Goal: Task Accomplishment & Management: Manage account settings

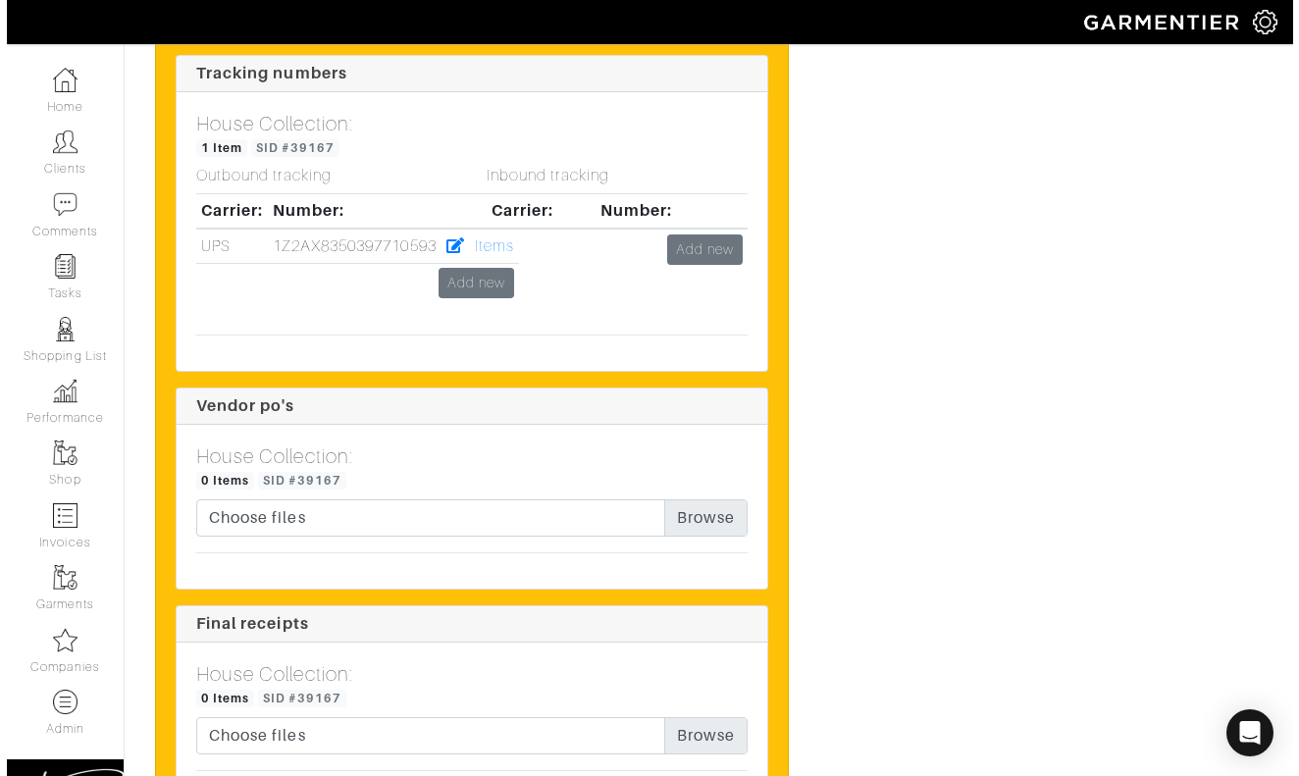
scroll to position [3245, 0]
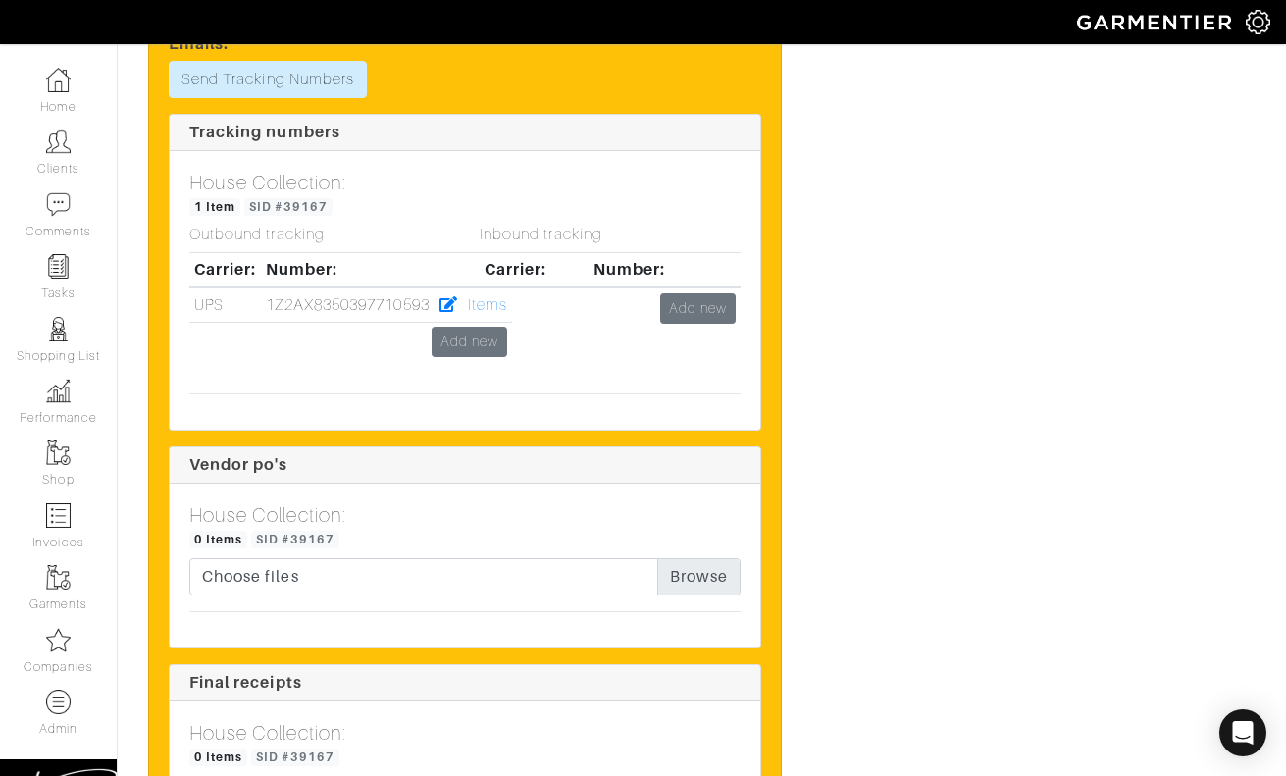
click at [470, 373] on div "Inbound tracking Carrier: Number: Add new" at bounding box center [610, 302] width 290 height 152
click at [454, 357] on link "Add new" at bounding box center [470, 342] width 76 height 30
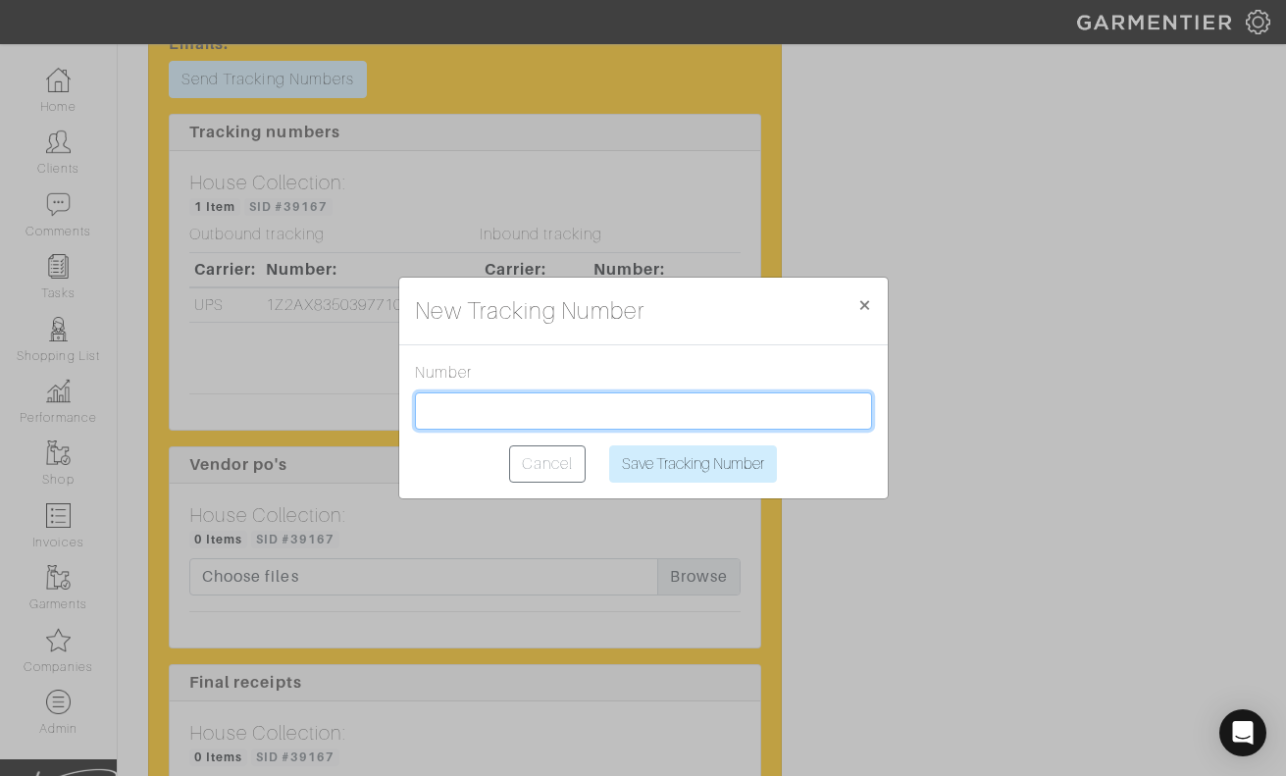
click at [494, 411] on input "text" at bounding box center [643, 410] width 457 height 37
paste input "1Z2AX8350391199836"
type input "1Z2AX8350391199836"
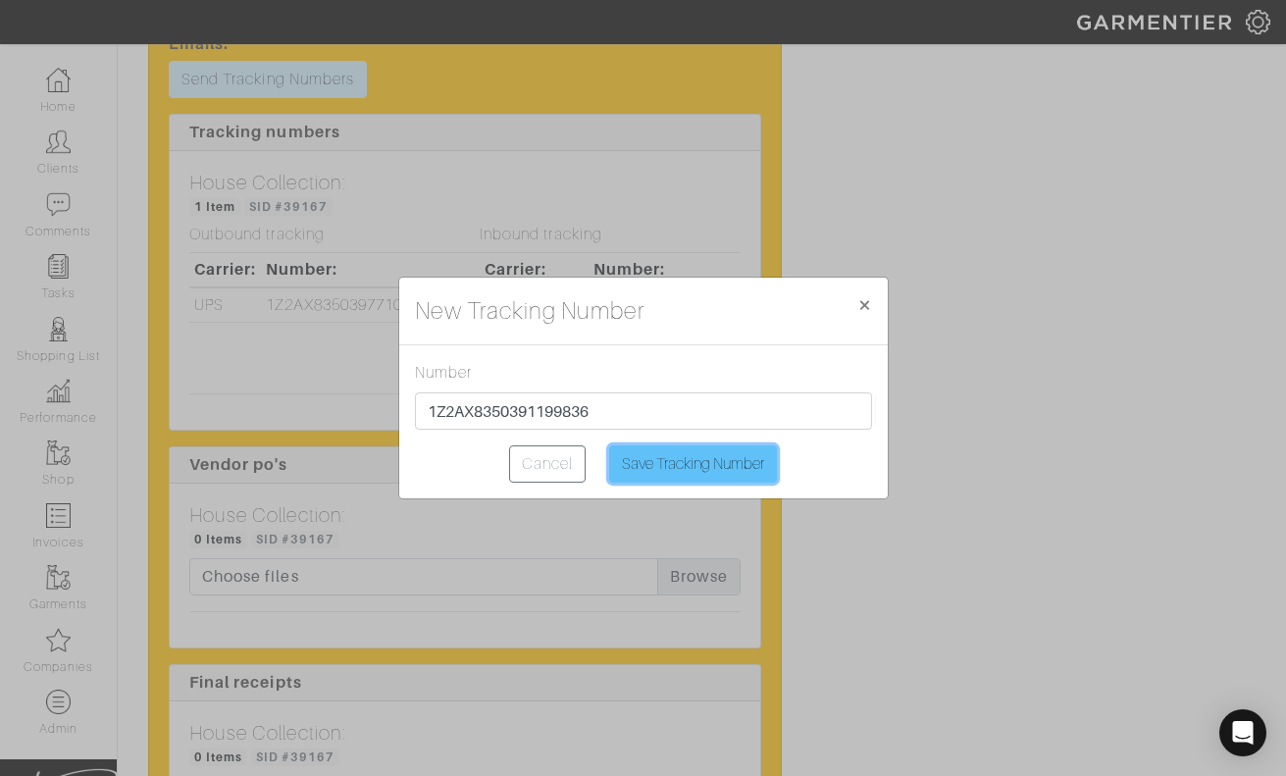
click at [647, 482] on input "Save Tracking Number" at bounding box center [693, 463] width 168 height 37
type input "Saving..."
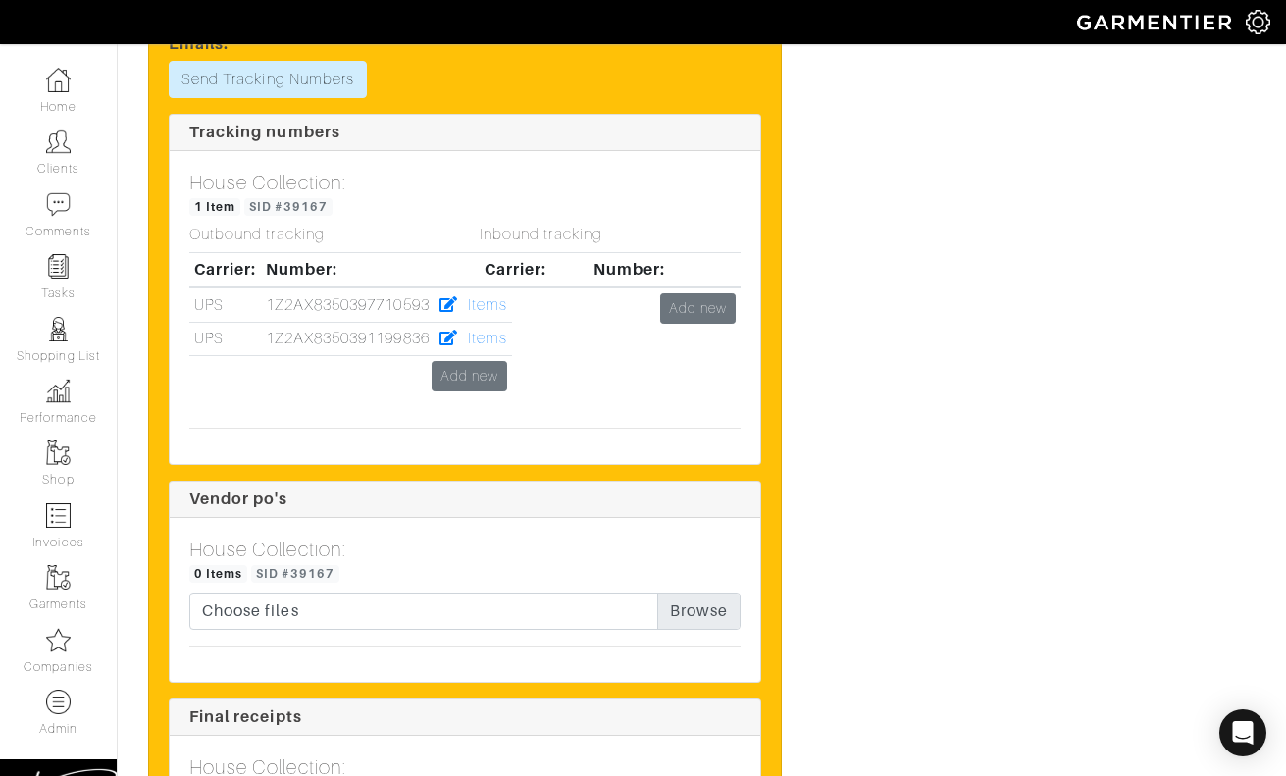
click at [494, 362] on div "Inbound tracking Carrier: Number: Add new" at bounding box center [610, 319] width 290 height 186
click at [484, 369] on div "Inbound tracking Carrier: Number: Add new" at bounding box center [610, 319] width 290 height 186
click at [492, 368] on div "Inbound tracking Carrier: Number: Add new" at bounding box center [610, 319] width 290 height 186
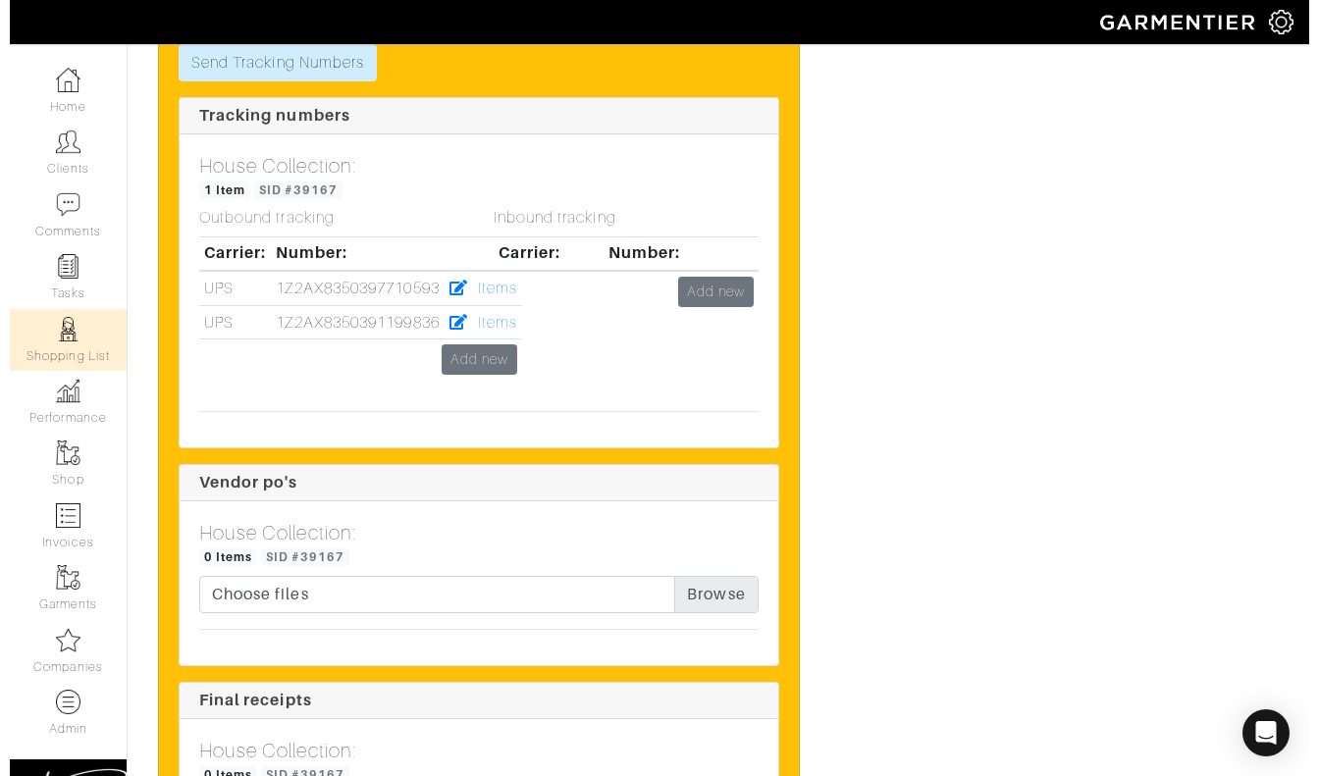
scroll to position [3168, 0]
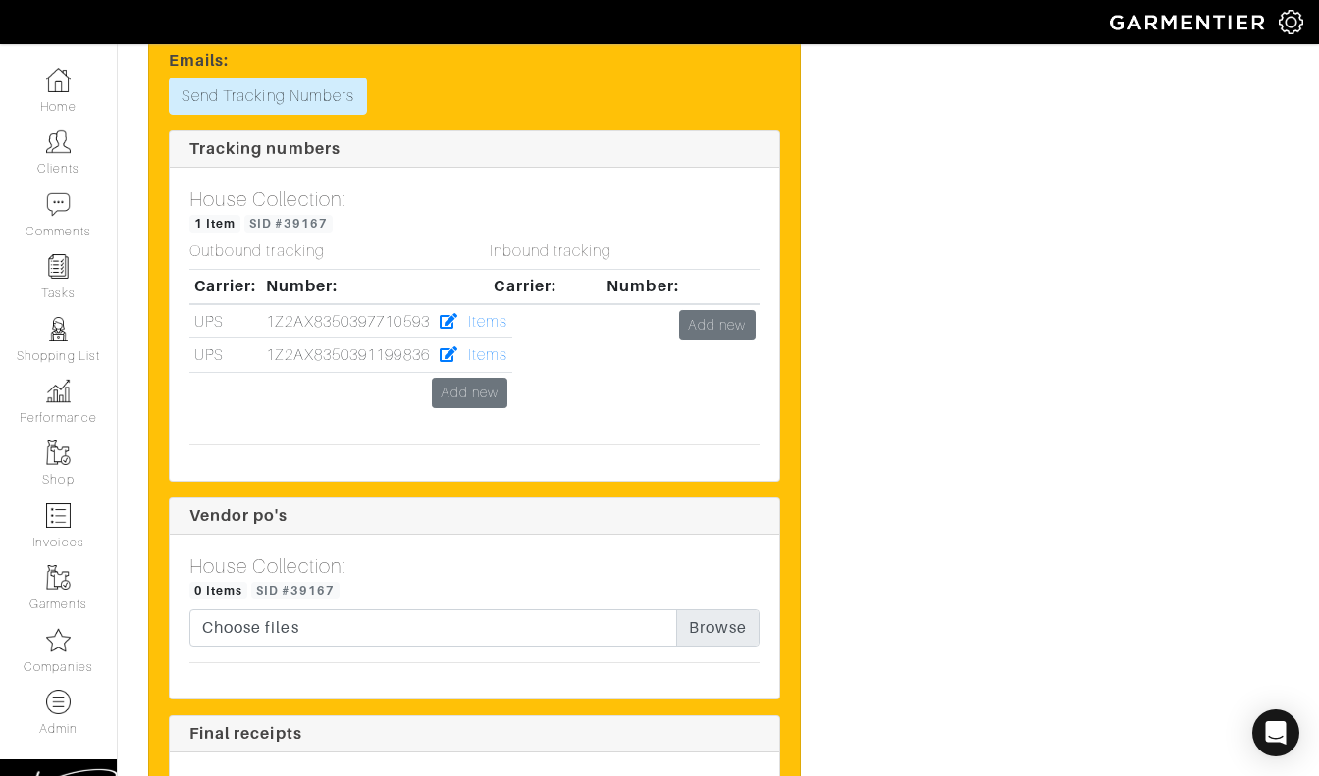
click at [486, 365] on div "Inbound tracking Carrier: Number: Add new" at bounding box center [625, 335] width 300 height 186
click at [502, 360] on div "Inbound tracking Carrier: Number: Add new" at bounding box center [625, 335] width 300 height 186
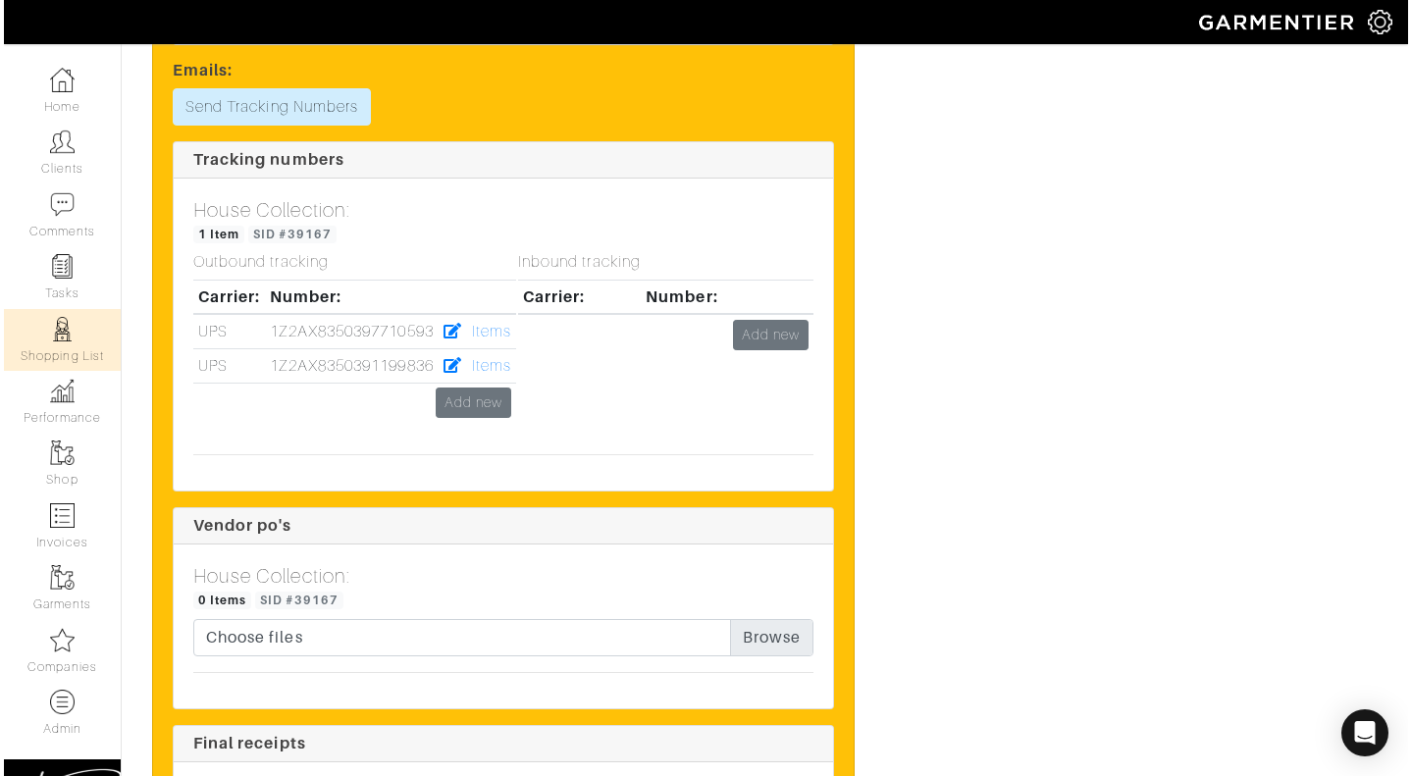
scroll to position [3085, 0]
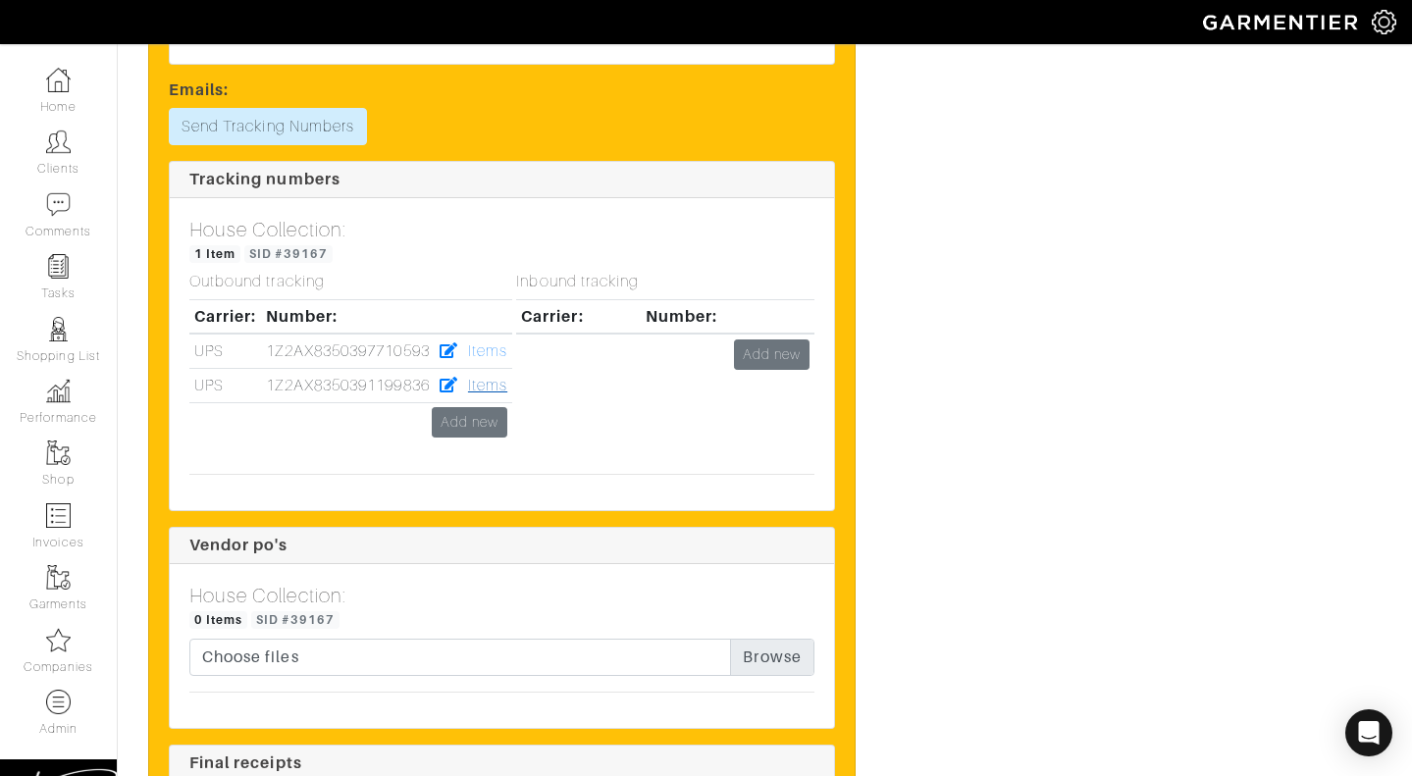
click at [498, 377] on link "Items" at bounding box center [487, 386] width 39 height 18
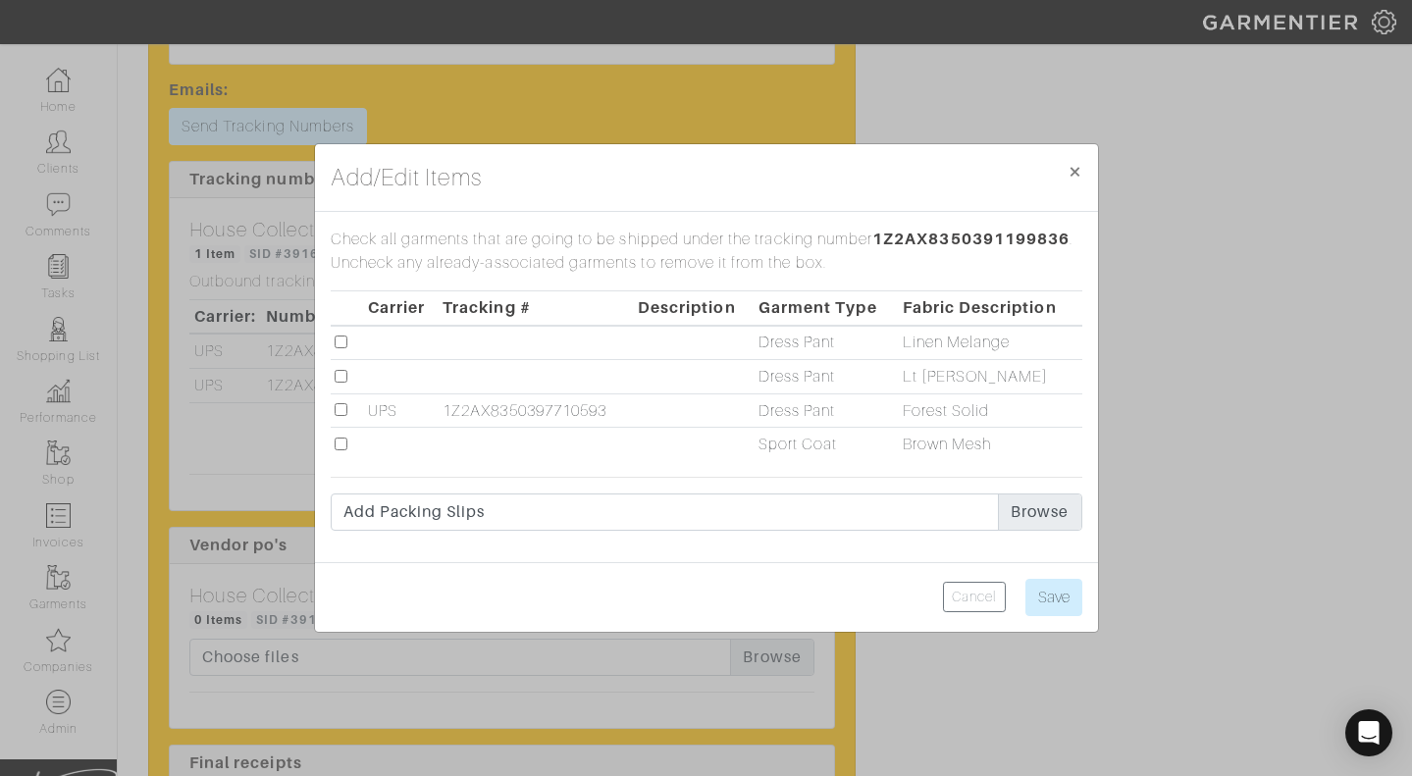
click at [339, 373] on input "checkbox" at bounding box center [341, 376] width 13 height 13
checkbox input "true"
click at [1054, 586] on input "Save" at bounding box center [1053, 597] width 57 height 37
type input "Save"
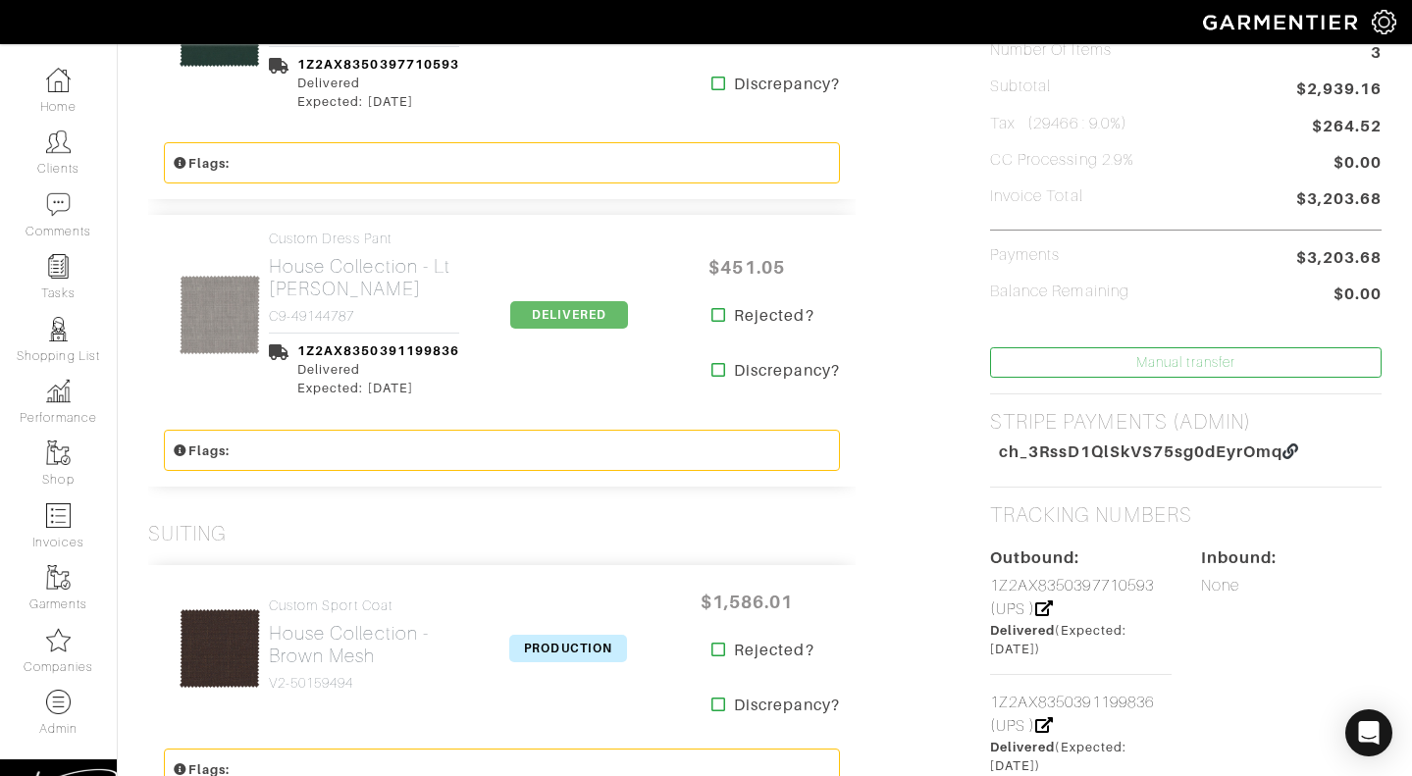
scroll to position [622, 0]
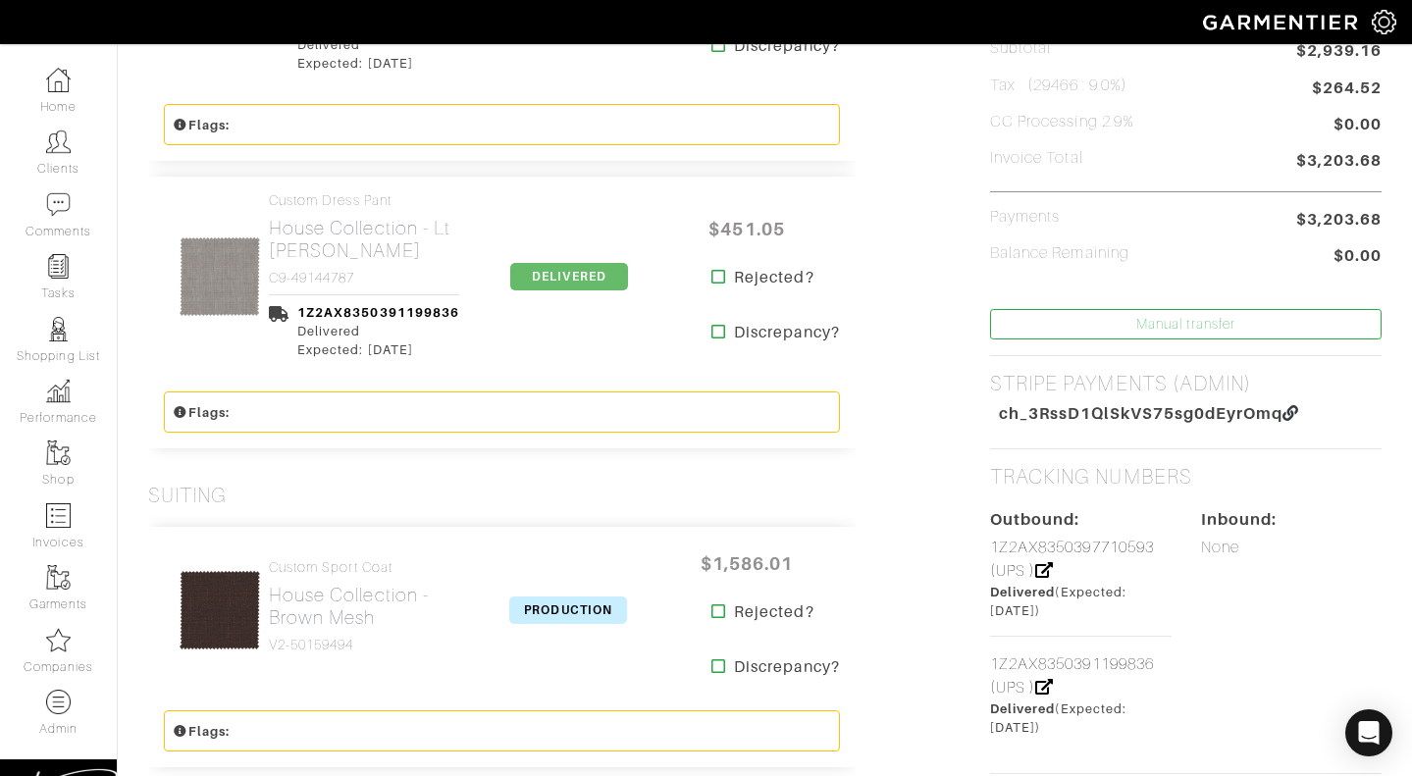
click at [560, 283] on span "DELIVERED" at bounding box center [569, 276] width 118 height 27
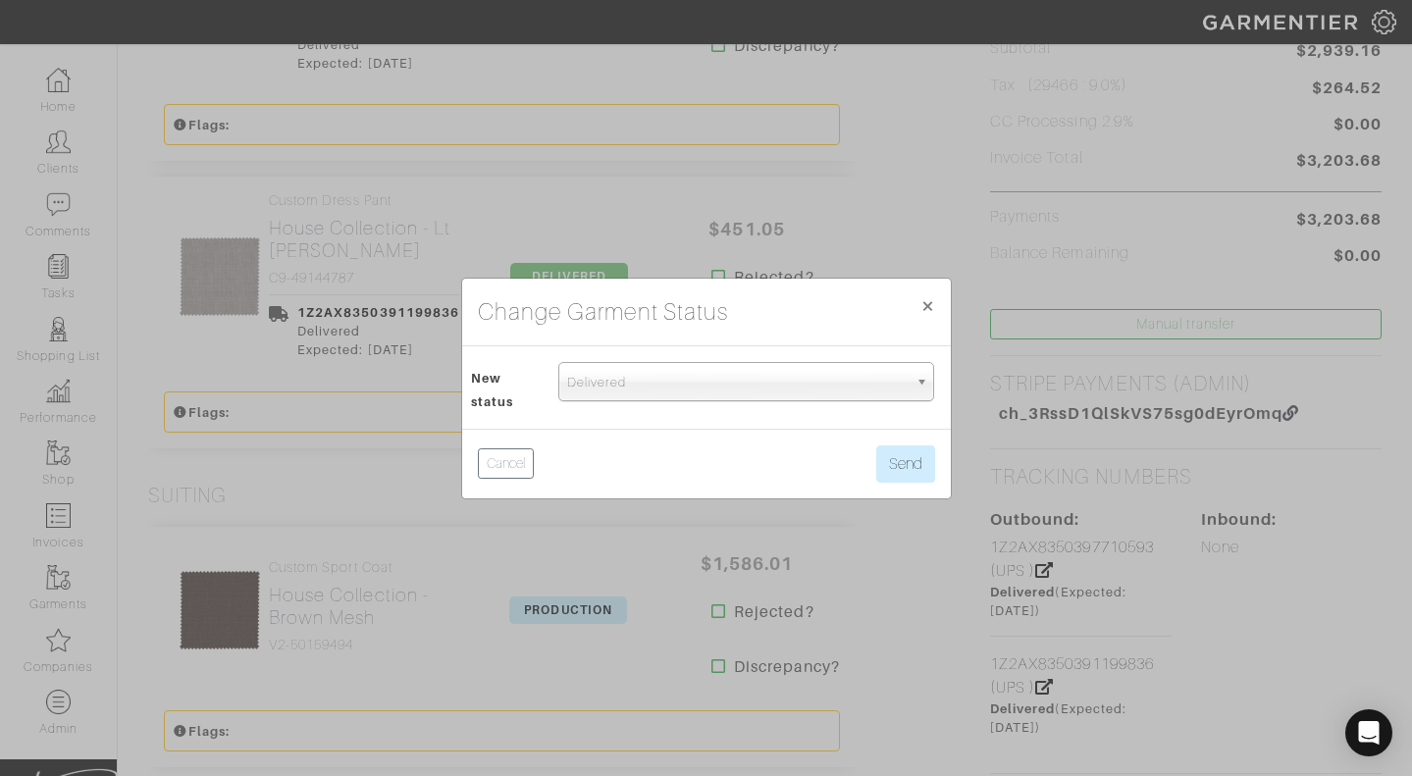
click at [584, 368] on span "Delivered" at bounding box center [737, 382] width 340 height 39
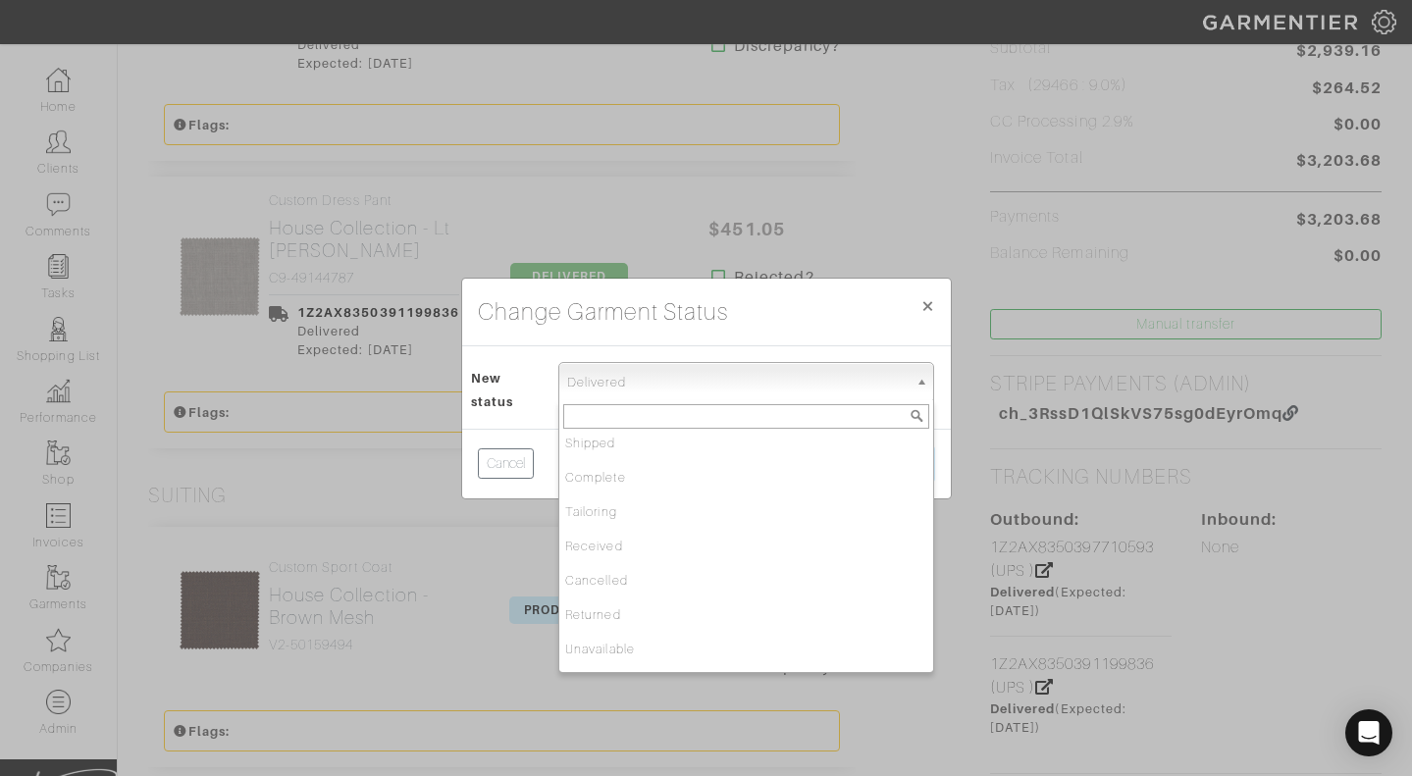
scroll to position [198, 0]
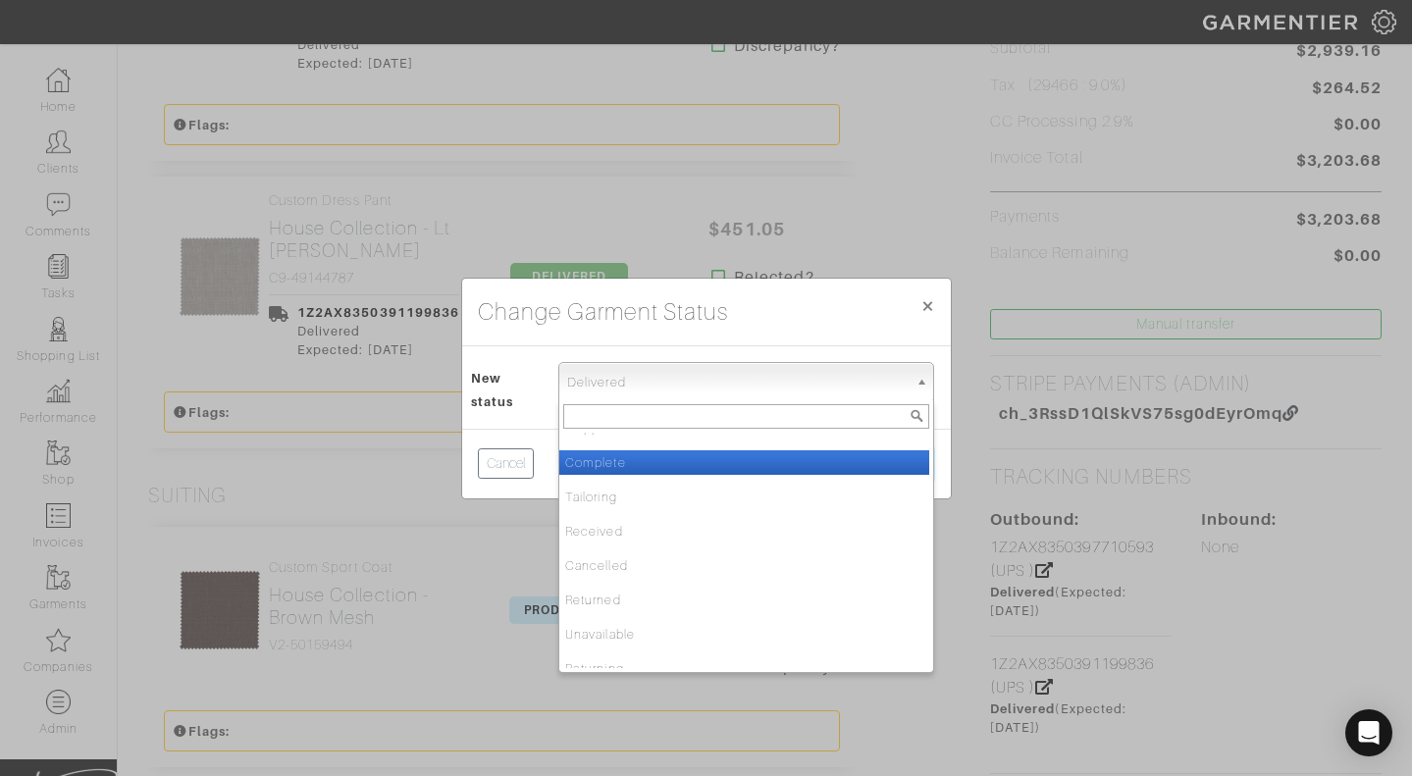
click at [633, 463] on li "Complete" at bounding box center [744, 462] width 370 height 25
select select "Complete"
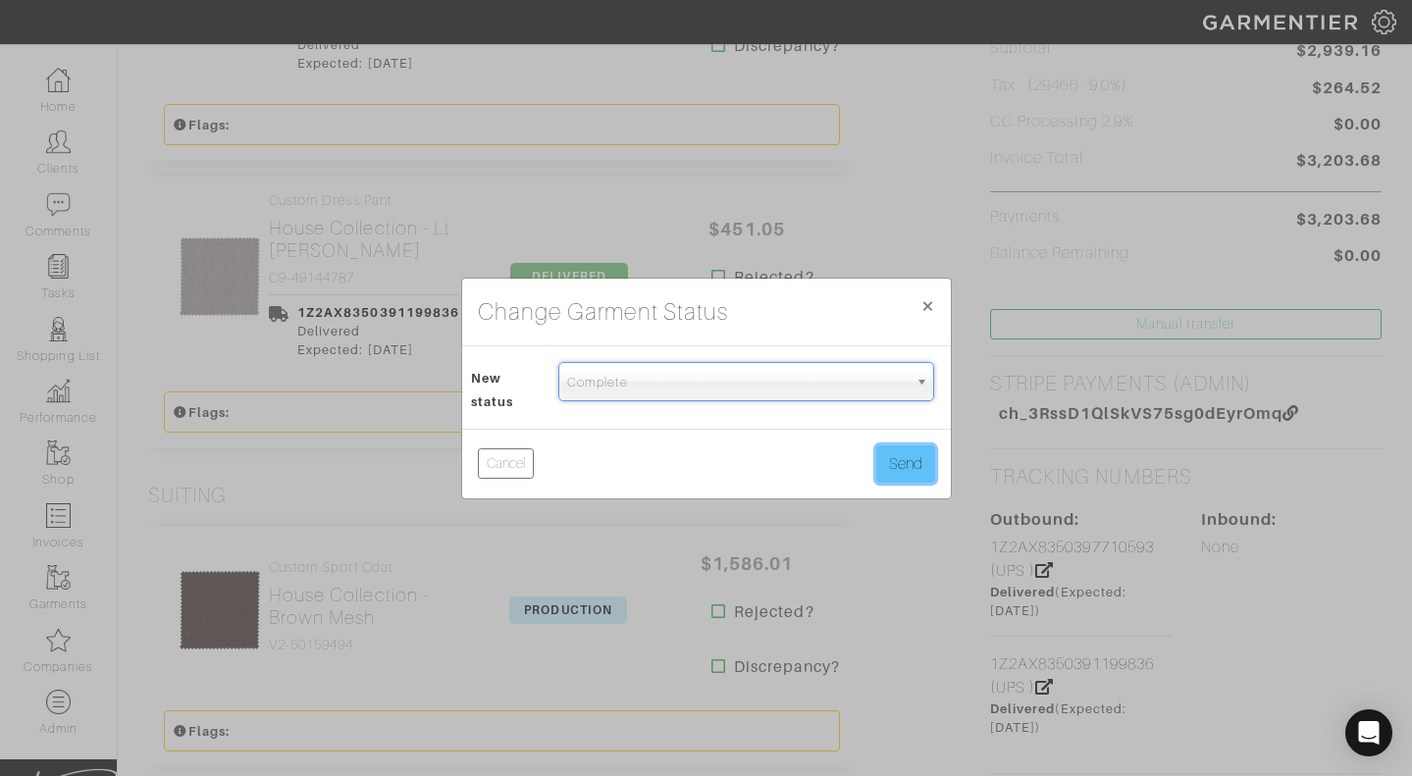
click at [893, 475] on button "Send" at bounding box center [905, 463] width 59 height 37
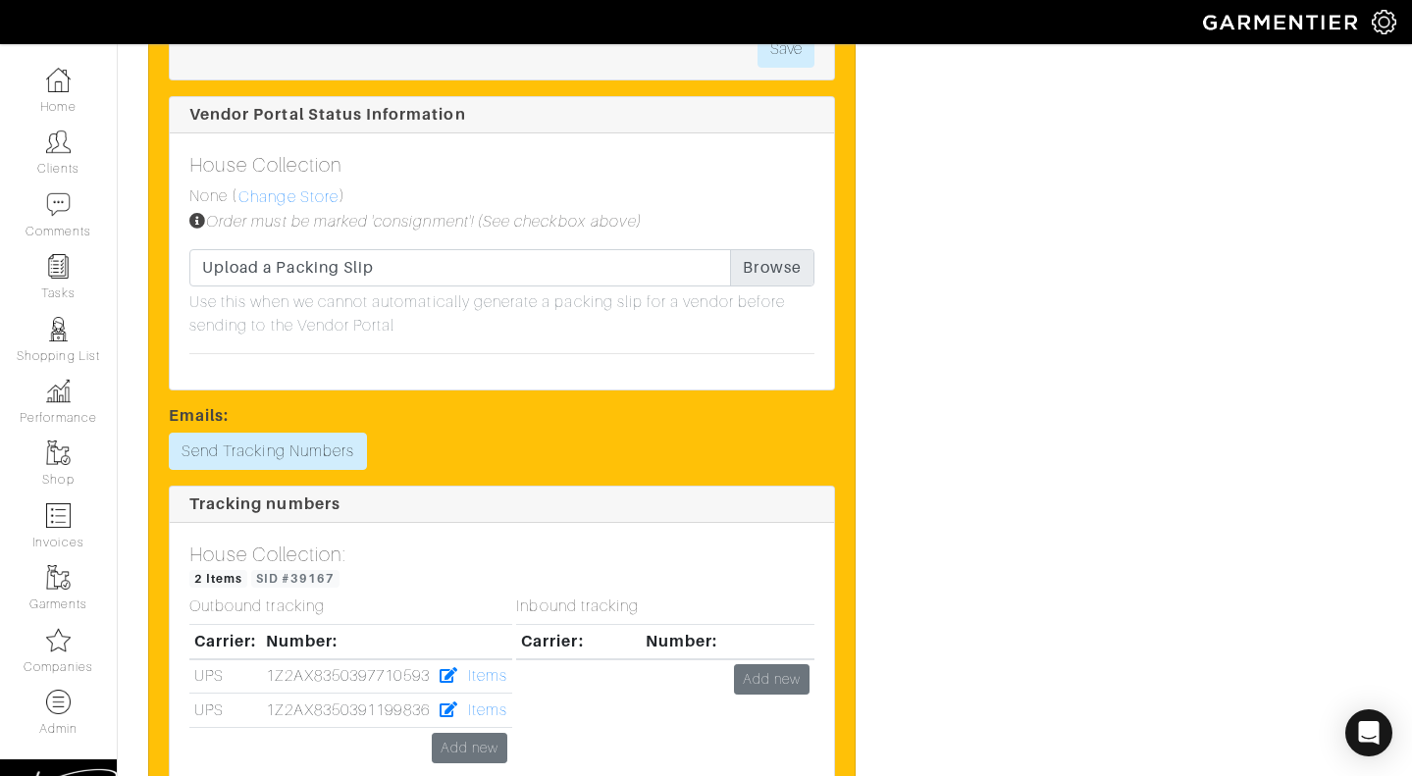
scroll to position [2813, 0]
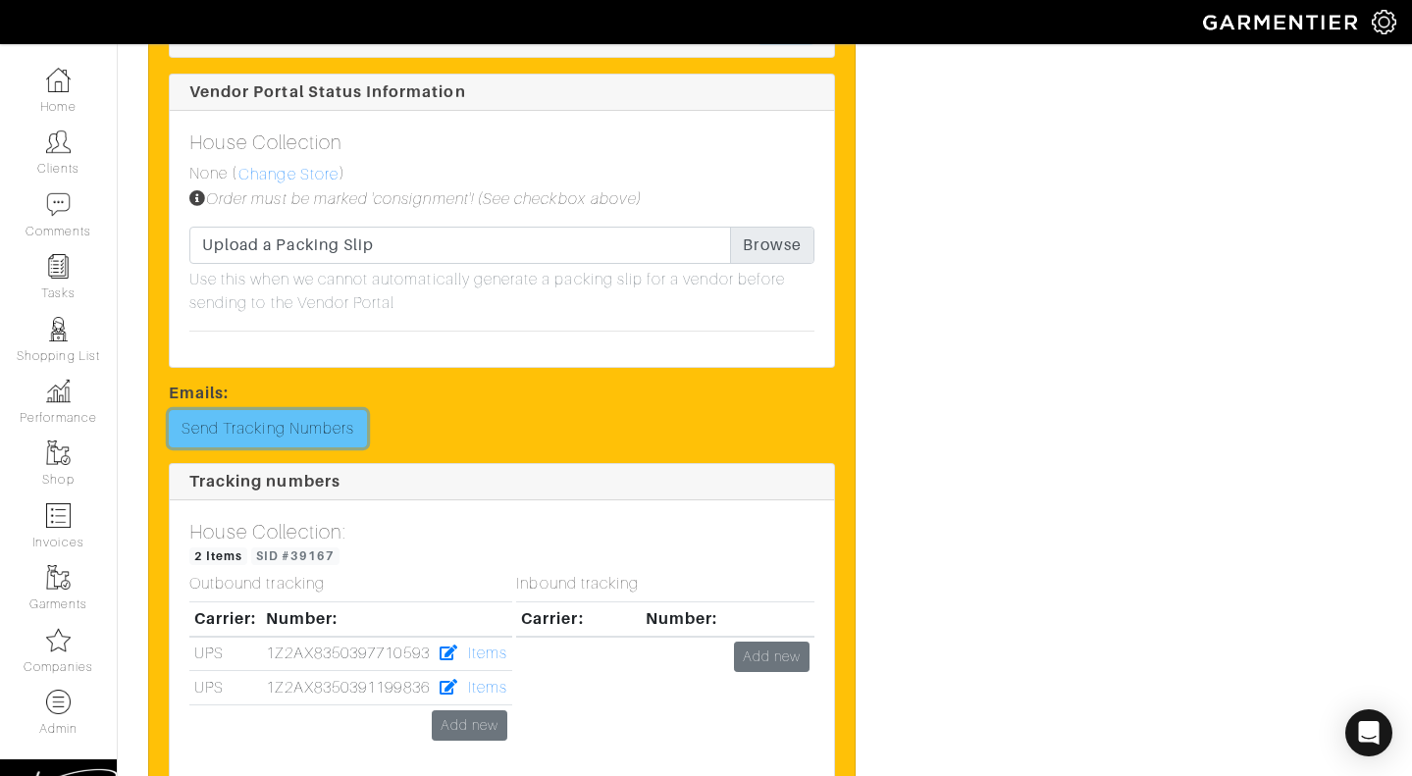
click at [292, 410] on link "Send Tracking Numbers" at bounding box center [268, 428] width 198 height 37
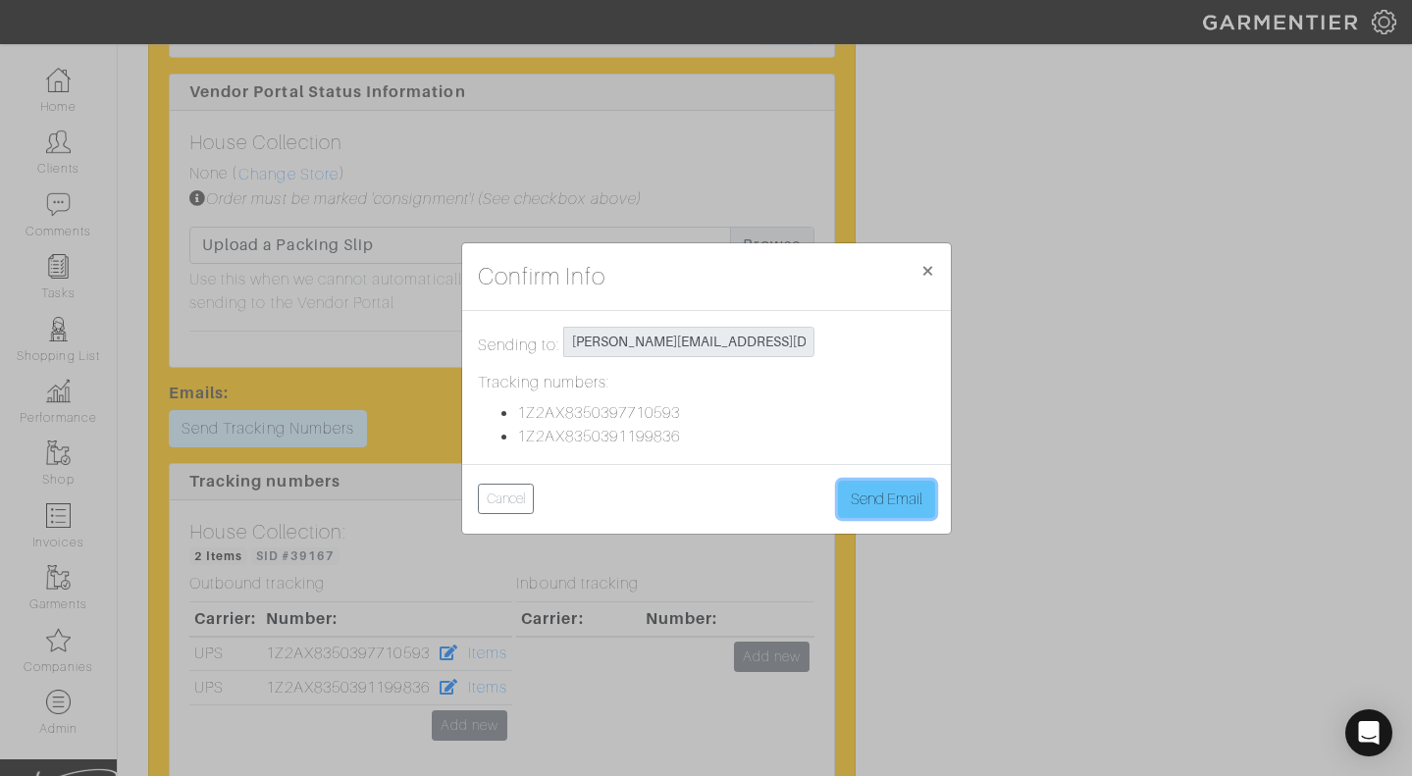
click at [861, 495] on button "Send Email" at bounding box center [886, 499] width 97 height 37
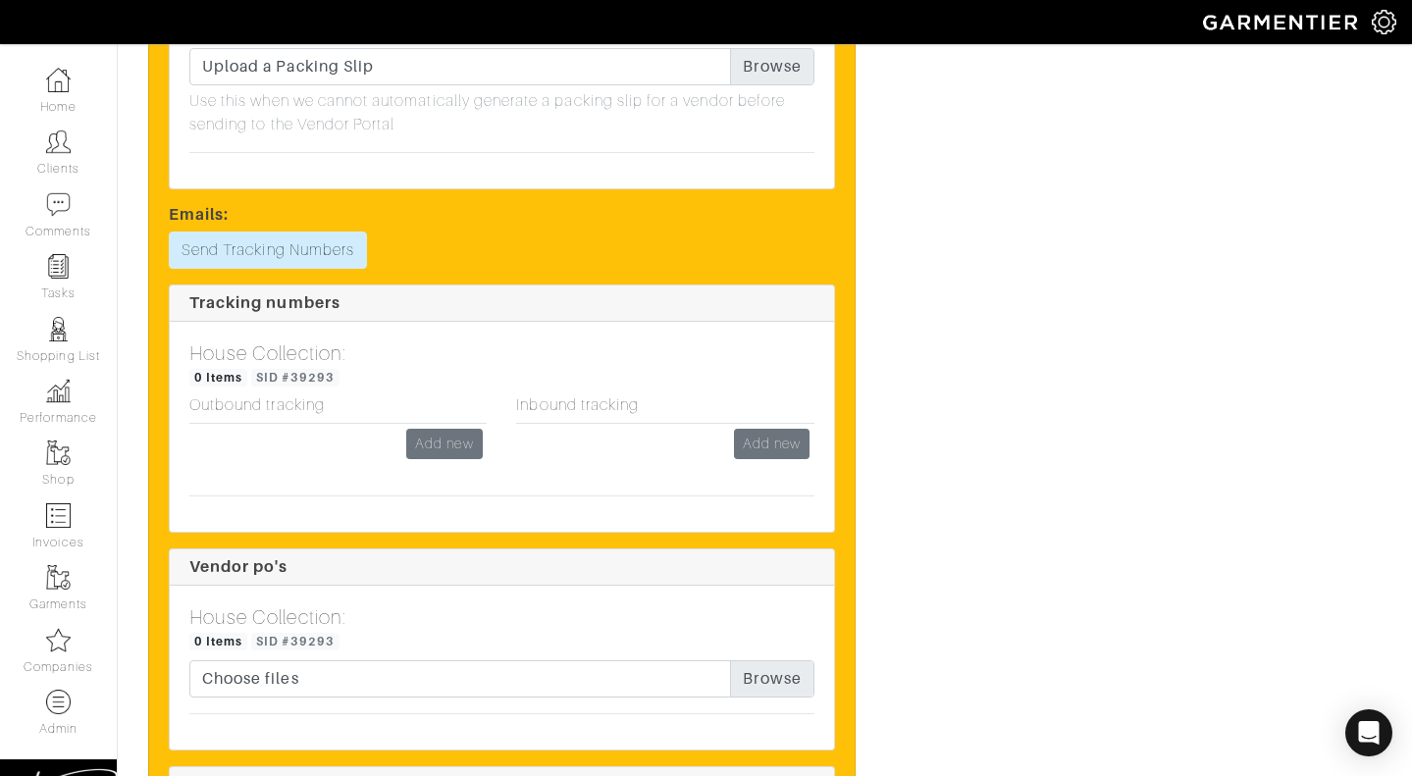
scroll to position [6026, 0]
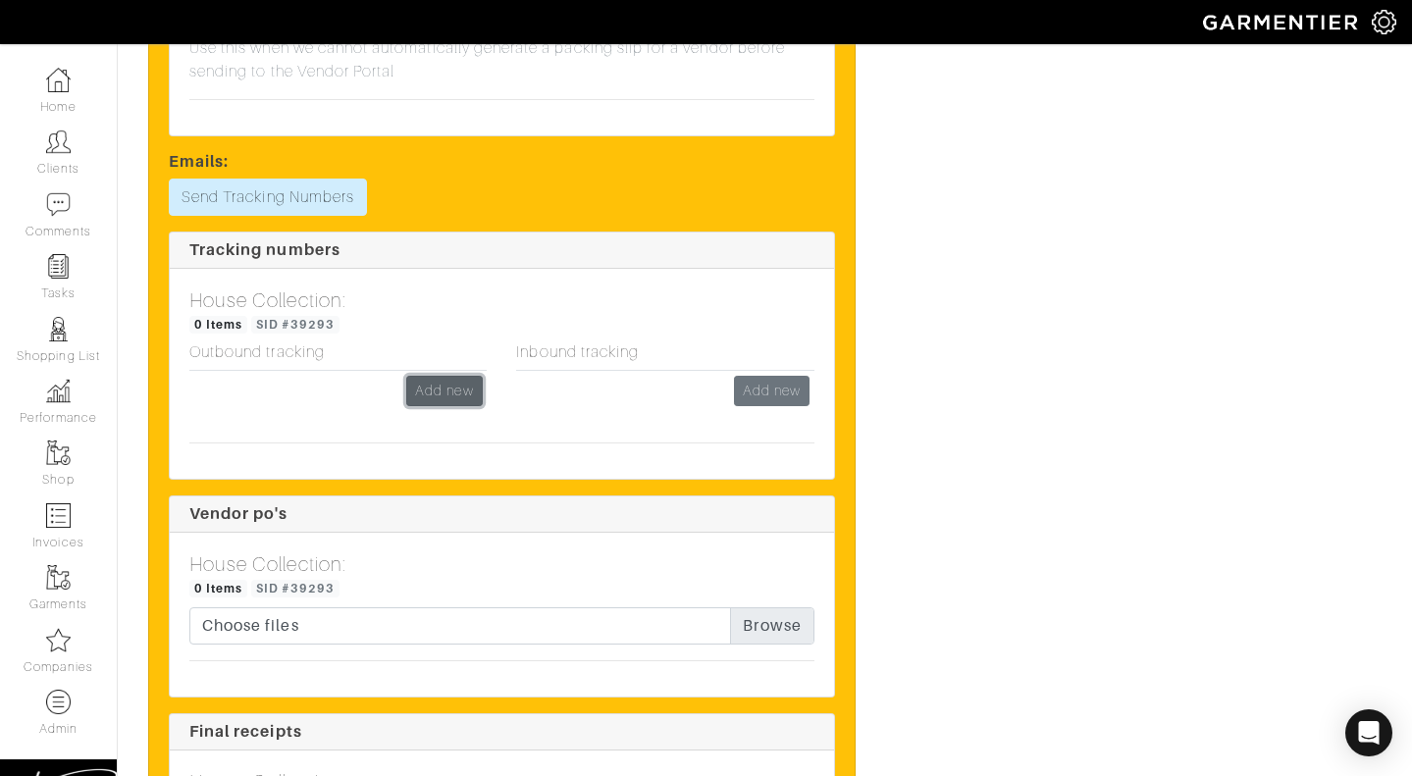
click at [414, 376] on link "Add new" at bounding box center [444, 391] width 76 height 30
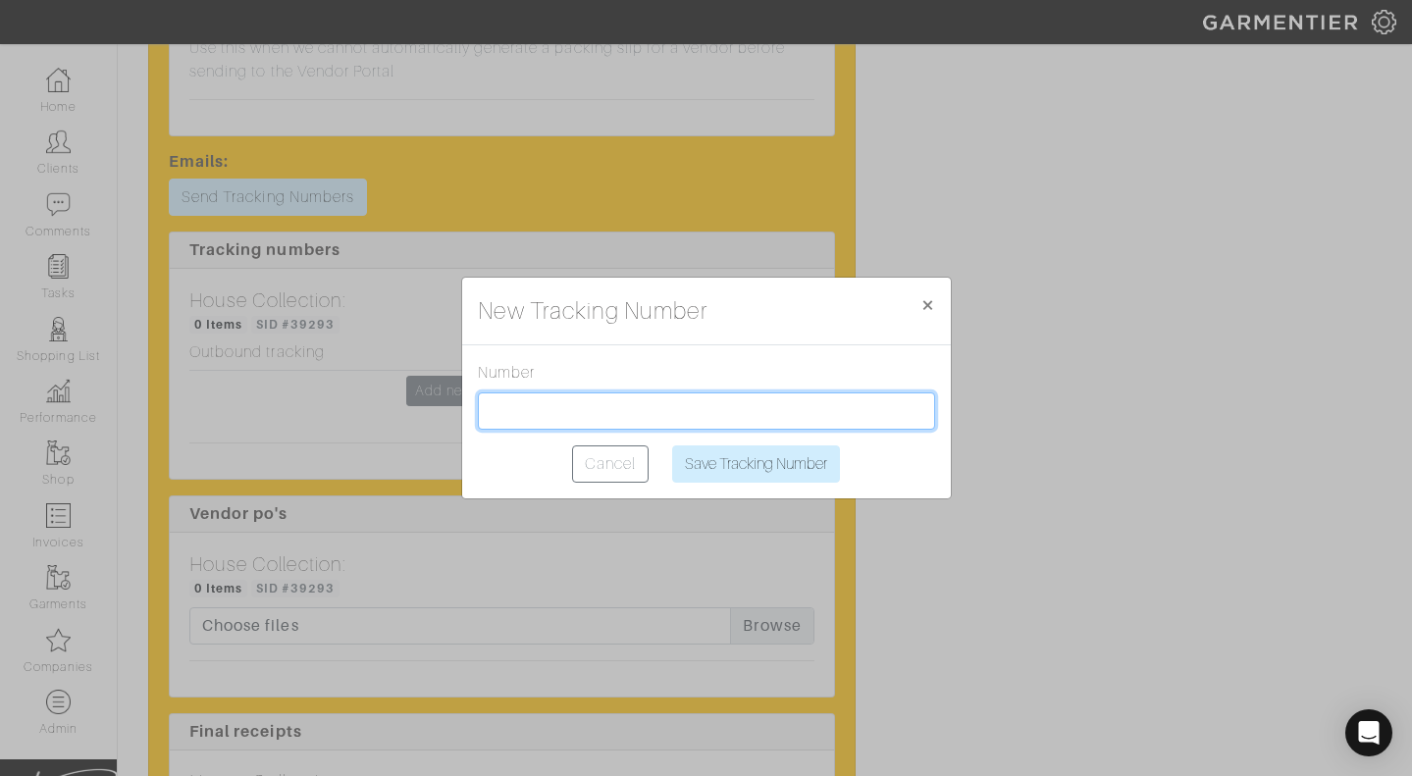
click at [513, 406] on input "text" at bounding box center [706, 410] width 457 height 37
paste input "1Z2AX8350399801142"
type input "1Z2AX8350399801142"
click at [716, 461] on input "Save Tracking Number" at bounding box center [756, 463] width 168 height 37
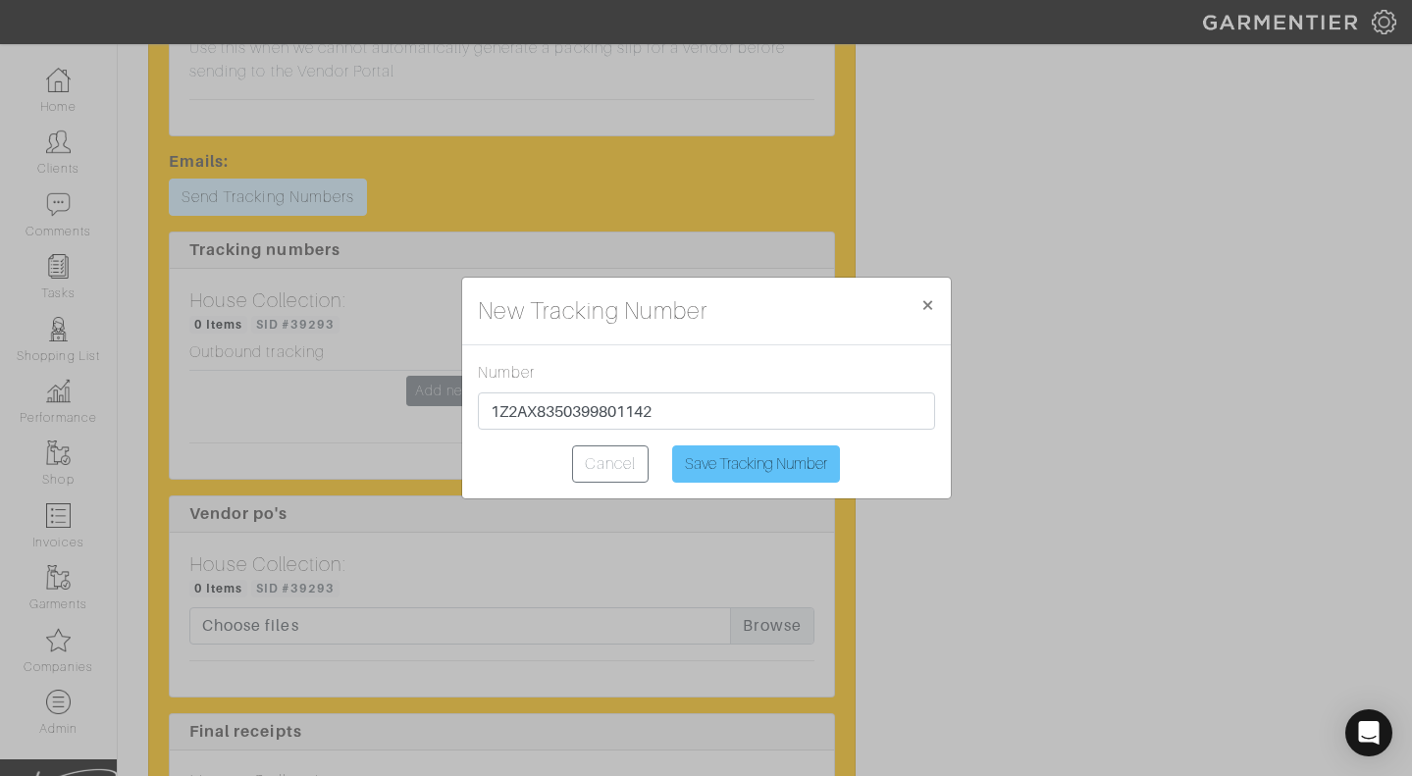
type input "Saving..."
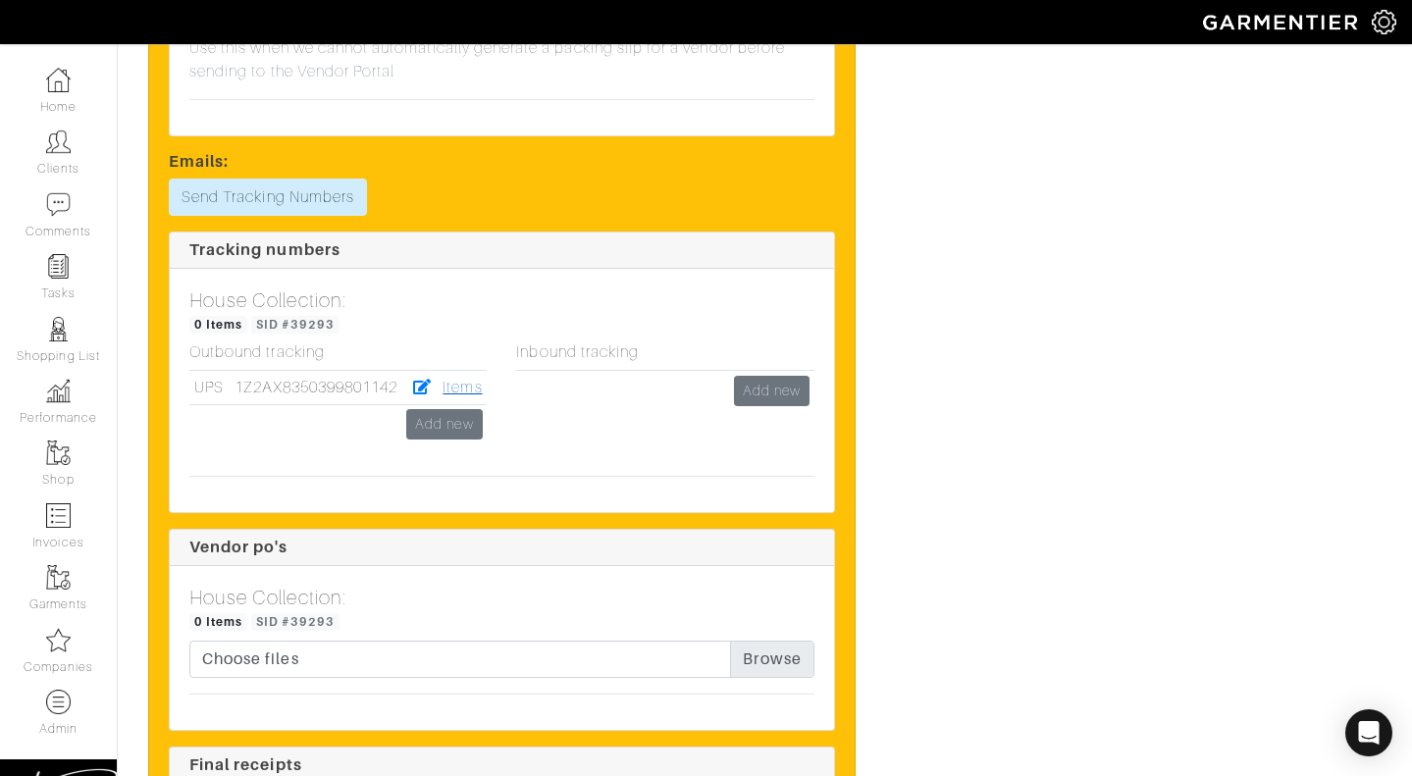
click at [462, 379] on link "Items" at bounding box center [461, 388] width 39 height 18
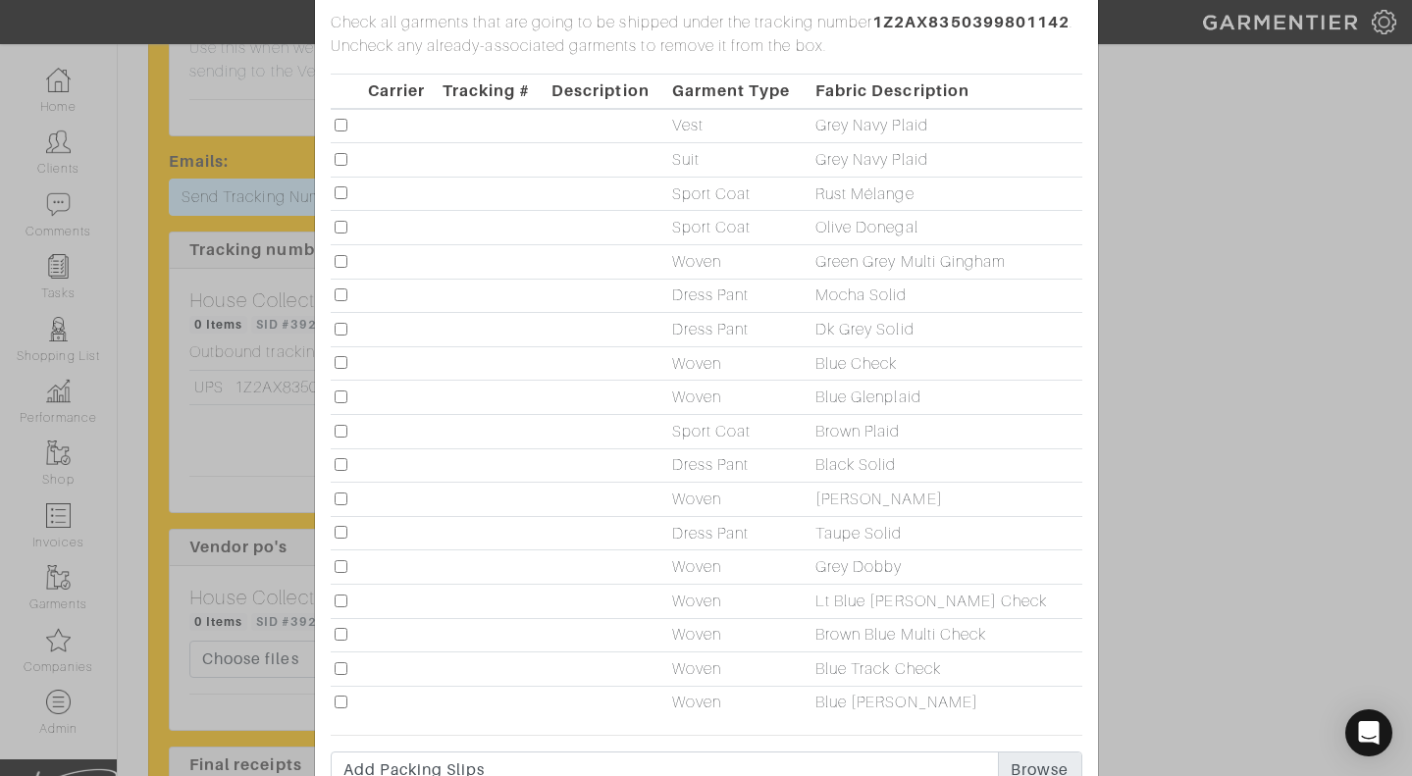
scroll to position [119, 0]
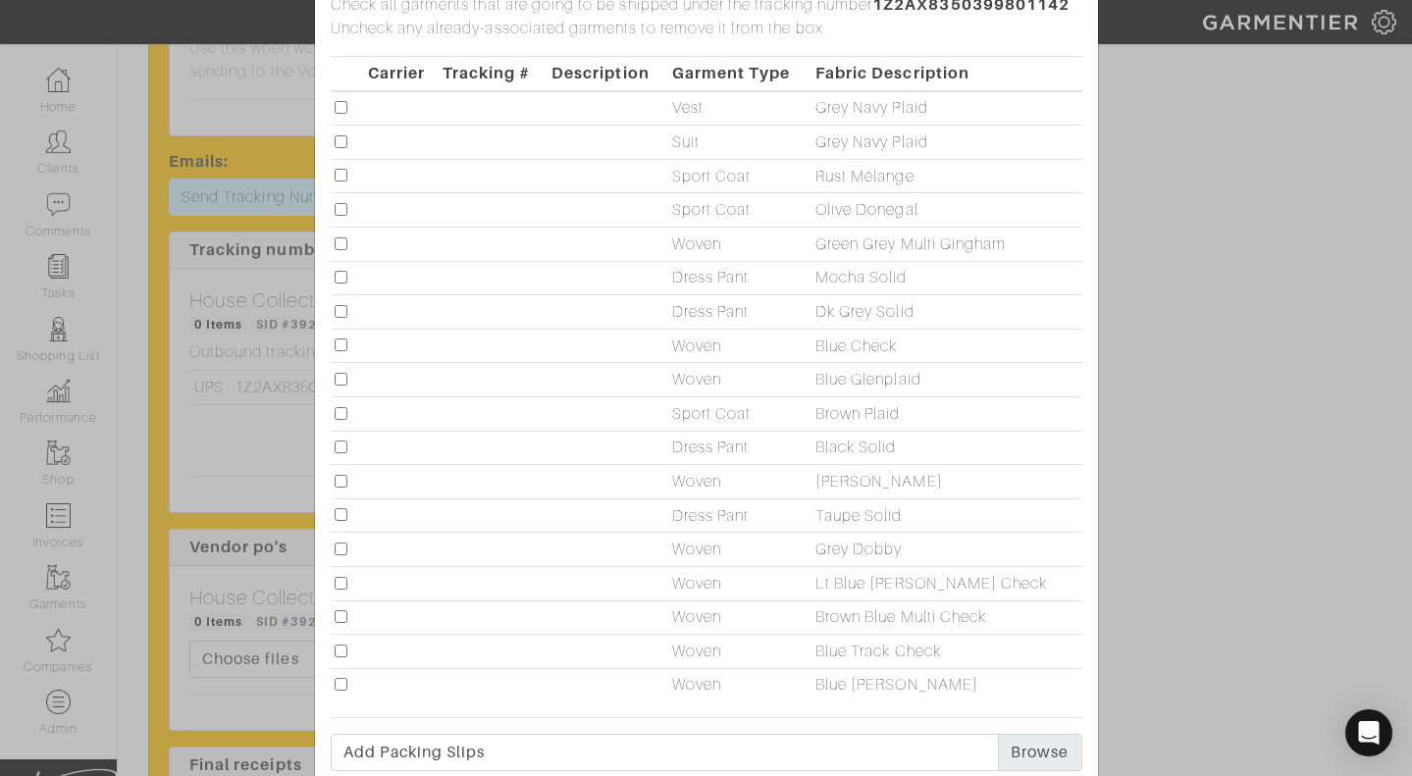
click at [342, 448] on input "checkbox" at bounding box center [341, 447] width 13 height 13
checkbox input "true"
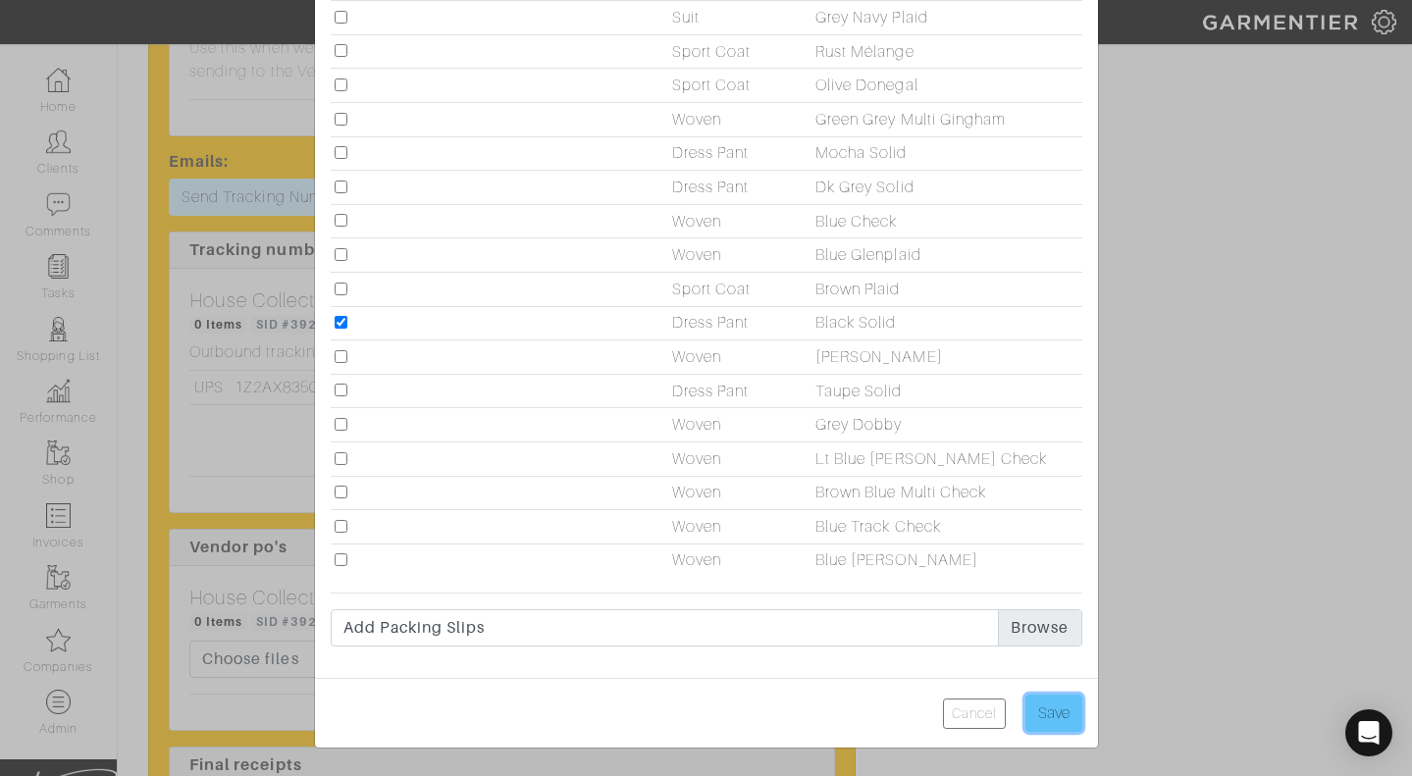
click at [1047, 701] on input "Save" at bounding box center [1053, 713] width 57 height 37
type input "Save"
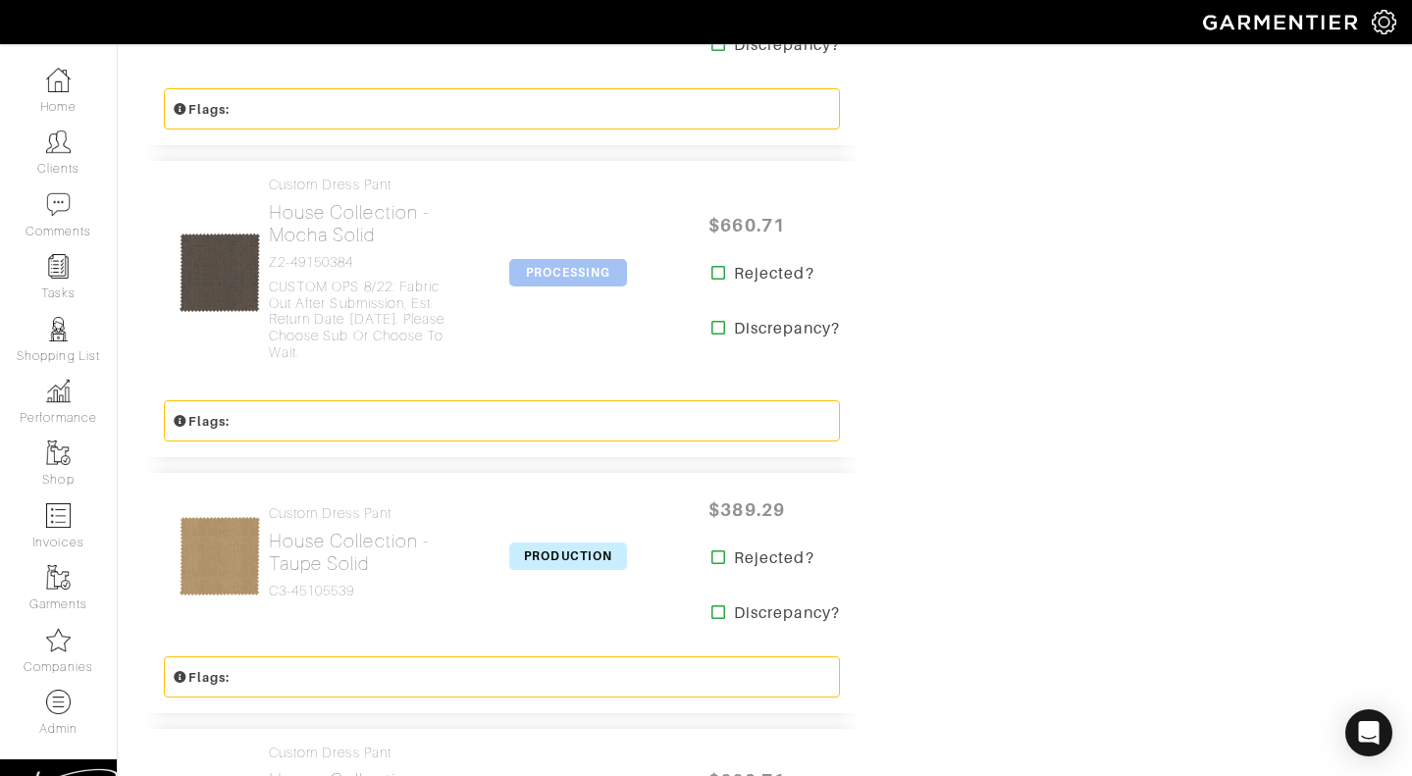
scroll to position [2987, 0]
click at [568, 258] on span "PROCESSING" at bounding box center [568, 271] width 118 height 27
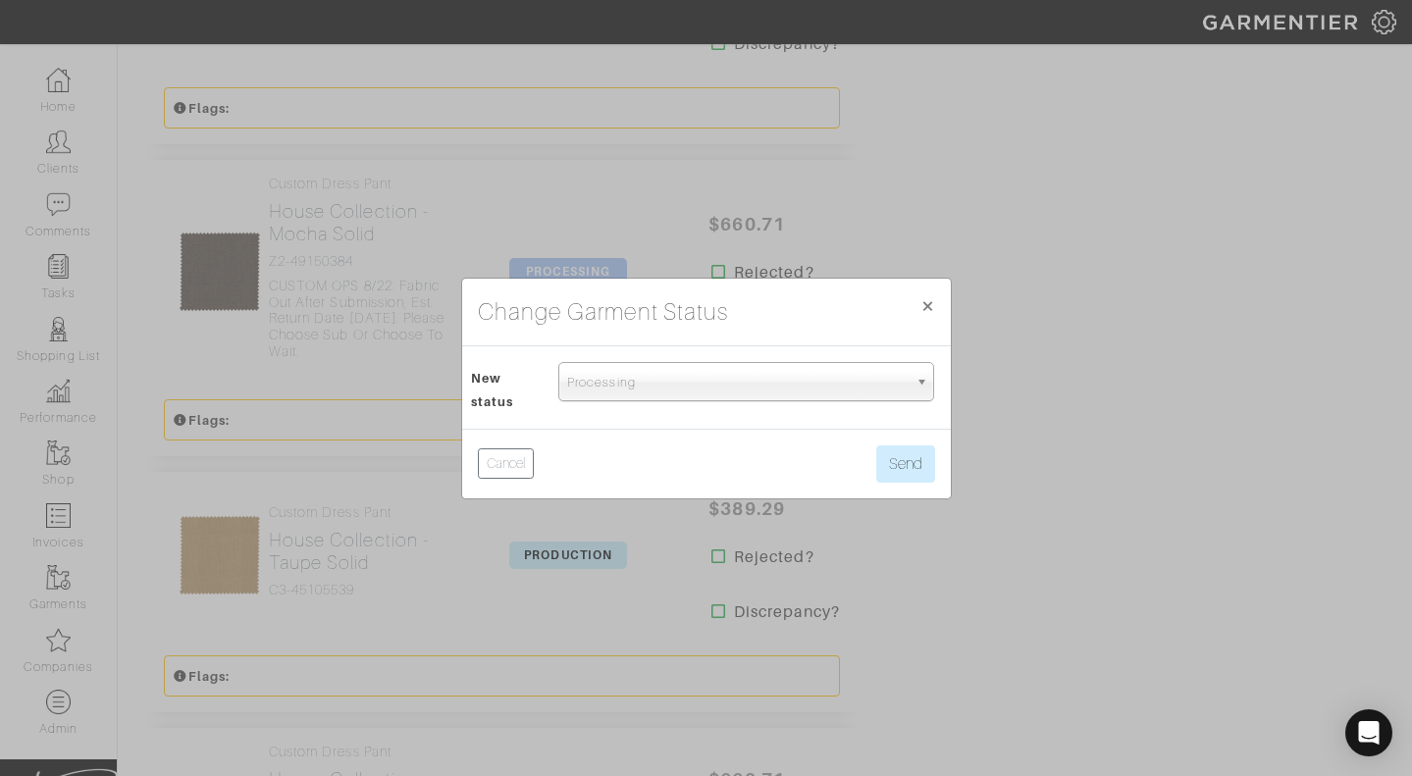
click at [980, 255] on div "Change Garment Status × Close New status Draft Proposal Custom Review Processin…" at bounding box center [706, 388] width 1412 height 776
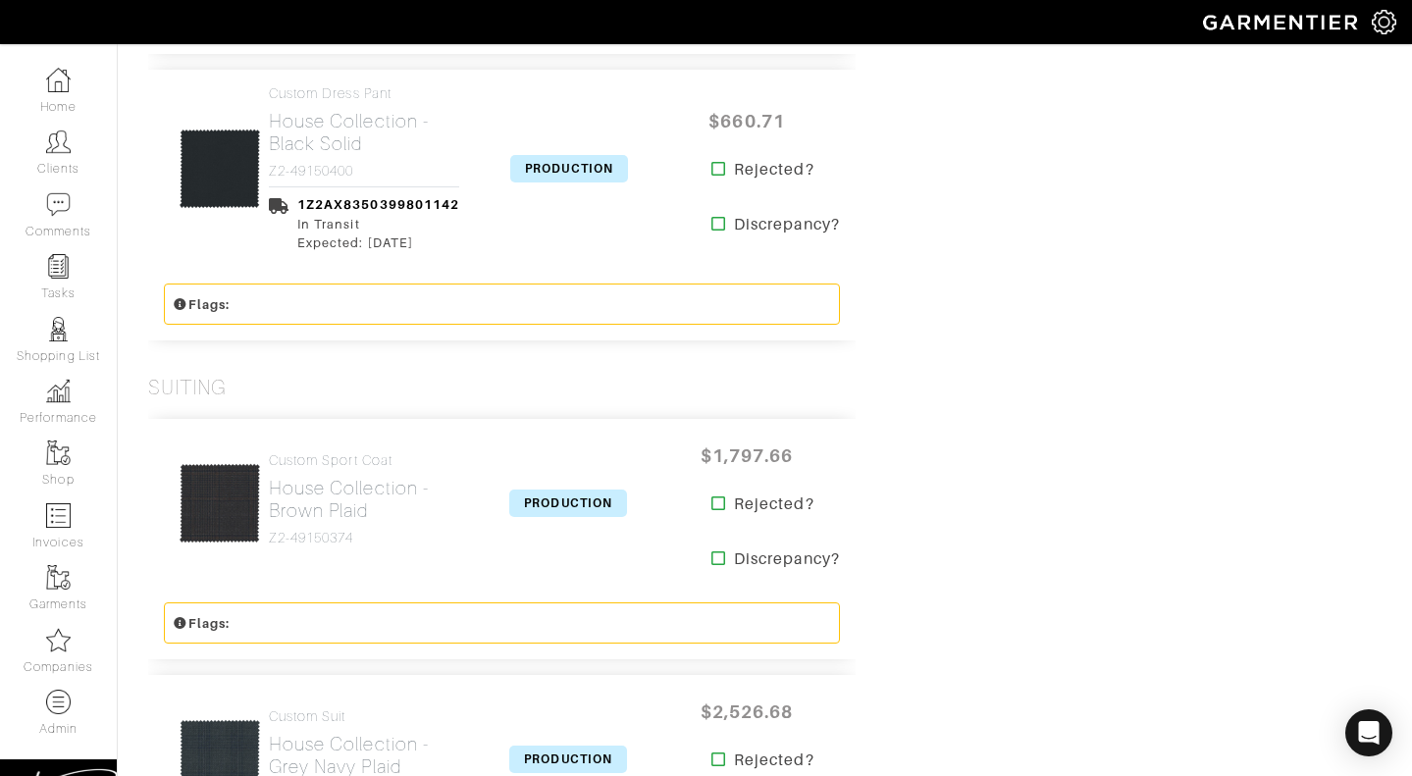
scroll to position [3619, 0]
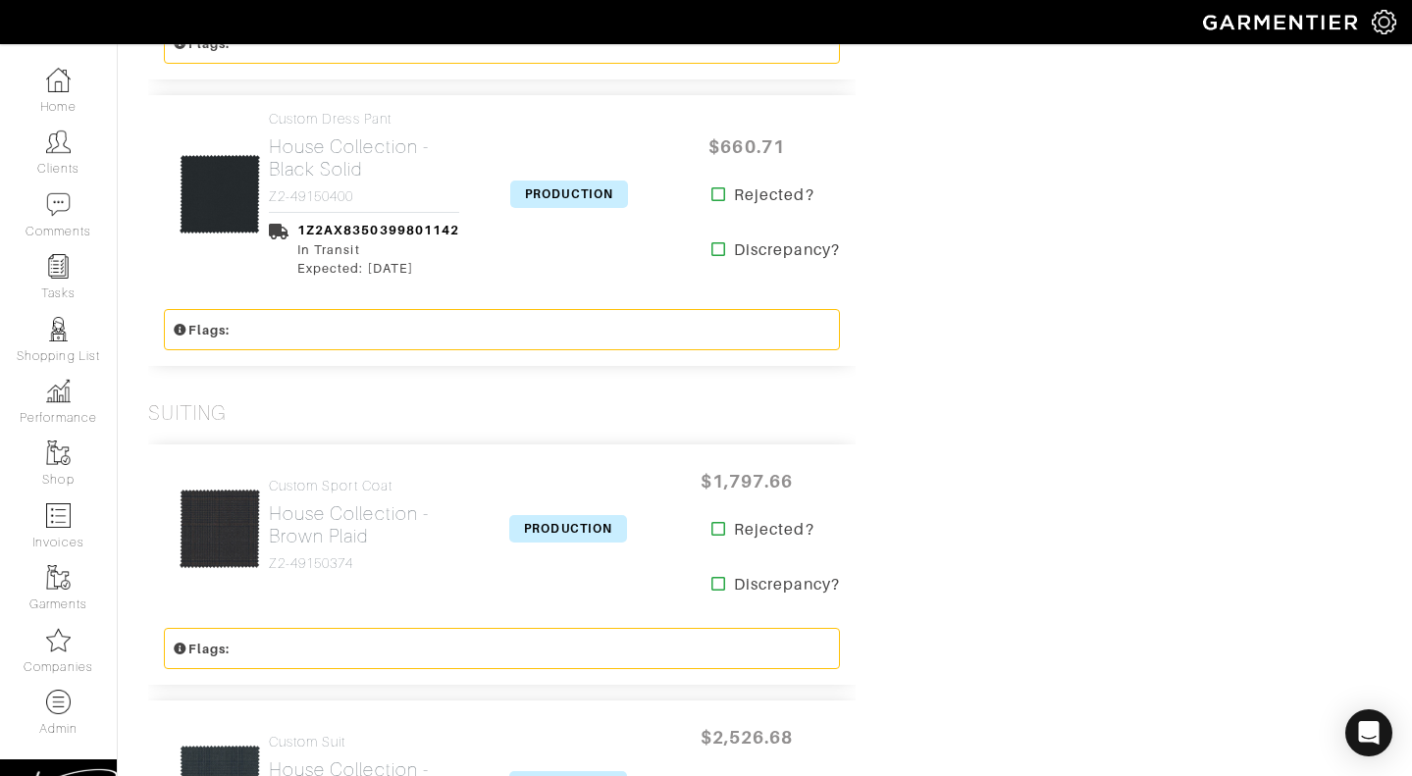
click at [580, 184] on span "PRODUCTION" at bounding box center [569, 194] width 118 height 27
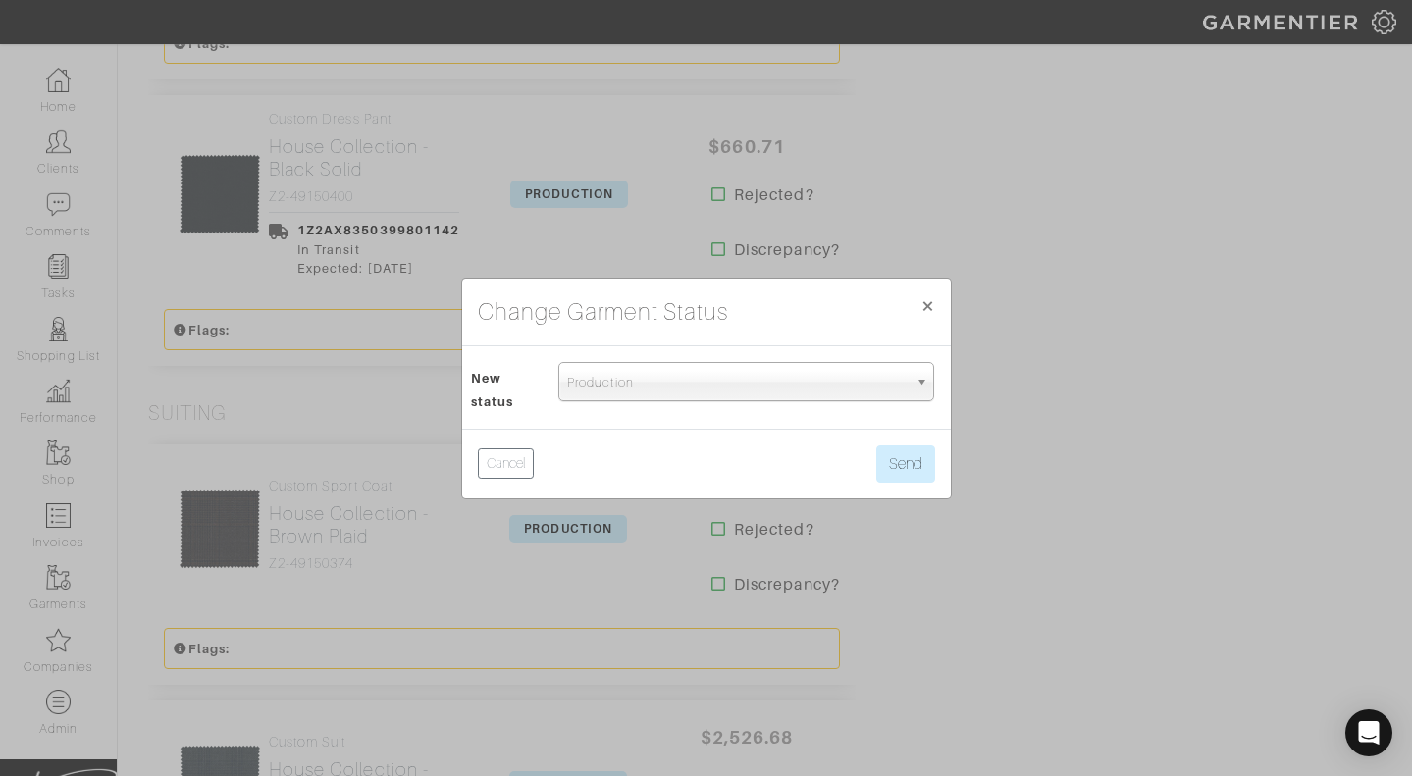
click at [589, 394] on span "Production" at bounding box center [737, 382] width 340 height 39
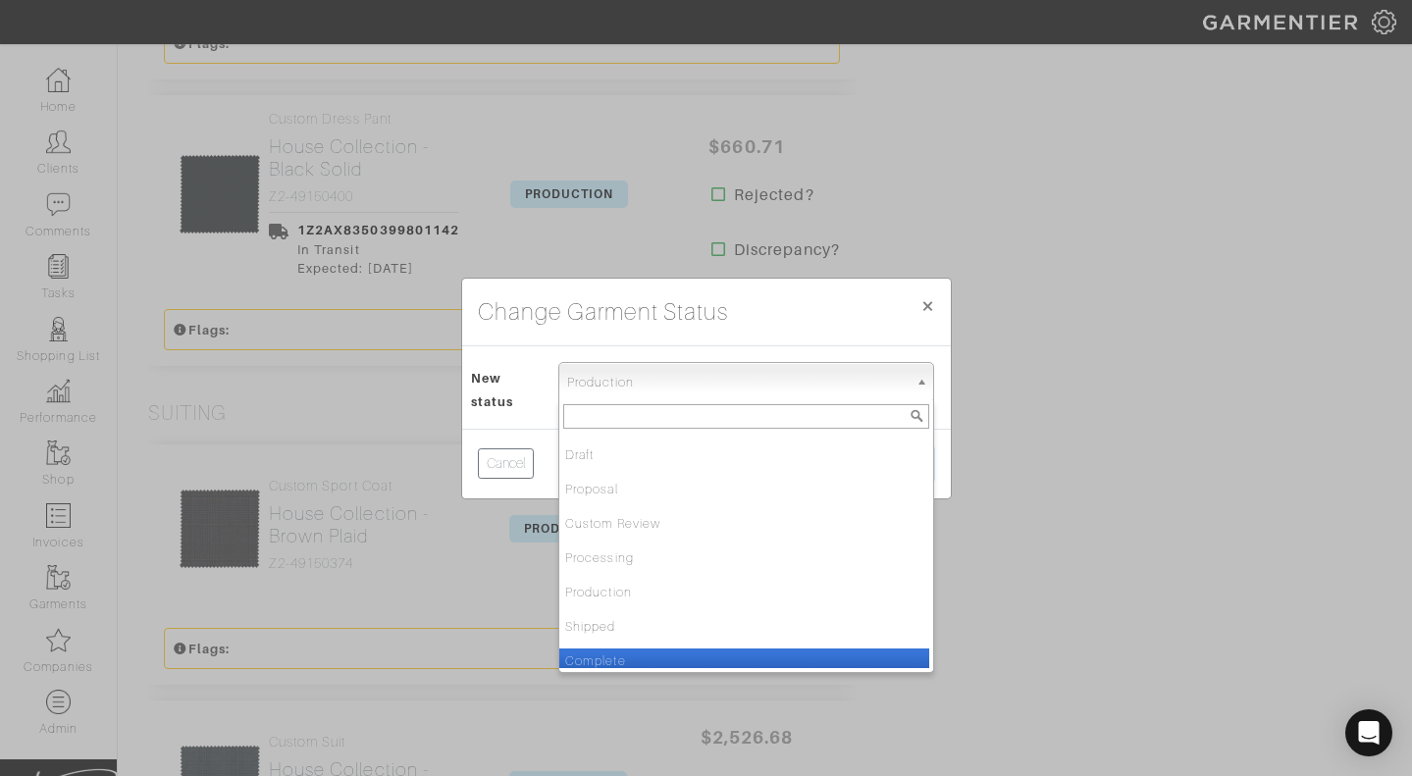
click at [600, 656] on li "Complete" at bounding box center [744, 661] width 370 height 25
select select "Complete"
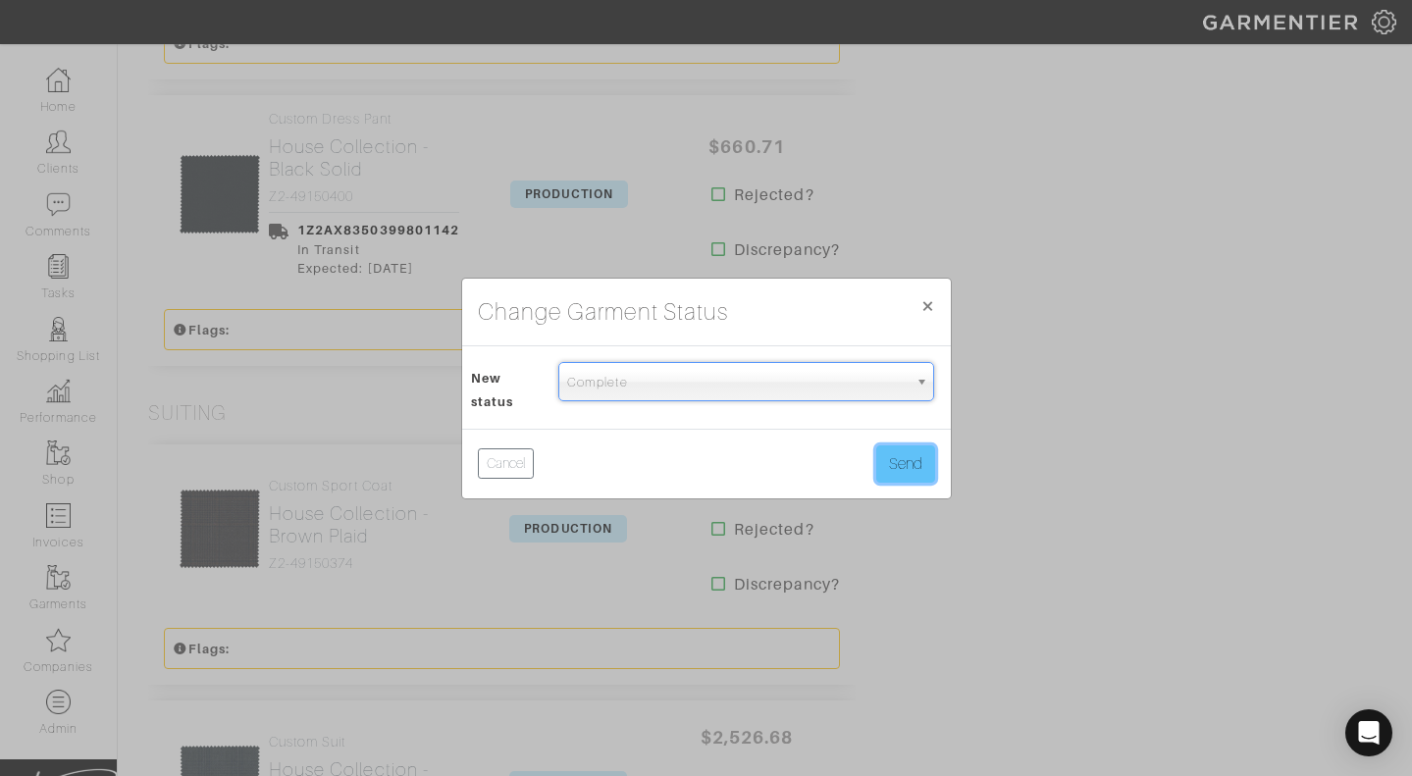
click at [887, 460] on button "Send" at bounding box center [905, 463] width 59 height 37
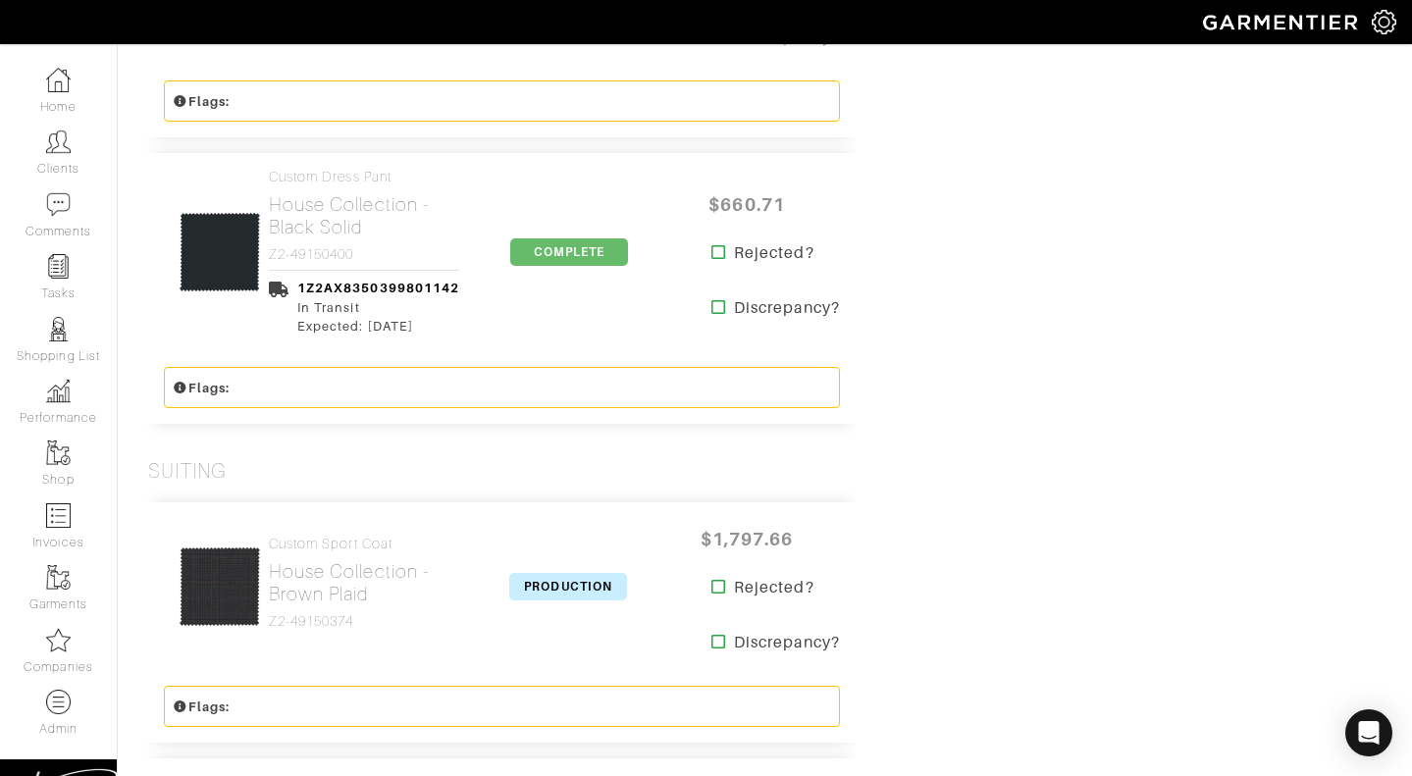
scroll to position [3563, 0]
click at [1013, 395] on div "Submit Date Paid Date: 08/14/25 Submit Date: 08/21/25 Summary Number of Items 1…" at bounding box center [1185, 406] width 421 height 7047
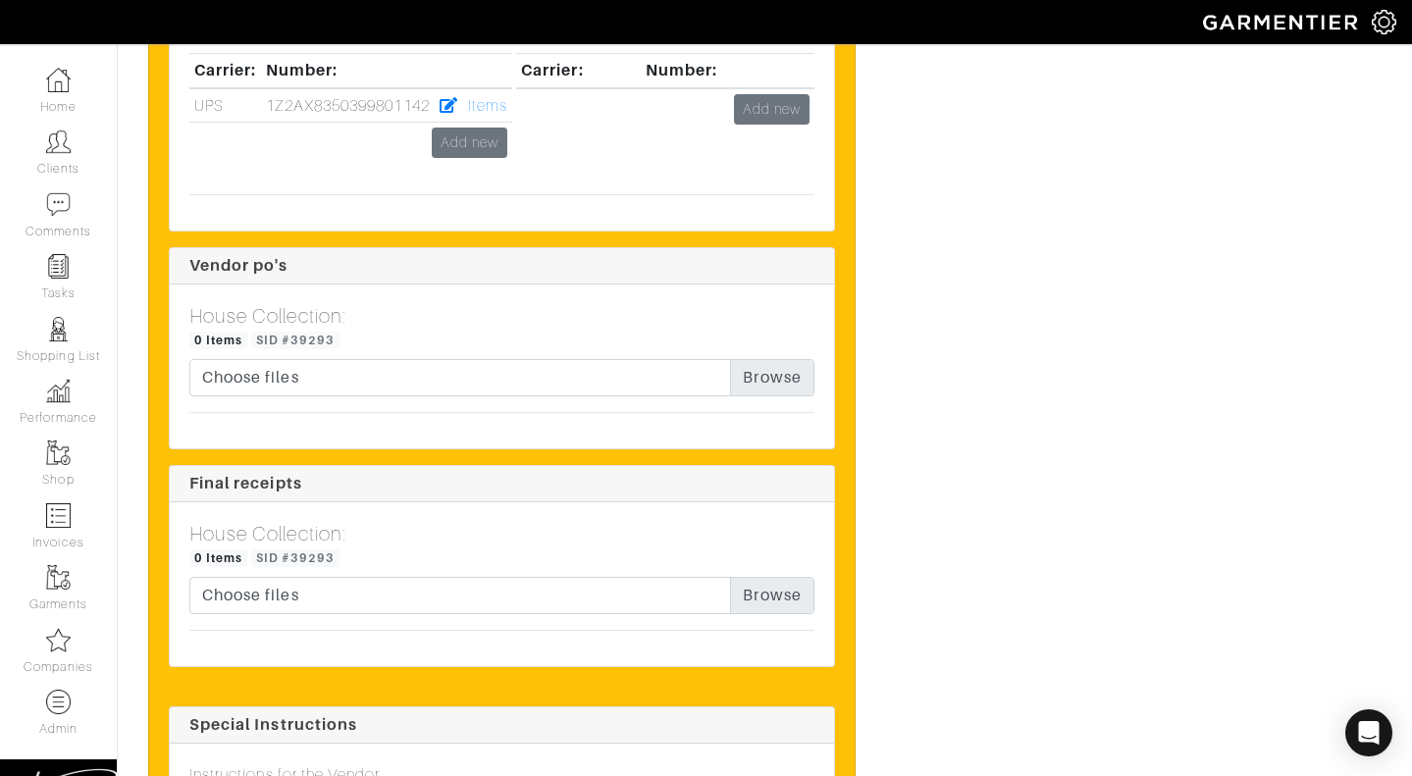
scroll to position [6067, 0]
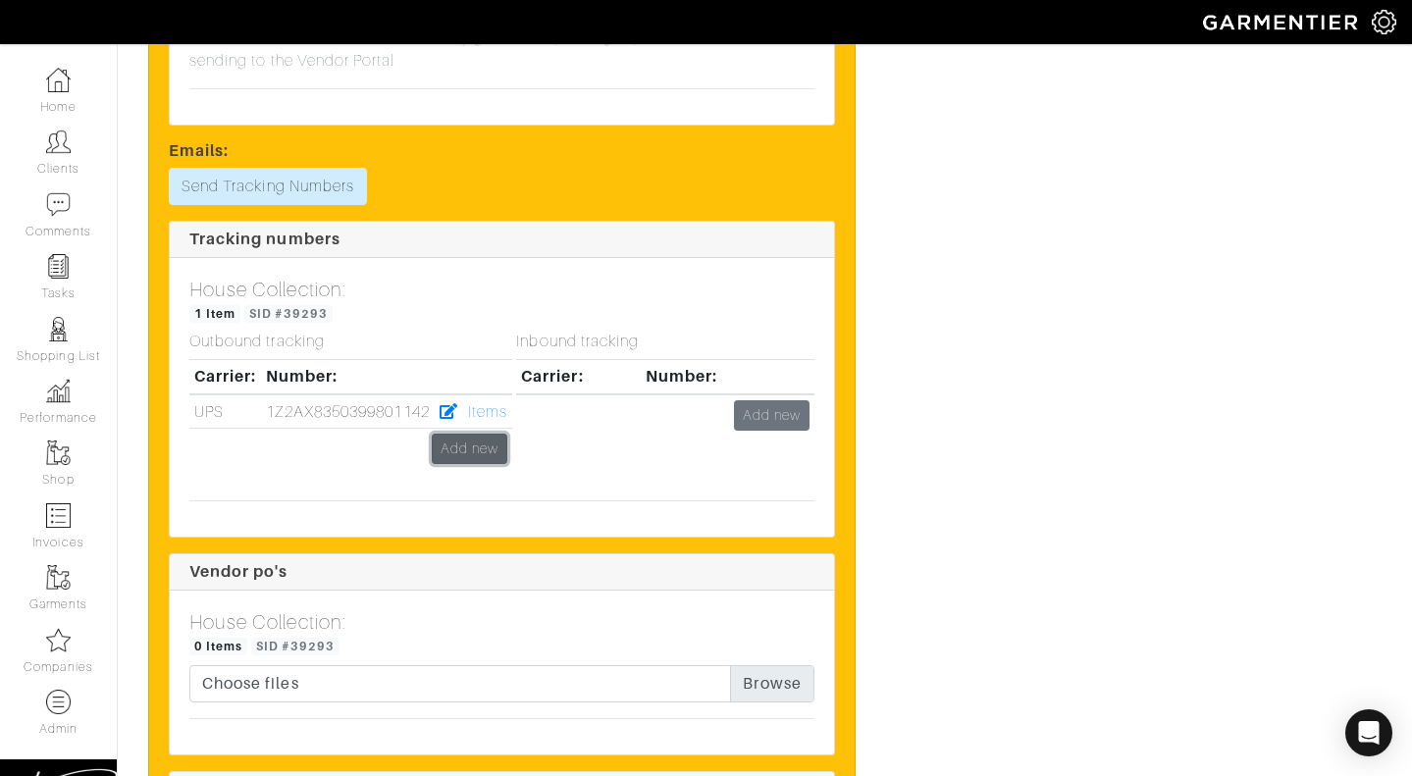
click at [473, 434] on link "Add new" at bounding box center [470, 449] width 76 height 30
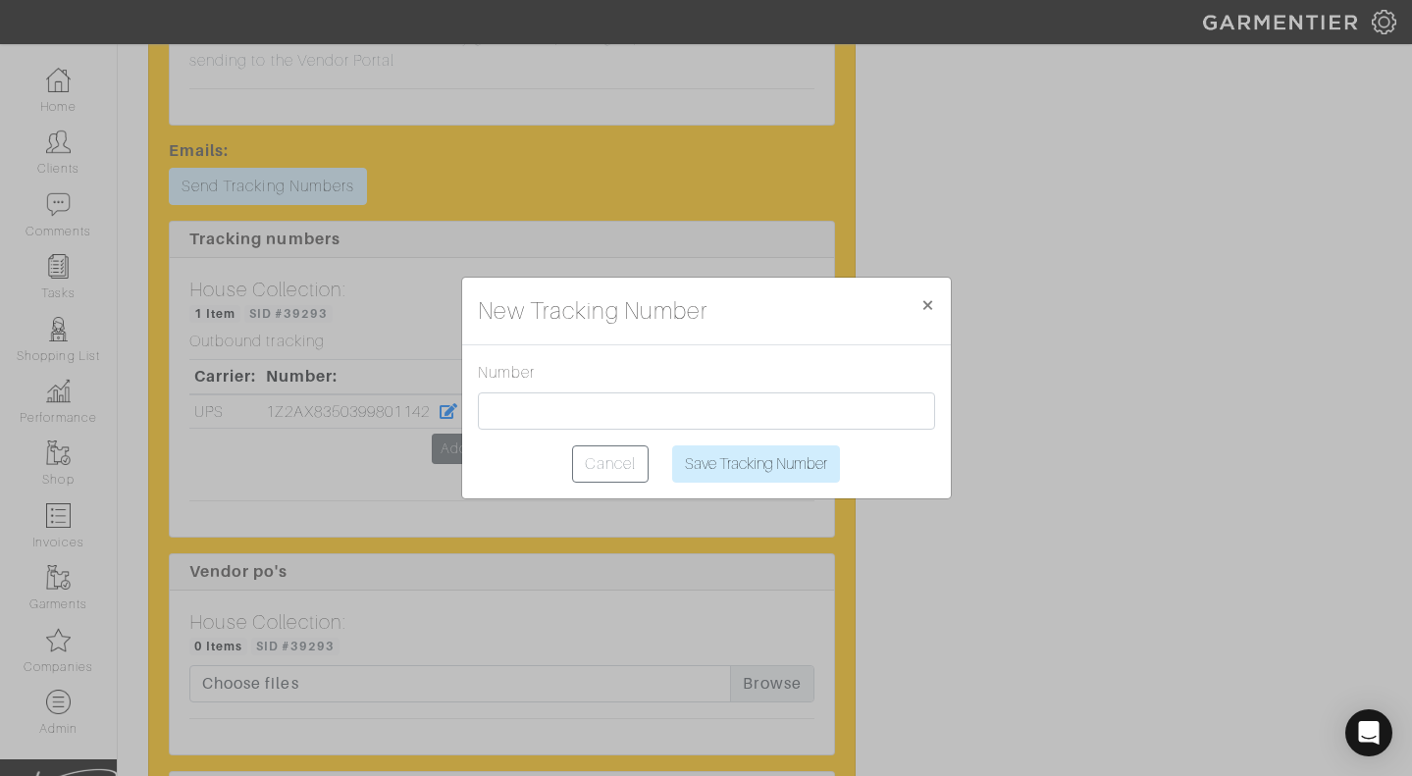
click at [472, 425] on div "Number Cancel Save Tracking Number" at bounding box center [706, 421] width 489 height 153
click at [520, 415] on input "text" at bounding box center [706, 410] width 457 height 37
paste input "1Z2AX8350393583738"
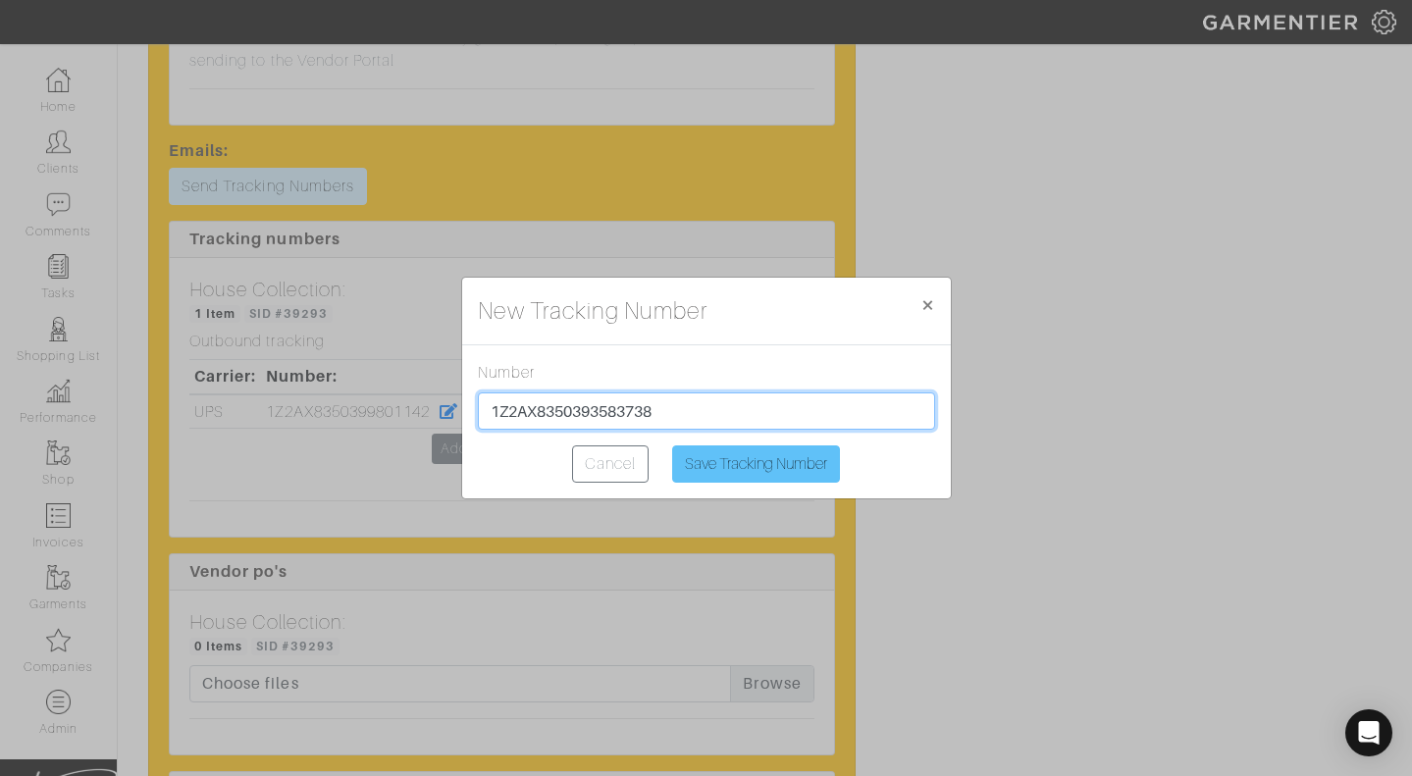
type input "1Z2AX8350393583738"
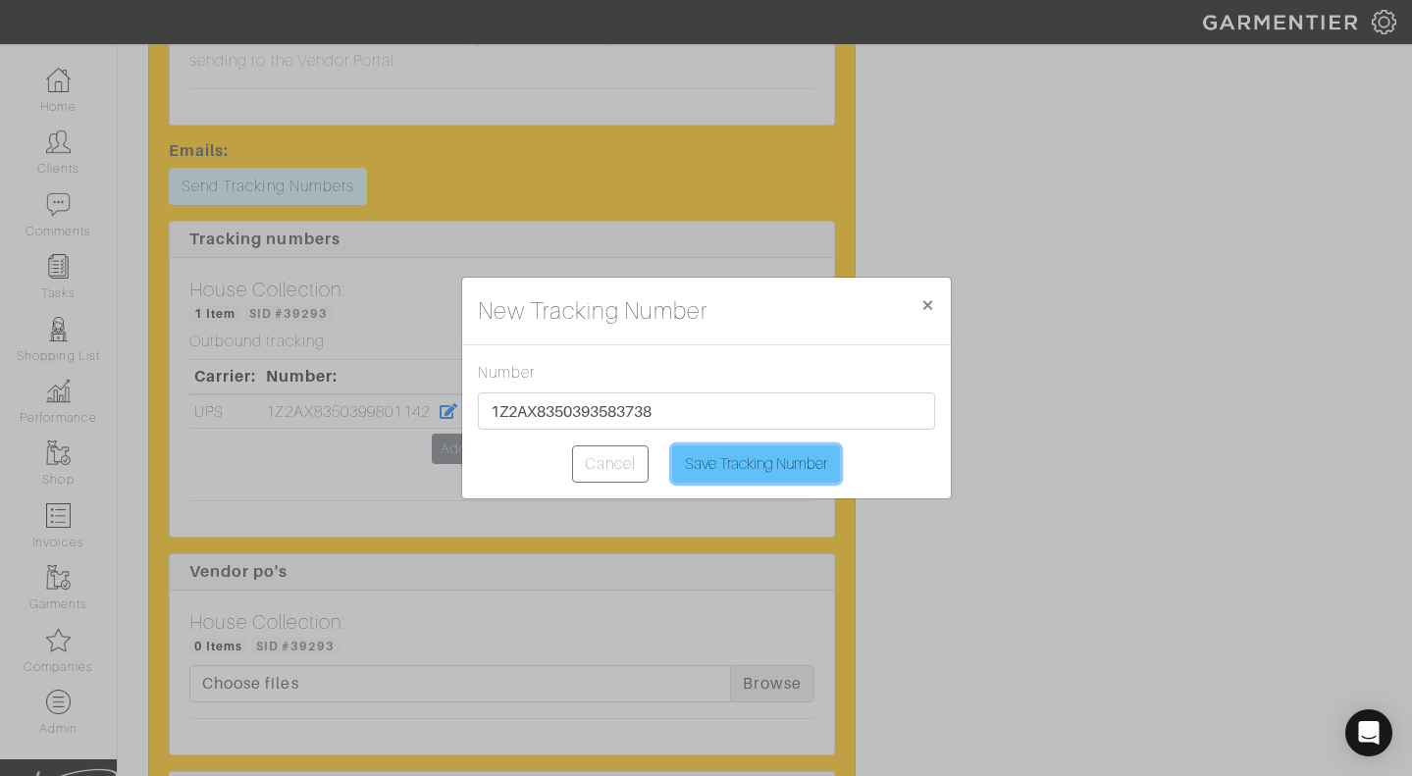
click at [740, 476] on input "Save Tracking Number" at bounding box center [756, 463] width 168 height 37
type input "Saving..."
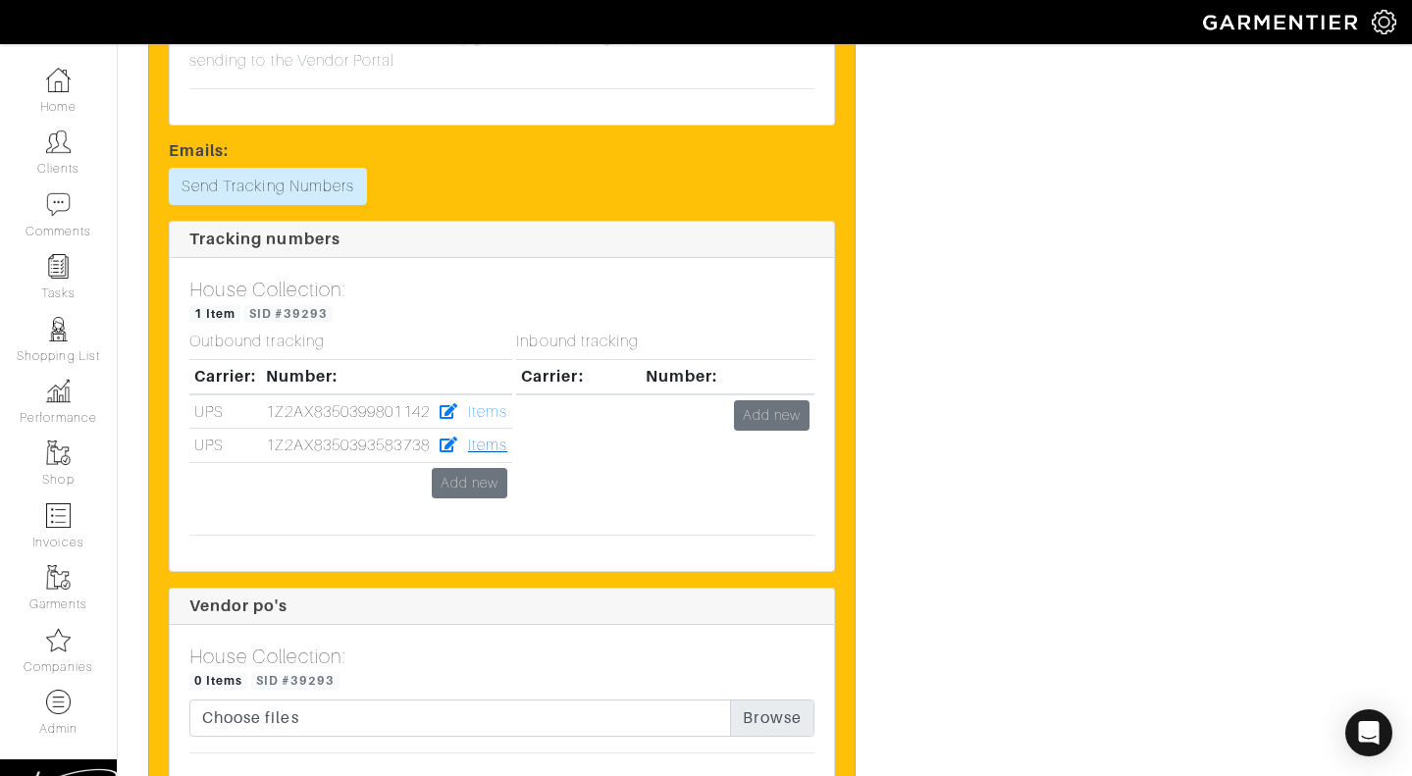
click at [494, 437] on link "Items" at bounding box center [487, 446] width 39 height 18
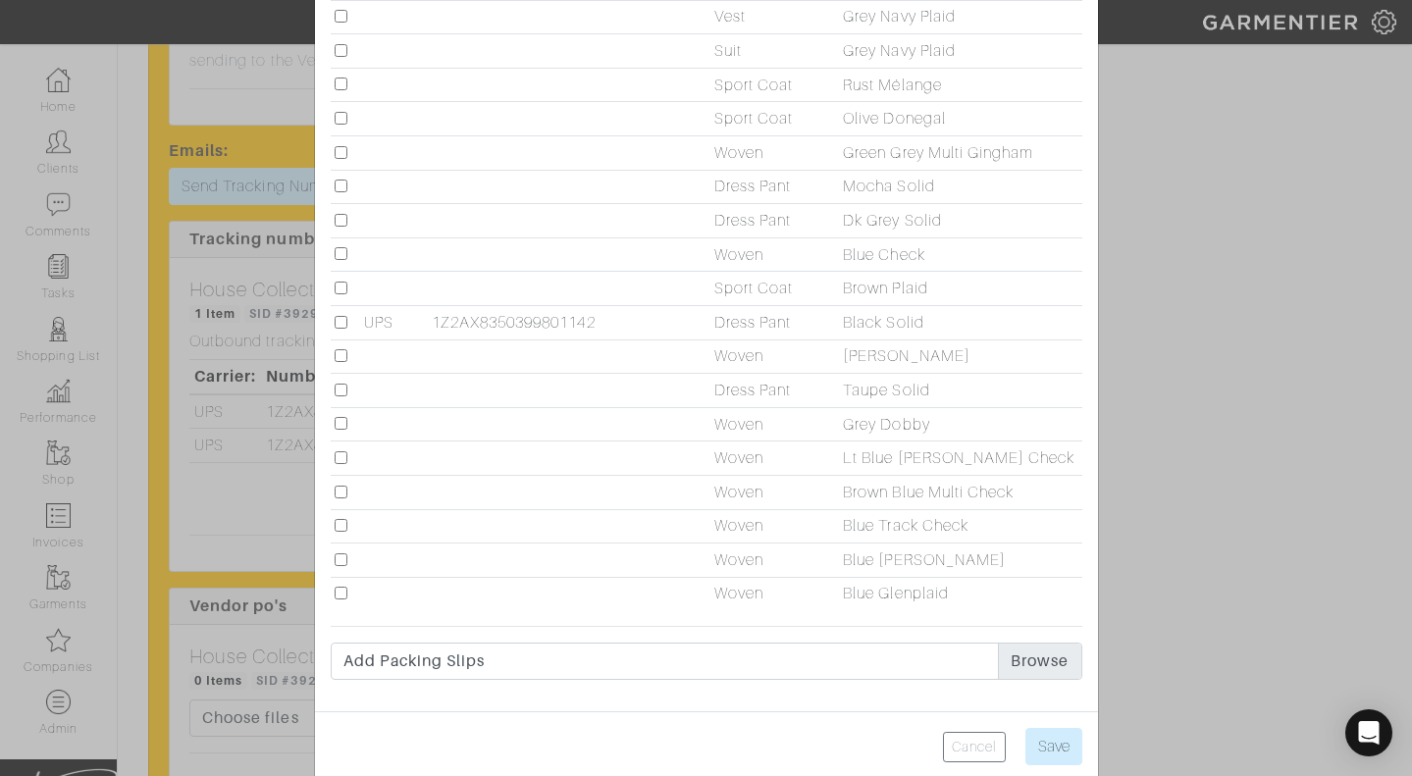
scroll to position [213, 0]
click at [341, 355] on input "checkbox" at bounding box center [341, 352] width 13 height 13
checkbox input "true"
click at [337, 146] on input "checkbox" at bounding box center [341, 149] width 13 height 13
checkbox input "true"
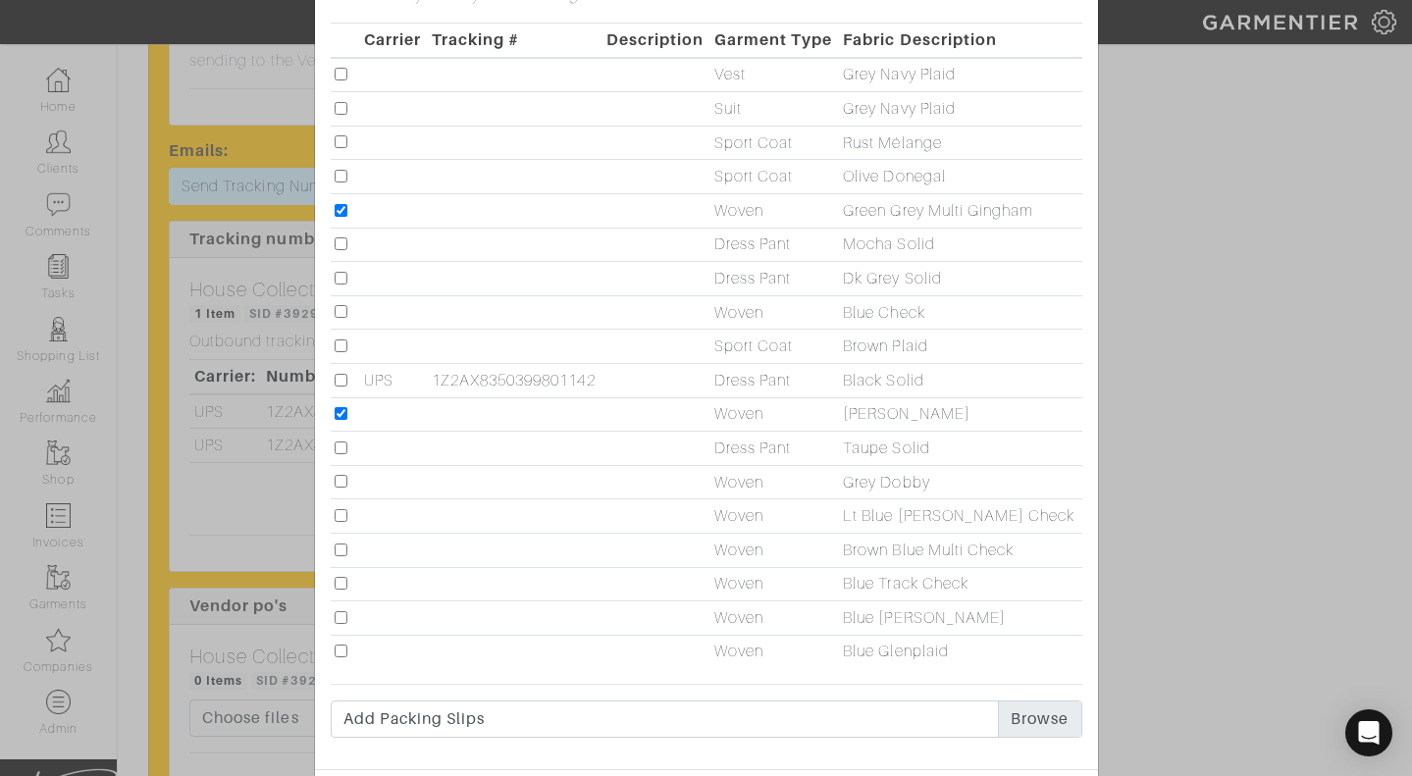
scroll to position [148, 0]
click at [338, 321] on input "checkbox" at bounding box center [341, 315] width 13 height 13
checkbox input "true"
click at [342, 619] on input "checkbox" at bounding box center [341, 621] width 13 height 13
checkbox input "true"
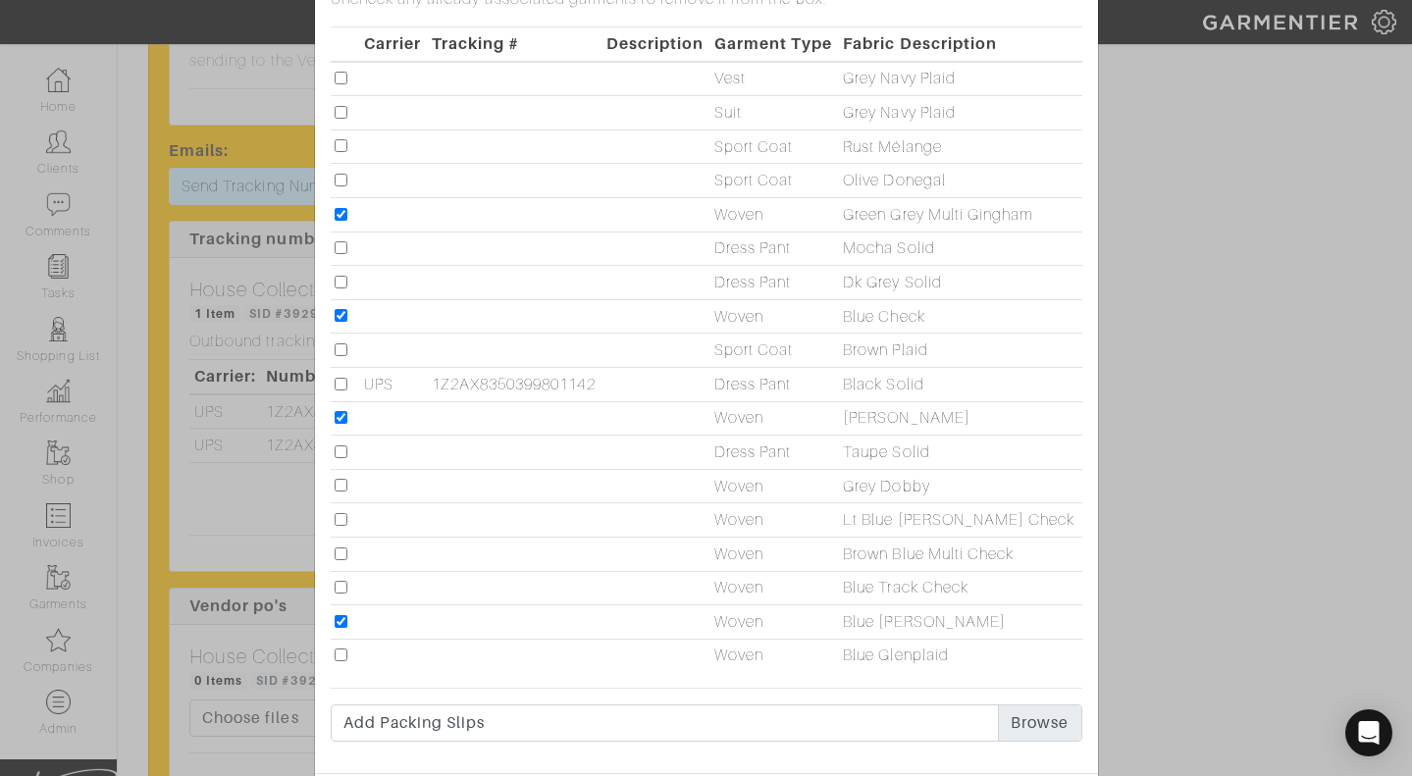
click at [340, 484] on input "checkbox" at bounding box center [341, 485] width 13 height 13
checkbox input "true"
click at [338, 519] on input "checkbox" at bounding box center [341, 519] width 13 height 13
checkbox input "true"
click at [339, 549] on input "checkbox" at bounding box center [341, 553] width 13 height 13
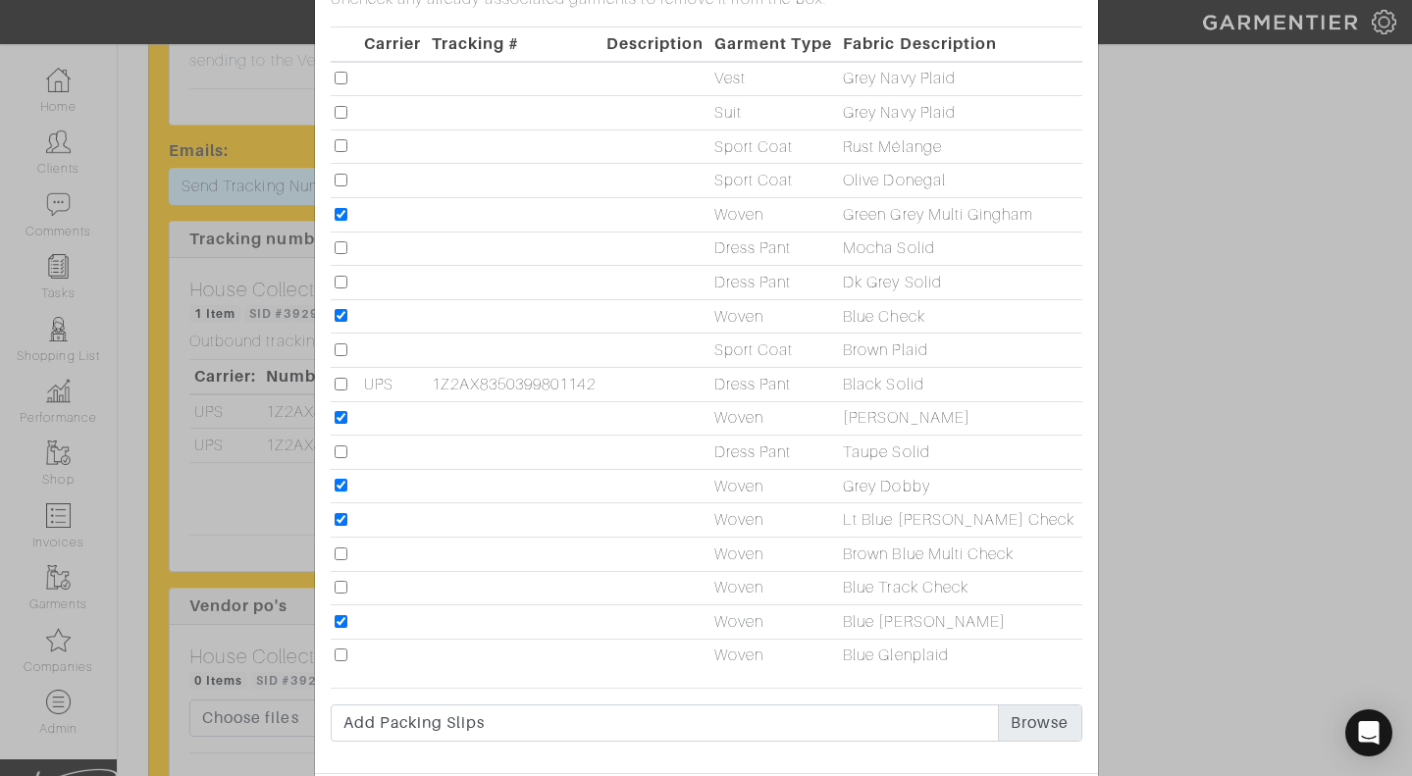
checkbox input "true"
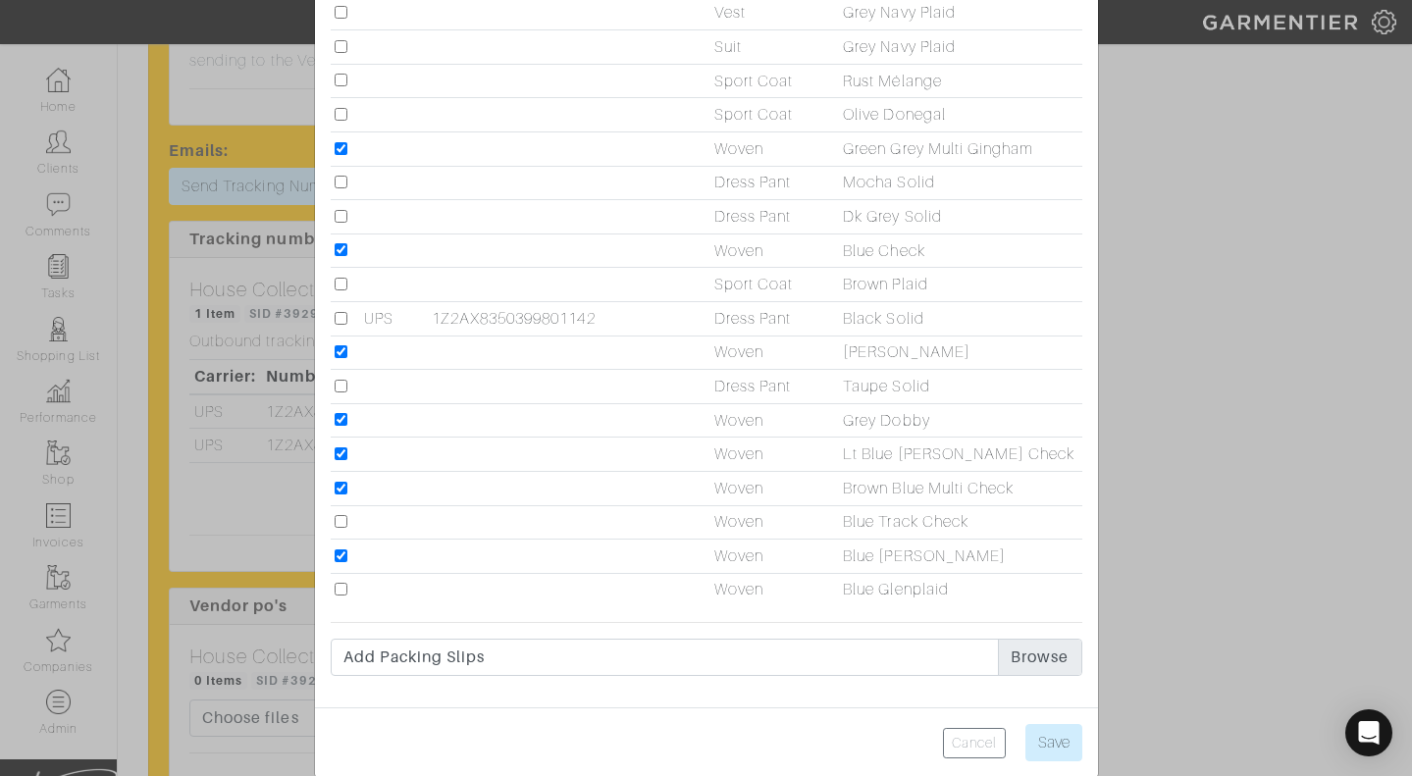
scroll to position [243, 0]
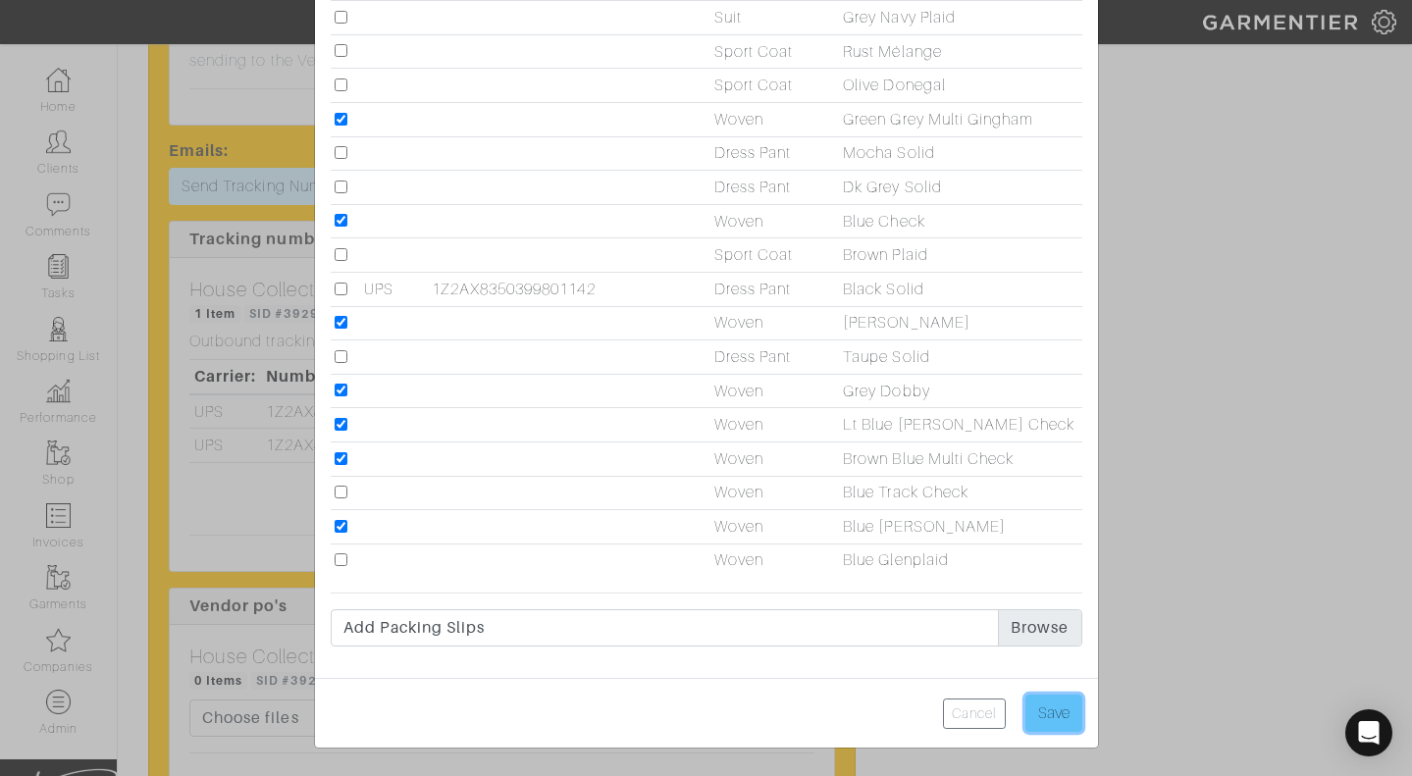
click at [1039, 710] on input "Save" at bounding box center [1053, 713] width 57 height 37
type input "Save"
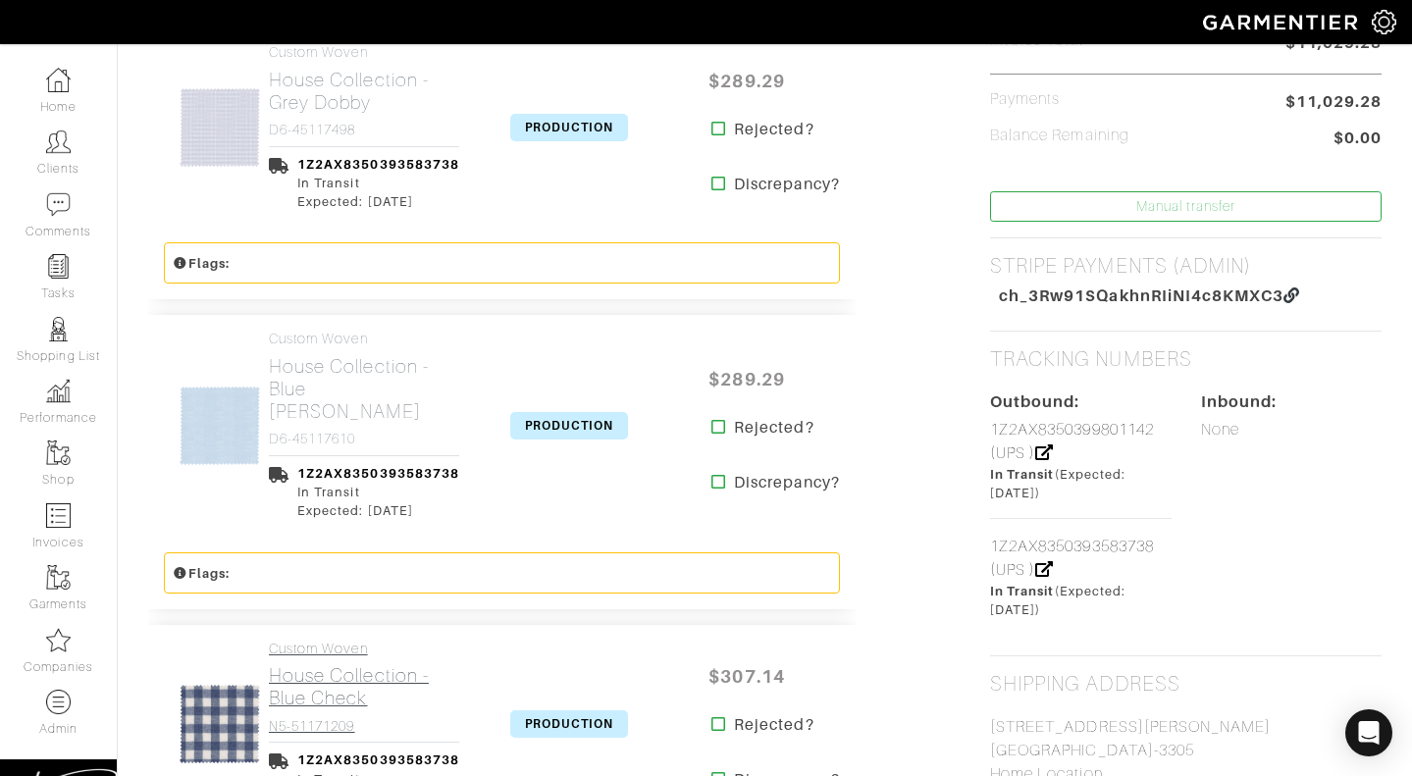
scroll to position [692, 0]
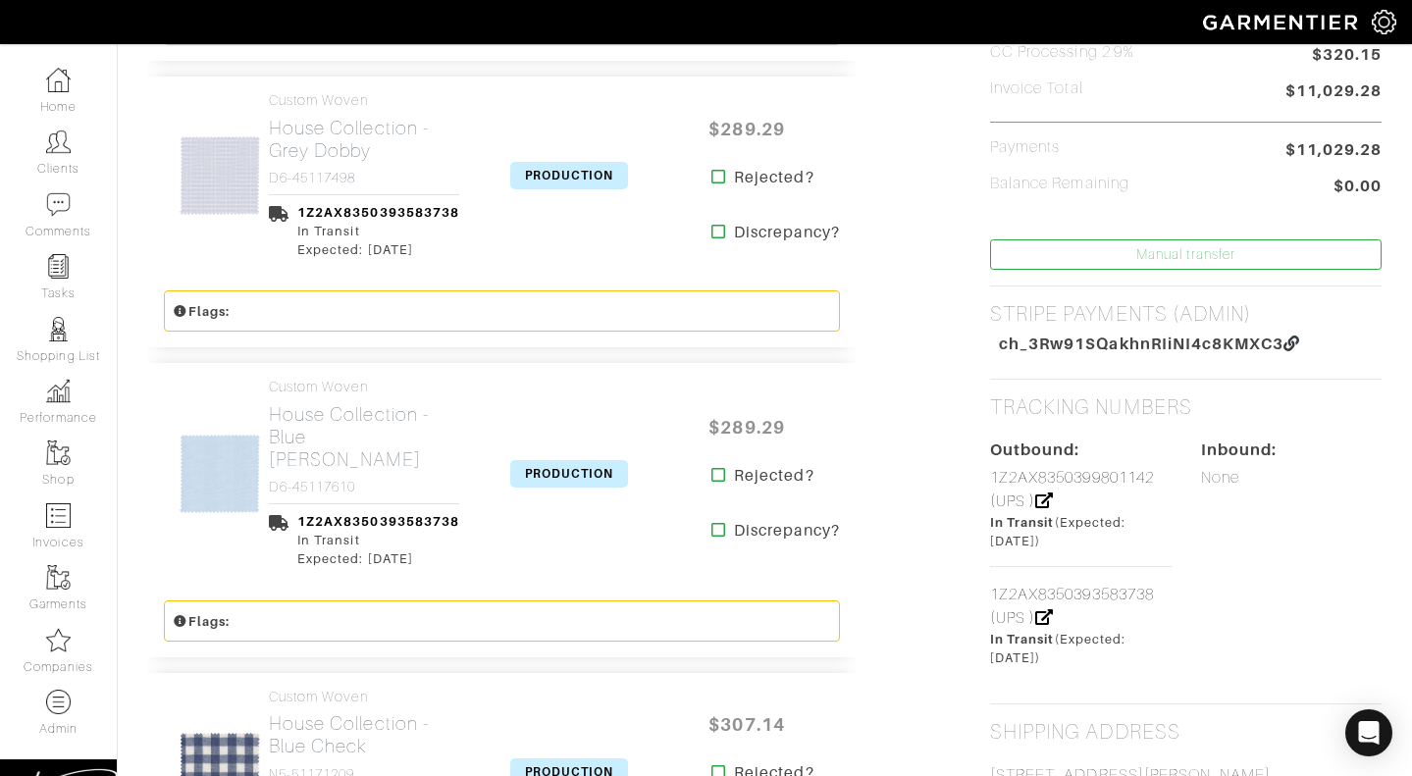
click at [531, 181] on span "PRODUCTION" at bounding box center [569, 175] width 118 height 27
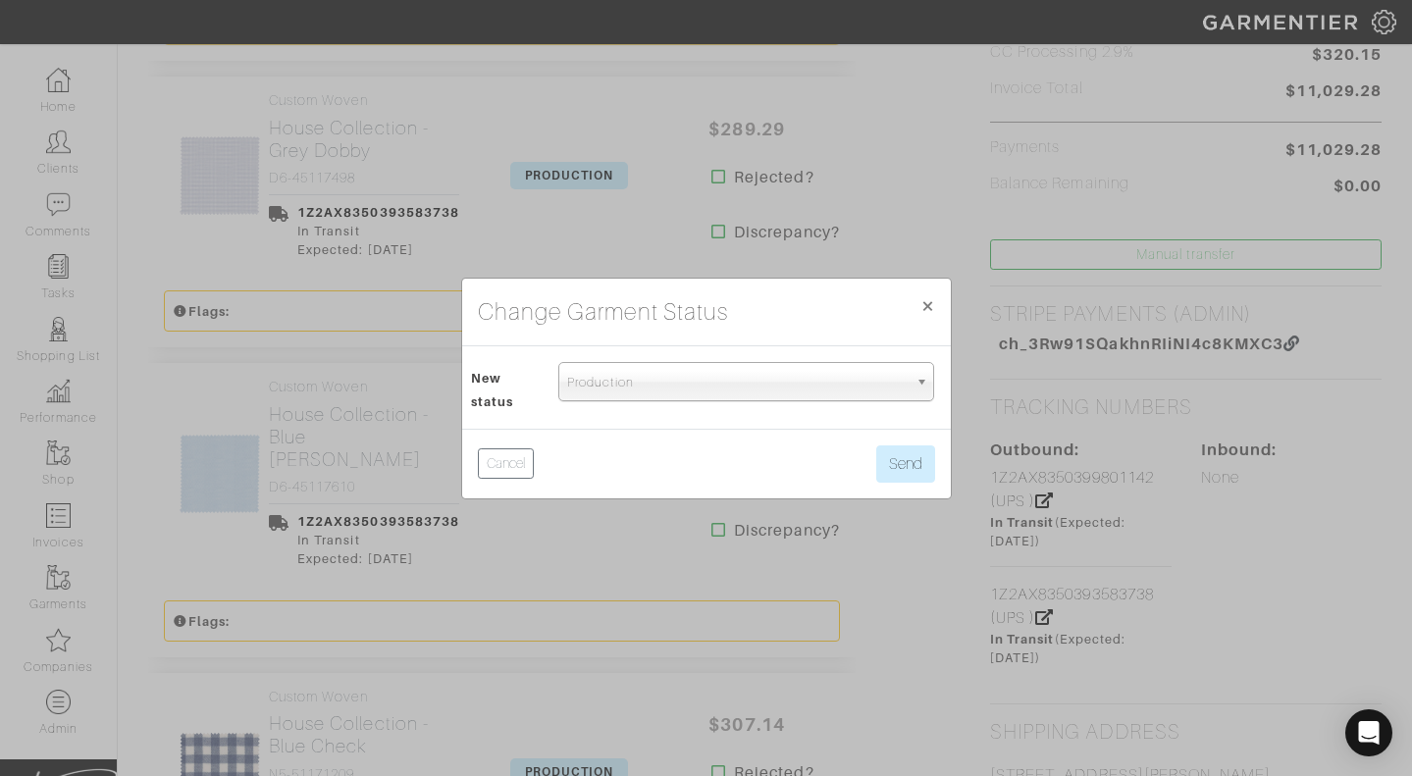
click at [586, 366] on span "Production" at bounding box center [737, 382] width 340 height 39
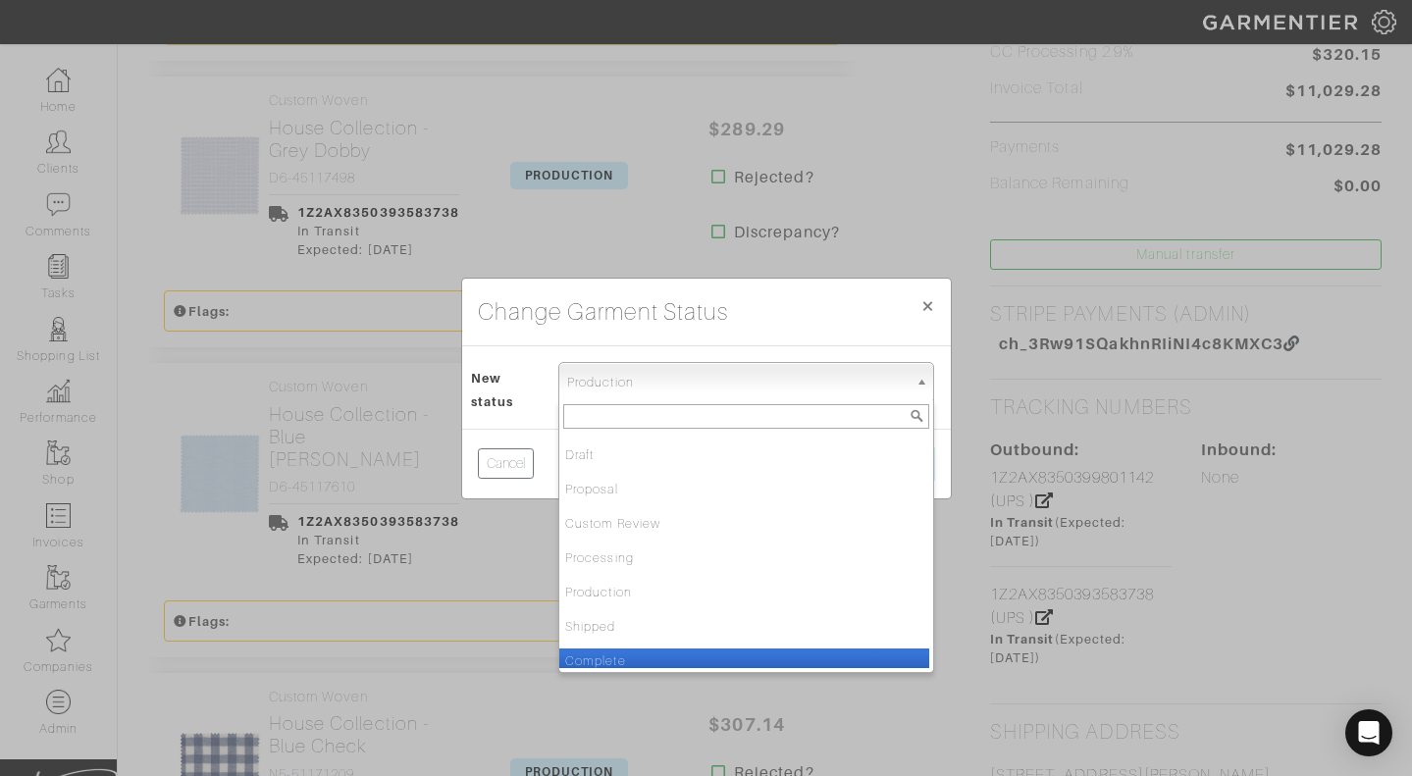
click at [583, 653] on li "Complete" at bounding box center [744, 661] width 370 height 25
select select "Complete"
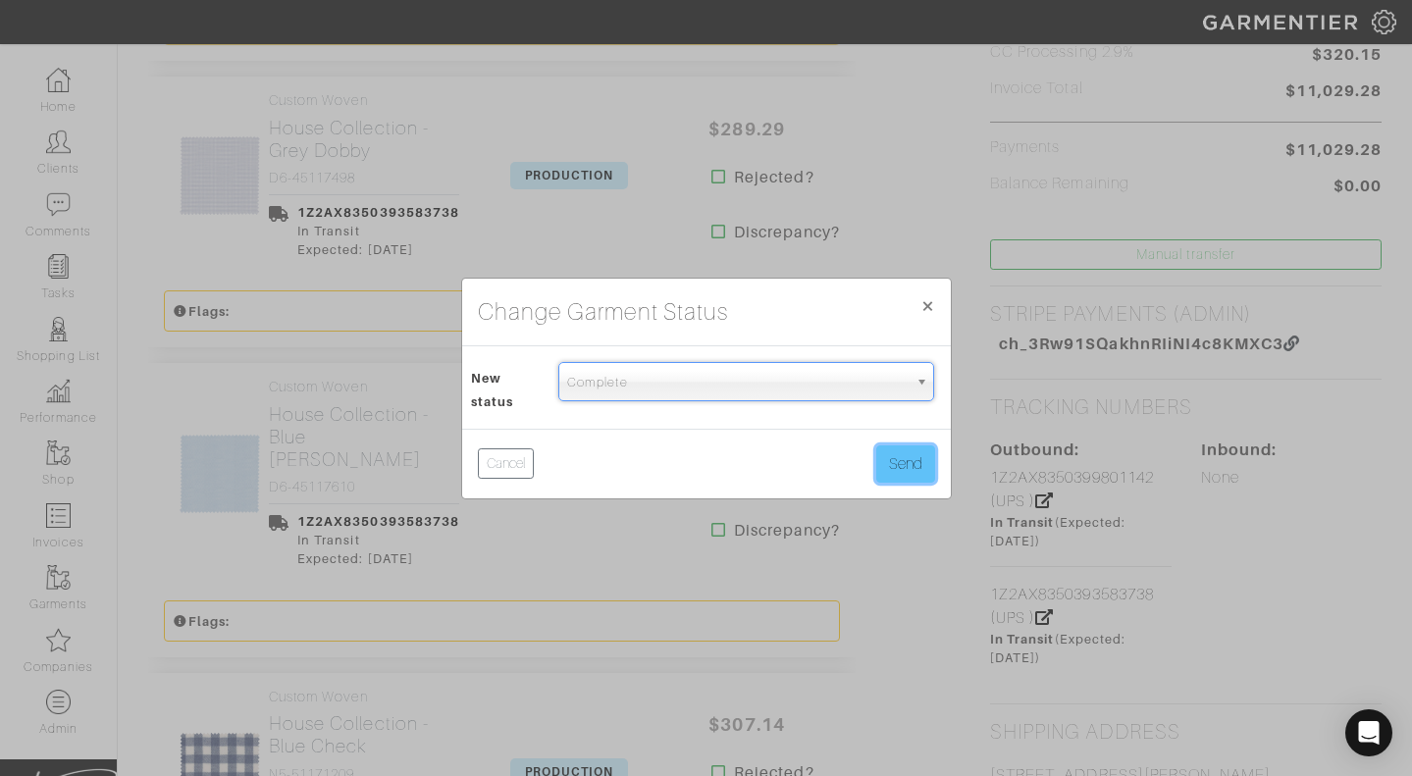
click at [898, 463] on button "Send" at bounding box center [905, 463] width 59 height 37
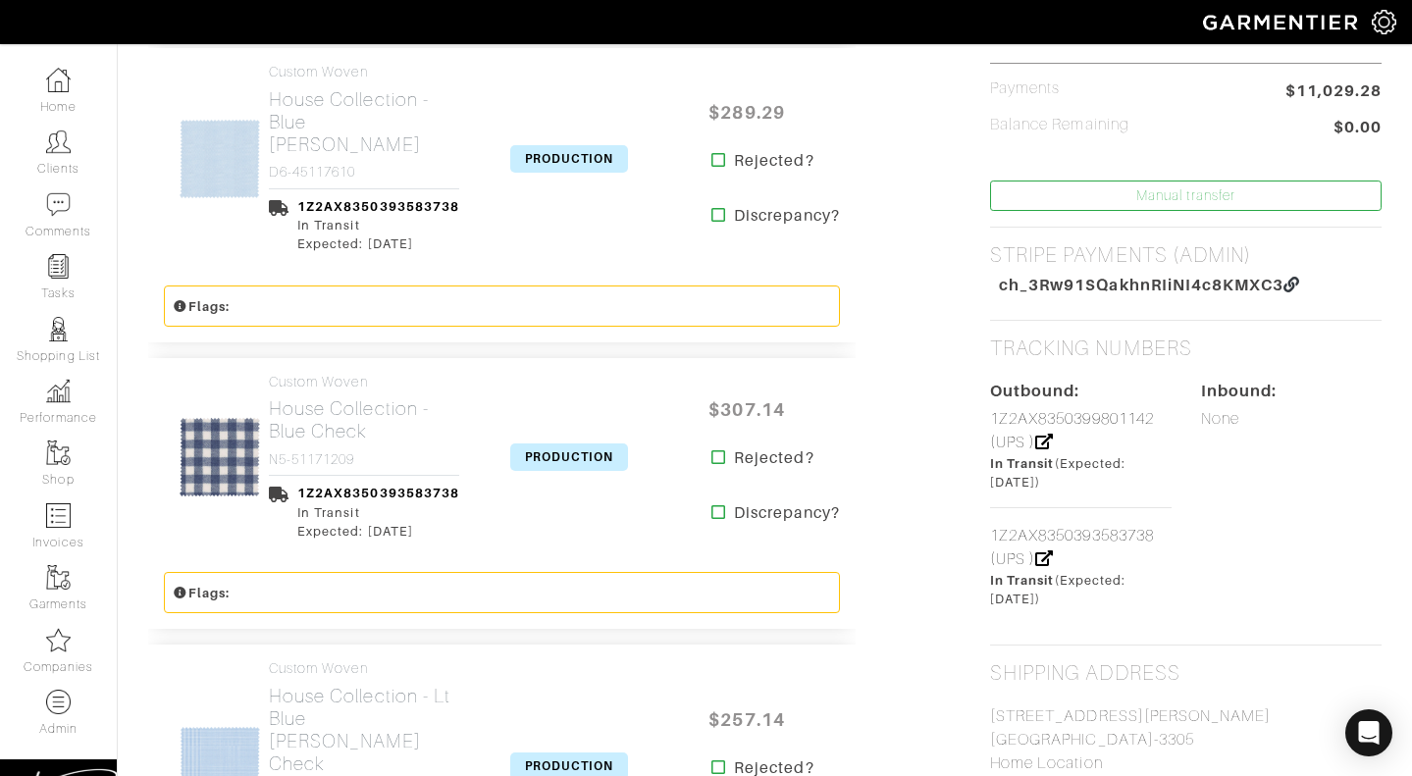
scroll to position [809, 0]
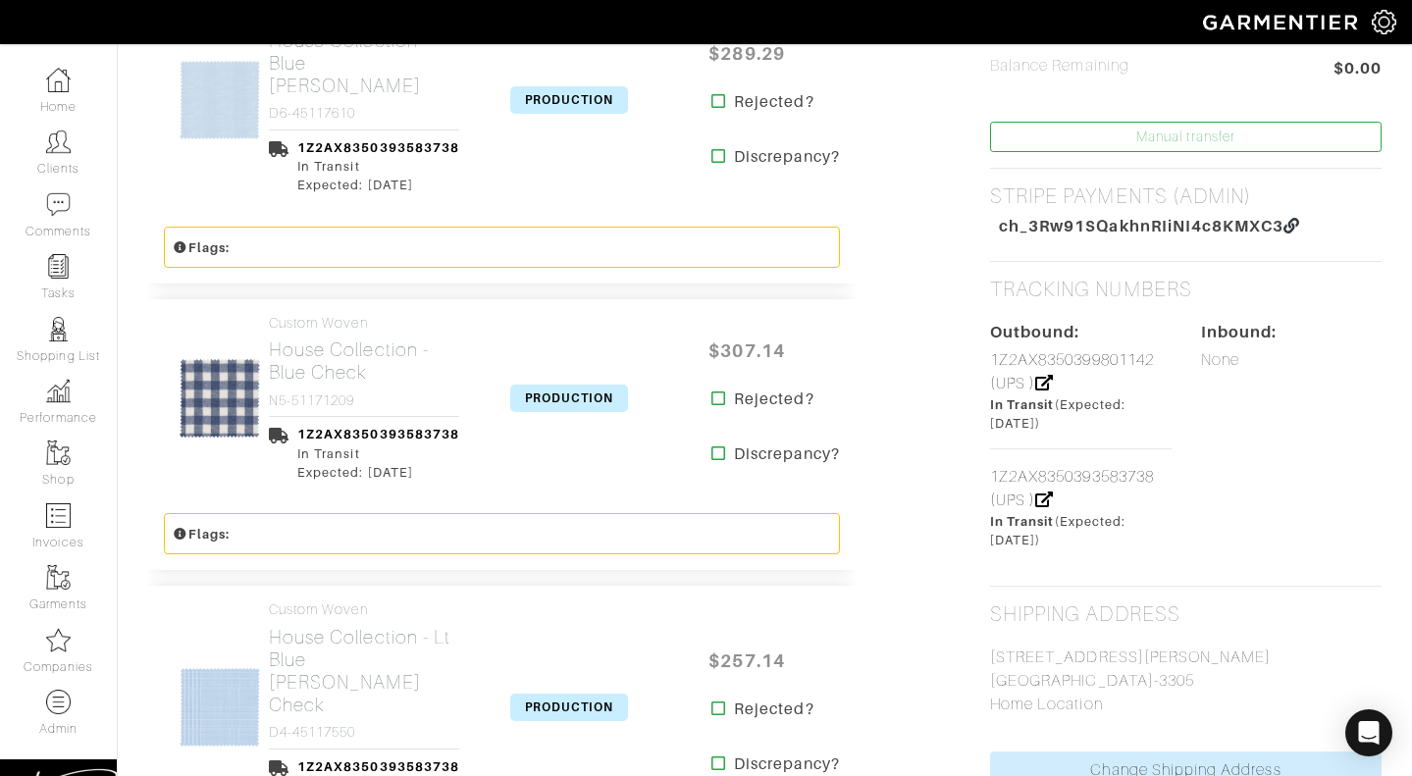
click at [577, 100] on span "PRODUCTION" at bounding box center [569, 99] width 118 height 27
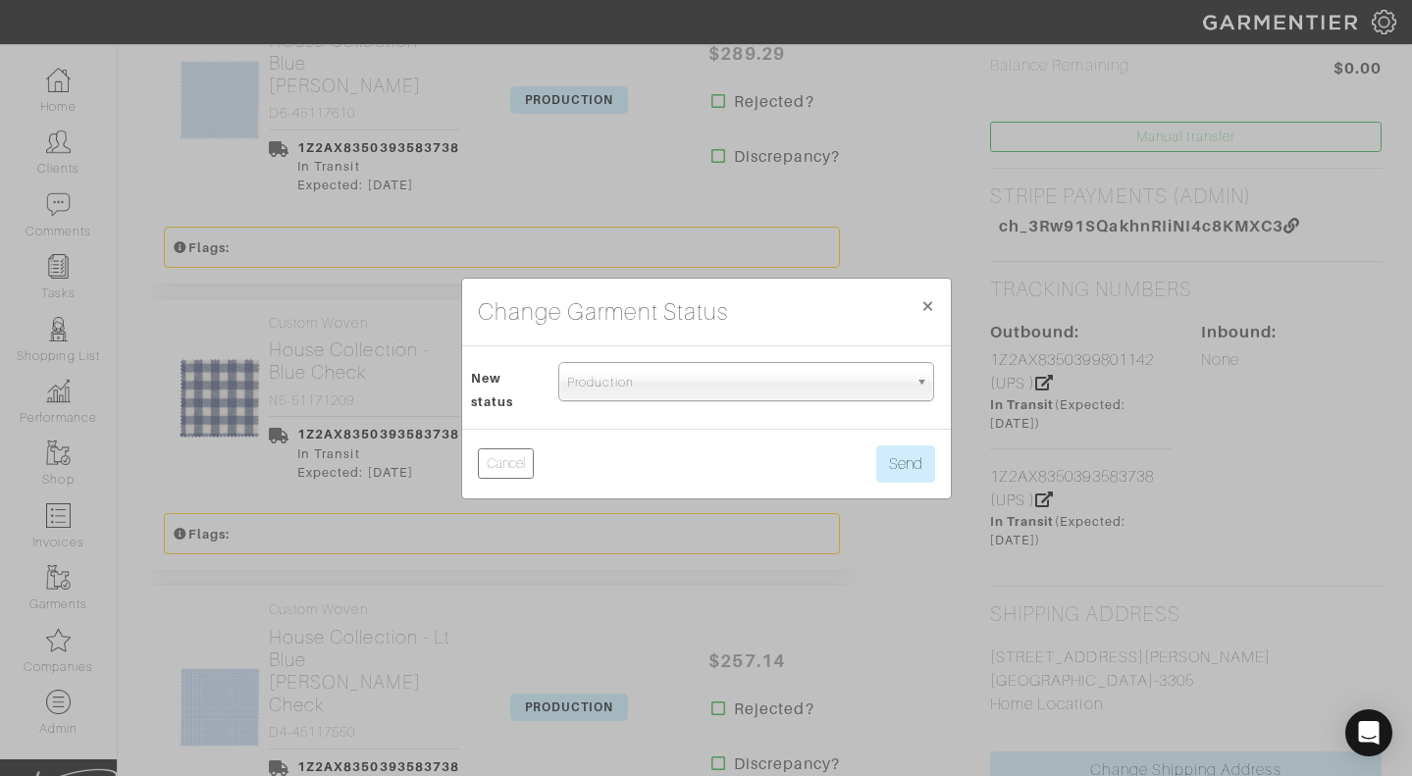
click at [593, 365] on span "Production" at bounding box center [737, 382] width 340 height 39
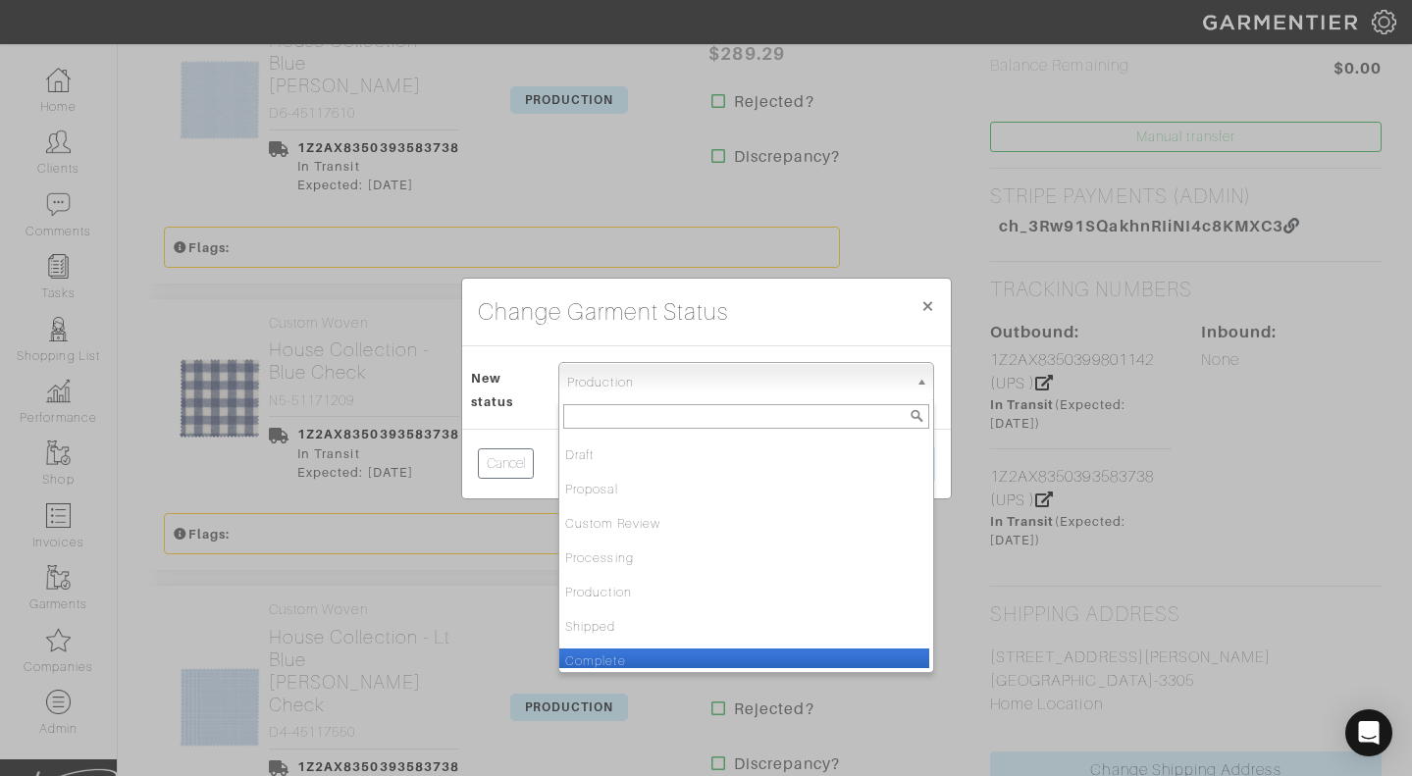
click at [604, 649] on li "Complete" at bounding box center [744, 661] width 370 height 25
select select "Complete"
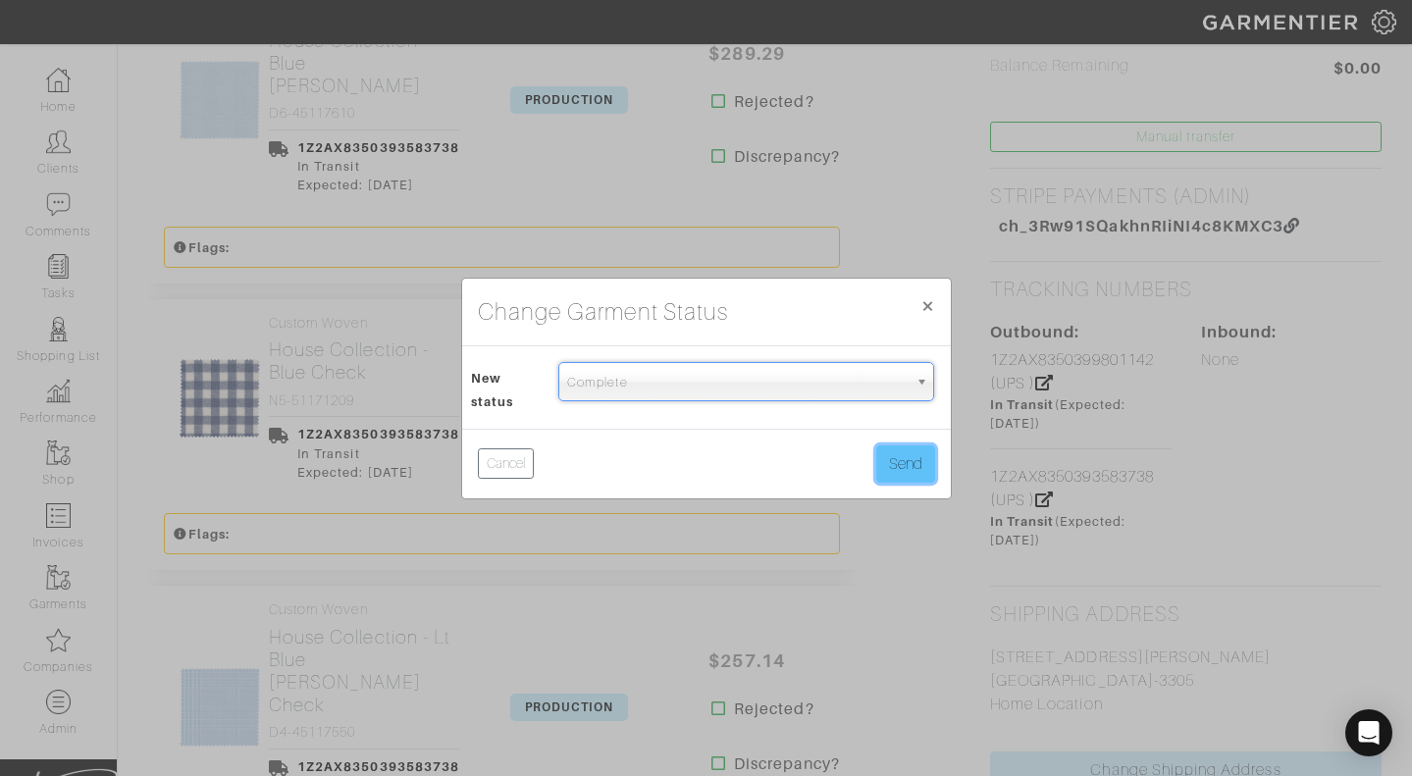
click at [914, 475] on button "Send" at bounding box center [905, 463] width 59 height 37
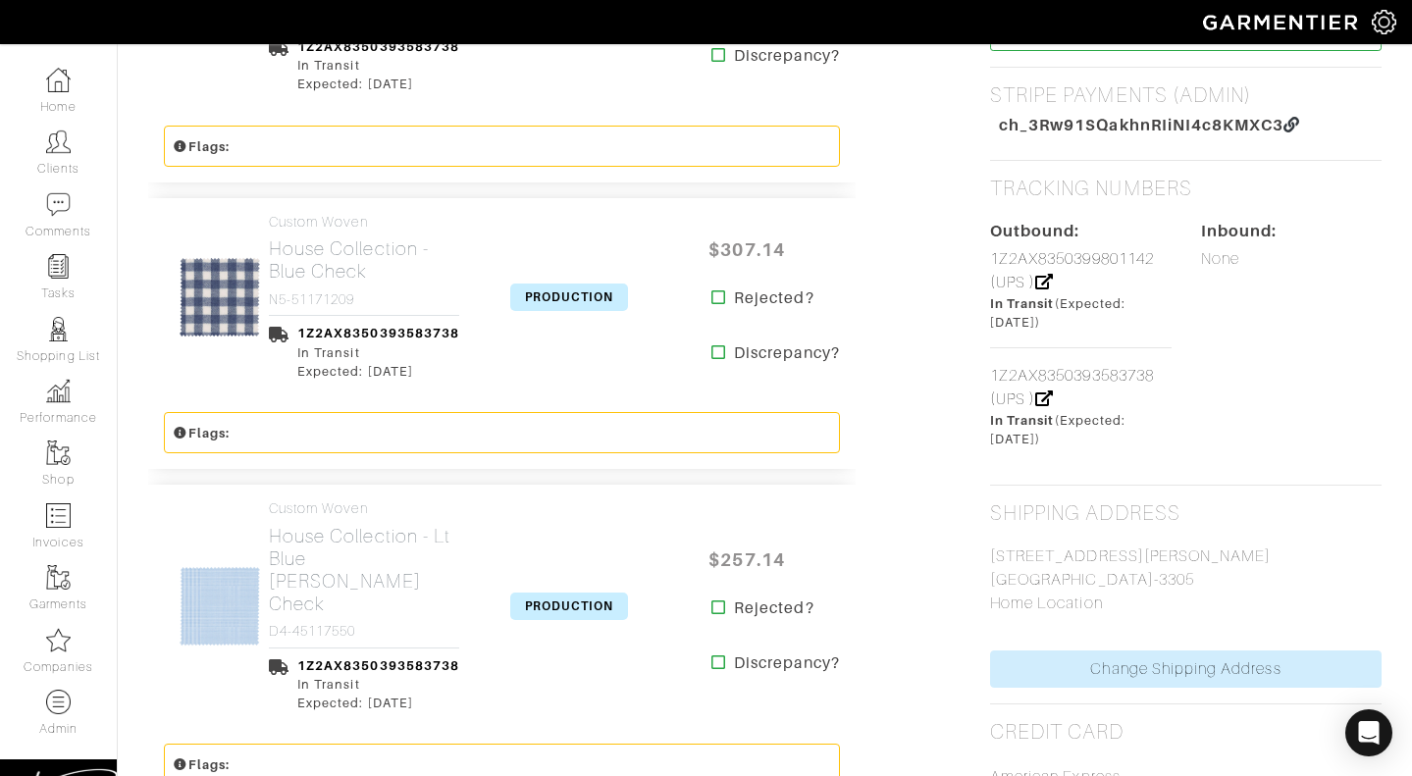
scroll to position [919, 0]
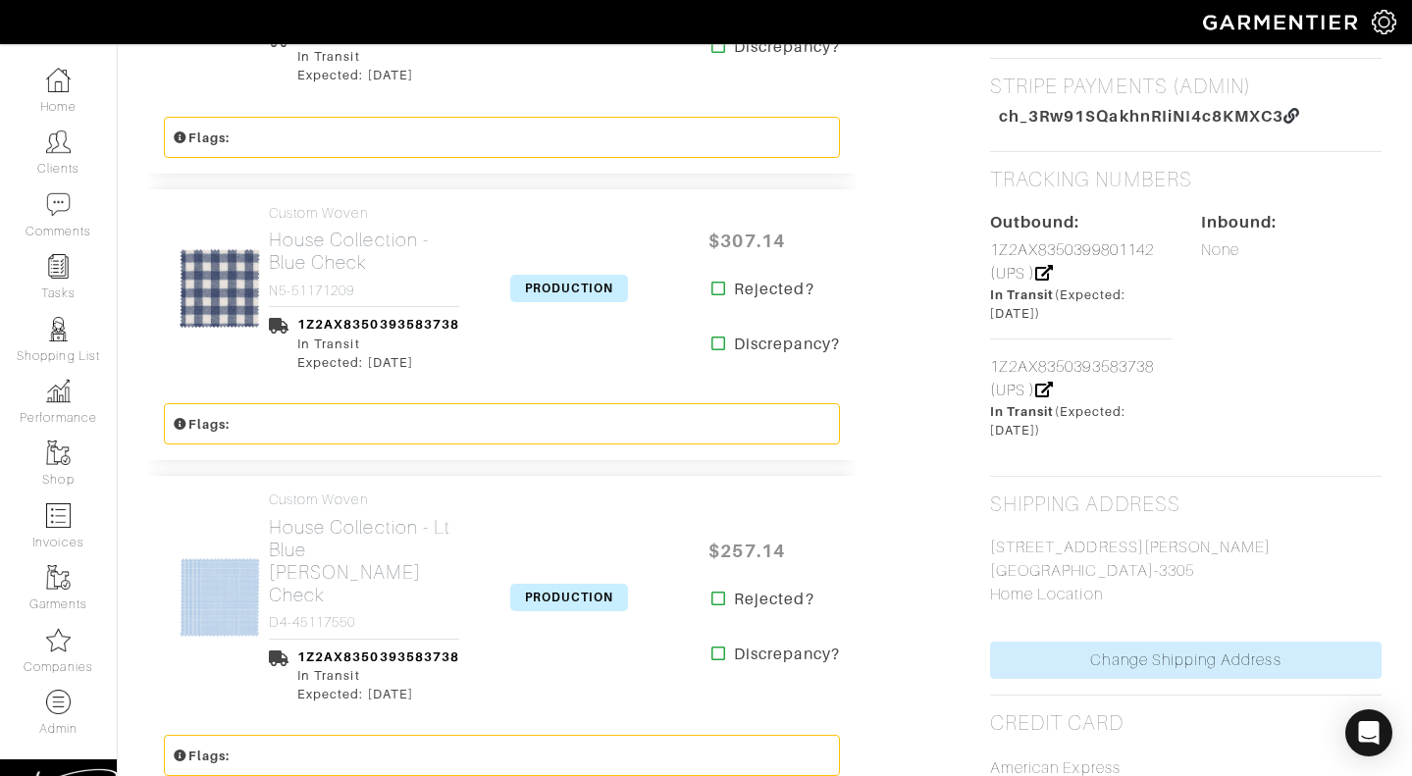
click at [548, 292] on span "PRODUCTION" at bounding box center [569, 288] width 118 height 27
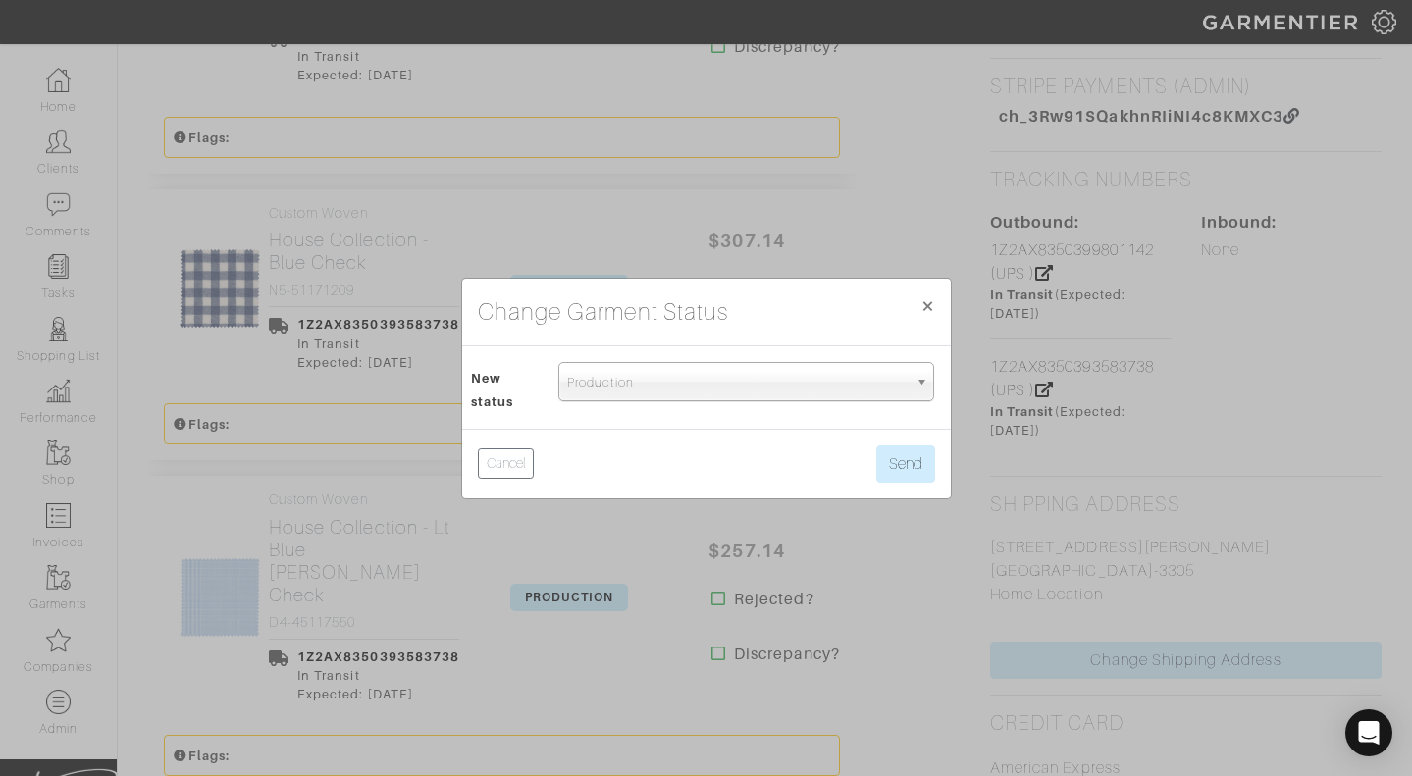
click at [624, 383] on span "Production" at bounding box center [737, 382] width 340 height 39
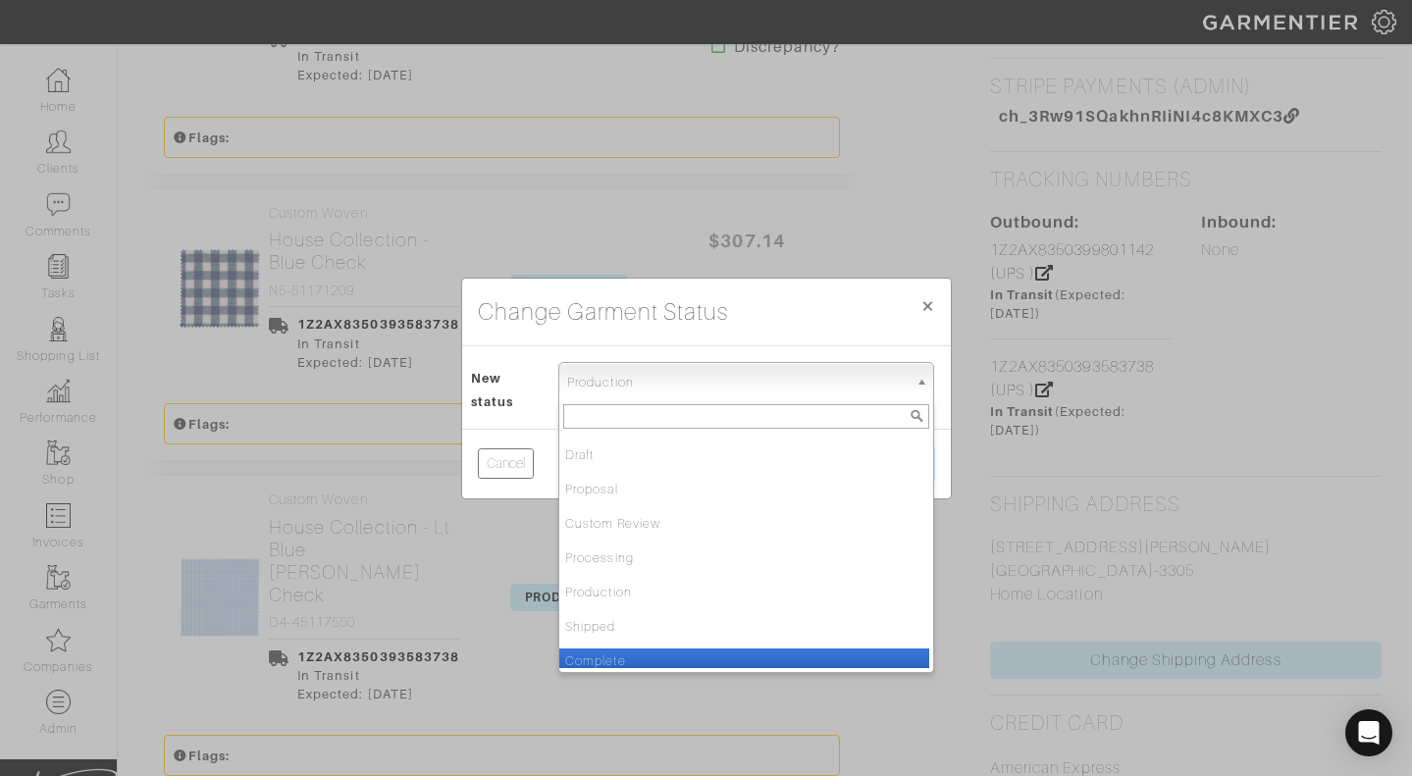
click at [609, 659] on li "Complete" at bounding box center [744, 661] width 370 height 25
select select "Complete"
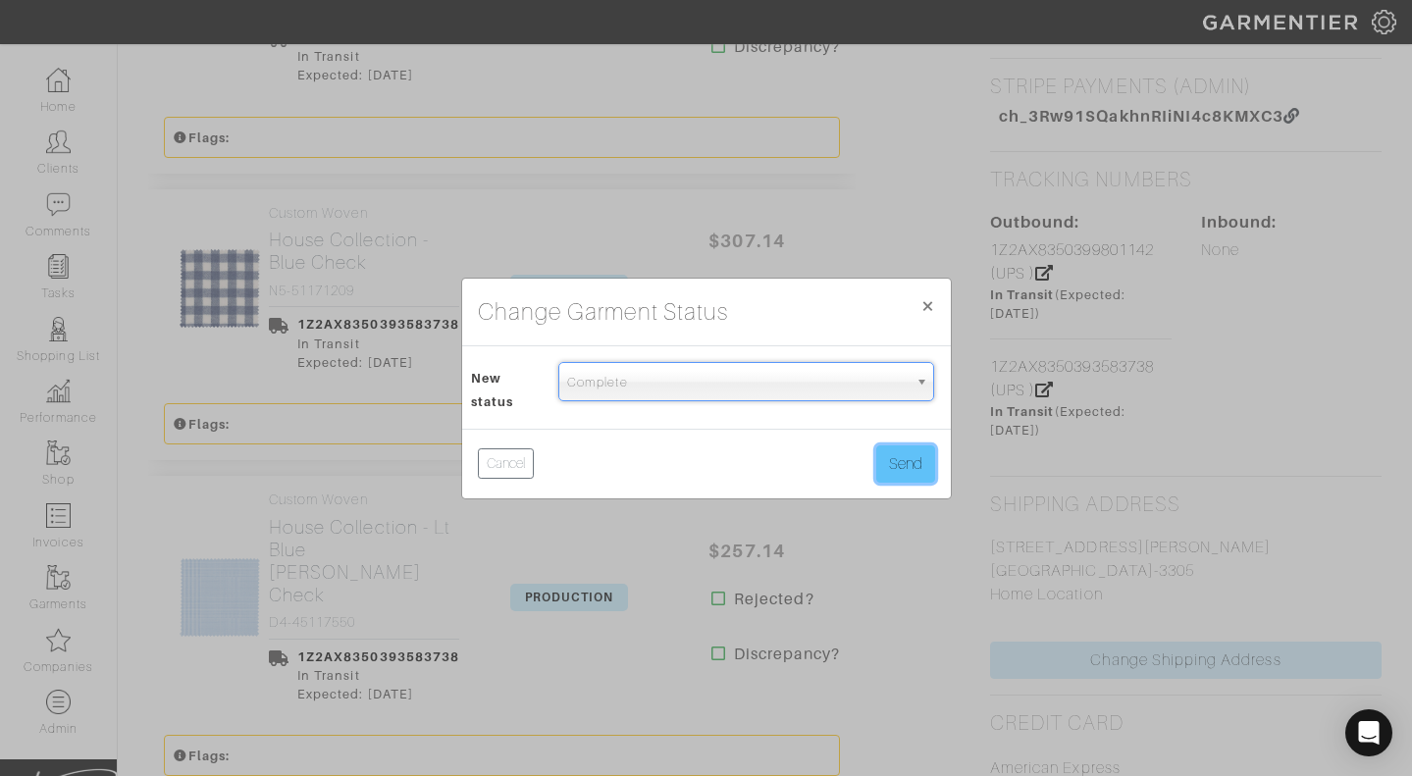
click at [925, 458] on button "Send" at bounding box center [905, 463] width 59 height 37
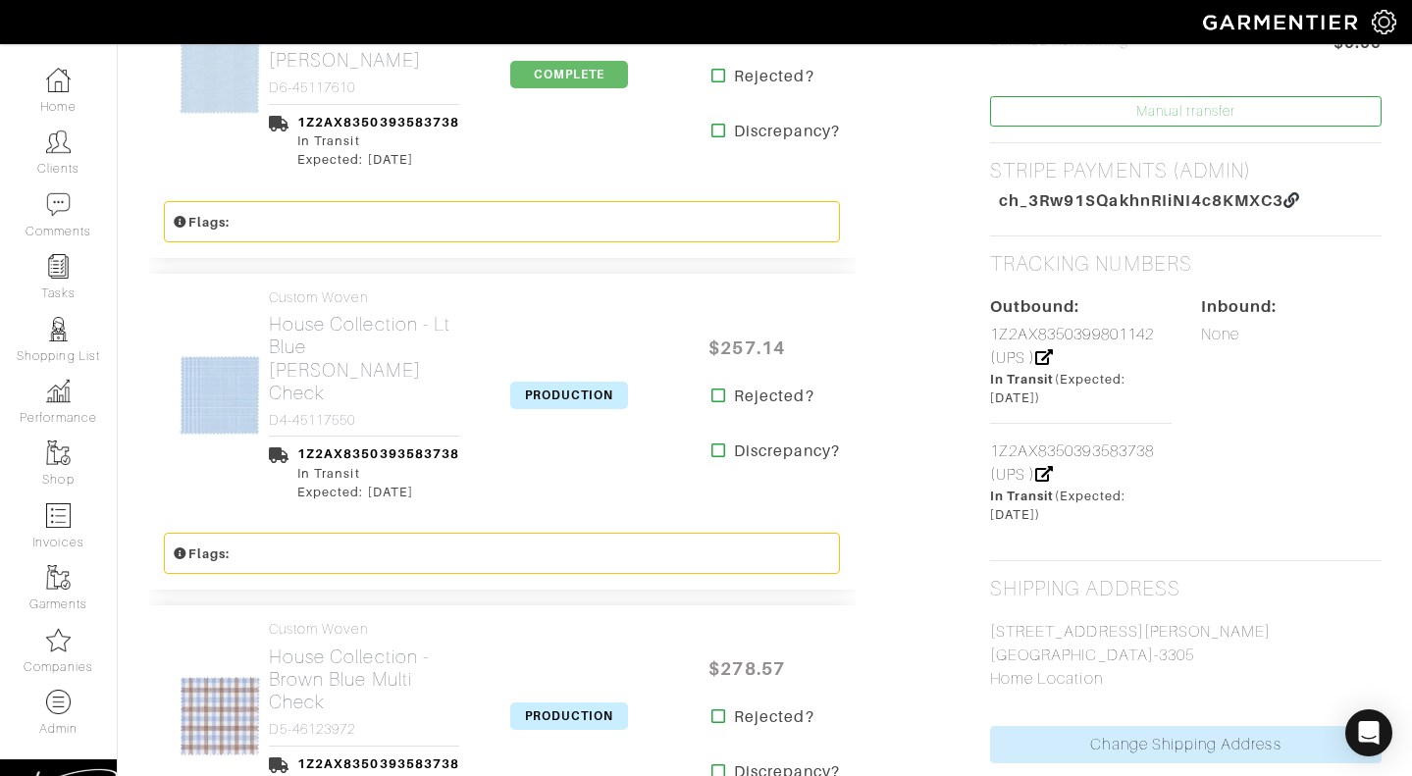
scroll to position [853, 0]
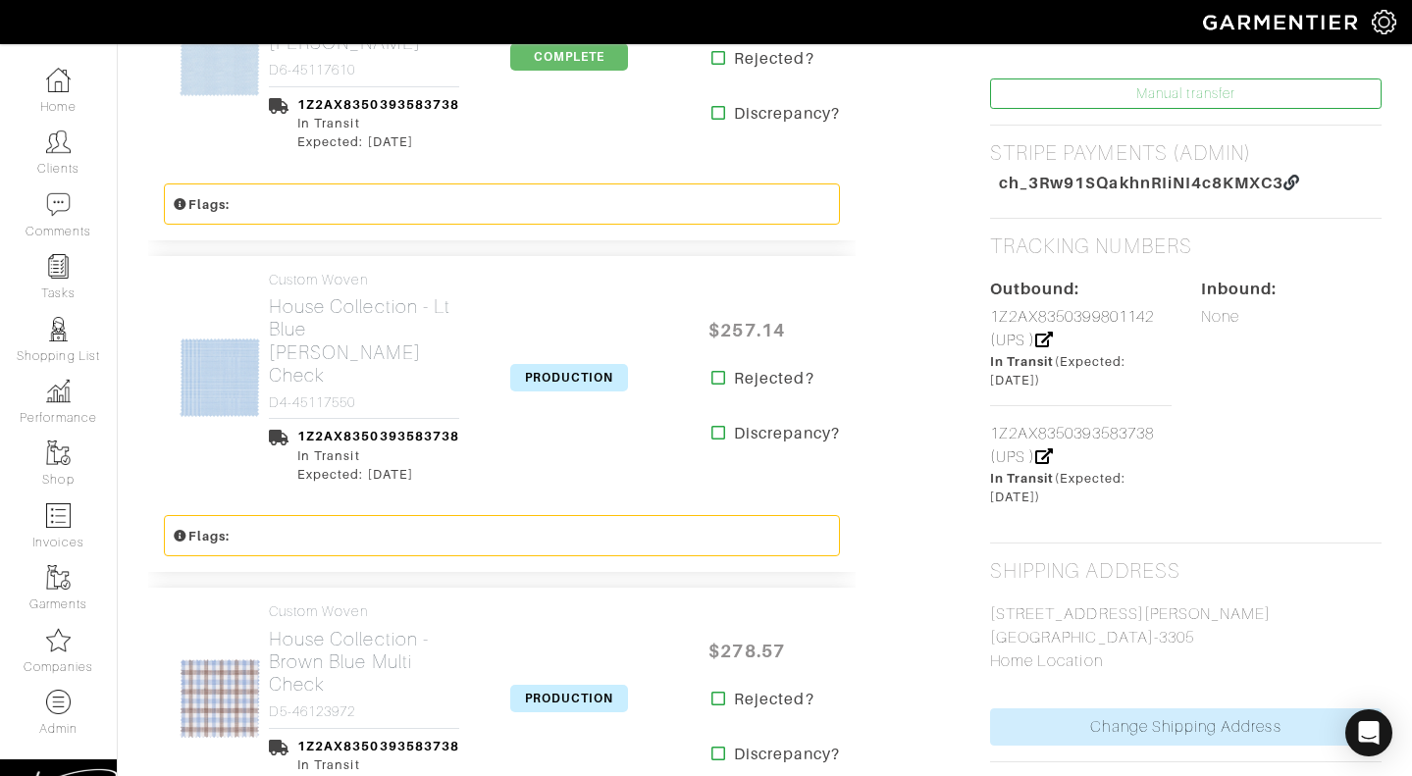
click at [570, 364] on span "PRODUCTION" at bounding box center [569, 377] width 118 height 27
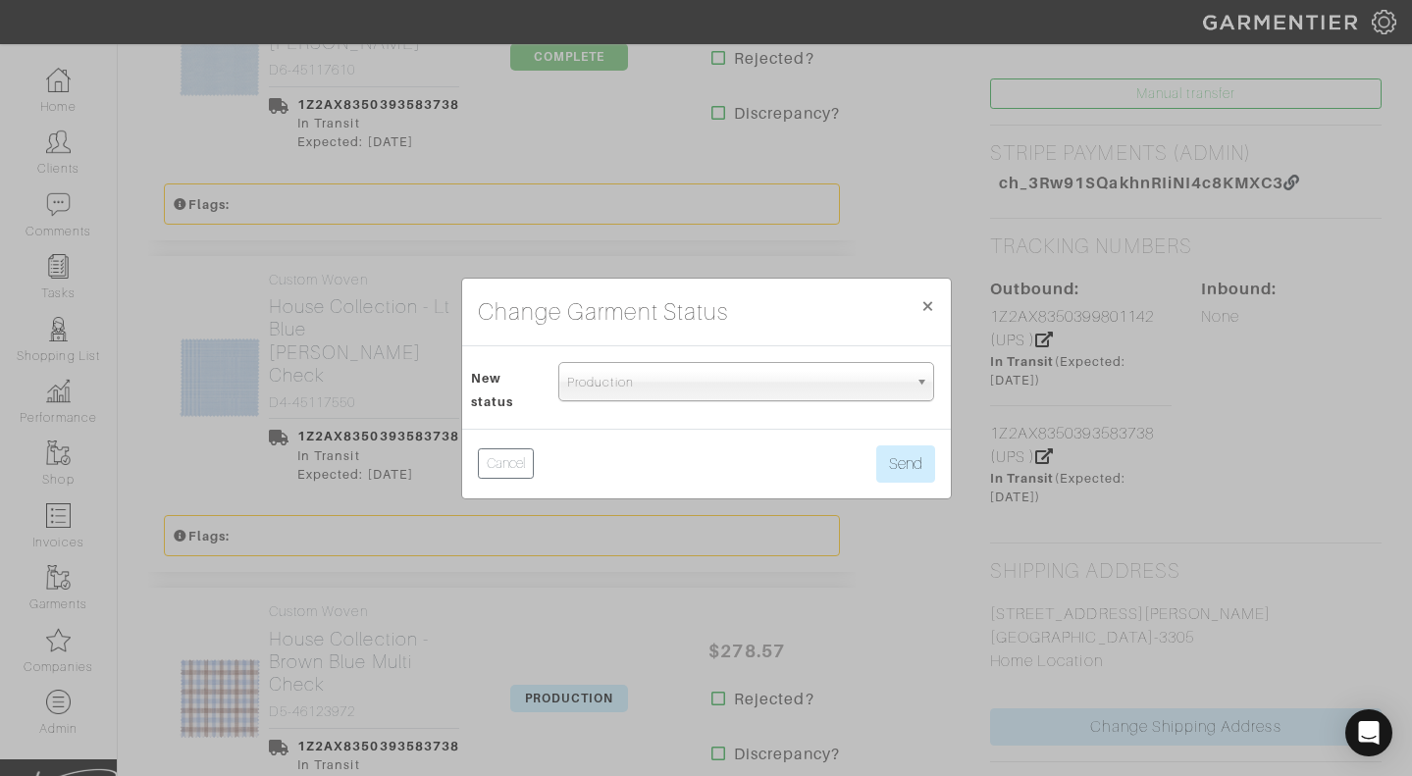
click at [595, 384] on span "Production" at bounding box center [737, 382] width 340 height 39
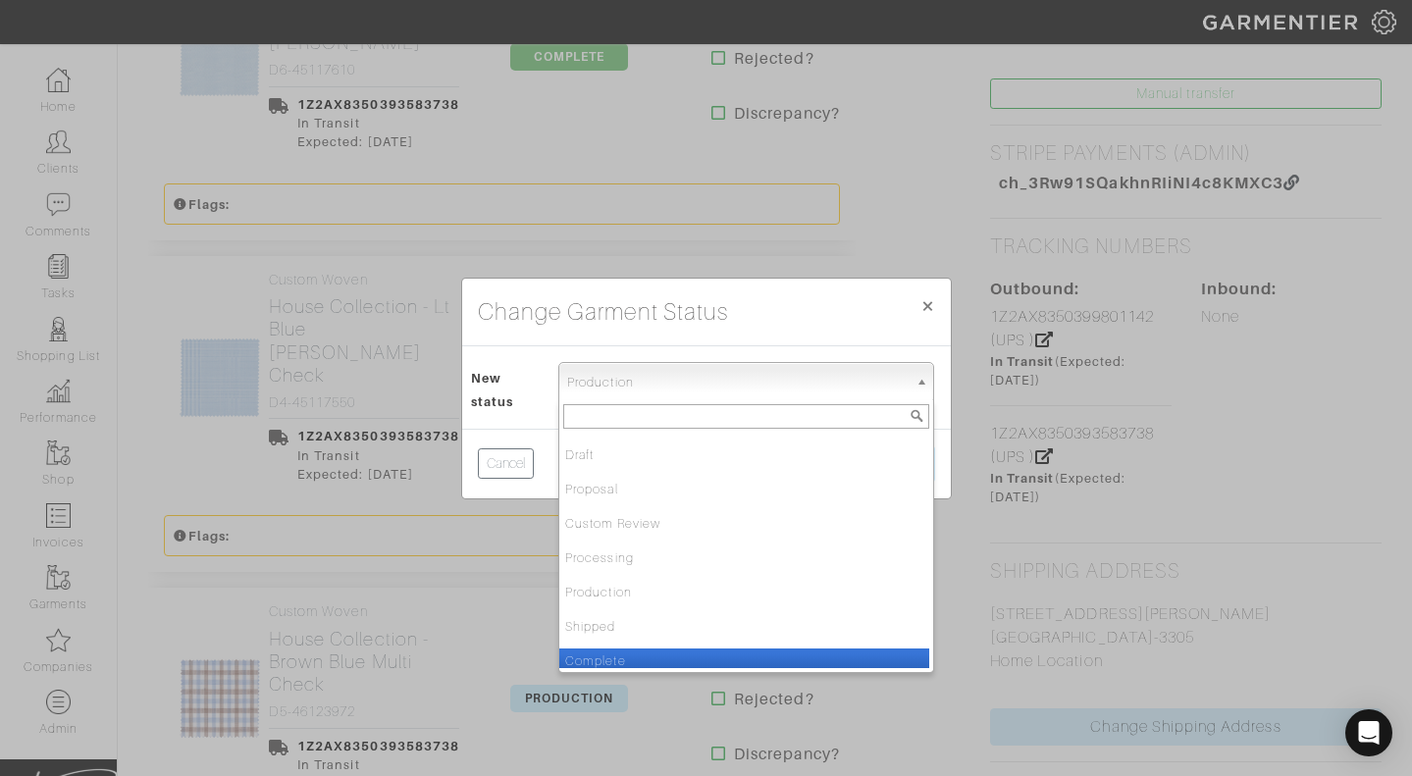
click at [589, 654] on li "Complete" at bounding box center [744, 661] width 370 height 25
select select "Complete"
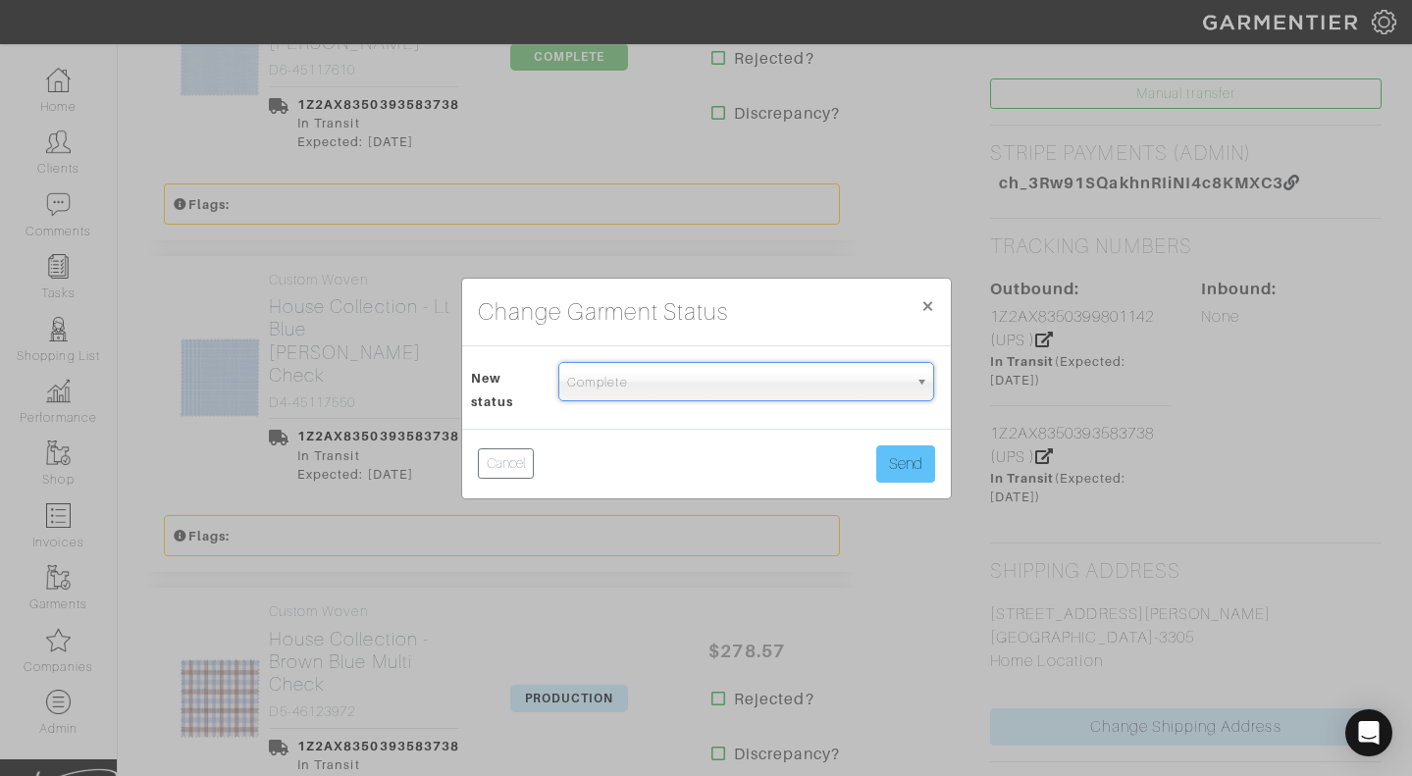
click at [899, 466] on button "Send" at bounding box center [905, 463] width 59 height 37
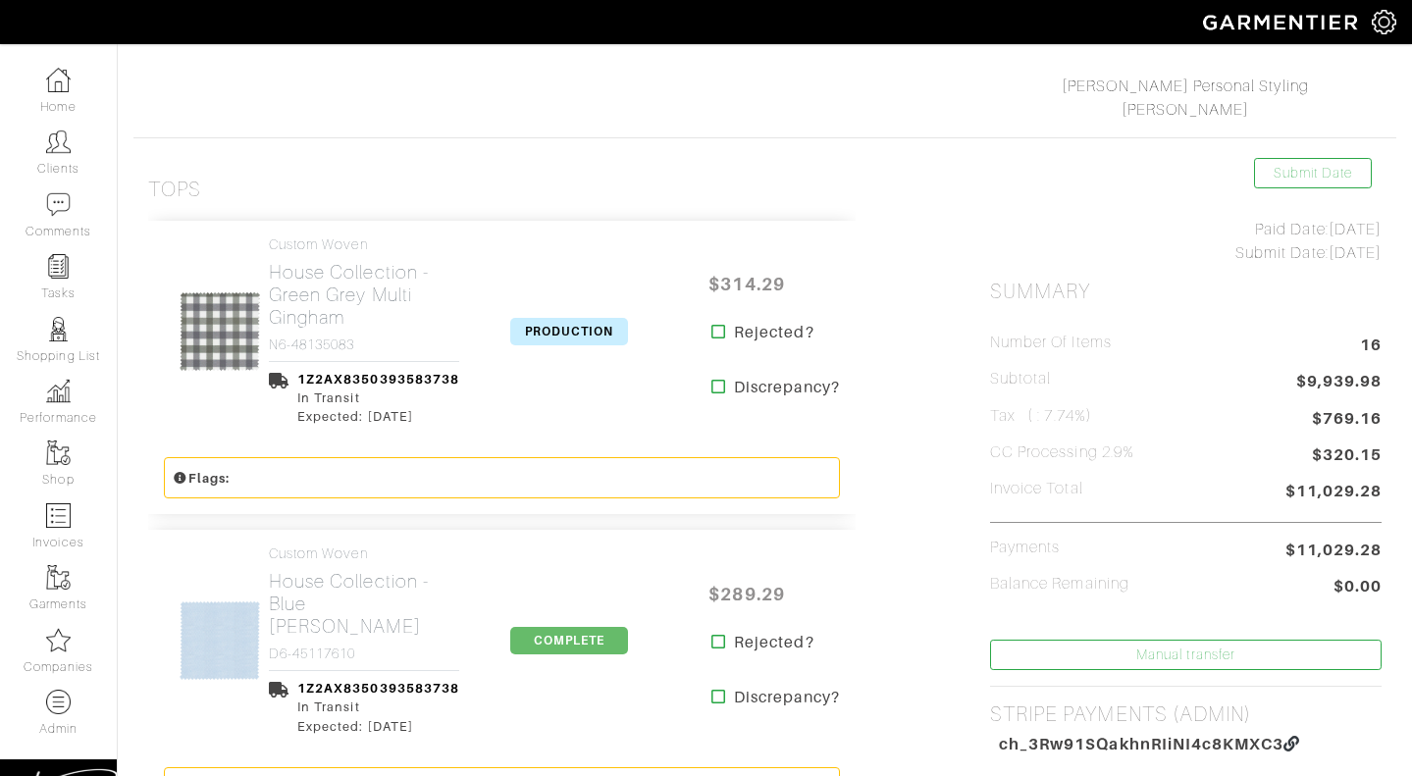
scroll to position [266, 0]
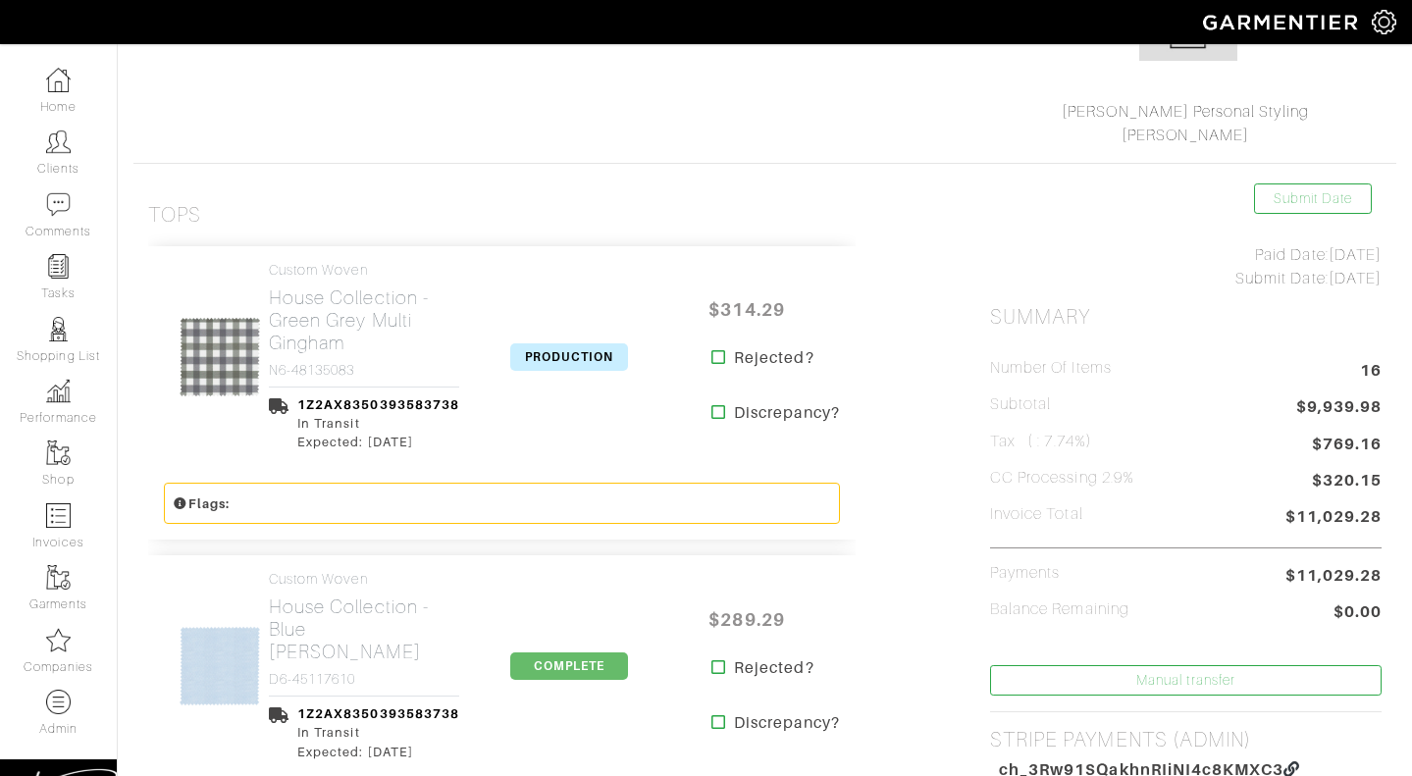
click at [578, 345] on span "PRODUCTION" at bounding box center [569, 356] width 118 height 27
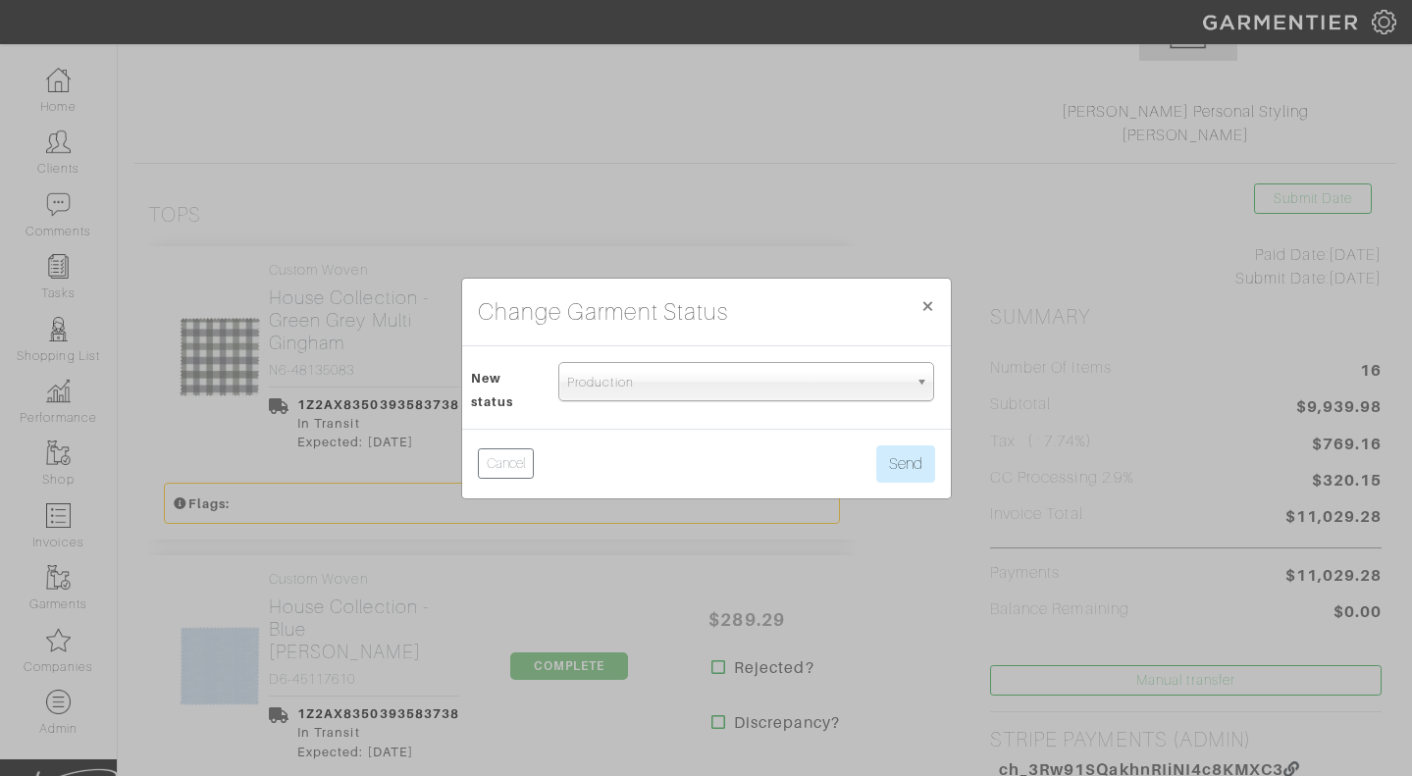
click at [594, 403] on div "Draft Proposal Custom Review Processing Production Shipped Complete Tailoring R…" at bounding box center [746, 387] width 405 height 51
click at [607, 389] on span "Production" at bounding box center [737, 382] width 340 height 39
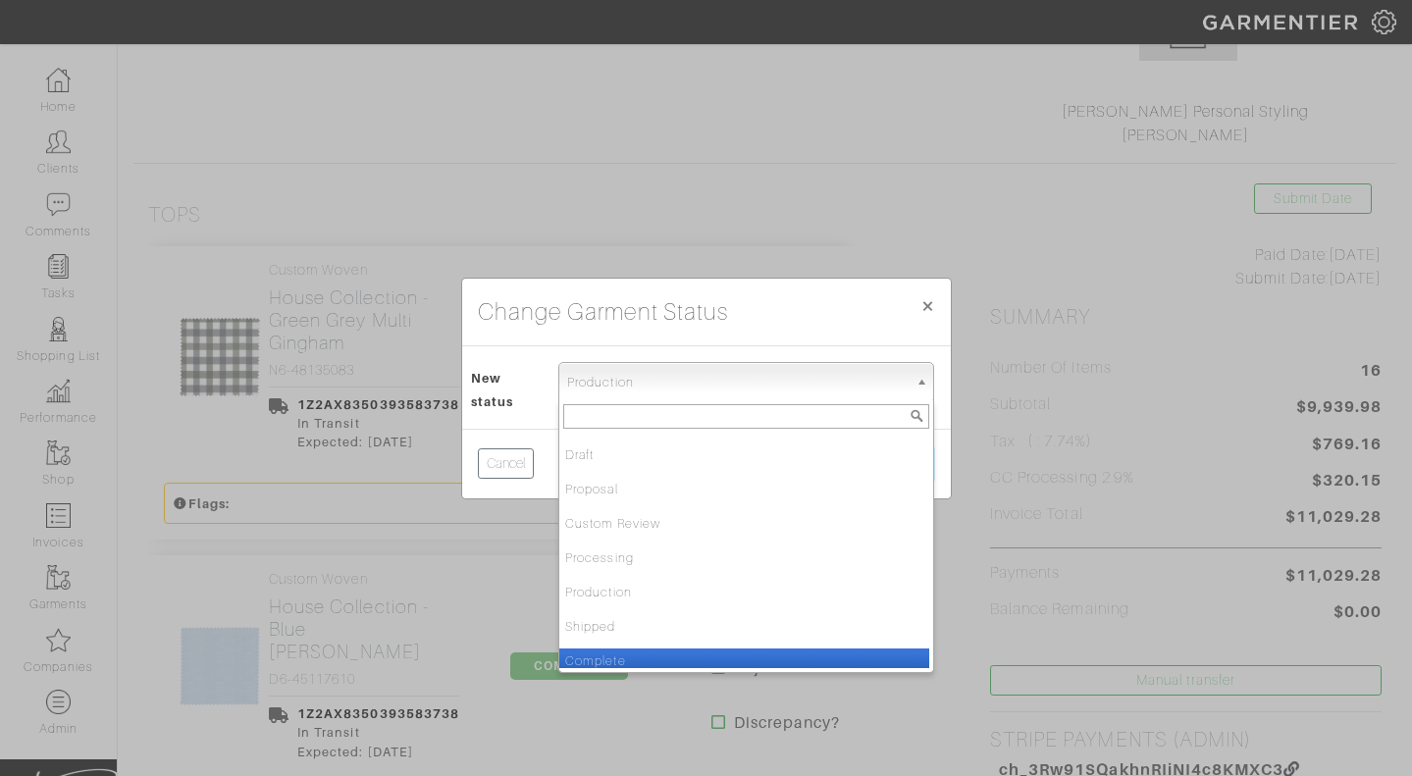
click at [605, 655] on li "Complete" at bounding box center [744, 661] width 370 height 25
select select "Complete"
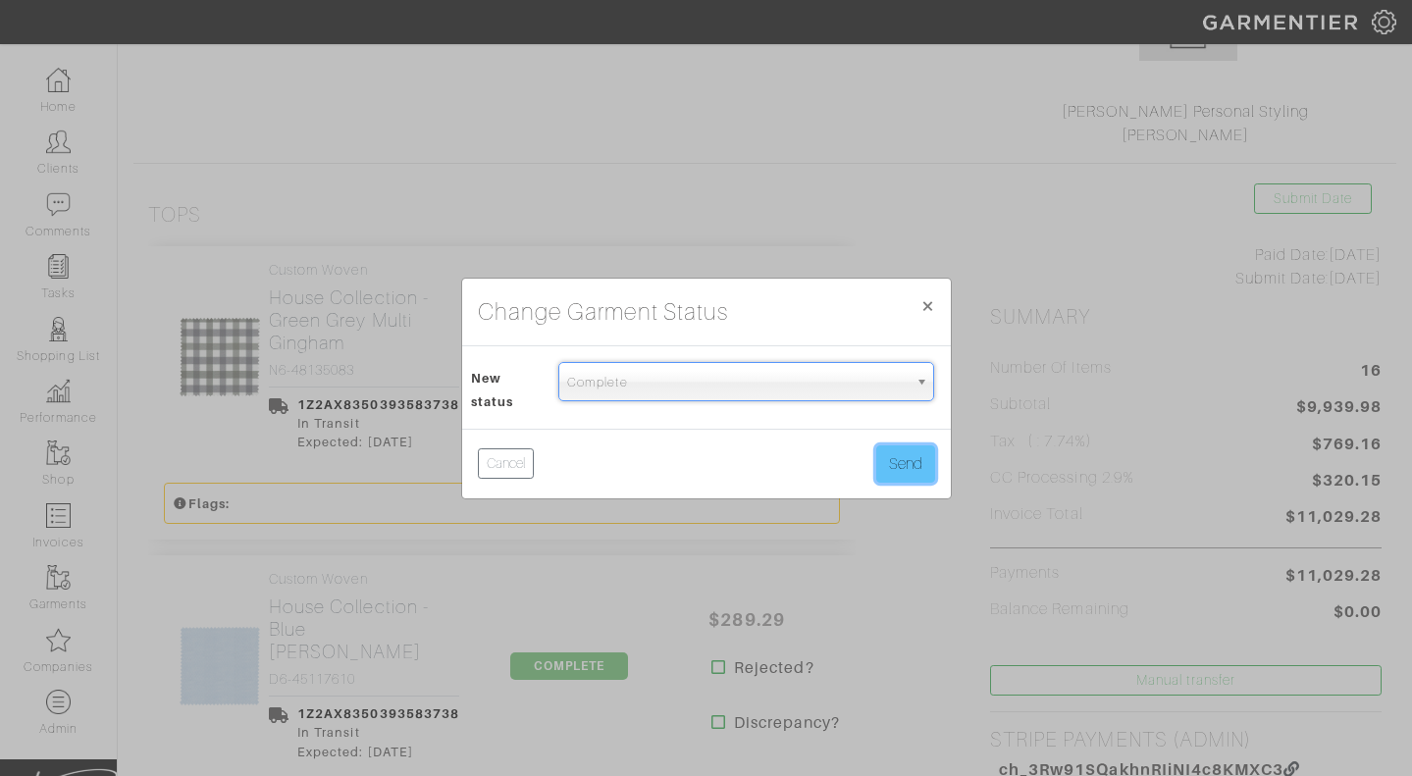
click at [895, 465] on button "Send" at bounding box center [905, 463] width 59 height 37
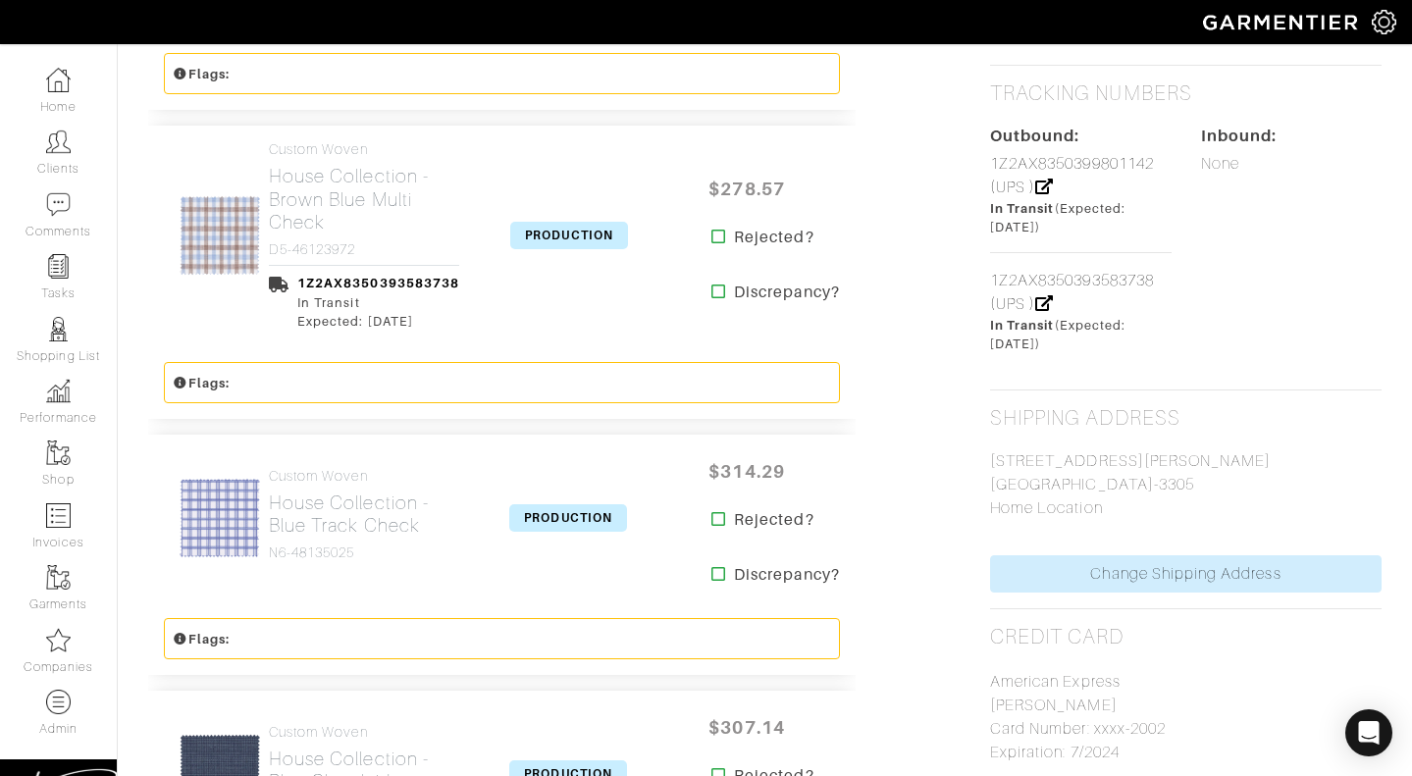
scroll to position [1014, 0]
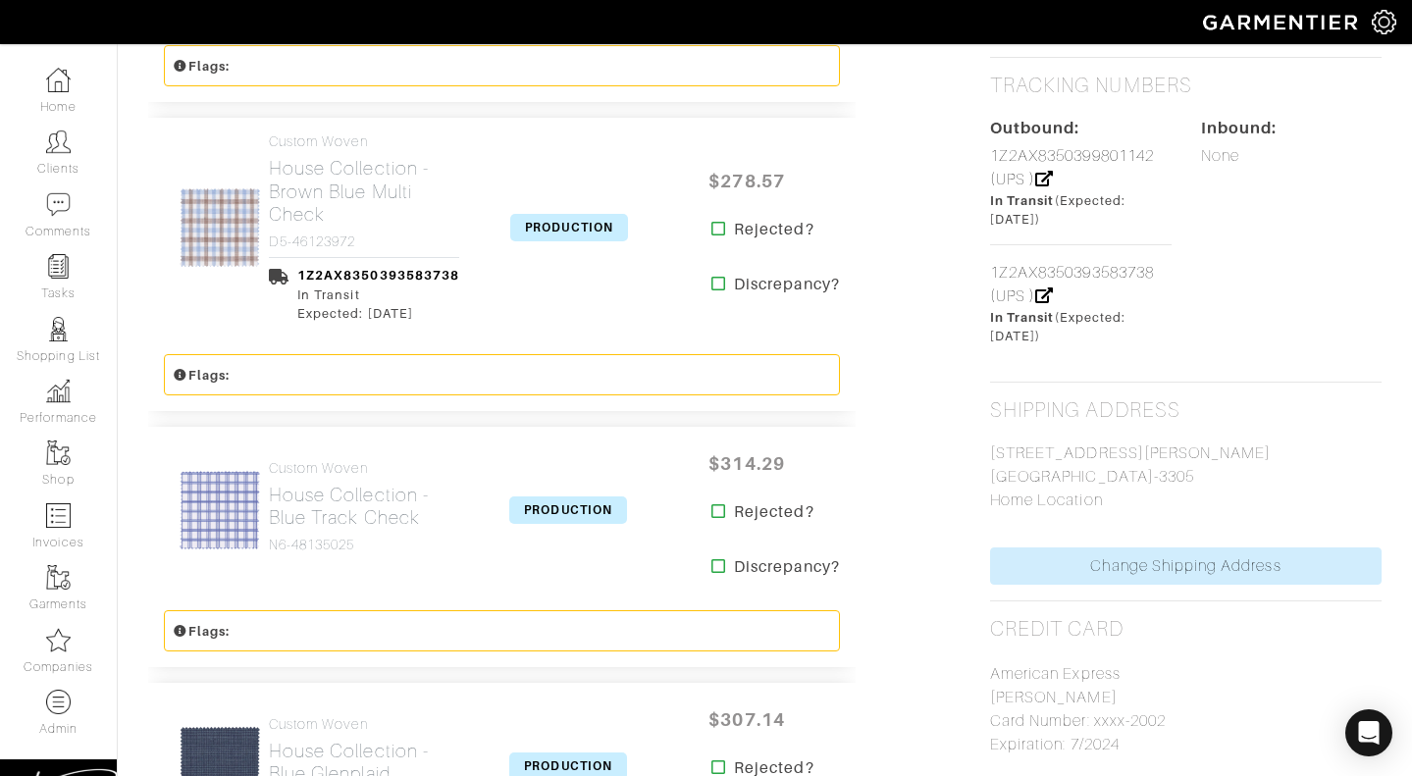
click at [597, 216] on span "PRODUCTION" at bounding box center [569, 227] width 118 height 27
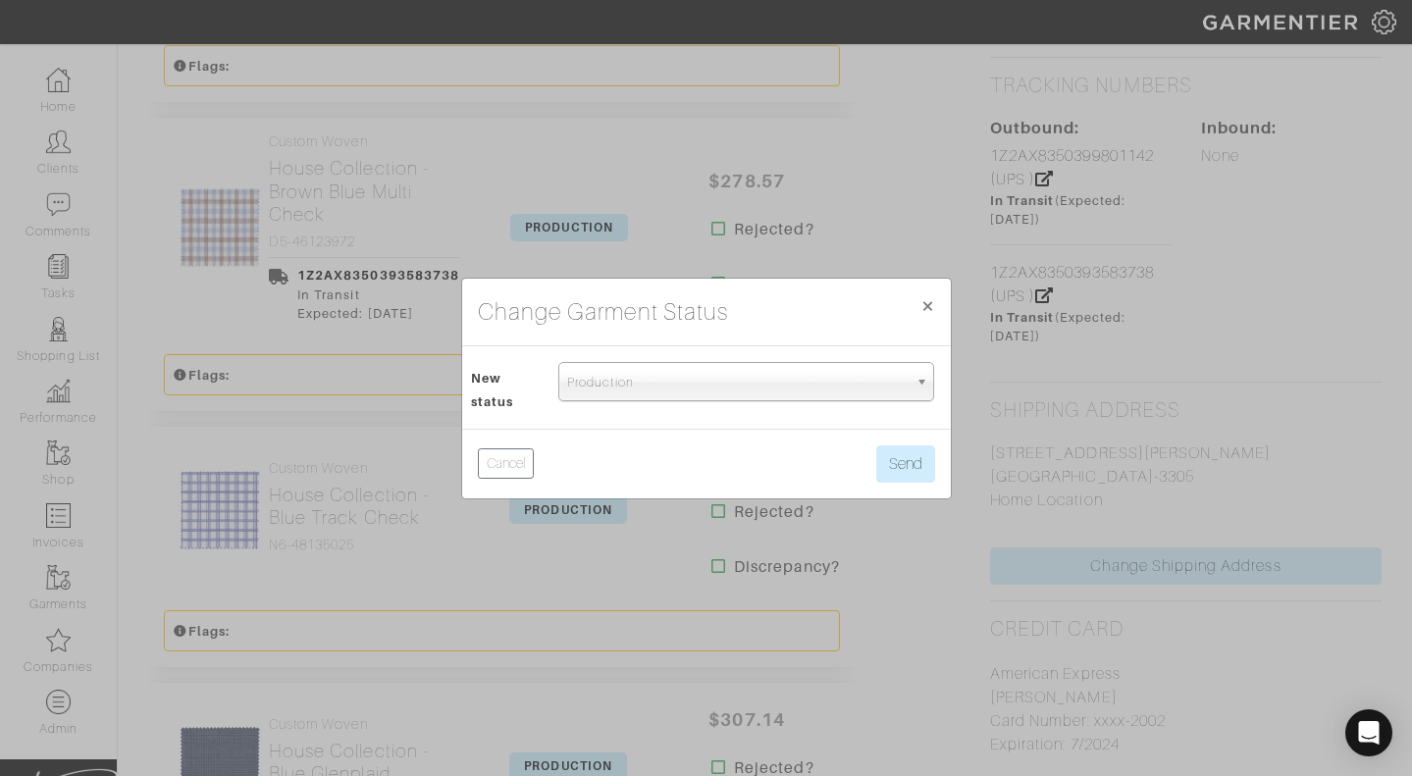
click at [649, 390] on span "Production" at bounding box center [737, 382] width 340 height 39
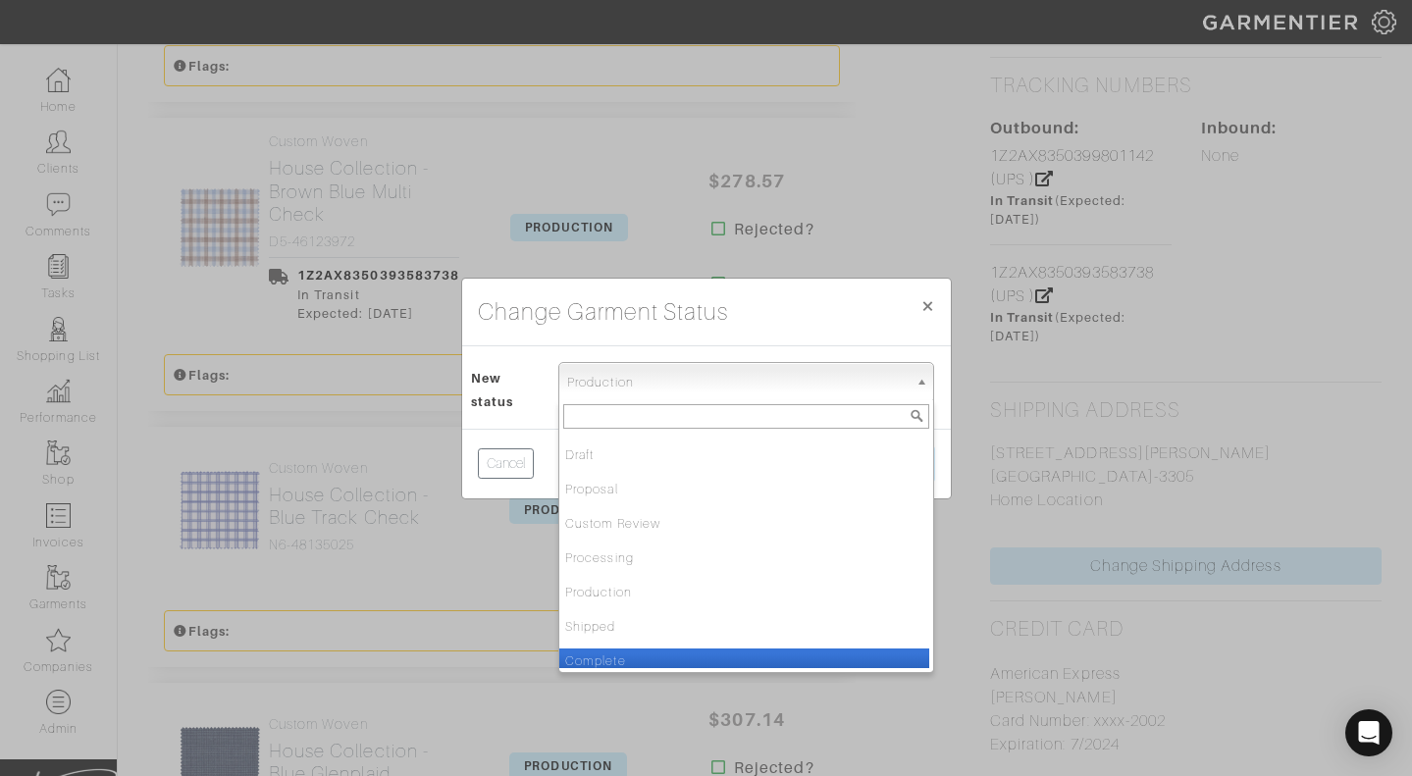
click at [633, 652] on li "Complete" at bounding box center [744, 661] width 370 height 25
select select "Complete"
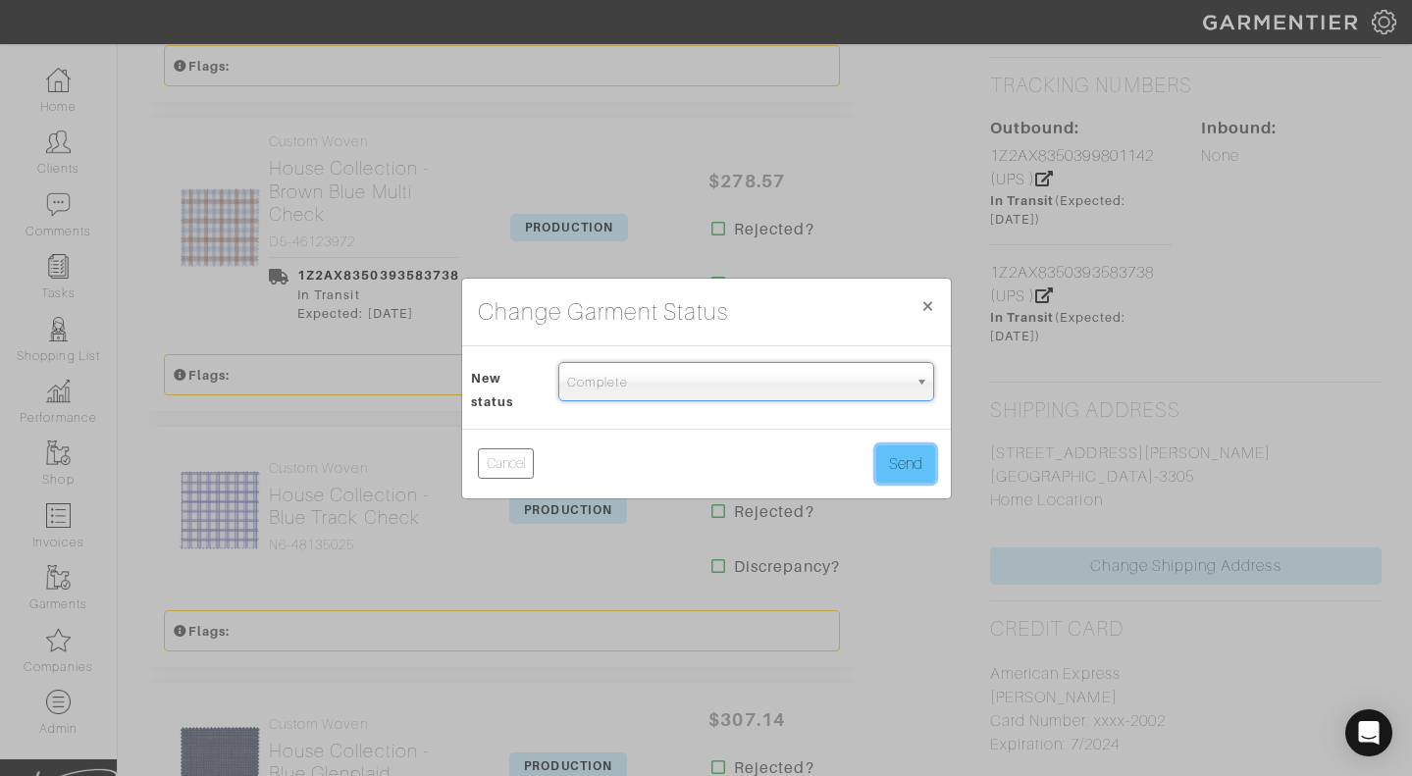
click at [909, 462] on button "Send" at bounding box center [905, 463] width 59 height 37
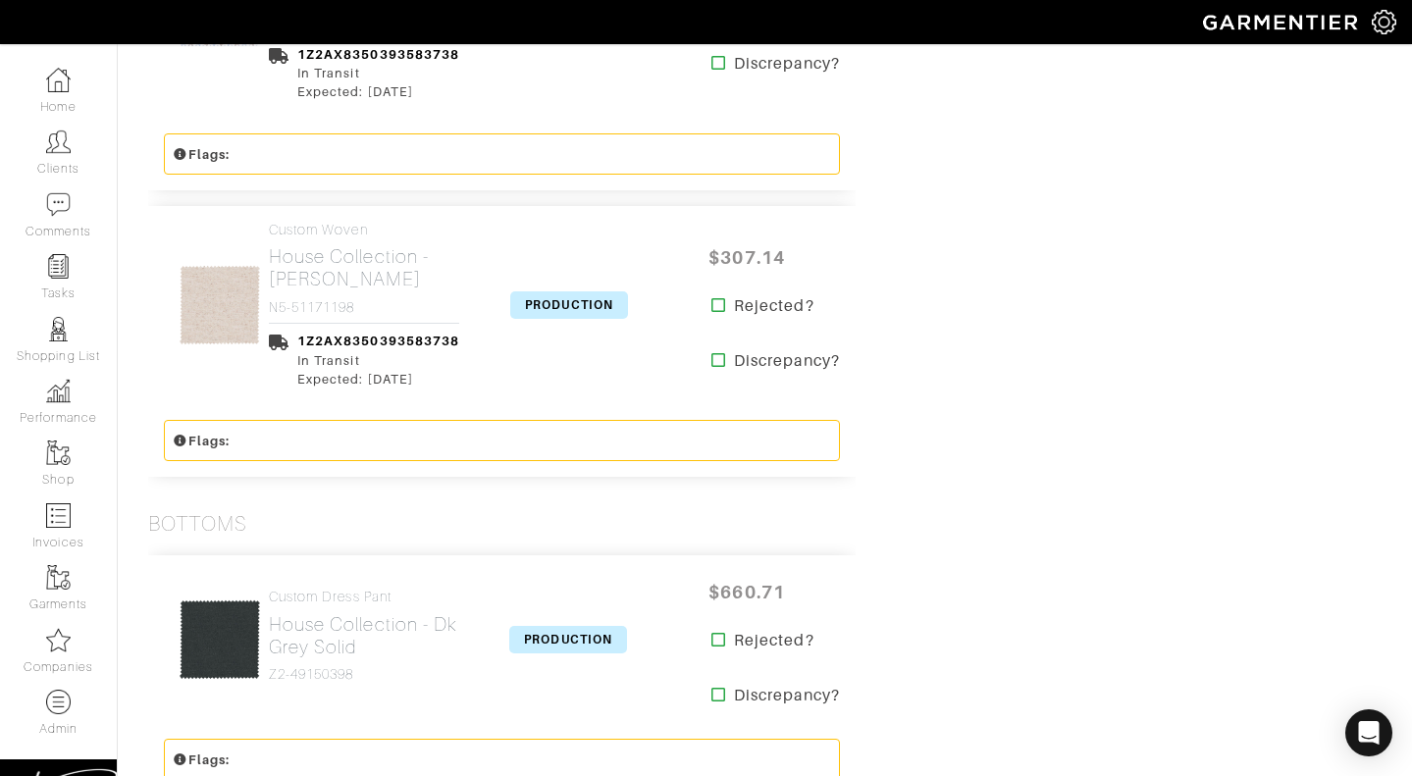
scroll to position [2656, 0]
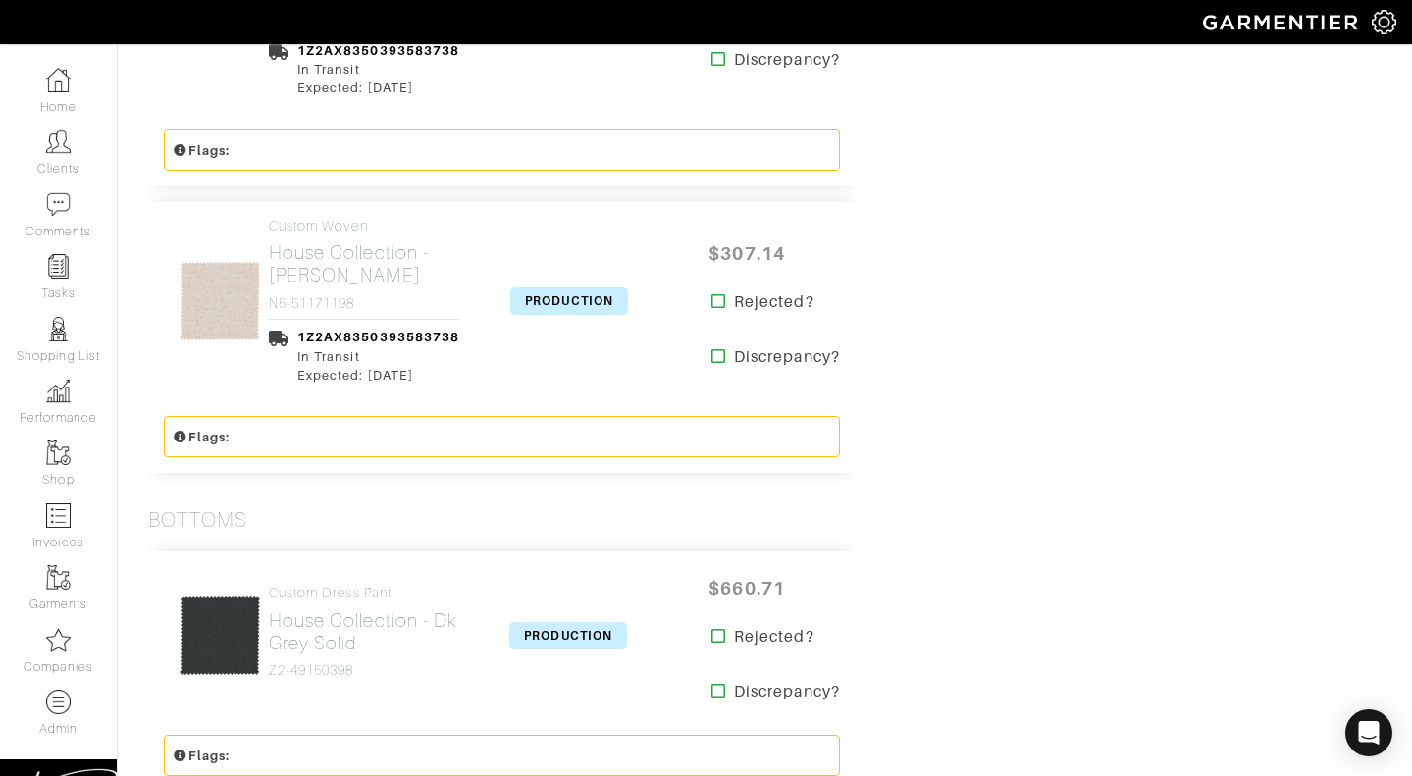
click at [593, 287] on span "PRODUCTION" at bounding box center [569, 300] width 118 height 27
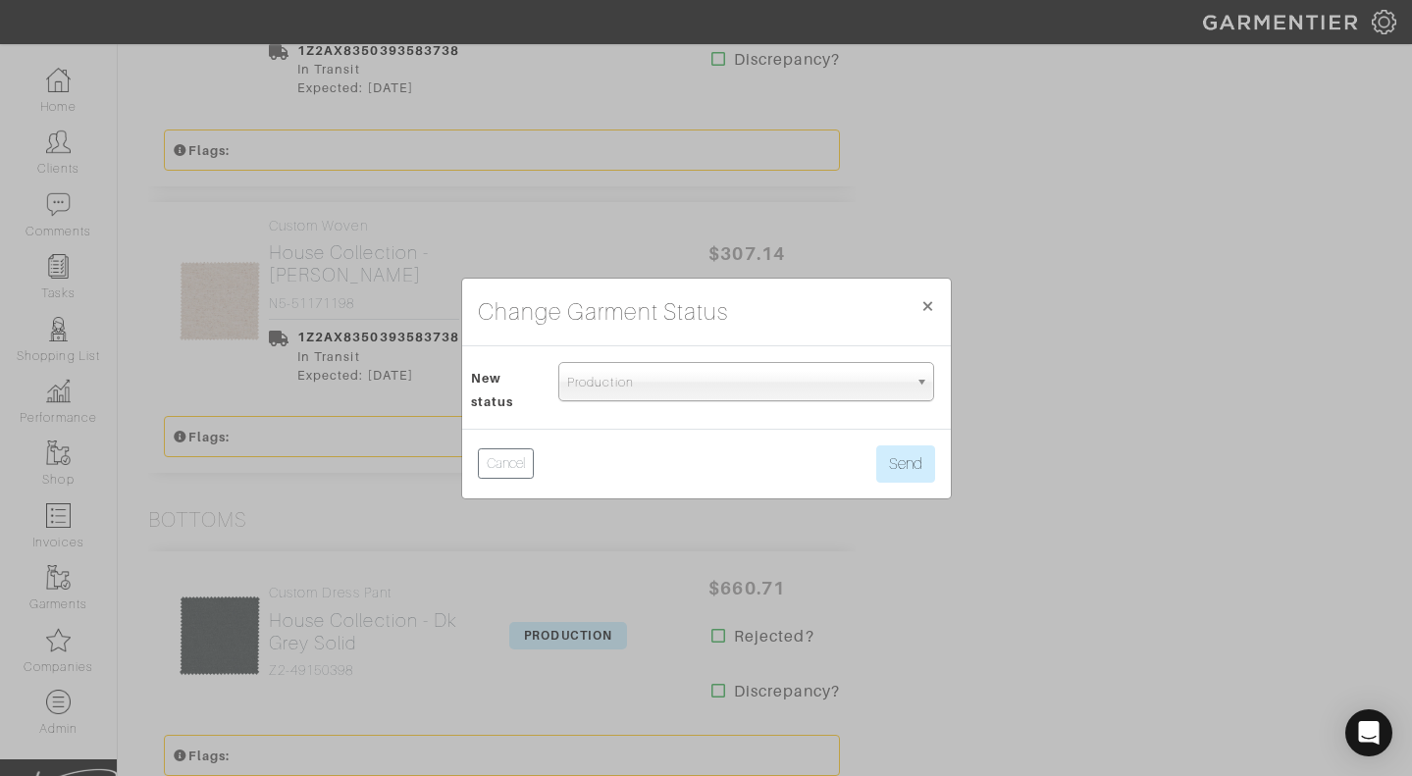
click at [620, 381] on span "Production" at bounding box center [737, 382] width 340 height 39
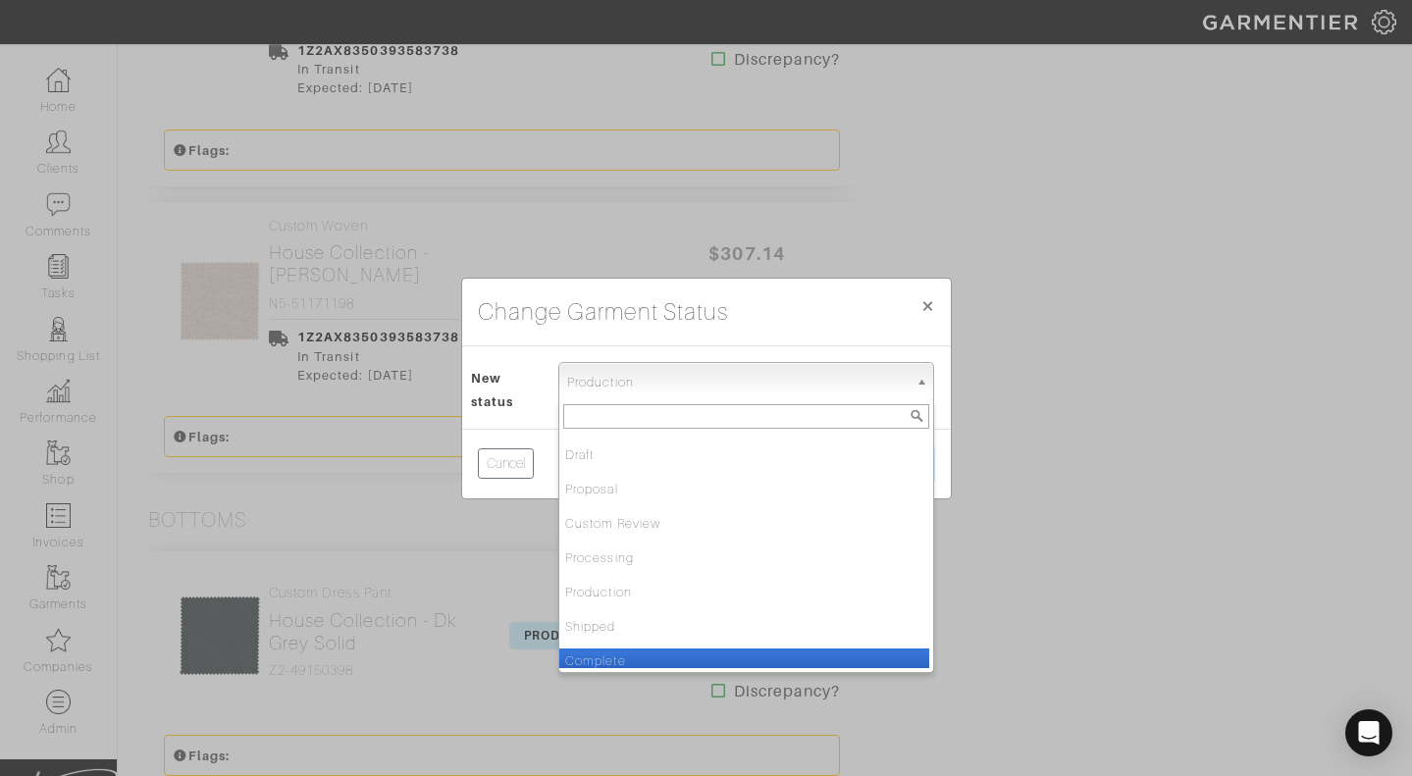
click at [591, 667] on li "Complete" at bounding box center [744, 661] width 370 height 25
select select "Complete"
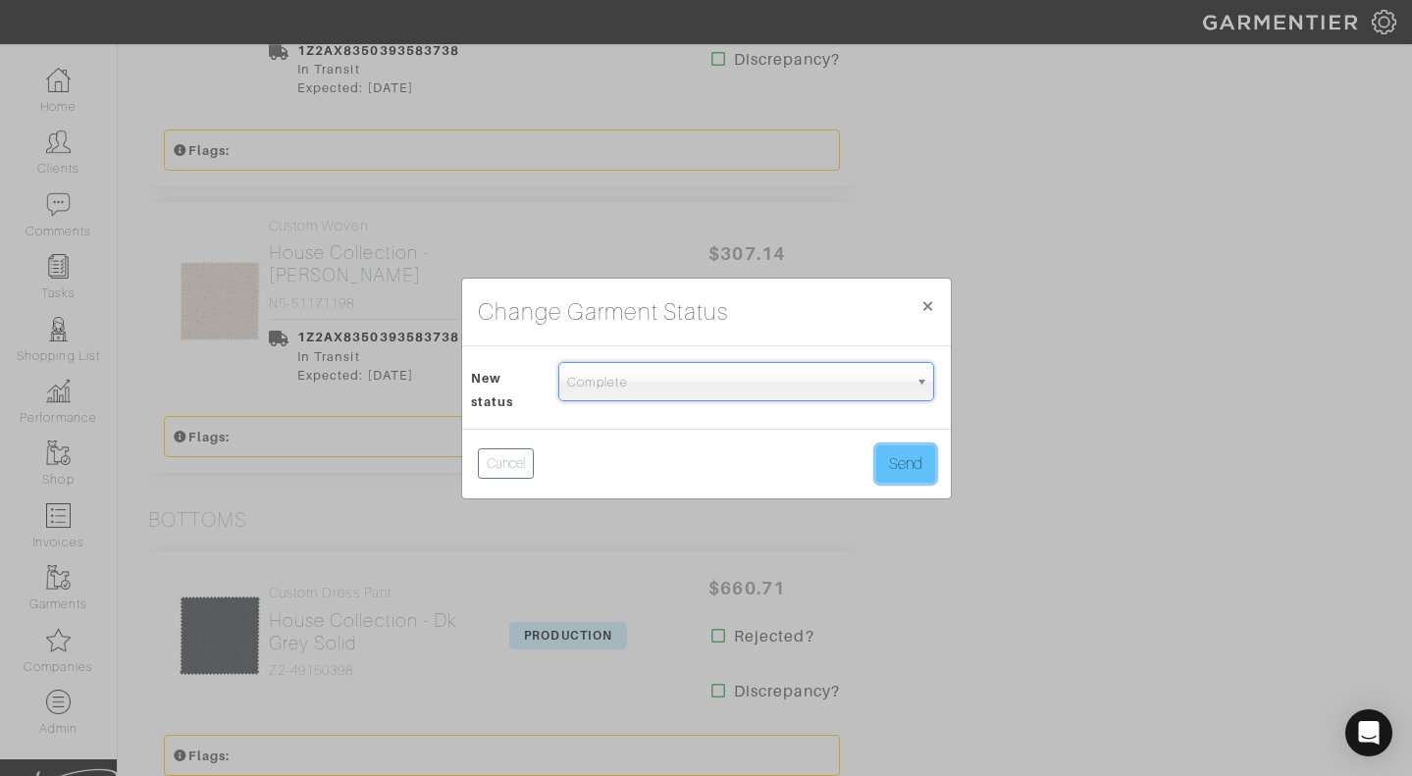
click at [902, 466] on button "Send" at bounding box center [905, 463] width 59 height 37
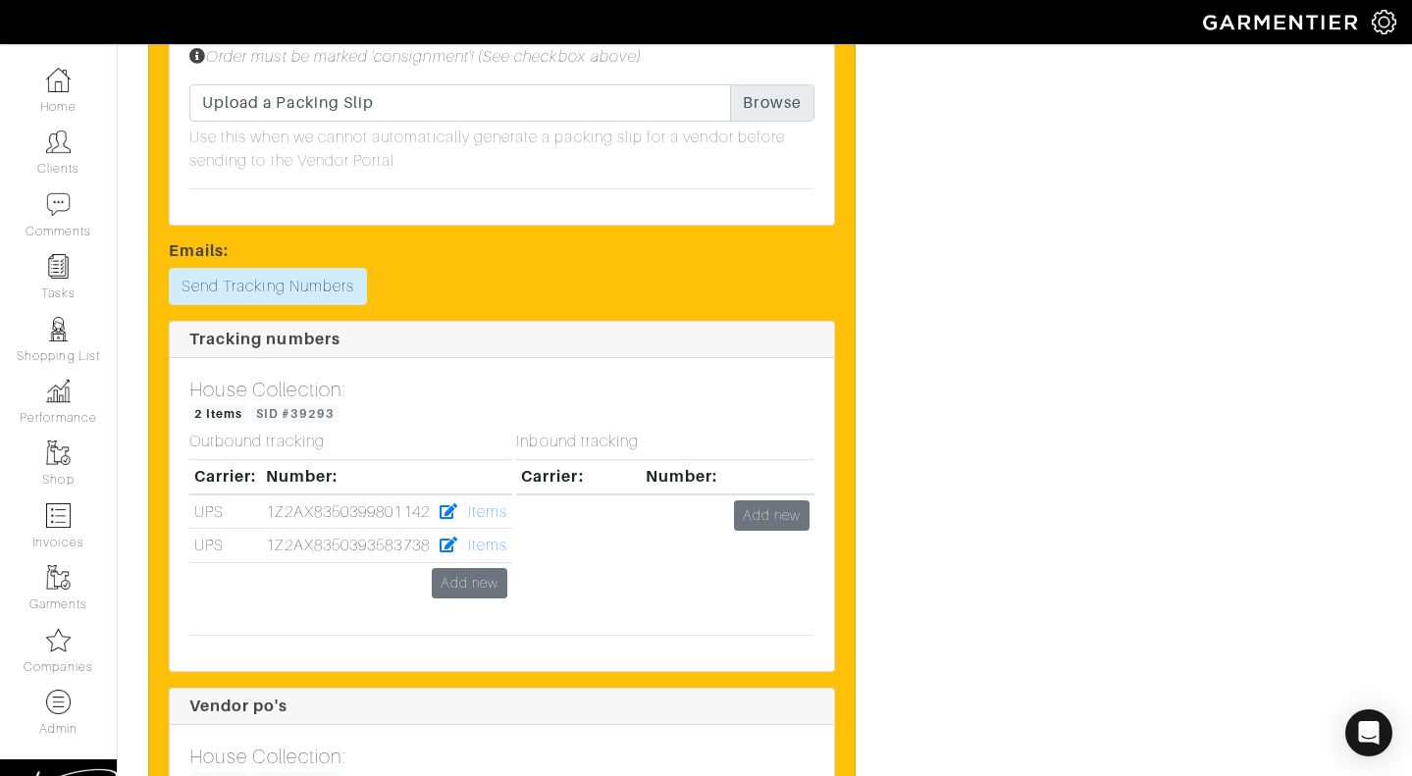
scroll to position [6304, 0]
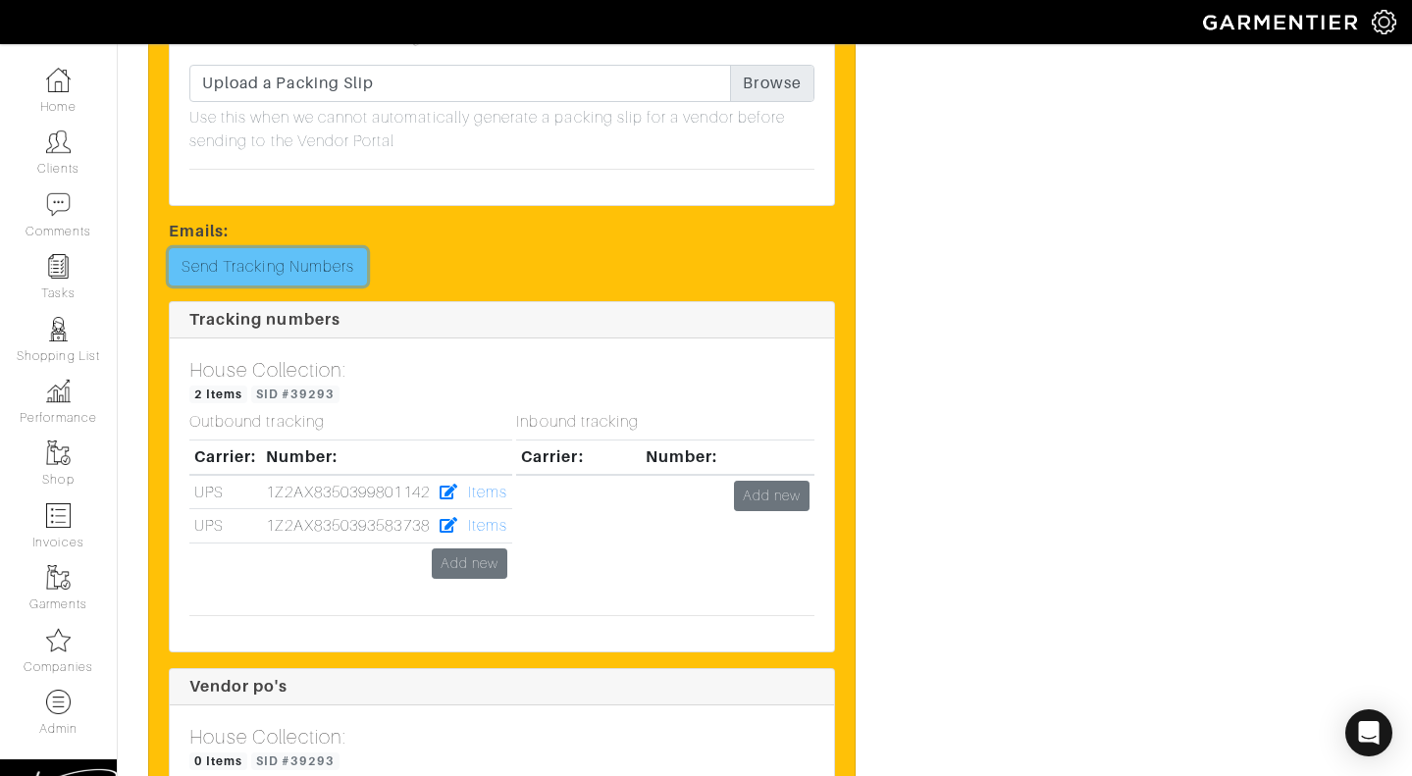
click at [314, 248] on link "Send Tracking Numbers" at bounding box center [268, 266] width 198 height 37
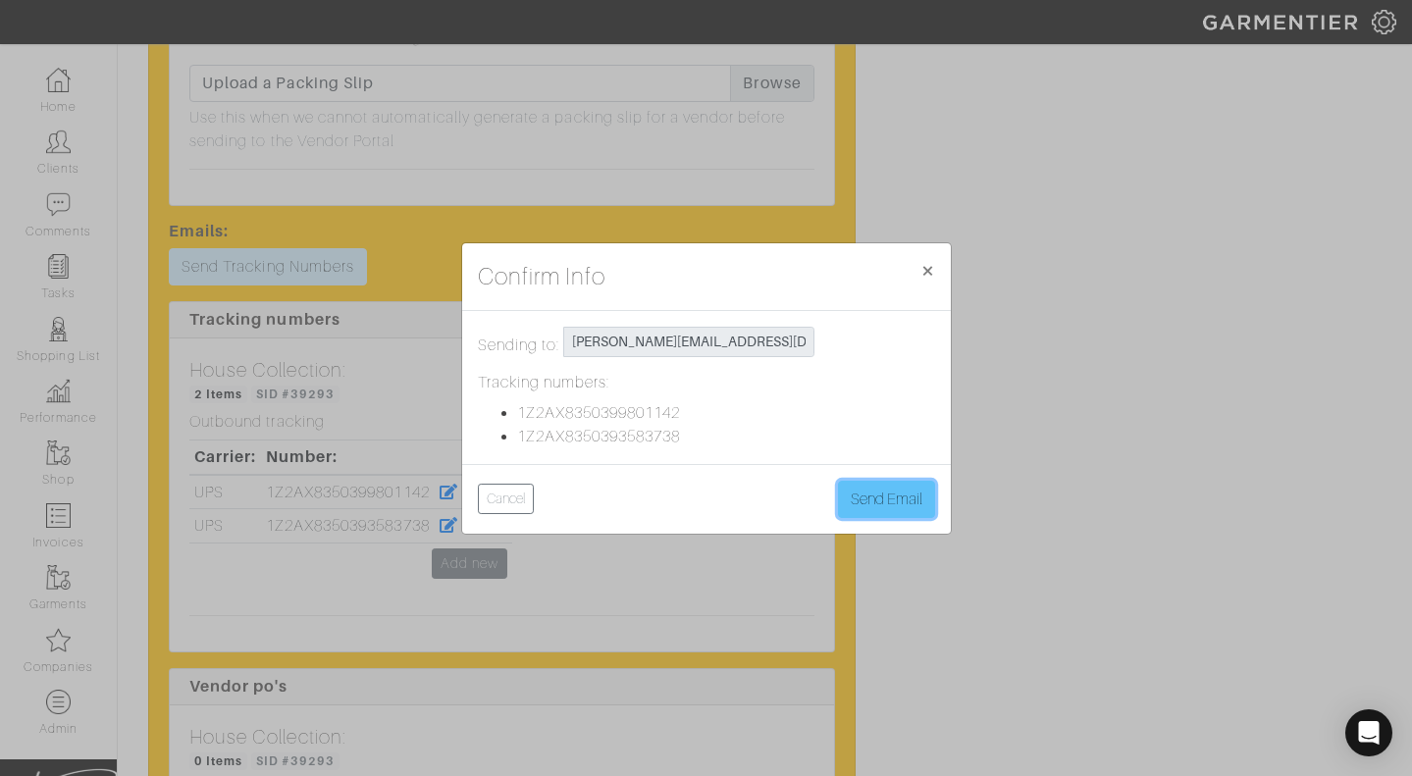
click at [865, 486] on button "Send Email" at bounding box center [886, 499] width 97 height 37
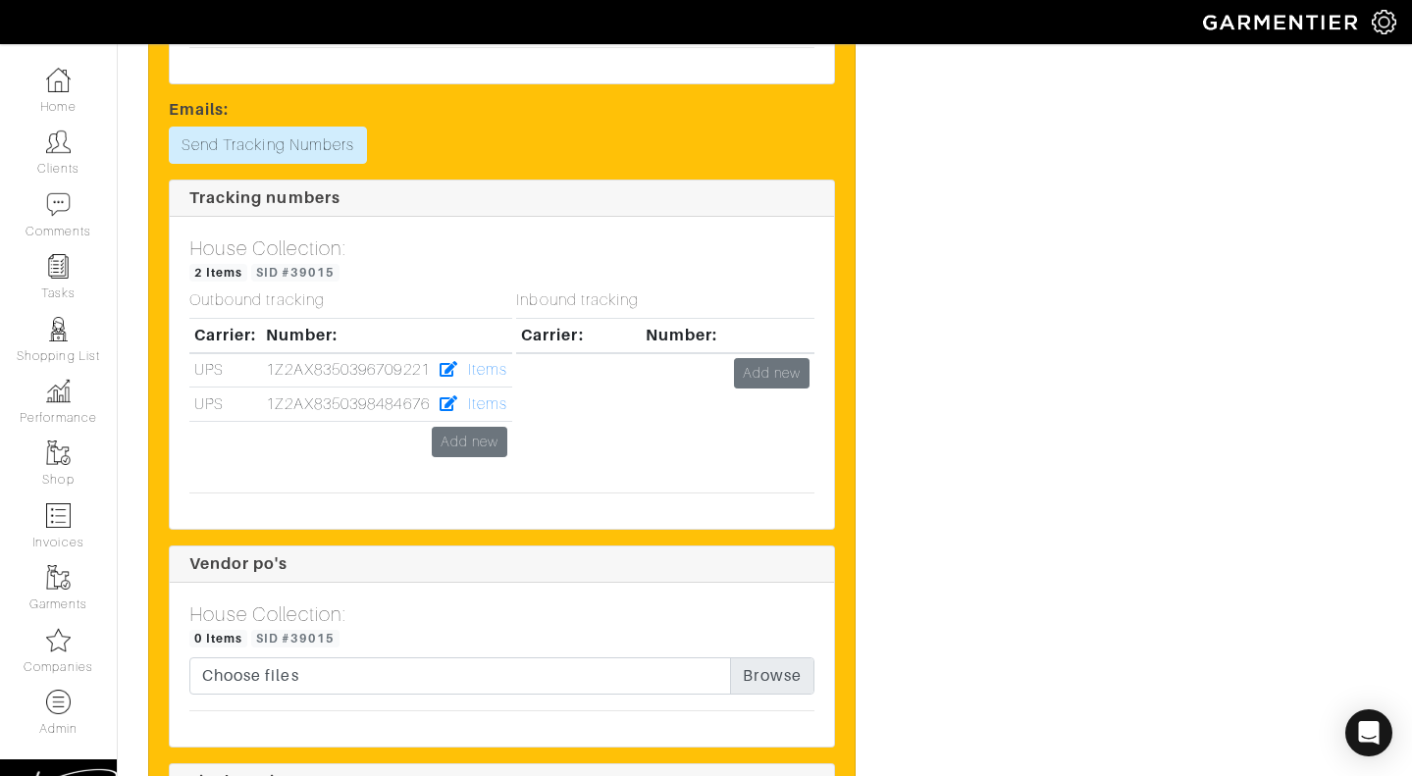
scroll to position [2939, 0]
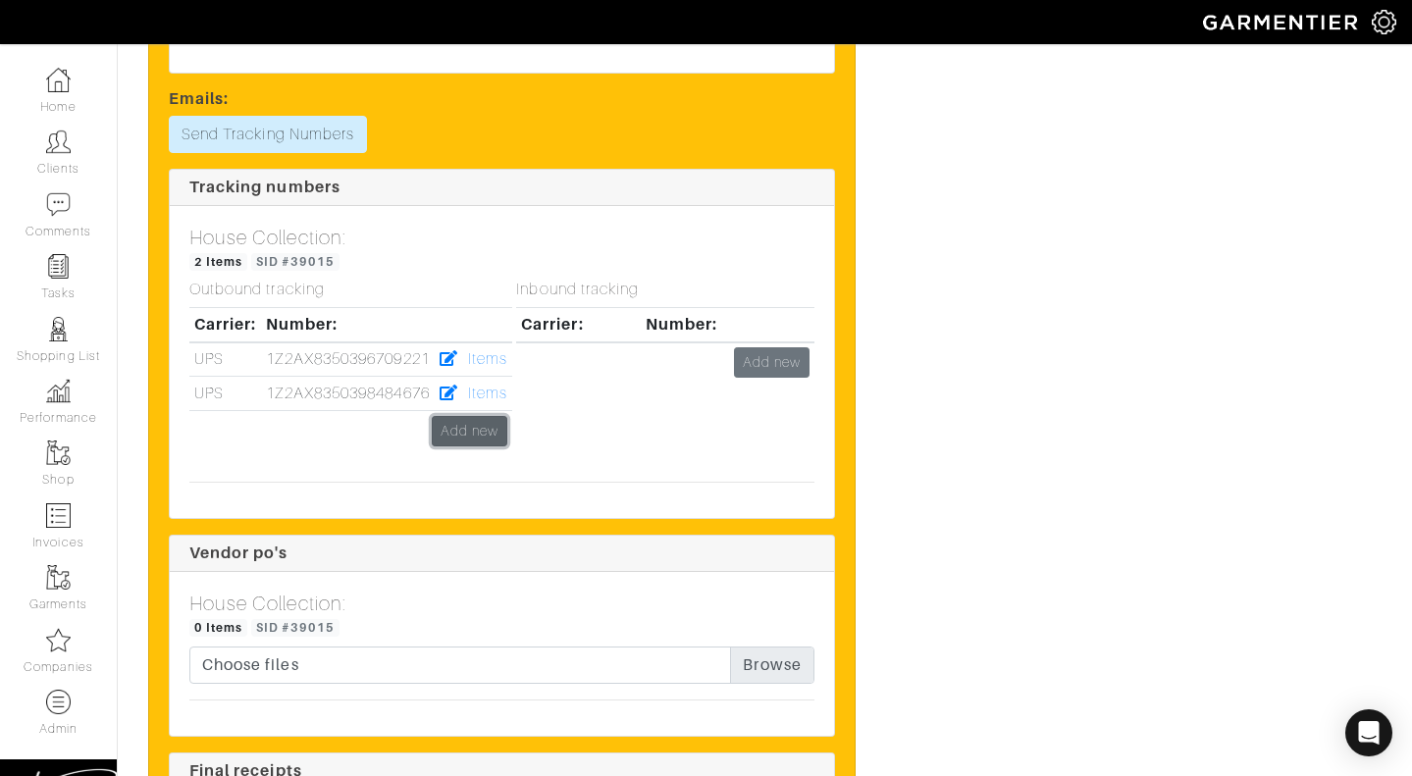
click at [497, 416] on link "Add new" at bounding box center [470, 431] width 76 height 30
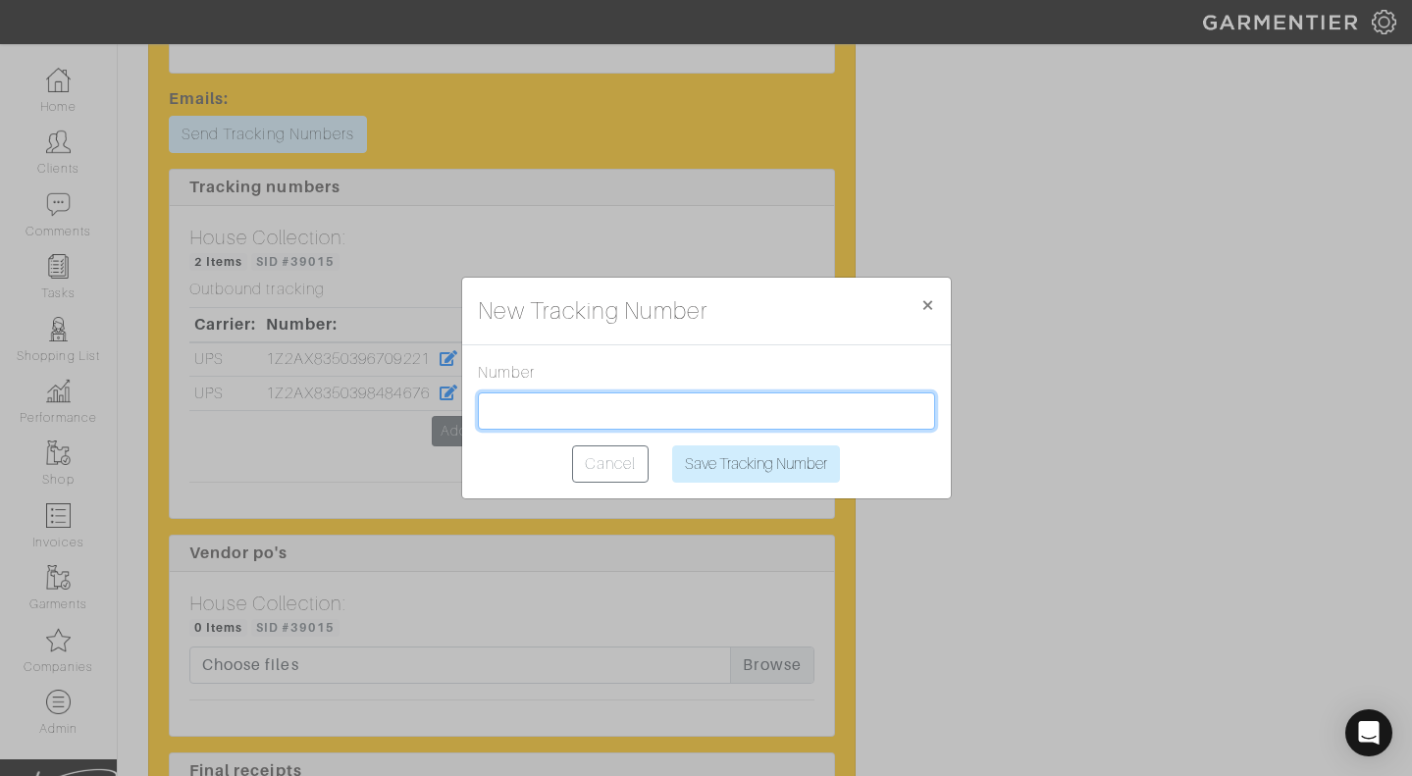
click at [497, 410] on input "text" at bounding box center [706, 410] width 457 height 37
paste input "1Z2AX8350395642901"
type input "1Z2AX8350395642901"
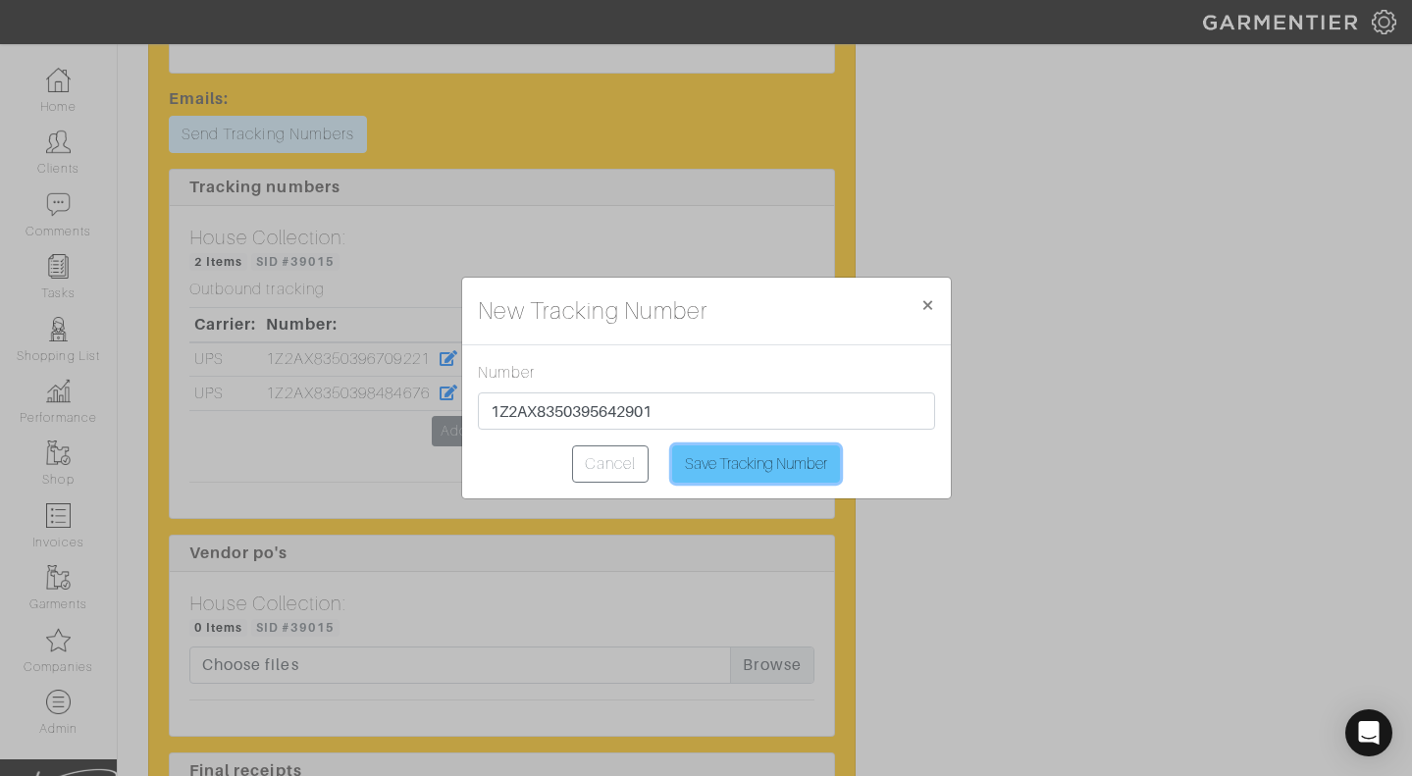
click at [729, 470] on input "Save Tracking Number" at bounding box center [756, 463] width 168 height 37
type input "Saving..."
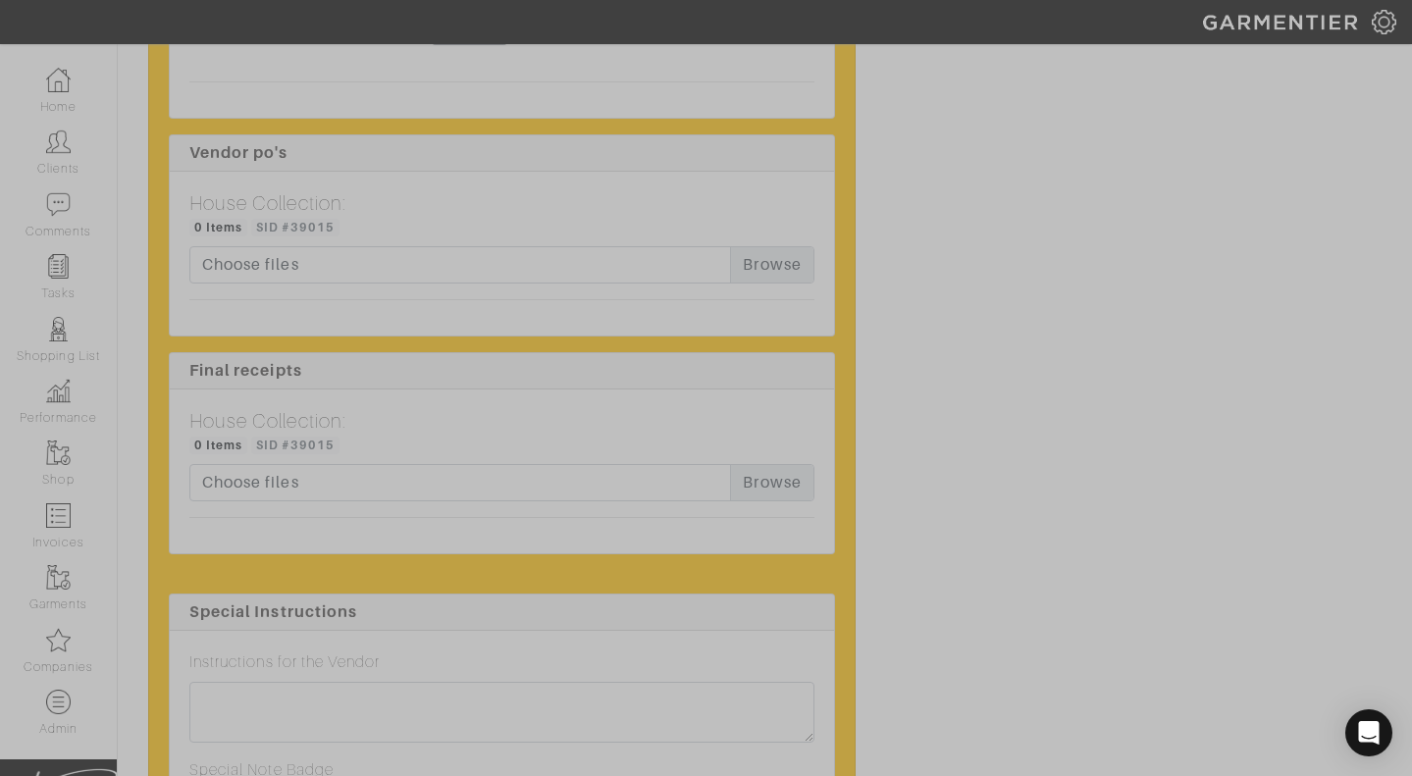
scroll to position [3678, 0]
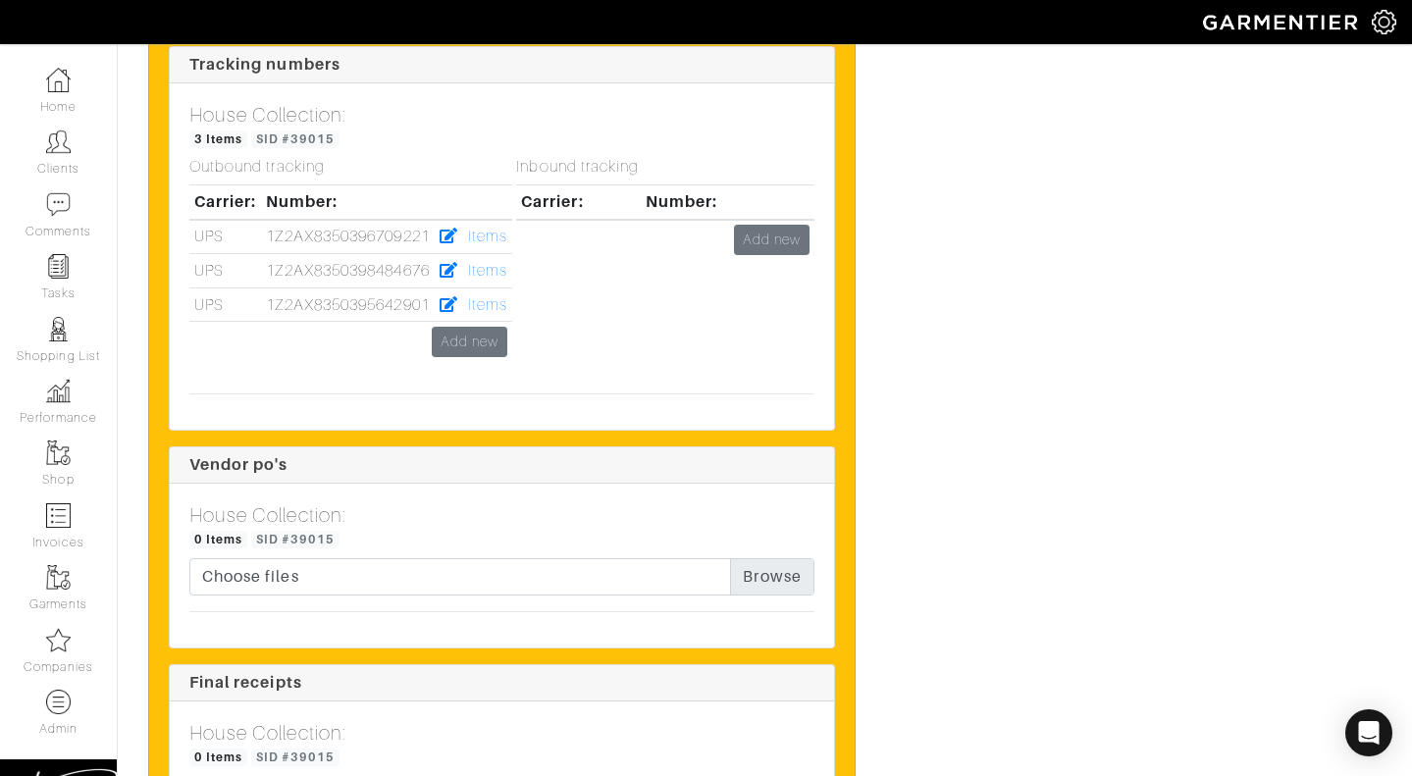
scroll to position [2871, 0]
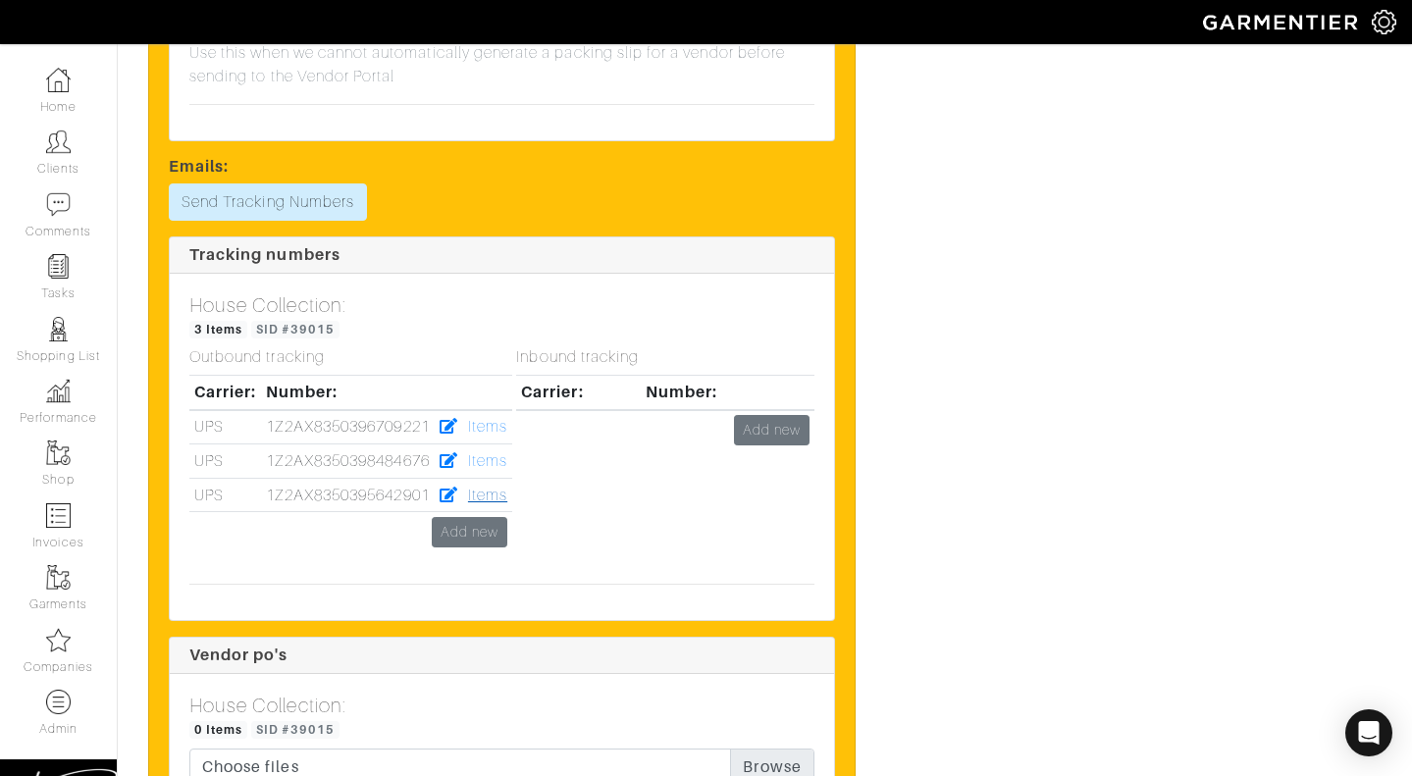
click at [483, 487] on link "Items" at bounding box center [487, 496] width 39 height 18
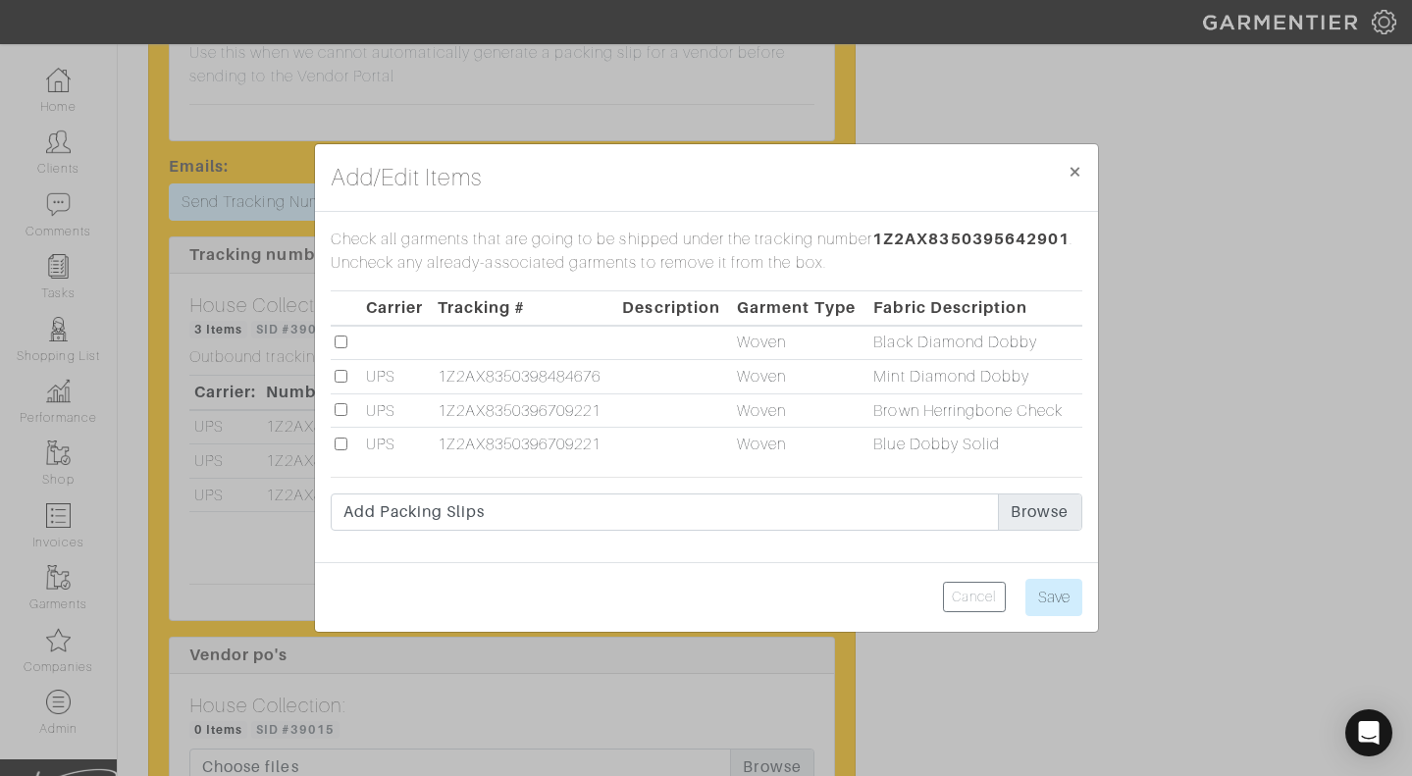
click at [338, 339] on input "checkbox" at bounding box center [341, 342] width 13 height 13
checkbox input "true"
click at [1031, 599] on input "Save" at bounding box center [1053, 597] width 57 height 37
type input "Save"
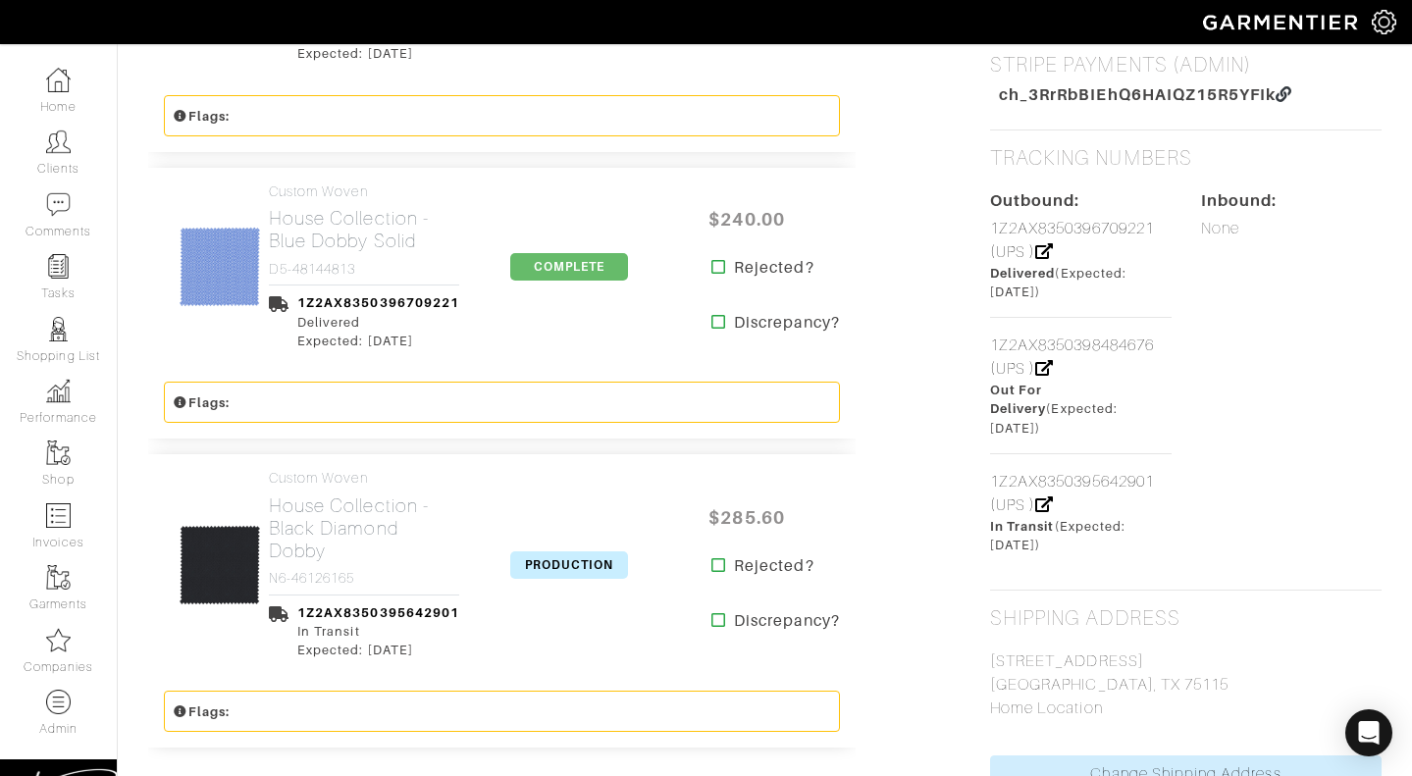
scroll to position [953, 0]
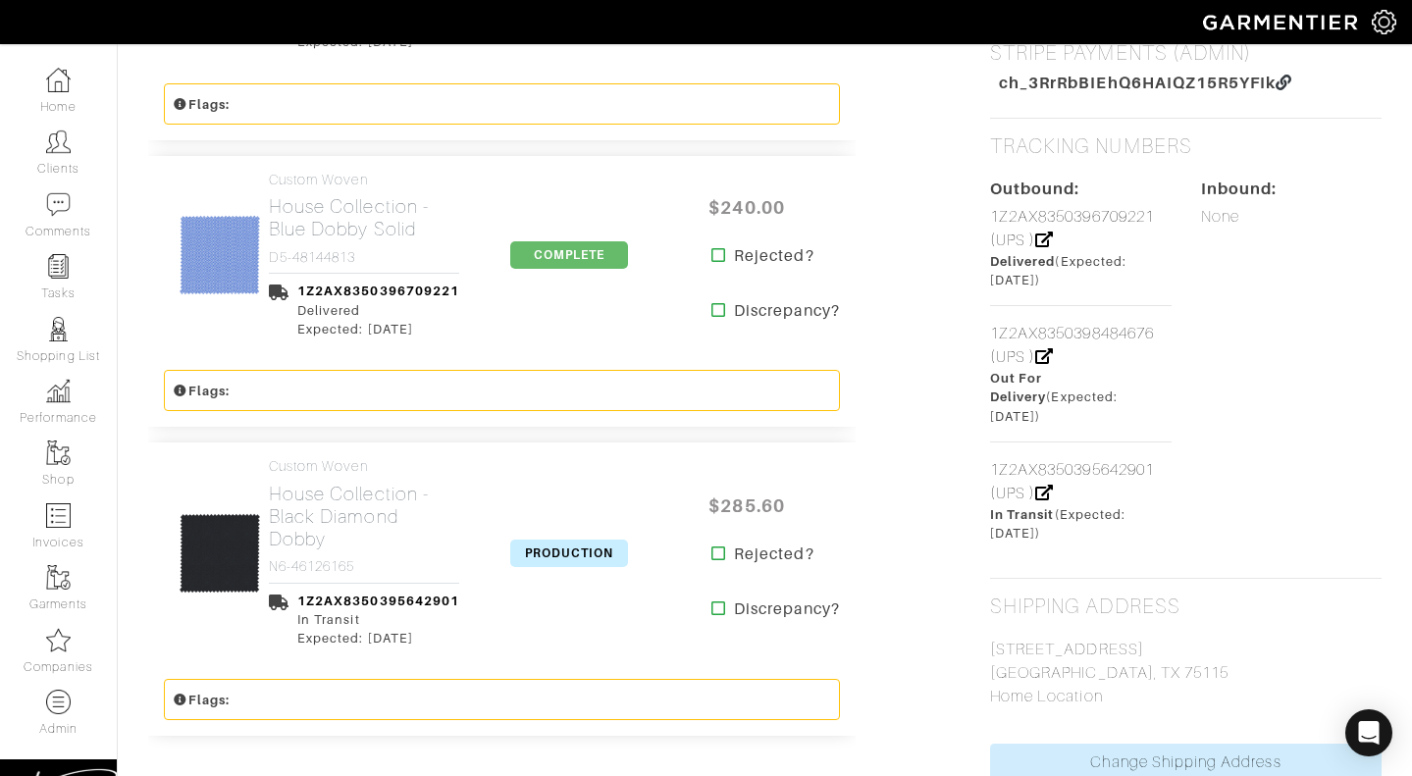
click at [557, 547] on span "PRODUCTION" at bounding box center [569, 553] width 118 height 27
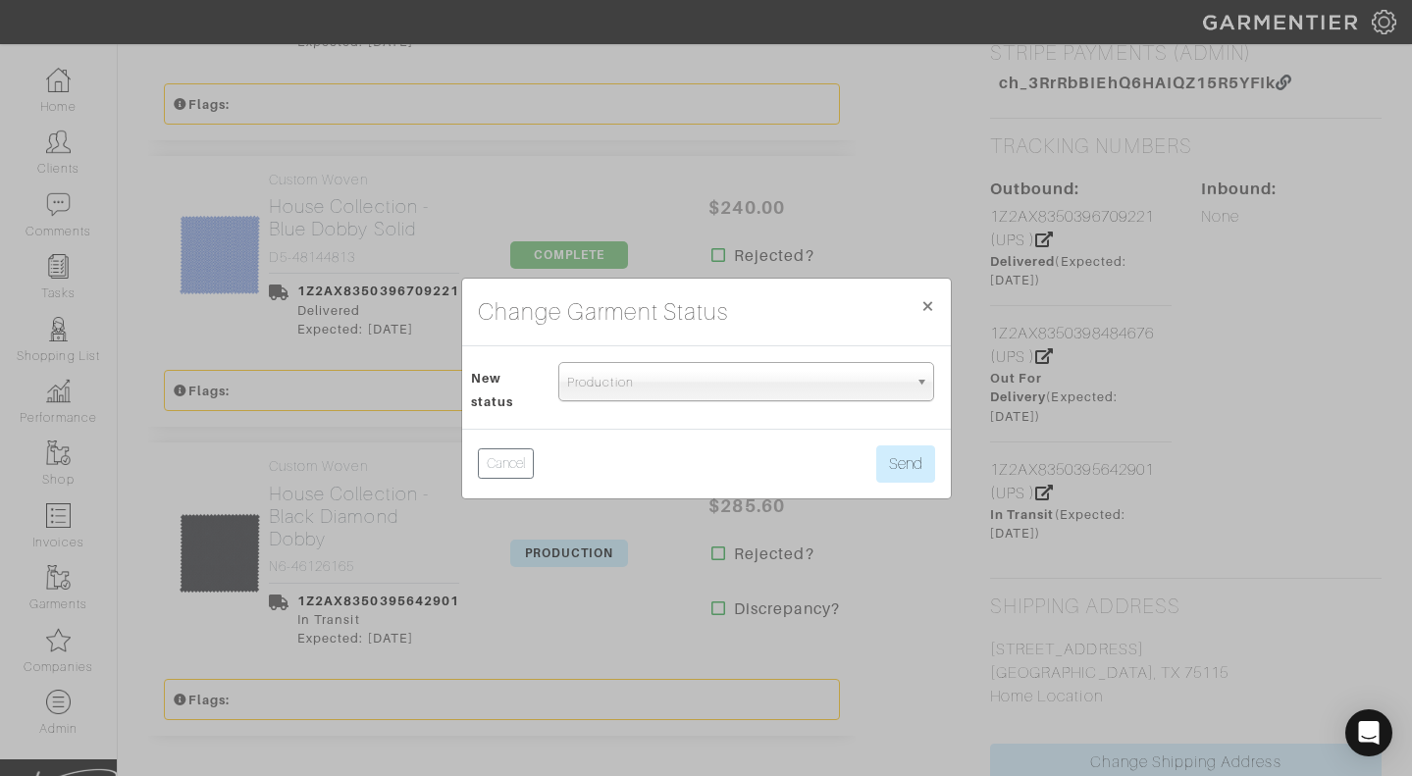
click at [608, 374] on span "Production" at bounding box center [737, 382] width 340 height 39
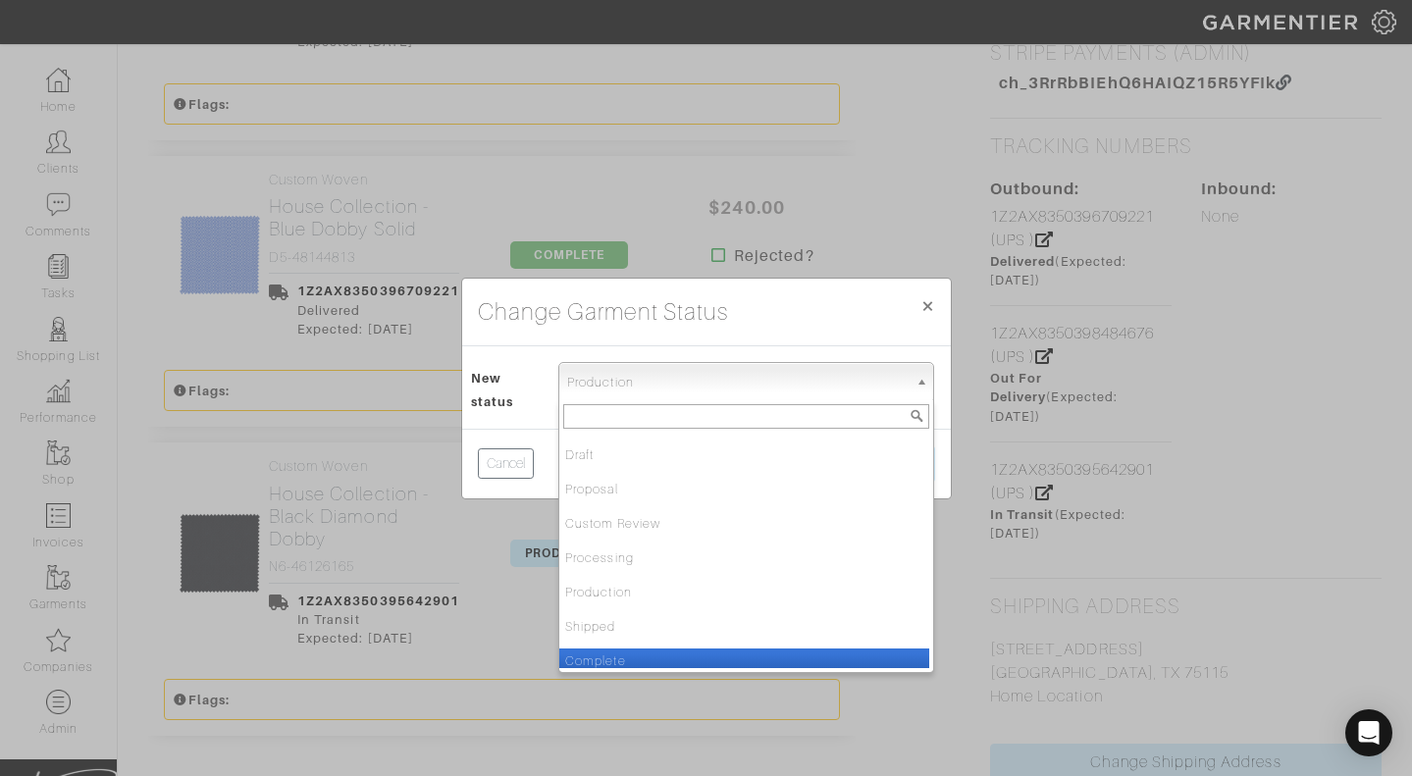
click at [584, 652] on li "Complete" at bounding box center [744, 661] width 370 height 25
select select "Complete"
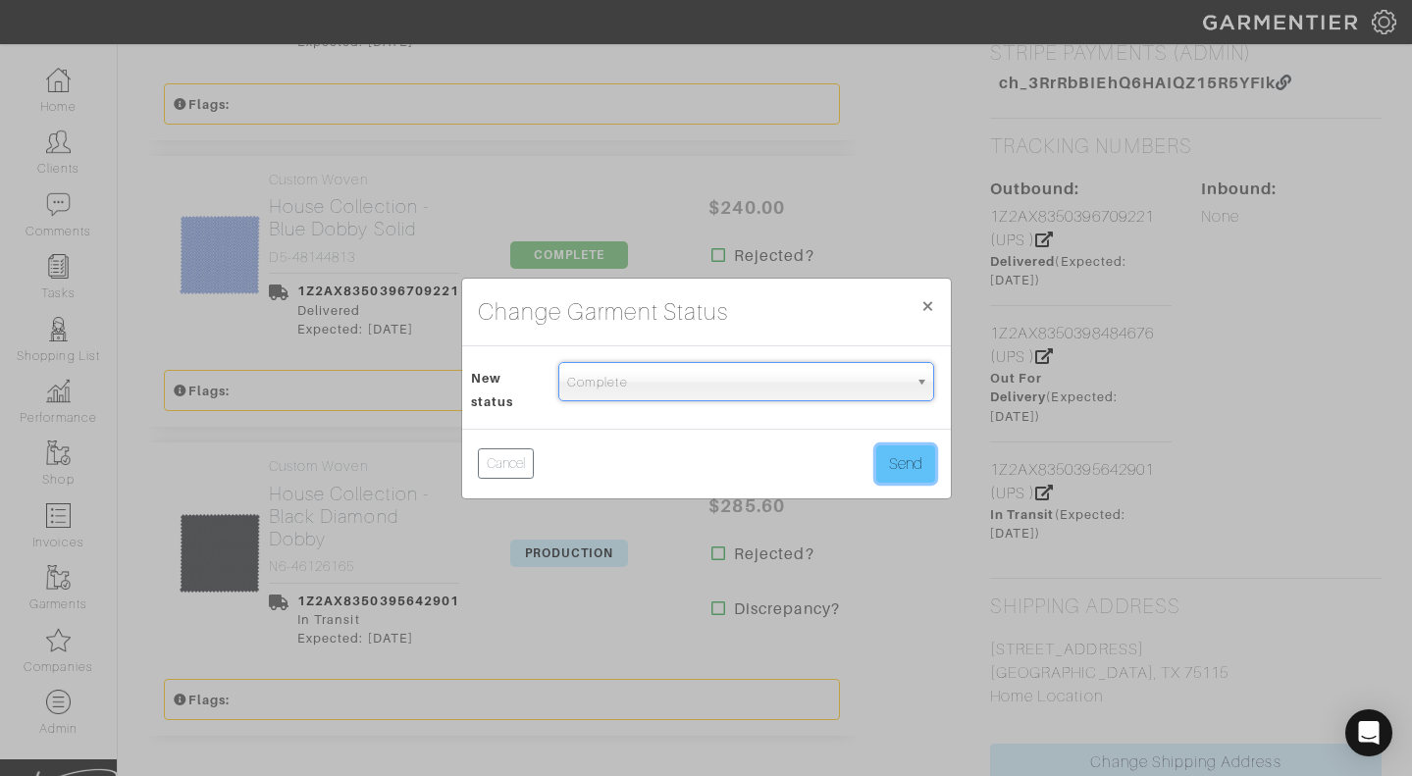
click at [883, 465] on button "Send" at bounding box center [905, 463] width 59 height 37
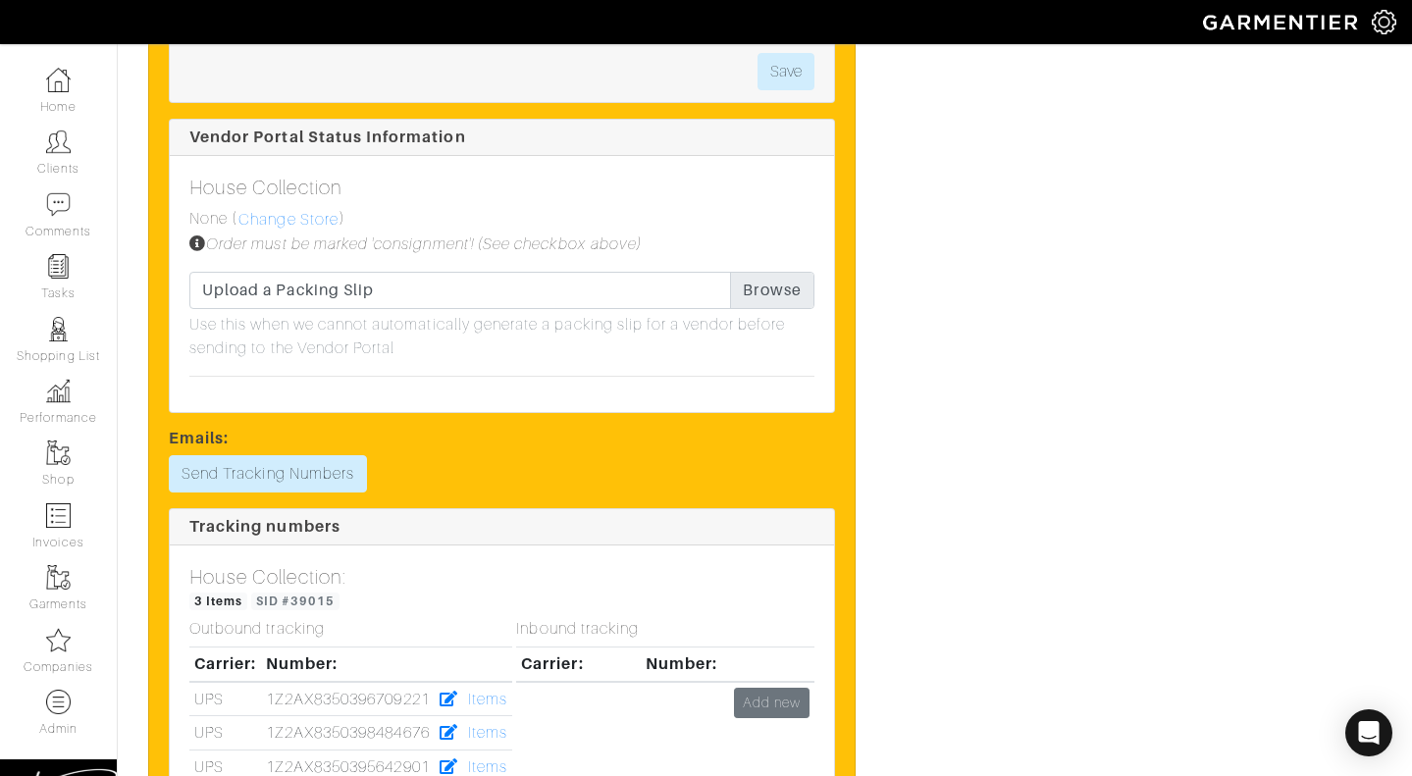
scroll to position [2659, 0]
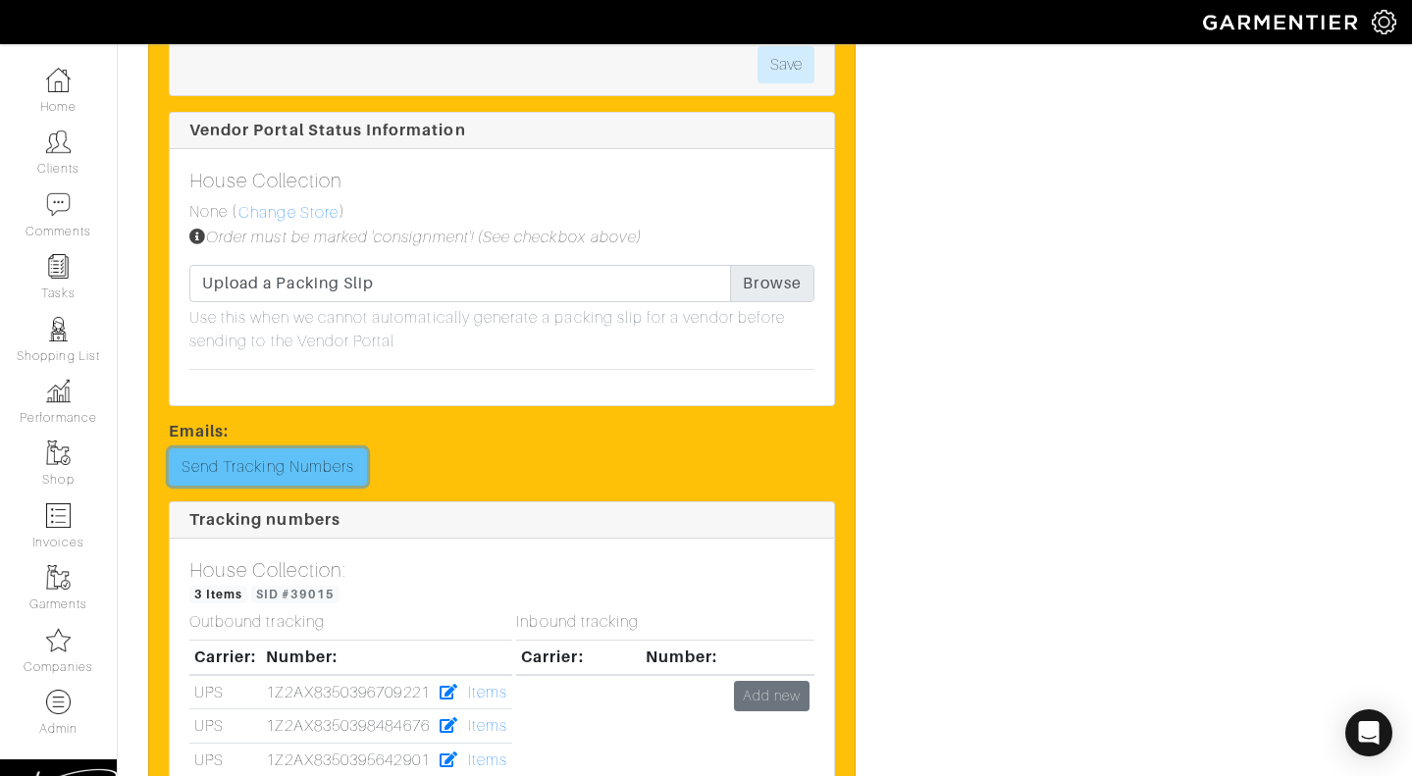
click at [266, 453] on link "Send Tracking Numbers" at bounding box center [268, 466] width 198 height 37
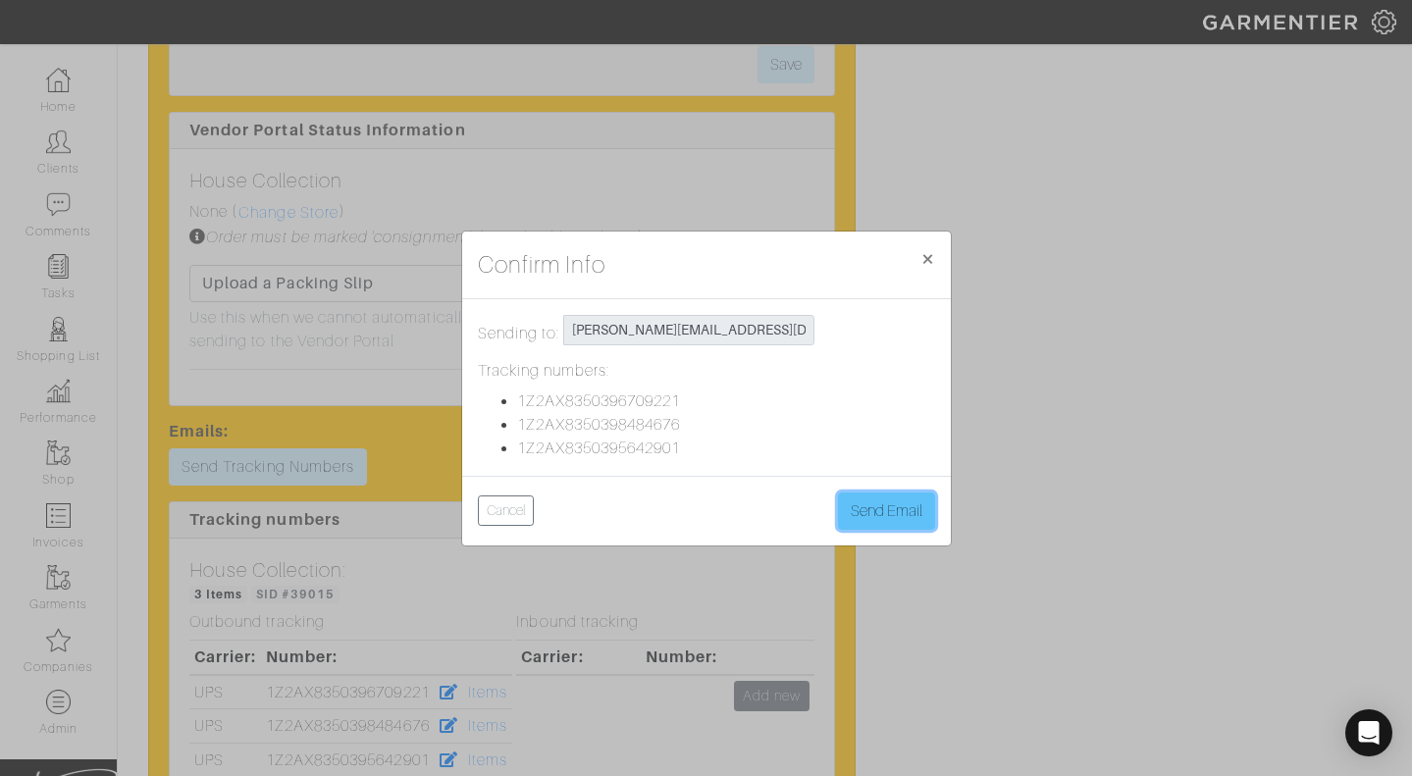
click at [852, 511] on button "Send Email" at bounding box center [886, 511] width 97 height 37
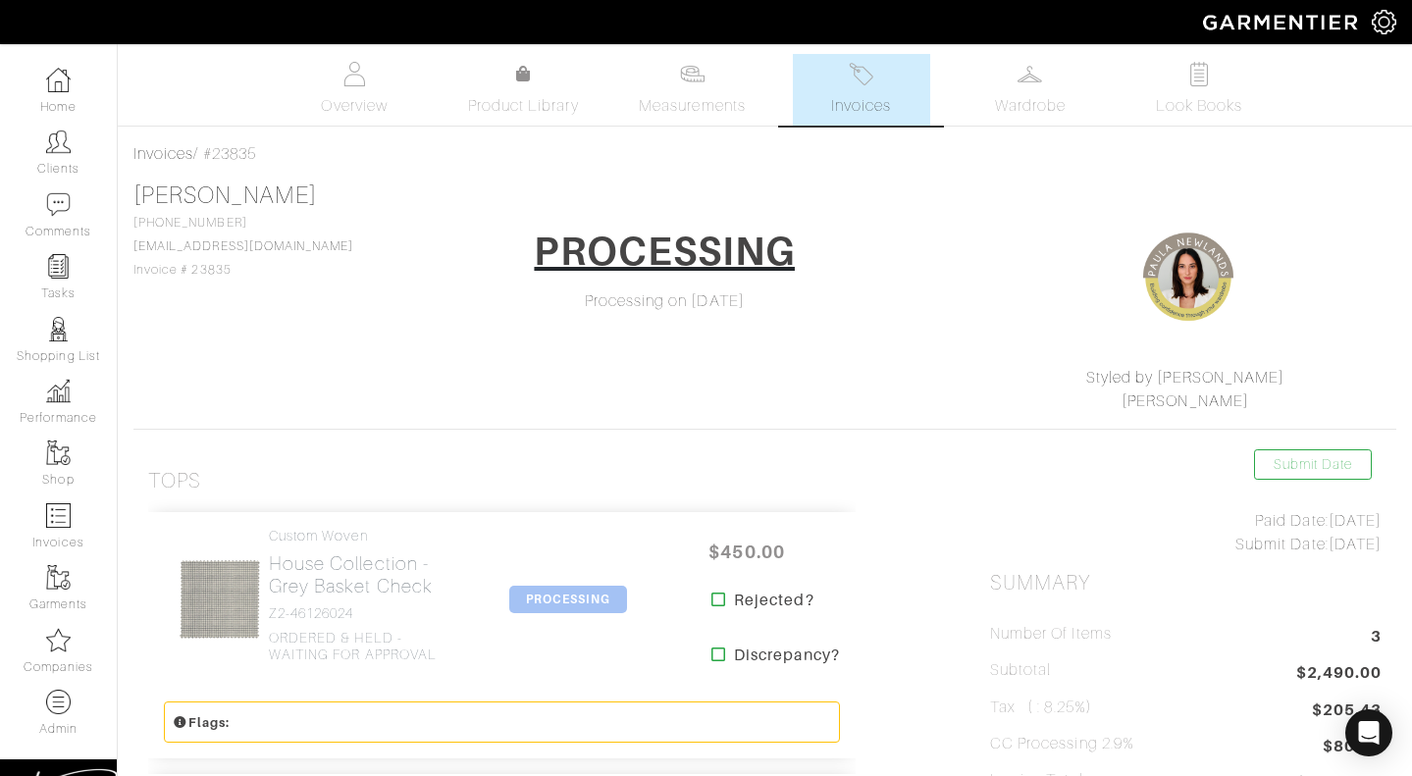
scroll to position [150, 0]
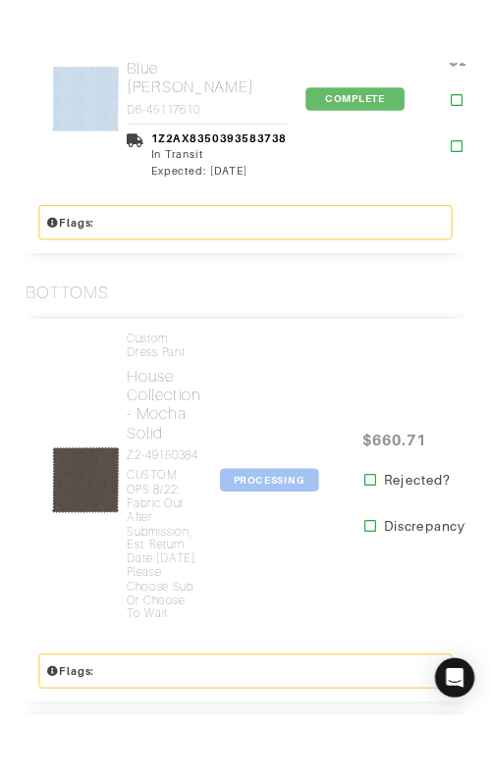
scroll to position [4216, 0]
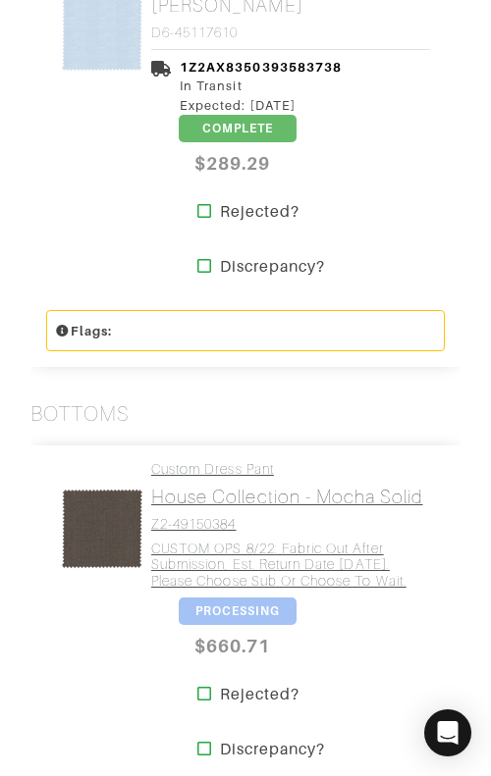
click at [219, 501] on h2 "House Collection - Mocha Solid" at bounding box center [290, 497] width 279 height 23
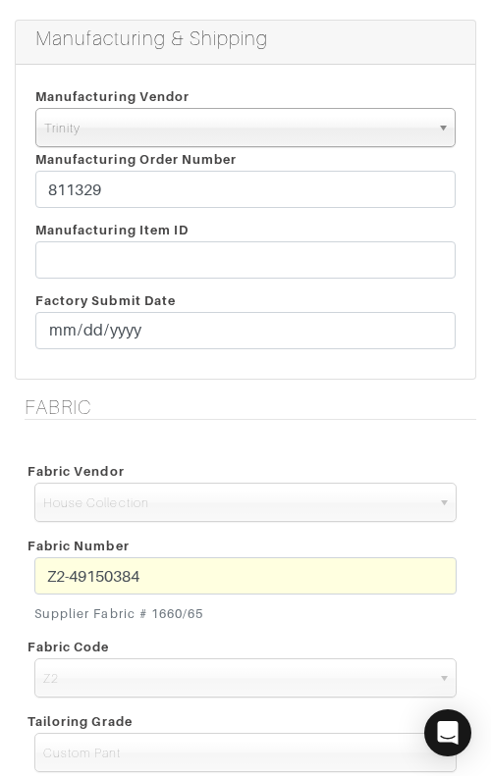
scroll to position [347, 0]
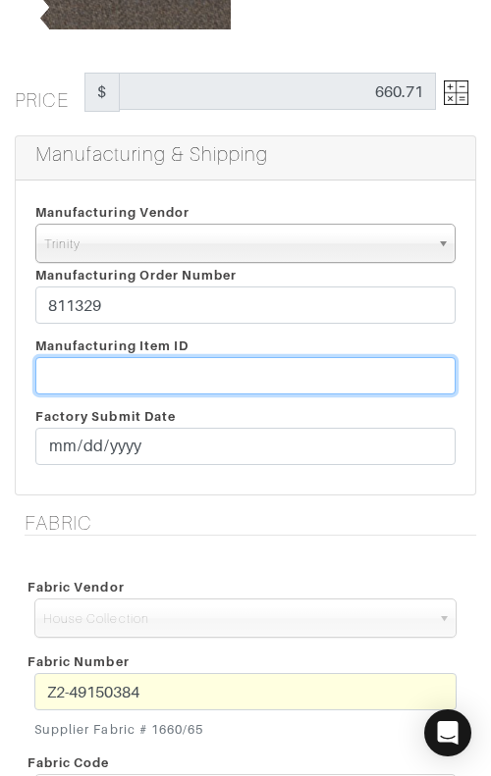
click at [252, 377] on input "text" at bounding box center [245, 375] width 420 height 37
paste input "T2-1781599"
type input "T2-1781599"
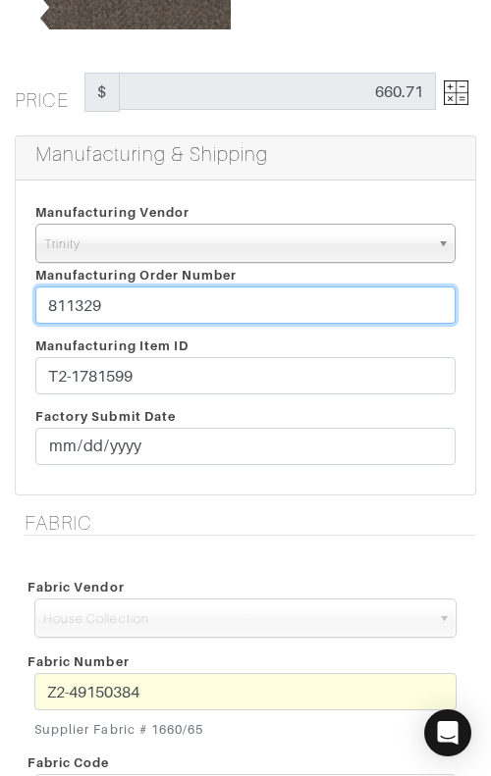
drag, startPoint x: 206, startPoint y: 295, endPoint x: 226, endPoint y: 313, distance: 26.4
click at [228, 314] on input "811329" at bounding box center [245, 304] width 420 height 37
paste input "3393"
type input "813393"
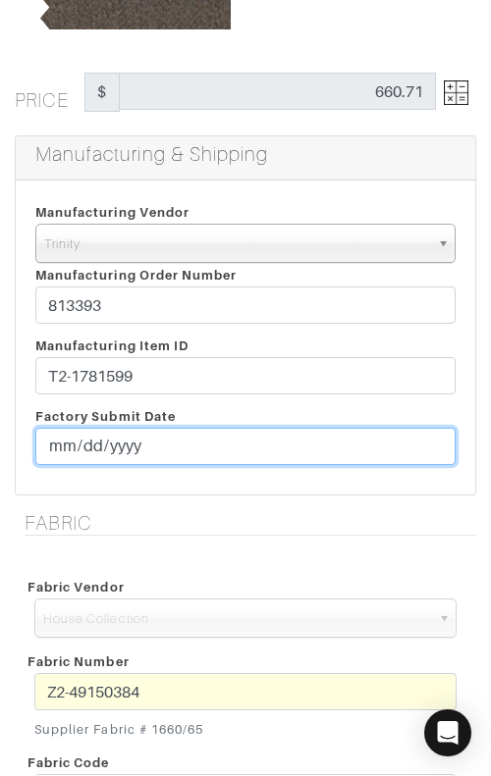
click at [59, 449] on input "date" at bounding box center [245, 446] width 420 height 37
type input "[DATE]"
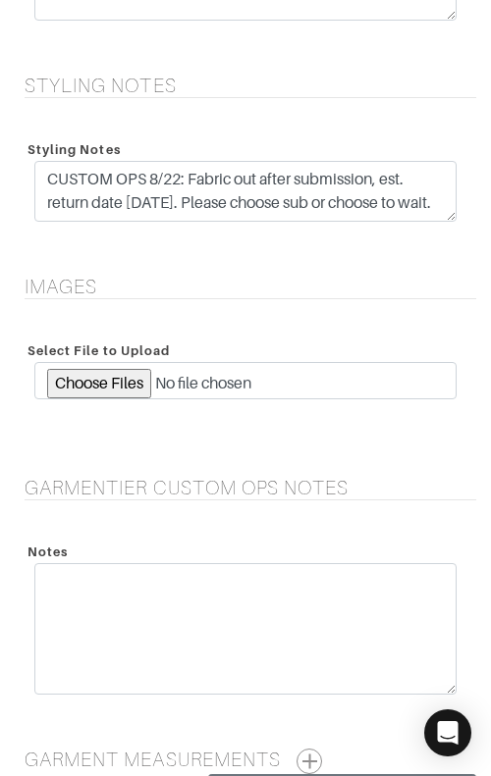
scroll to position [2265, 0]
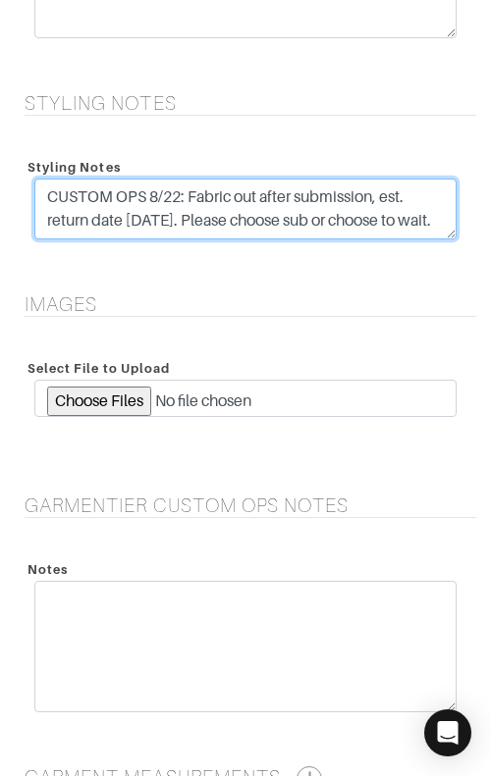
click at [304, 209] on textarea "CUSTOM OPS 8/22: Fabric out after submission, est. return date 9/24/25. Please …" at bounding box center [245, 209] width 422 height 61
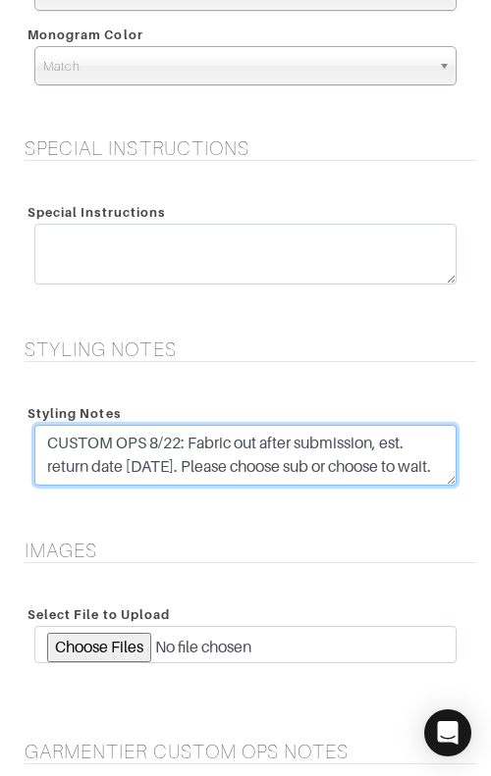
scroll to position [2024, 0]
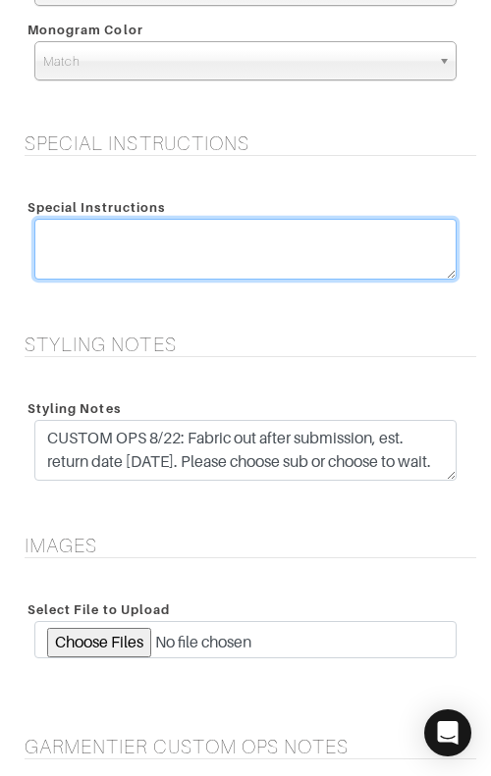
click at [286, 236] on textarea at bounding box center [245, 249] width 422 height 61
paste textarea "CUSTOM OPS 8/22: Fabric out after submission, est. return date 9/24/25. Please …"
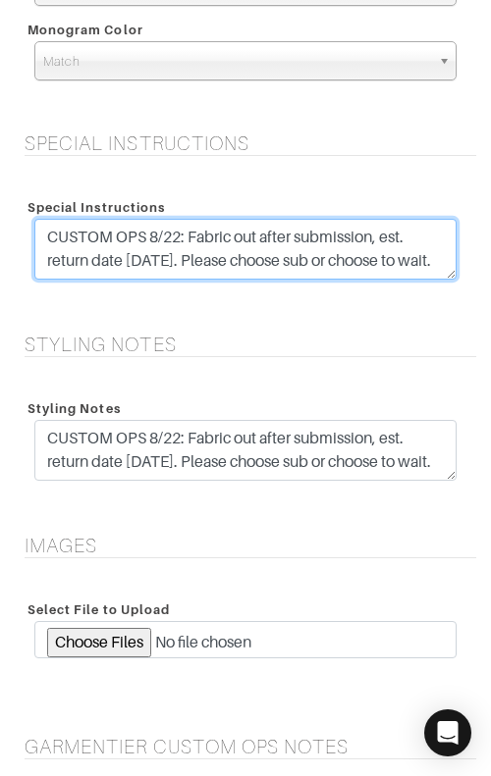
scroll to position [15, 0]
drag, startPoint x: 251, startPoint y: 270, endPoint x: 192, endPoint y: 245, distance: 63.8
click at [191, 245] on textarea "CUSTOM OPS 8/22: Fabric out after submission, est. return date 9/24/25. Please …" at bounding box center [245, 249] width 422 height 61
type textarea "CUSTOM OPS 9/5: [PERSON_NAME] returned to stock and garment has been put into p…"
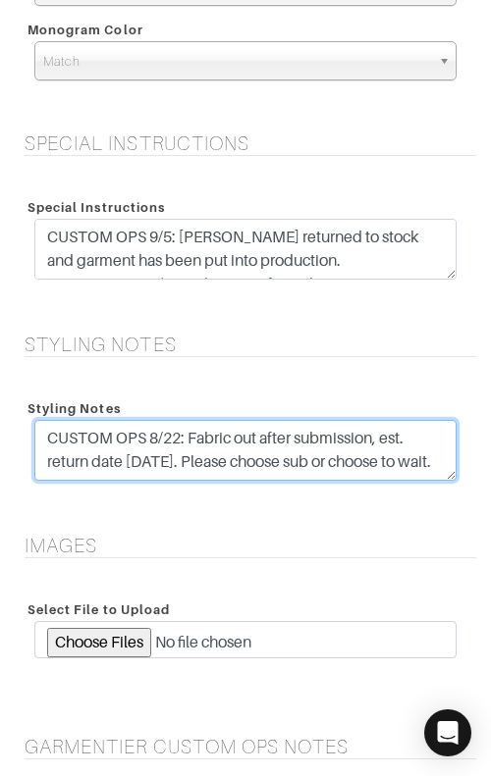
click at [170, 454] on textarea "CUSTOM OPS 8/22: Fabric out after submission, est. return date 9/24/25. Please …" at bounding box center [245, 450] width 422 height 61
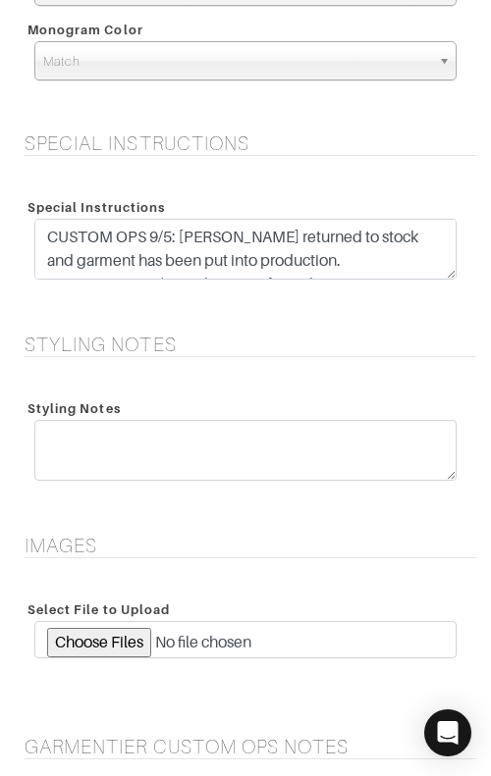
click at [246, 378] on div "Styling Notes CUSTOM OPS 8/22: Fabric out after submission, est. return date 9/…" at bounding box center [245, 441] width 461 height 137
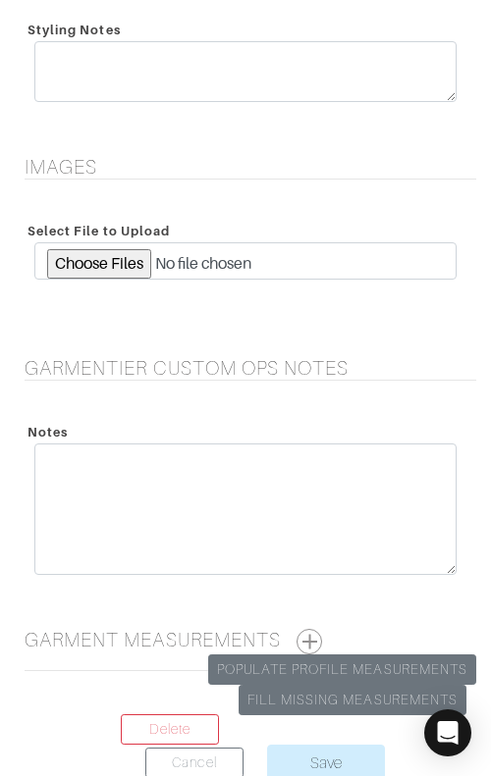
scroll to position [2525, 0]
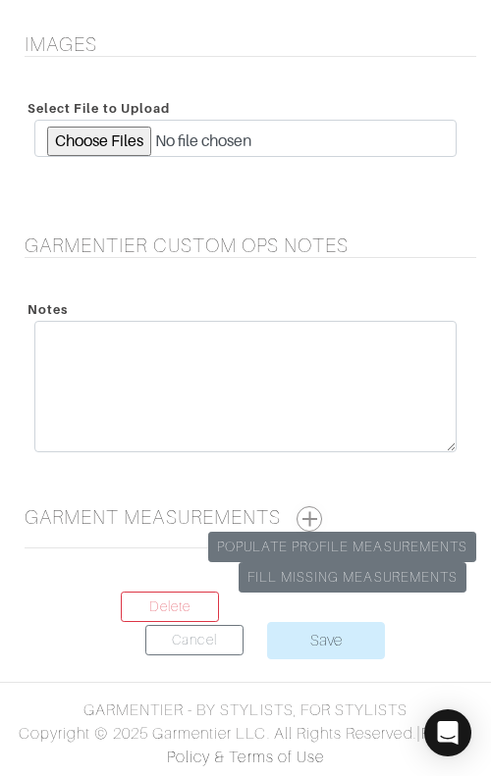
click at [307, 516] on button "button" at bounding box center [309, 519] width 26 height 26
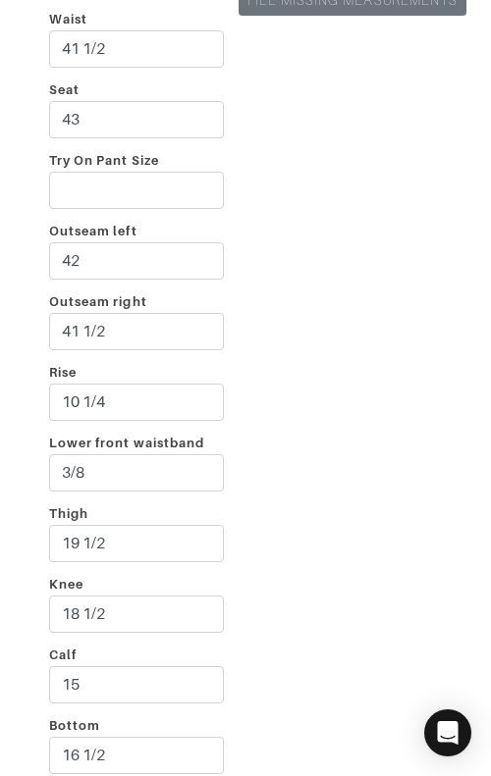
scroll to position [3307, 0]
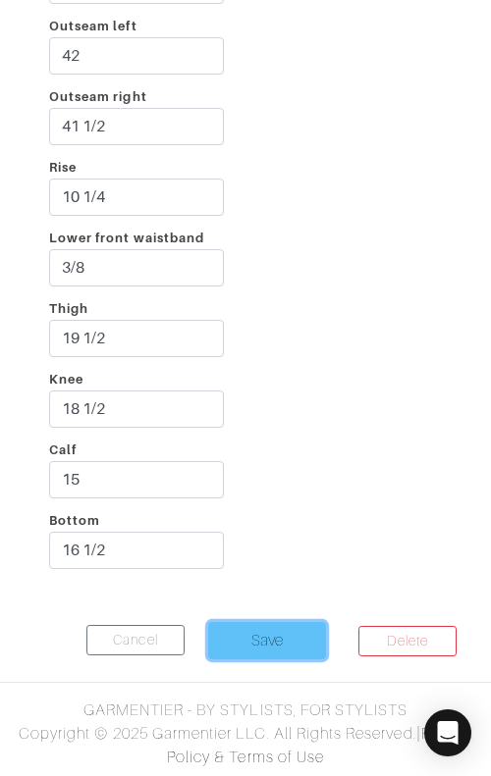
click at [269, 635] on input "Save" at bounding box center [267, 640] width 118 height 37
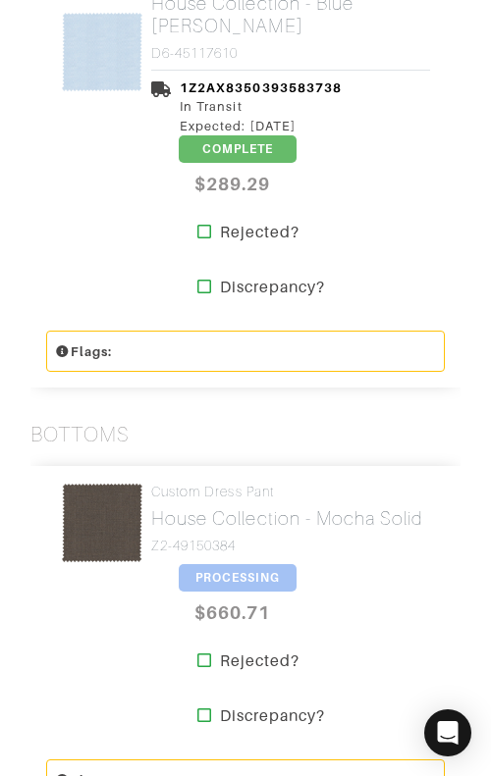
scroll to position [4380, 0]
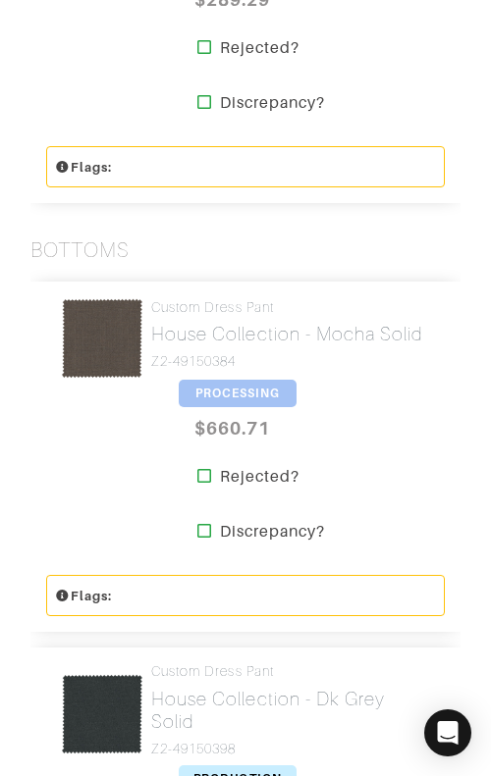
click at [257, 400] on span "PROCESSING" at bounding box center [238, 393] width 118 height 27
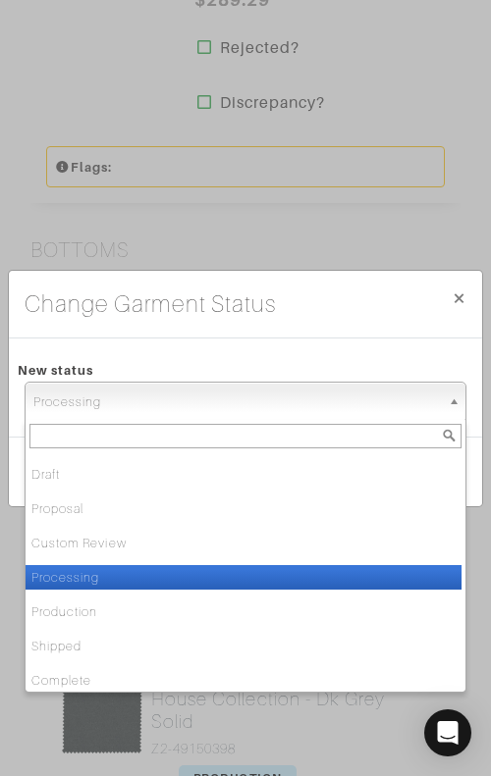
click at [281, 404] on span "Processing" at bounding box center [236, 402] width 406 height 39
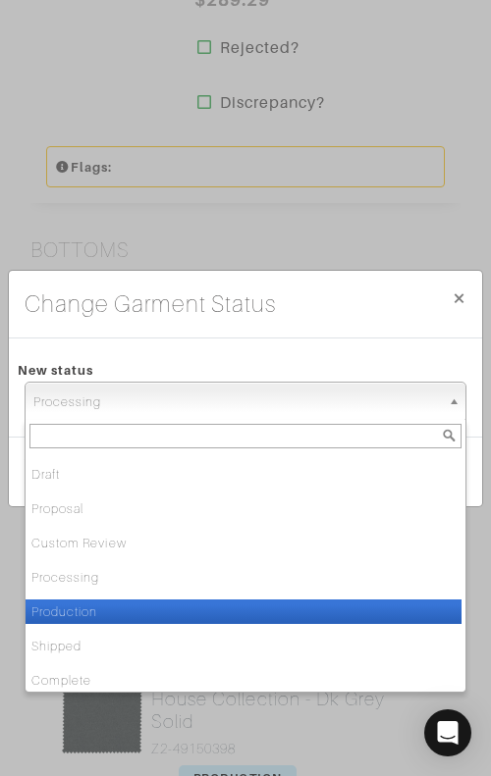
click at [221, 604] on li "Production" at bounding box center [244, 611] width 436 height 25
select select "Production"
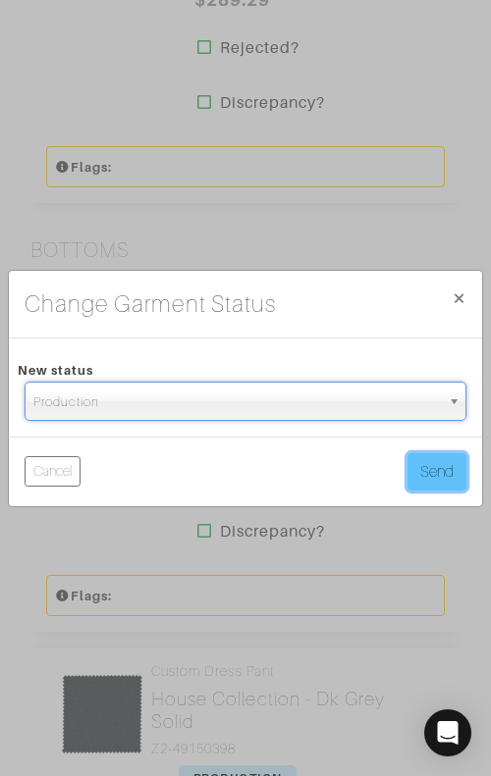
click at [453, 463] on button "Send" at bounding box center [436, 471] width 59 height 37
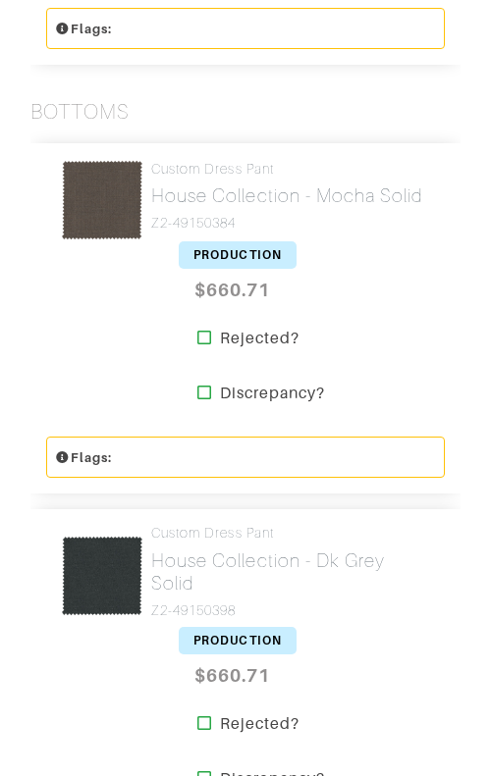
scroll to position [4510, 0]
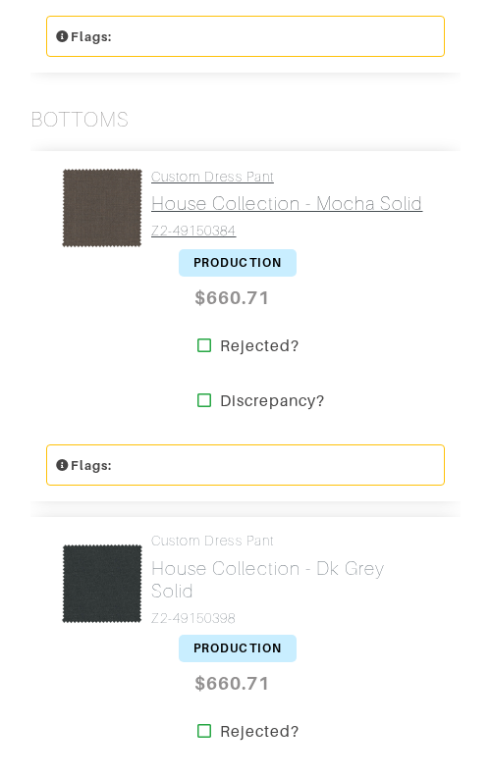
click at [279, 197] on h2 "House Collection - Mocha Solid" at bounding box center [287, 203] width 272 height 23
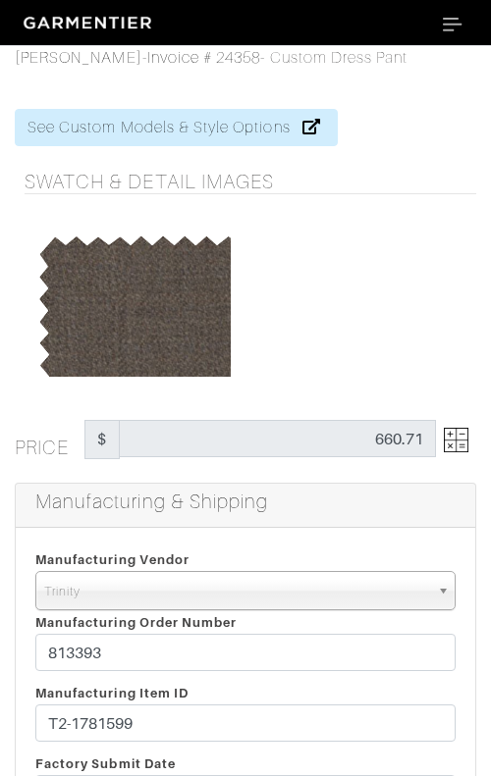
click at [451, 446] on img at bounding box center [455, 440] width 25 height 25
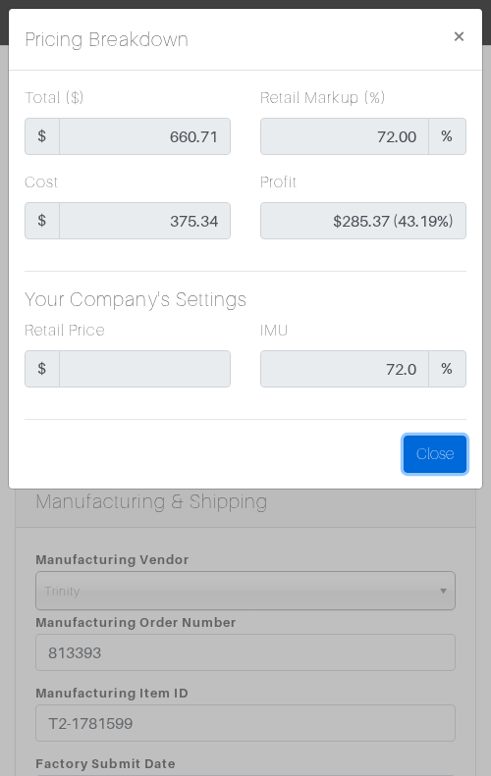
click at [451, 446] on button "Close" at bounding box center [434, 454] width 63 height 37
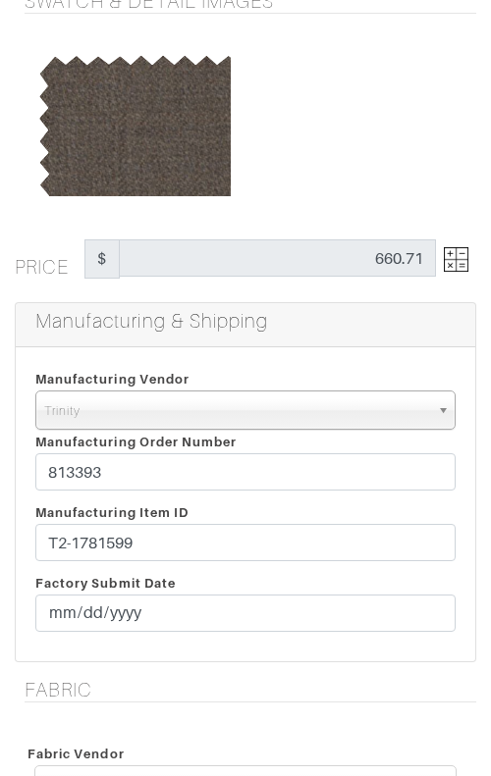
scroll to position [182, 0]
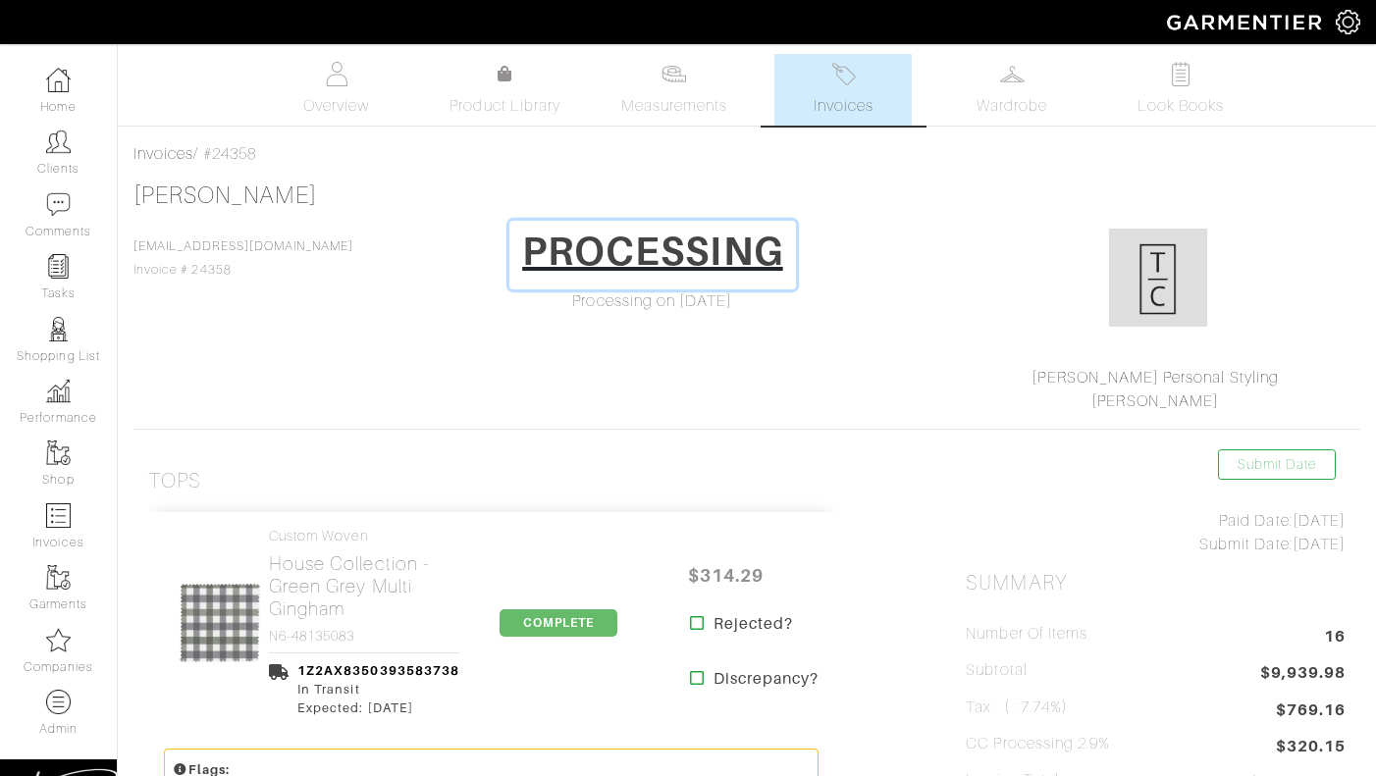
click at [490, 253] on h1 "PROCESSING" at bounding box center [652, 251] width 261 height 47
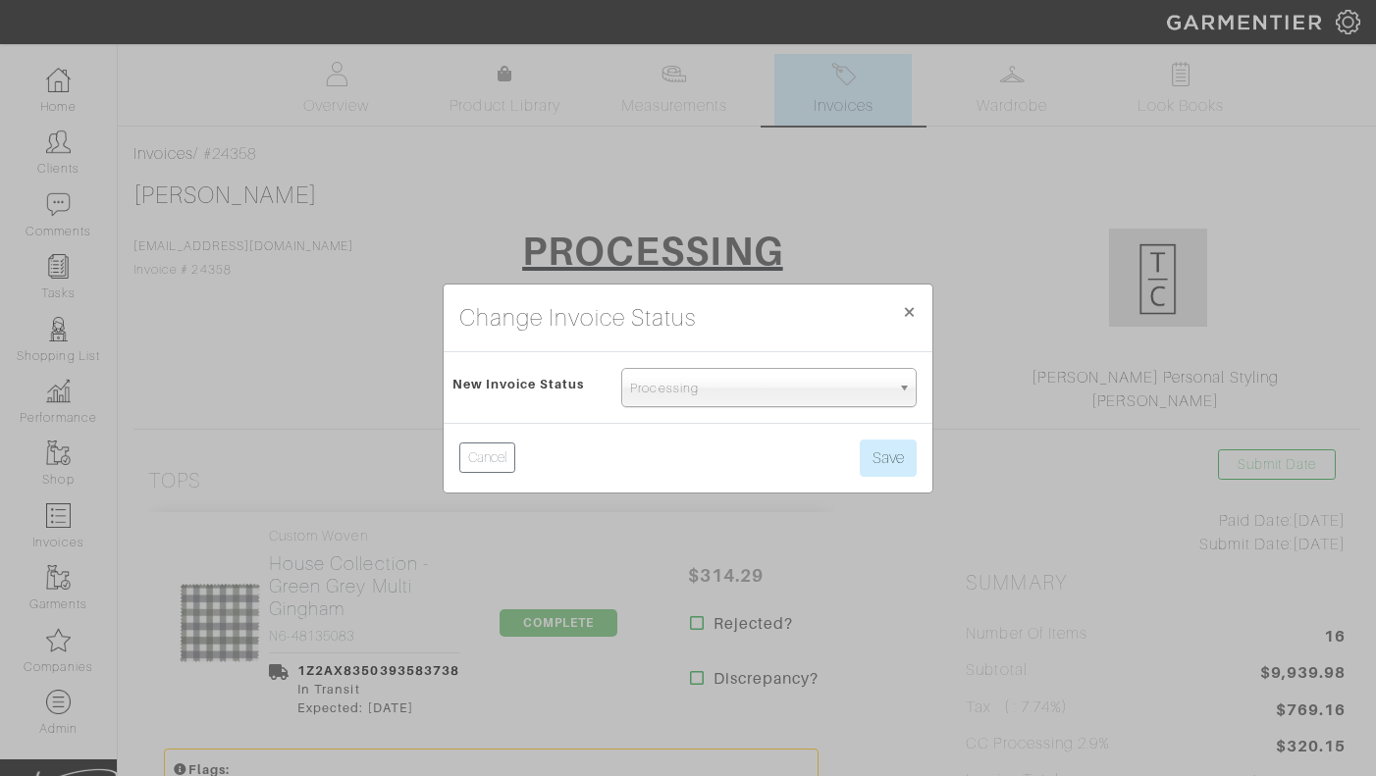
click at [490, 393] on span "Processing" at bounding box center [760, 388] width 260 height 39
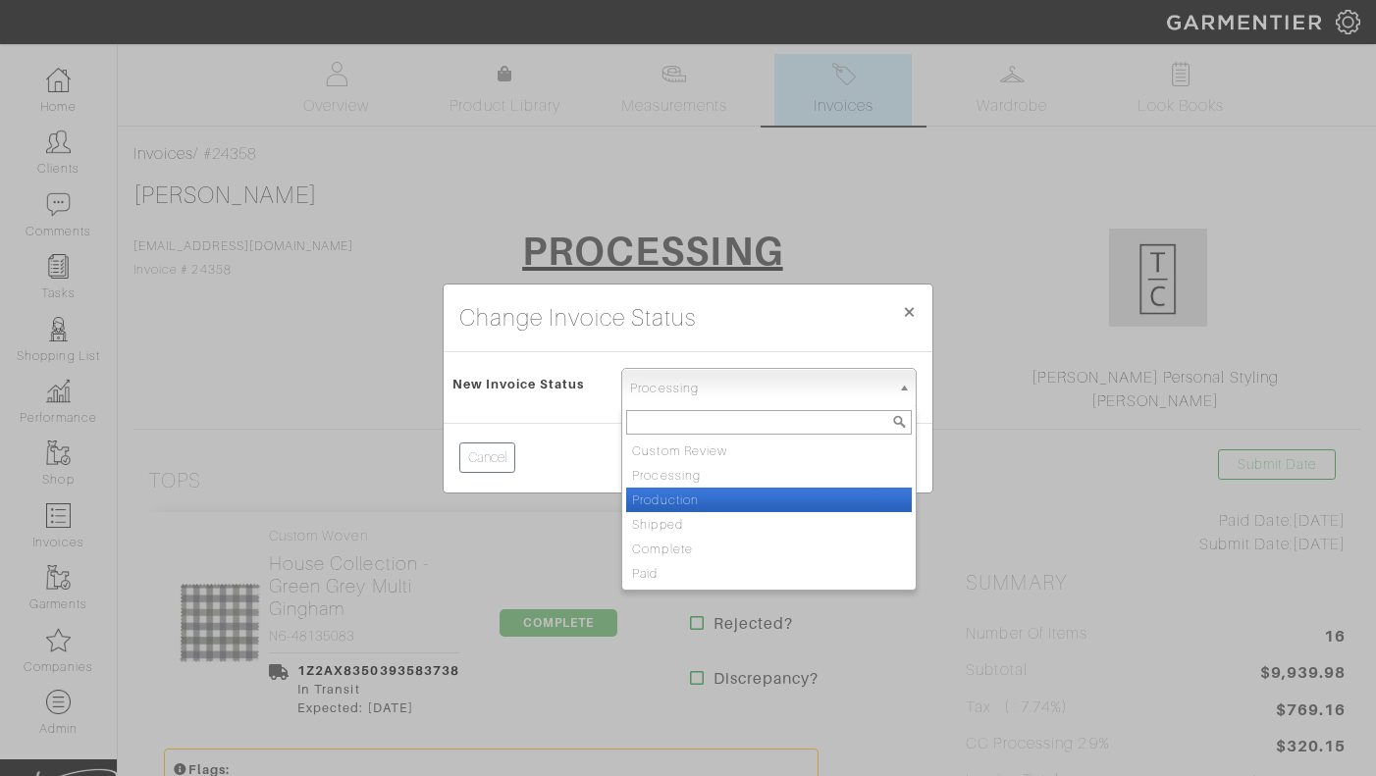
click at [490, 504] on li "Production" at bounding box center [769, 500] width 286 height 25
select select "Production"
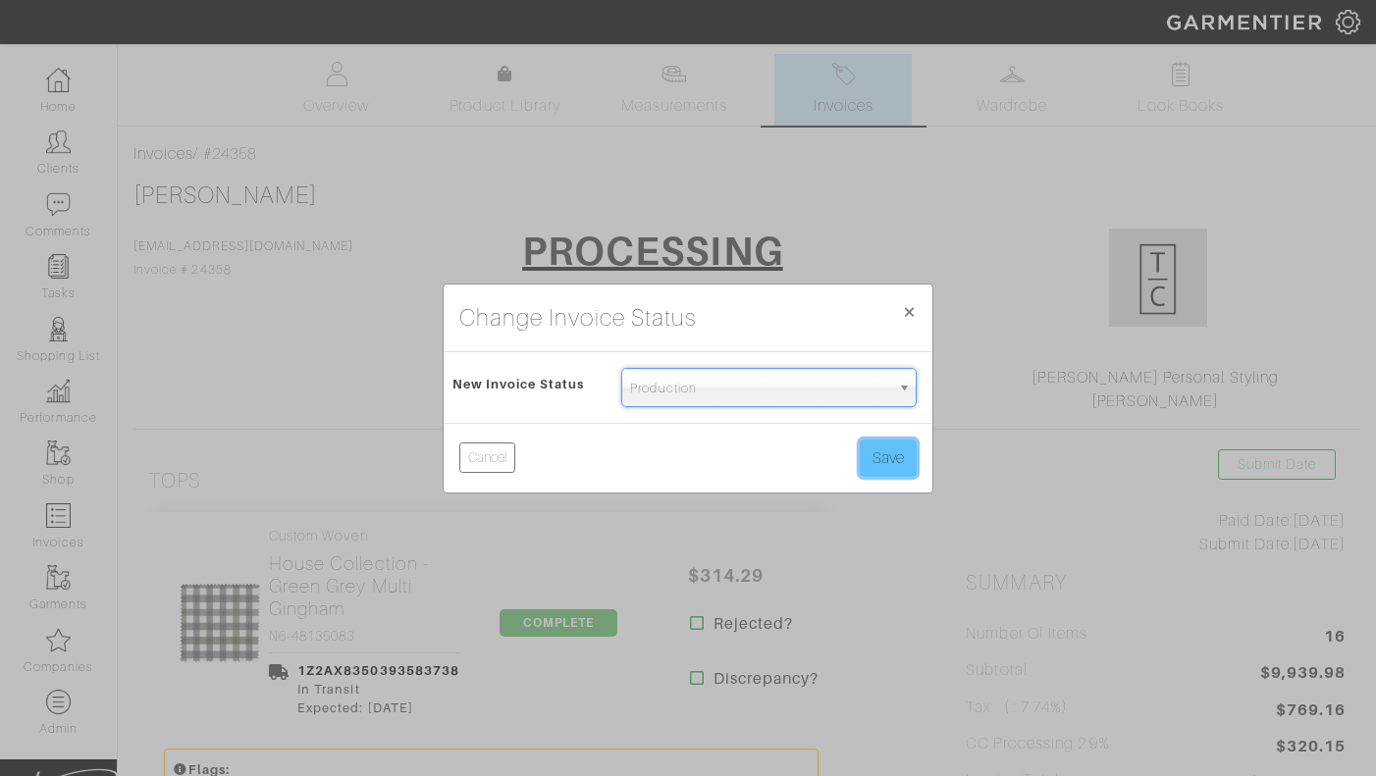
click at [490, 459] on button "Save" at bounding box center [887, 458] width 57 height 37
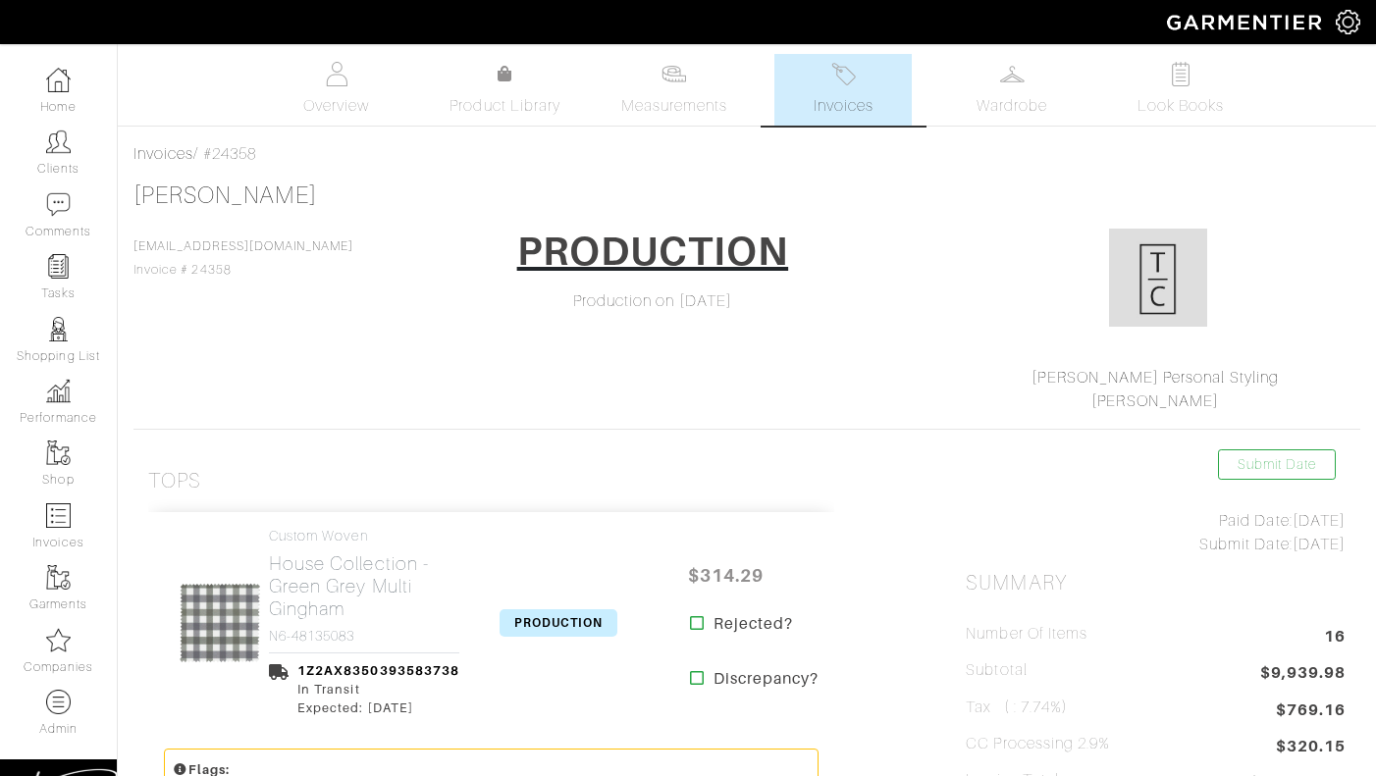
click at [556, 624] on span "PRODUCTION" at bounding box center [558, 622] width 118 height 27
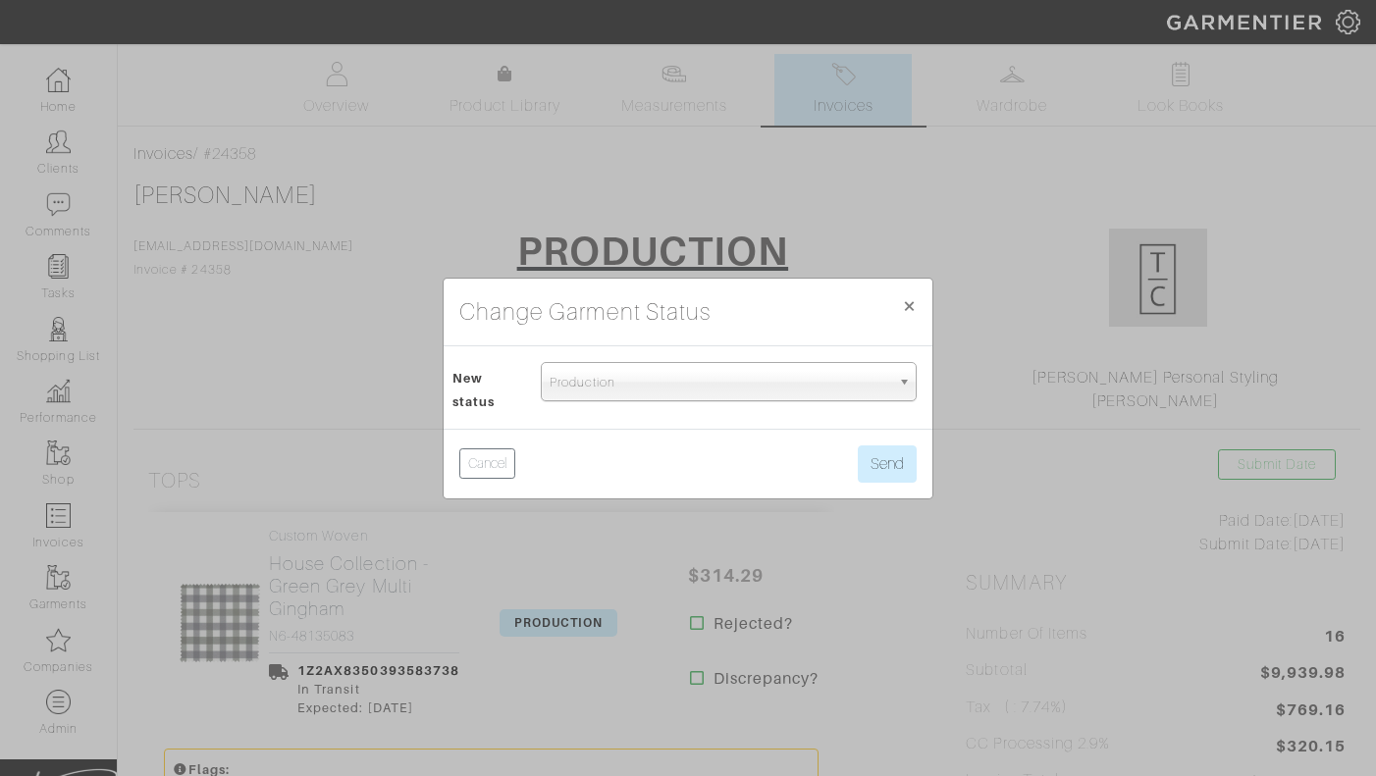
click at [645, 393] on span "Production" at bounding box center [719, 382] width 340 height 39
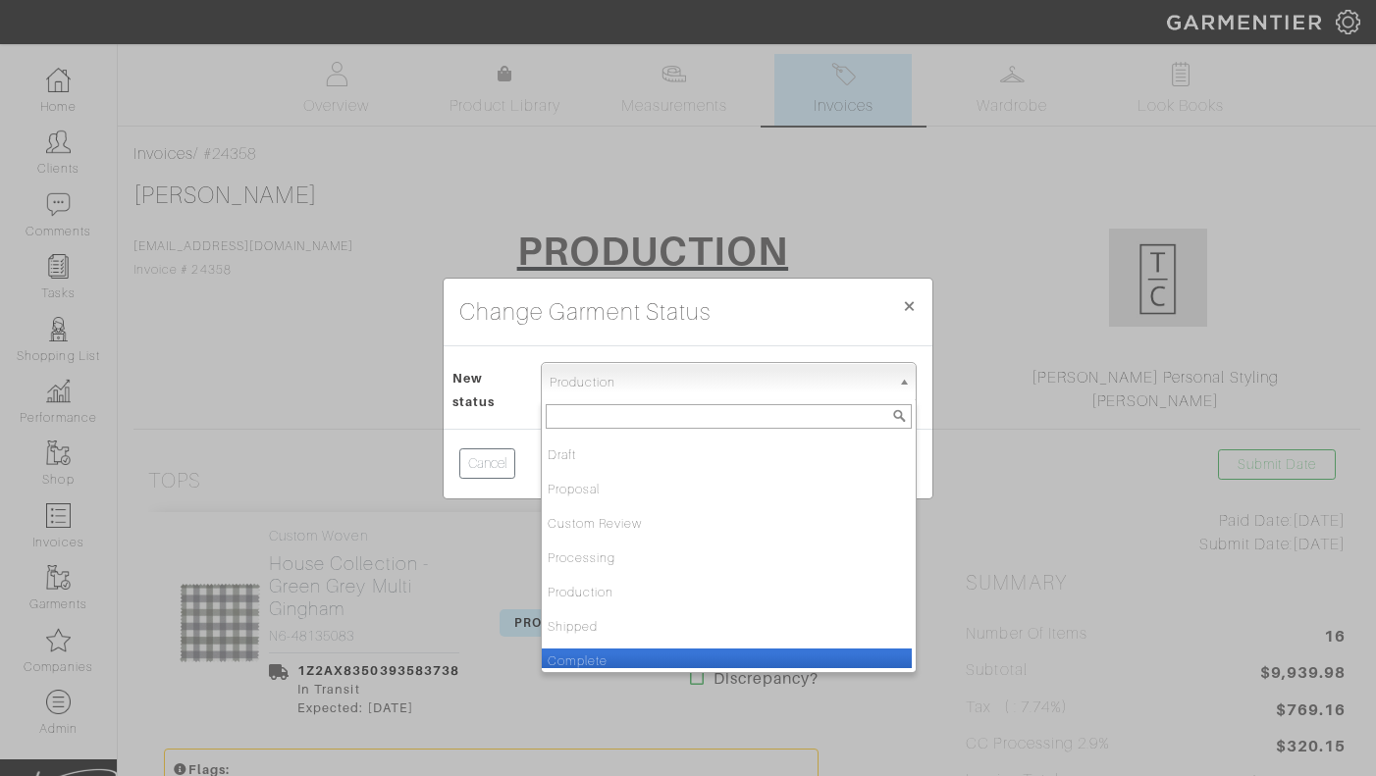
click at [594, 656] on li "Complete" at bounding box center [727, 661] width 370 height 25
select select "Complete"
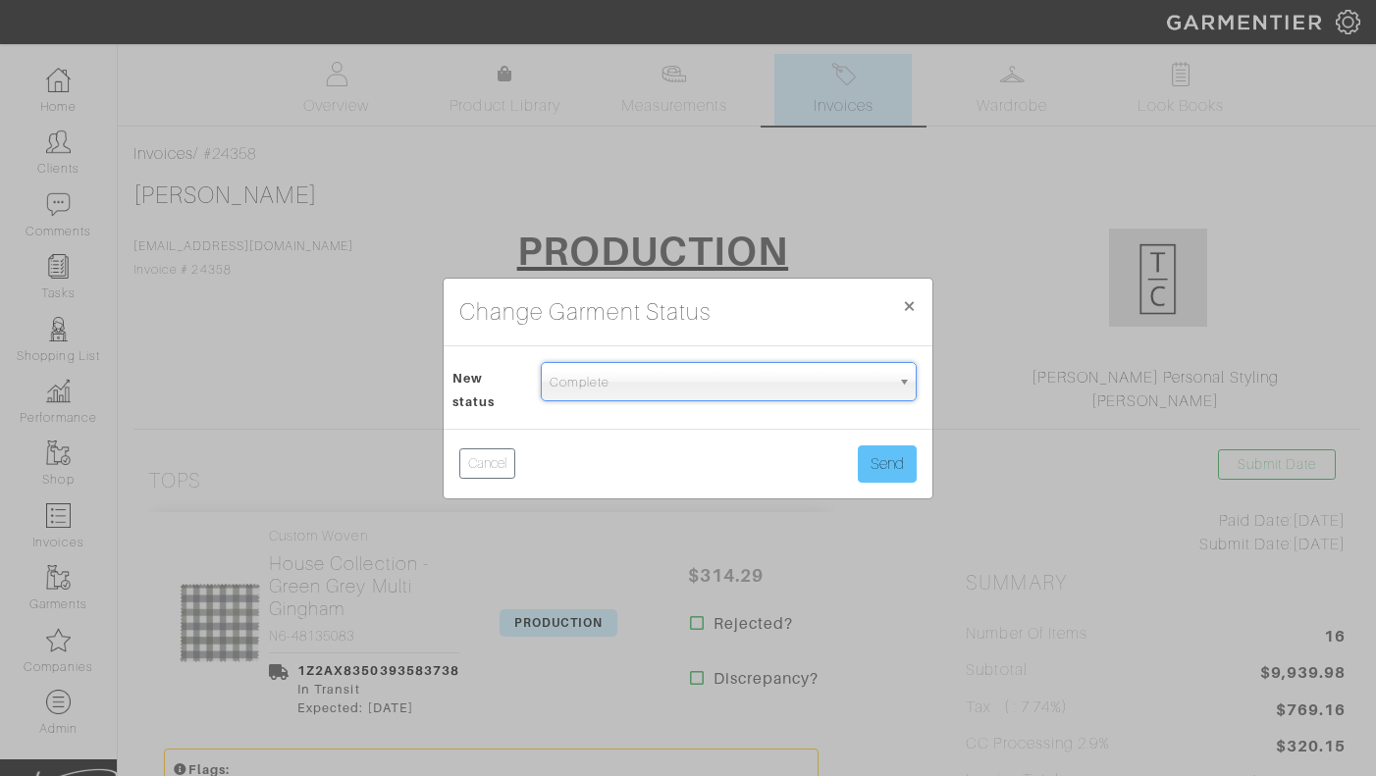
click at [879, 453] on button "Send" at bounding box center [887, 463] width 59 height 37
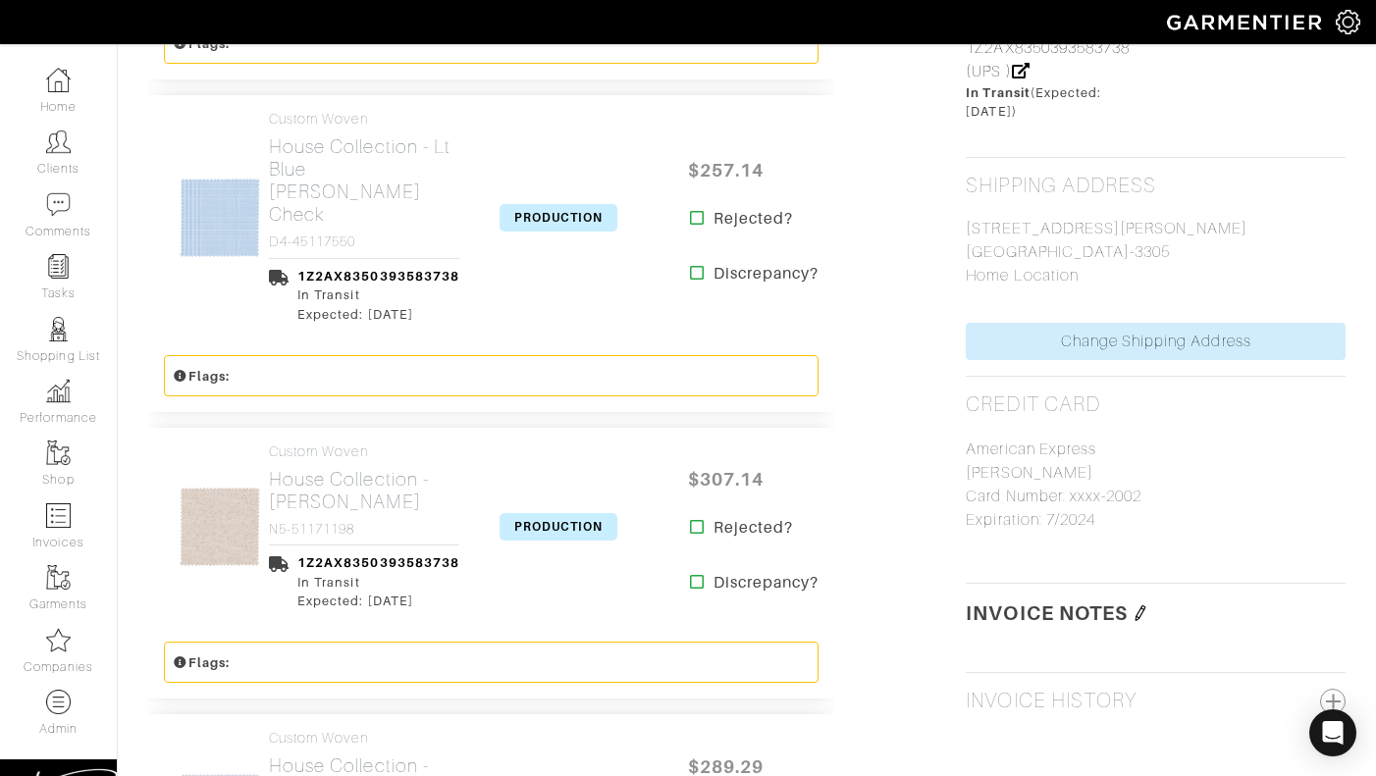
scroll to position [1228, 0]
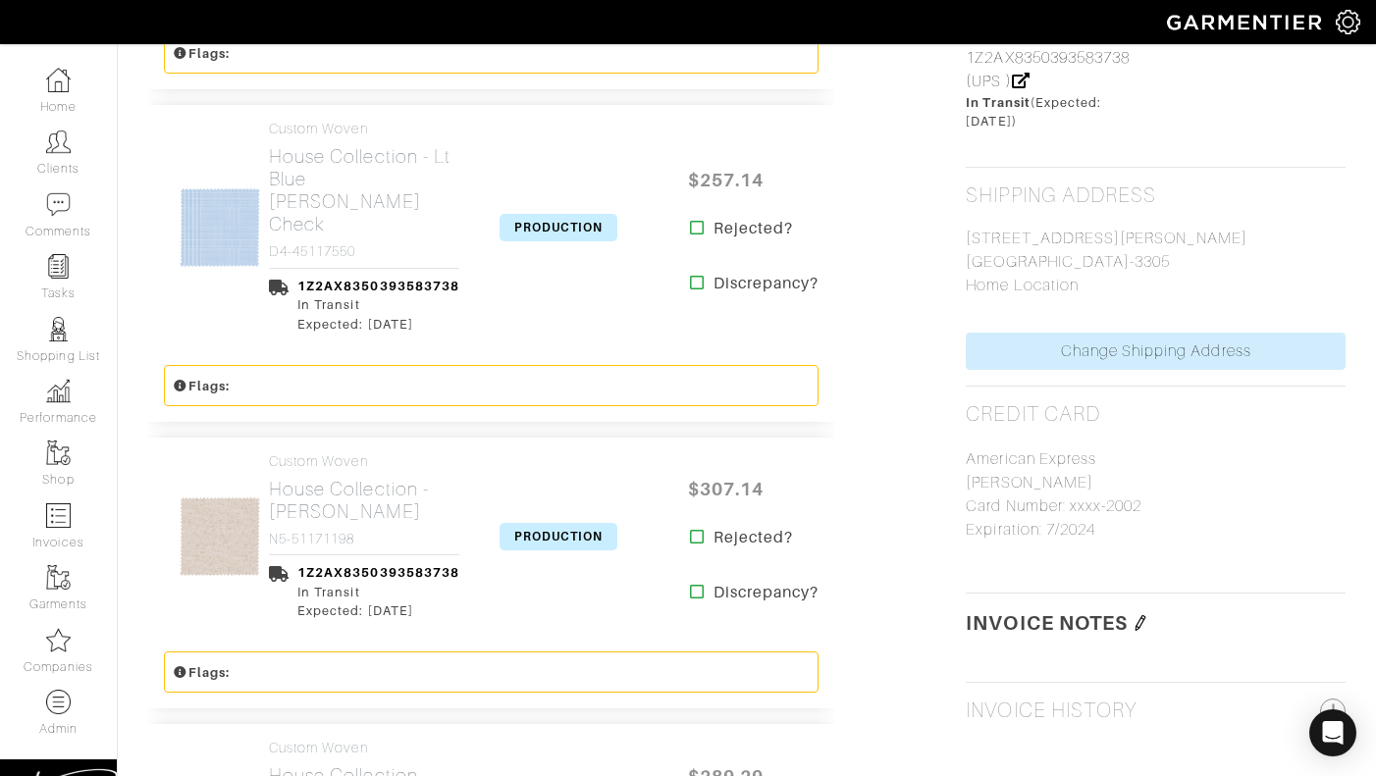
click at [551, 214] on span "PRODUCTION" at bounding box center [558, 227] width 118 height 27
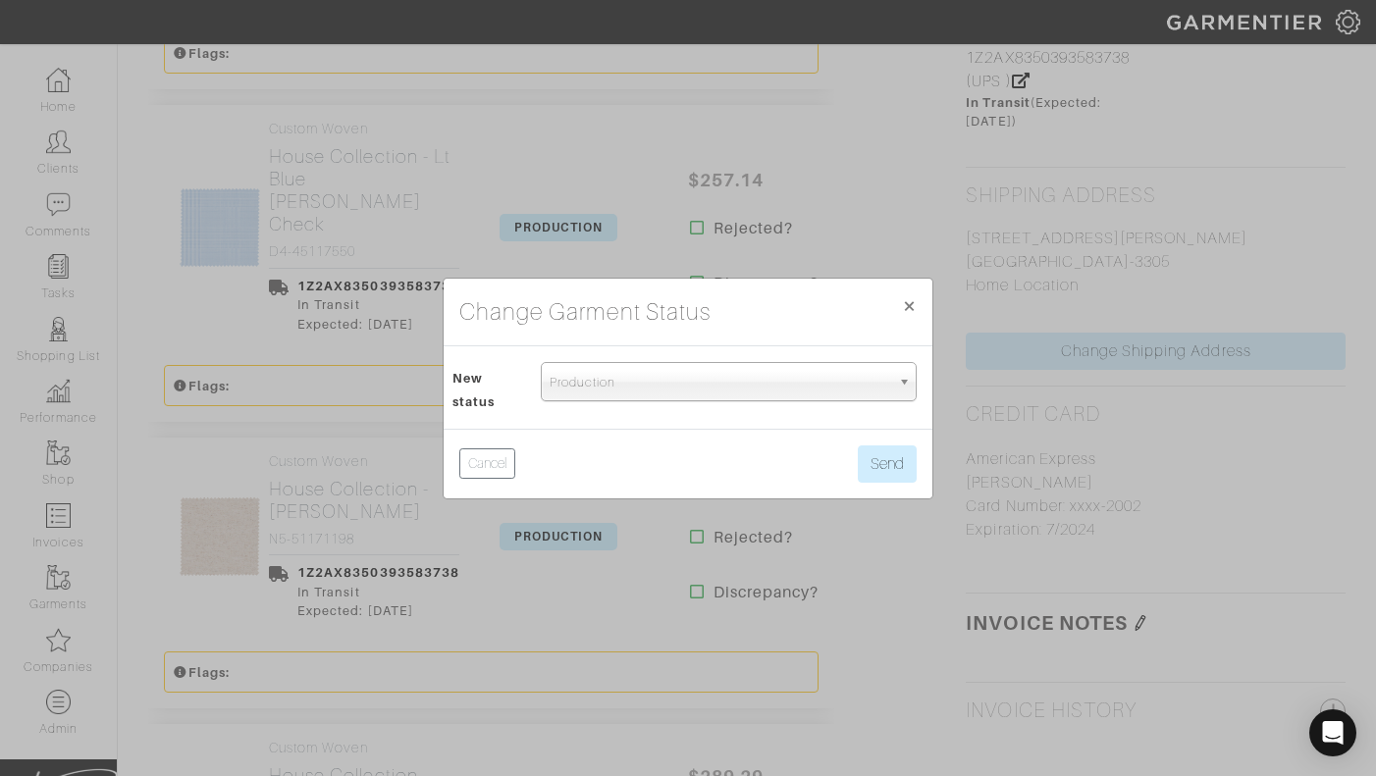
click at [573, 393] on span "Production" at bounding box center [719, 382] width 340 height 39
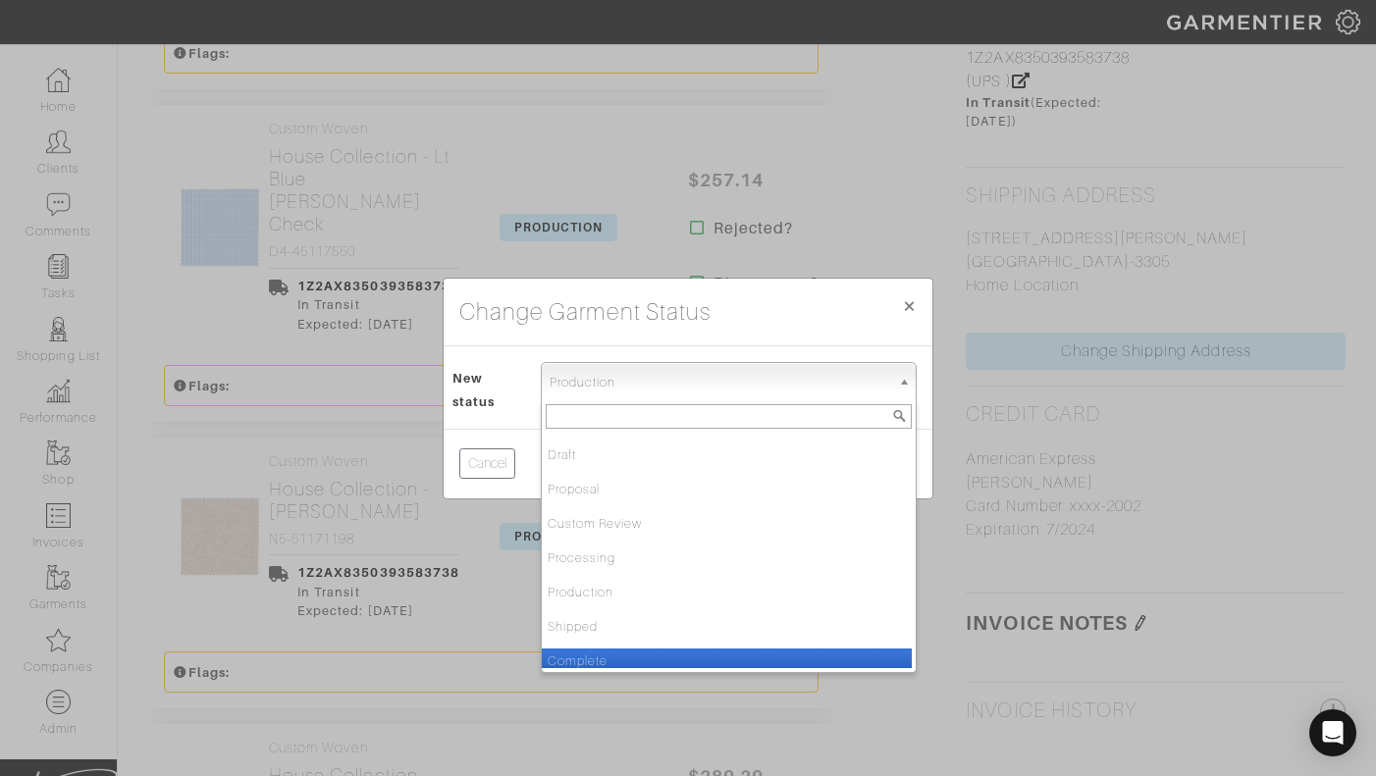
click at [569, 654] on li "Complete" at bounding box center [727, 661] width 370 height 25
select select "Complete"
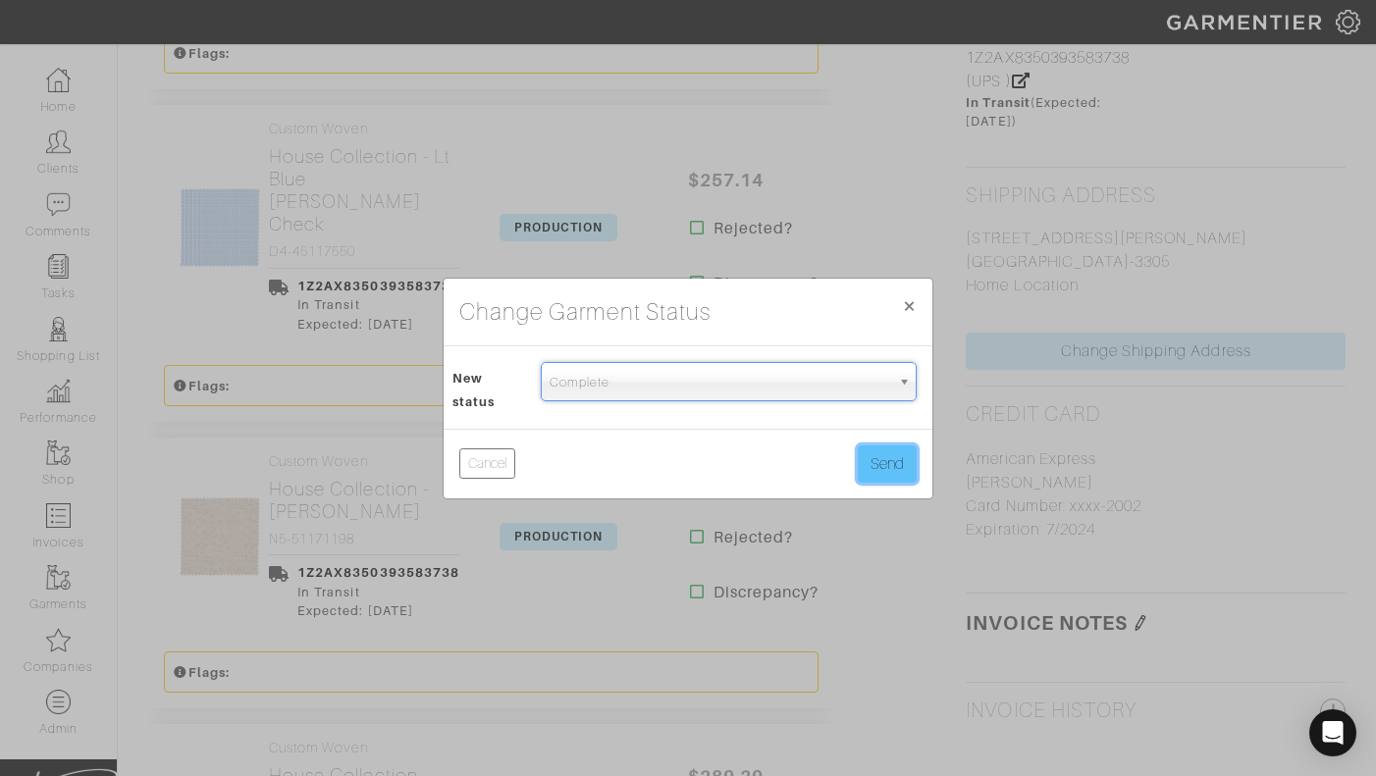
click at [880, 466] on button "Send" at bounding box center [887, 463] width 59 height 37
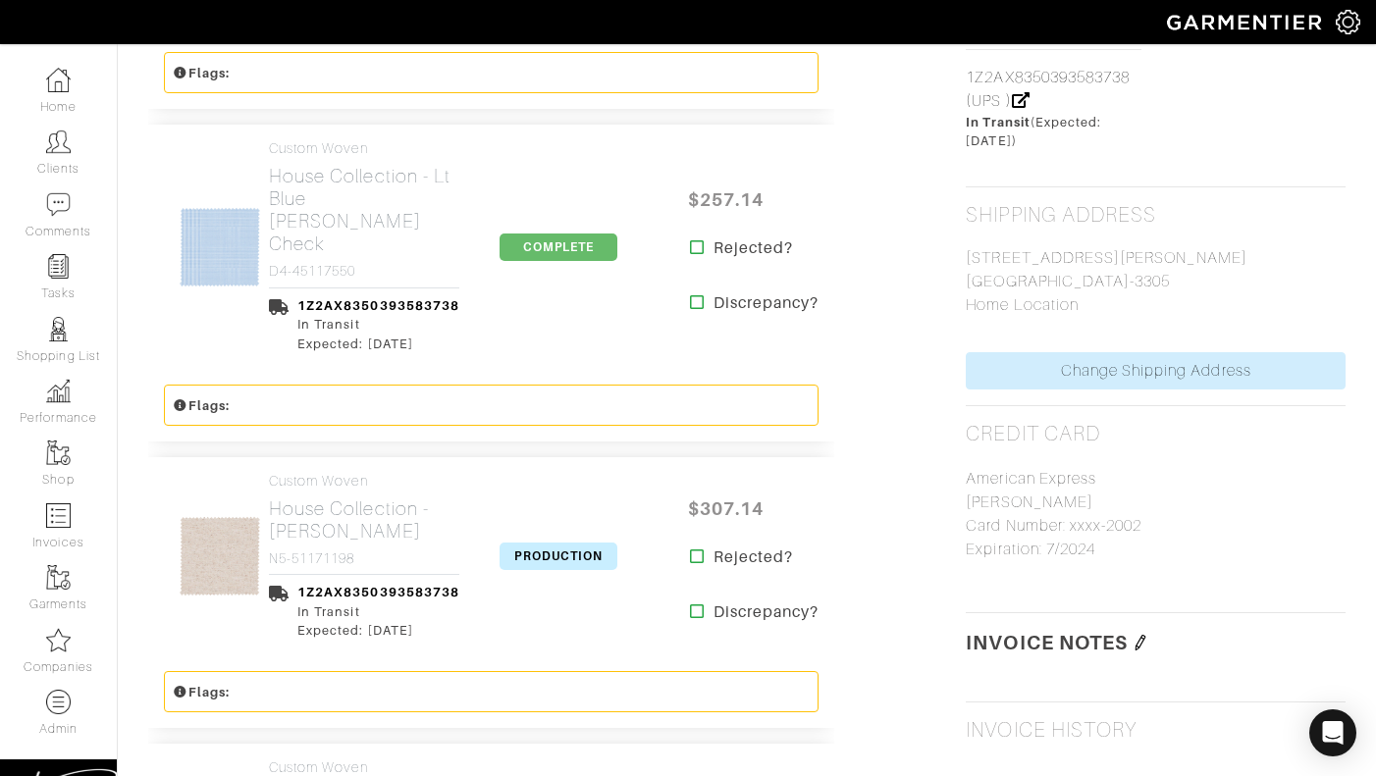
scroll to position [1270, 0]
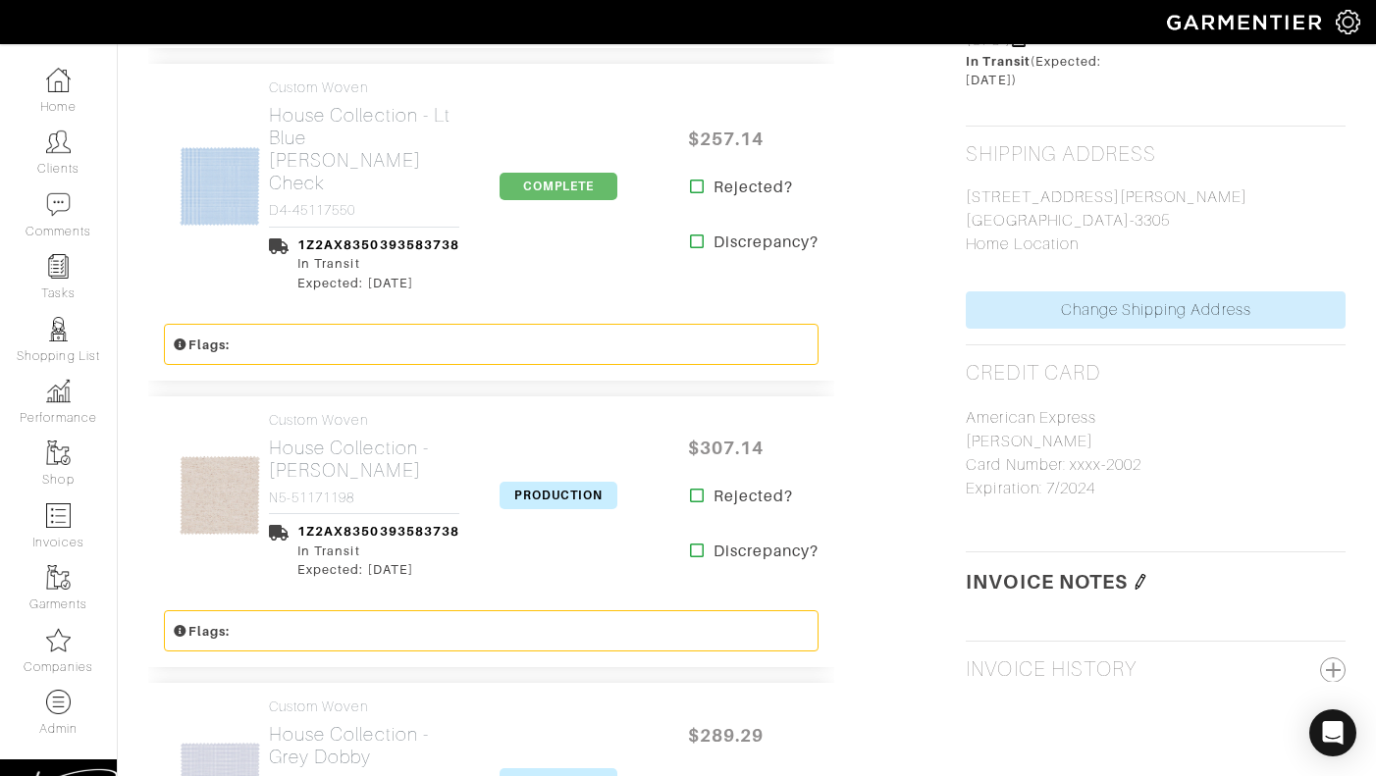
click at [529, 482] on span "PRODUCTION" at bounding box center [558, 495] width 118 height 27
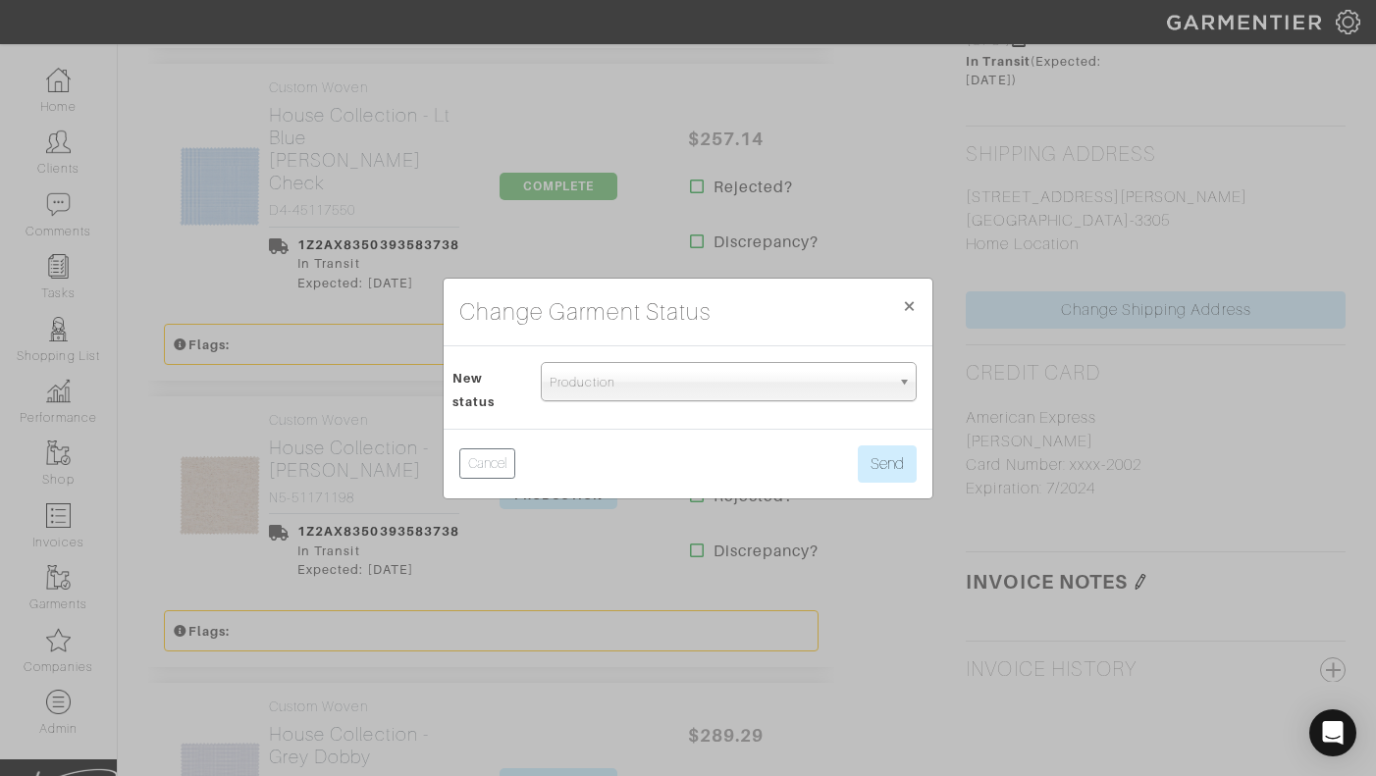
click at [588, 389] on span "Production" at bounding box center [719, 382] width 340 height 39
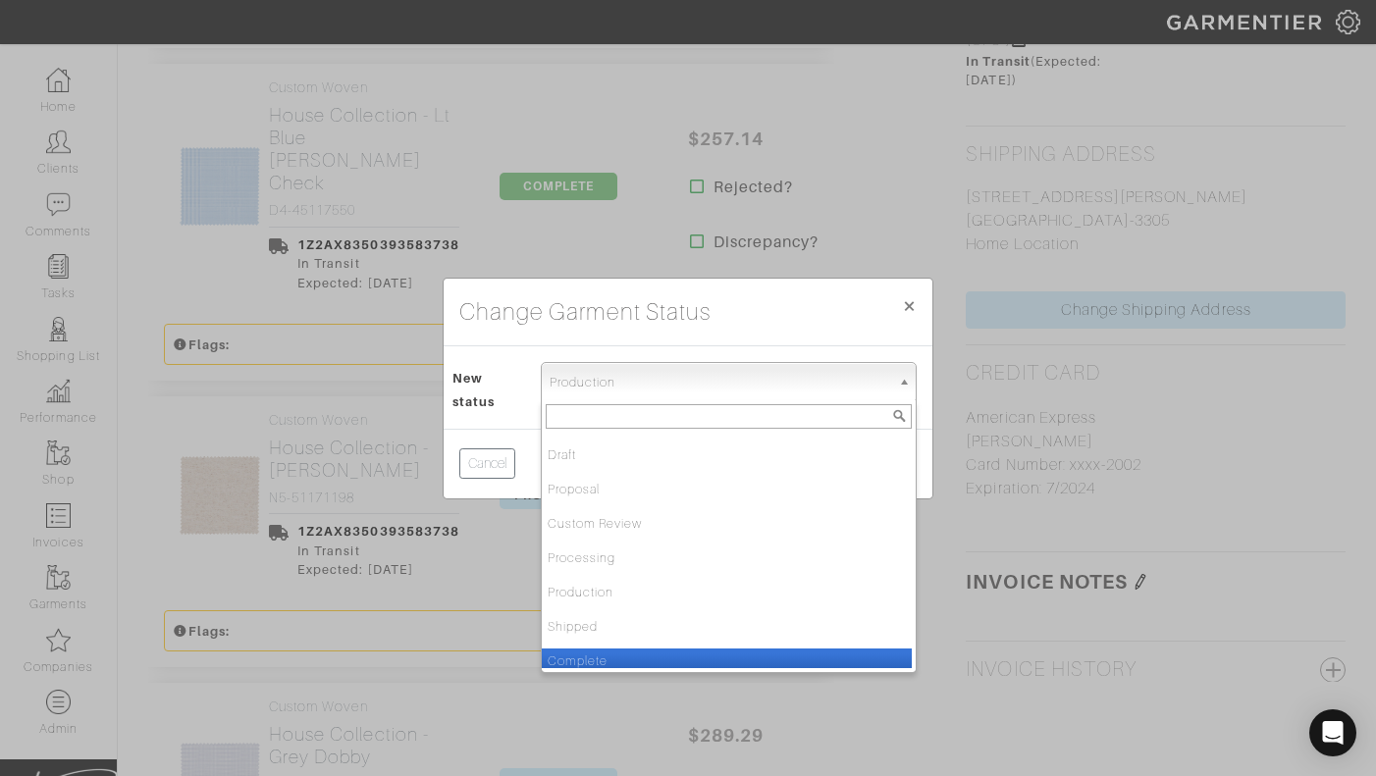
click at [574, 653] on li "Complete" at bounding box center [727, 661] width 370 height 25
select select "Complete"
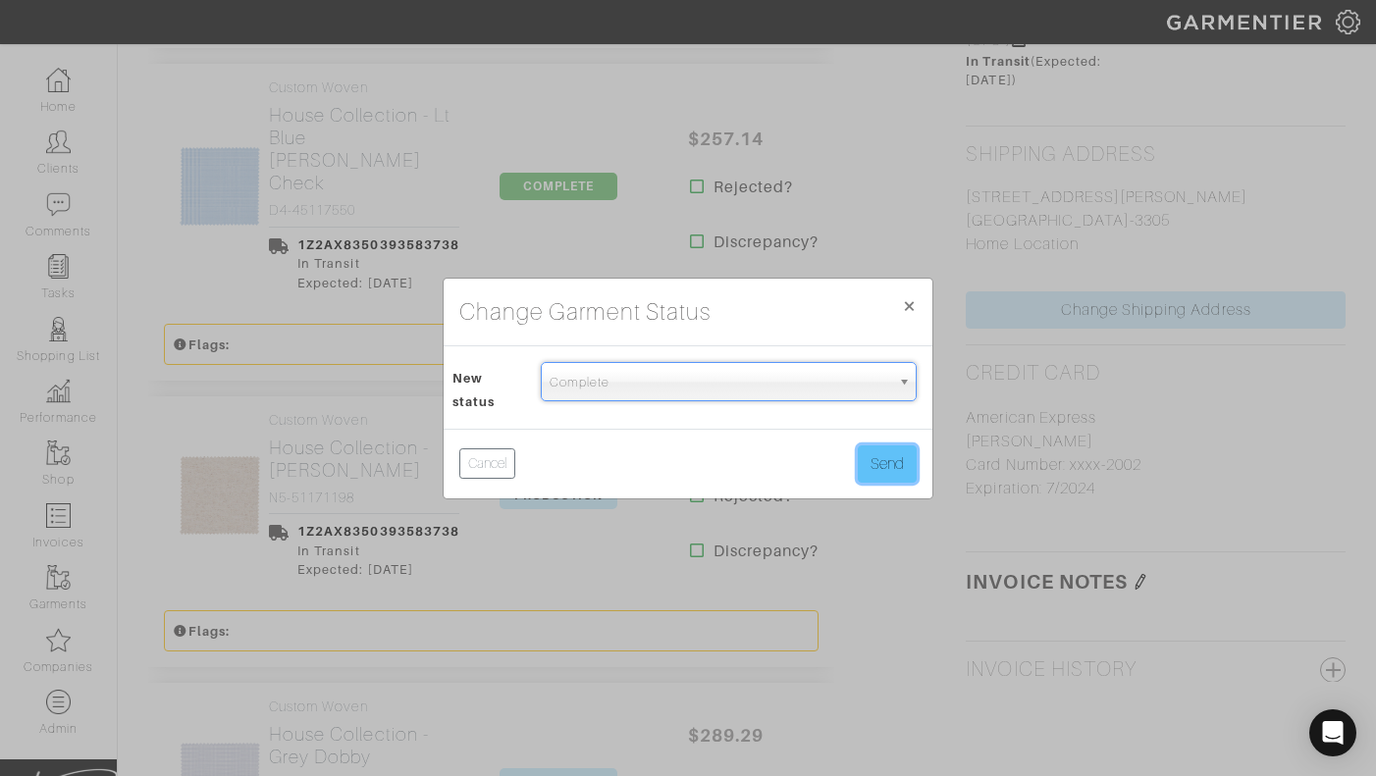
click at [874, 453] on button "Send" at bounding box center [887, 463] width 59 height 37
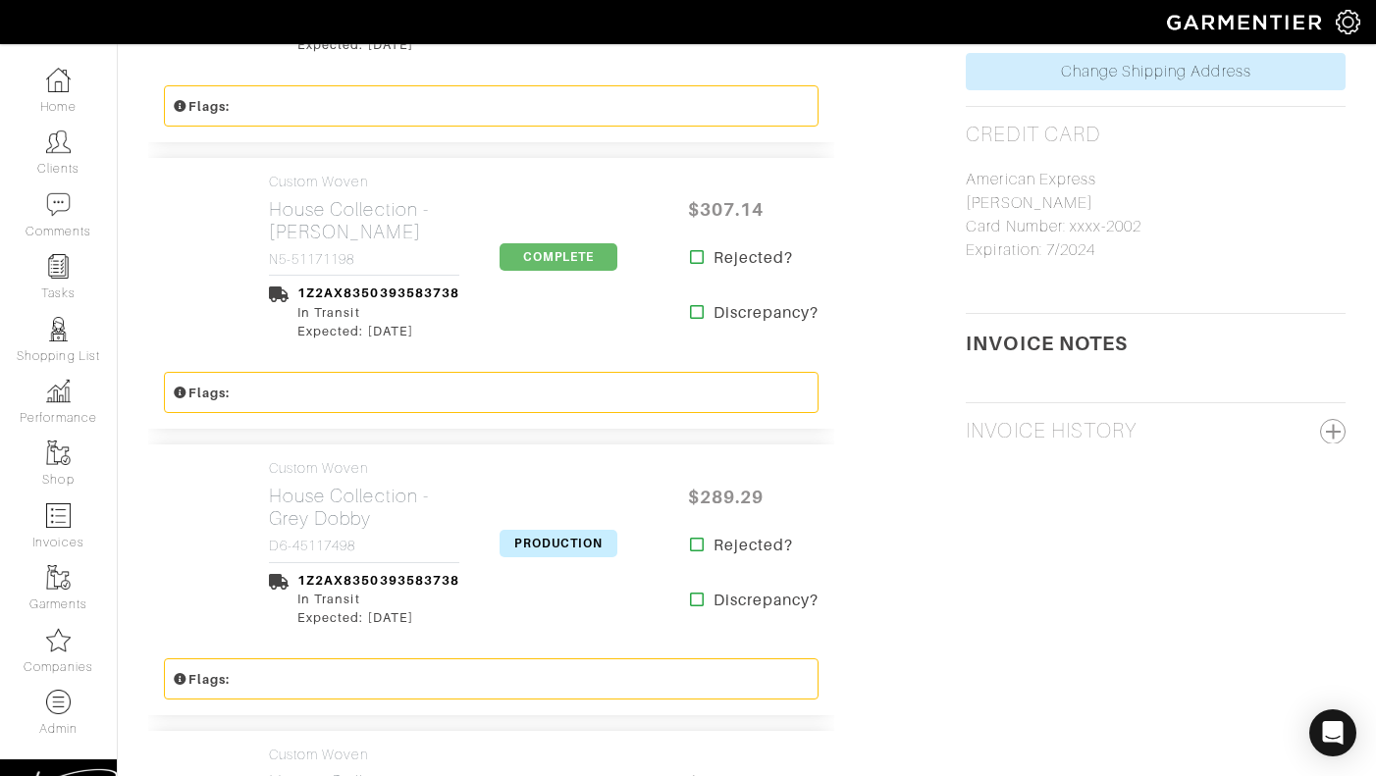
scroll to position [1558, 0]
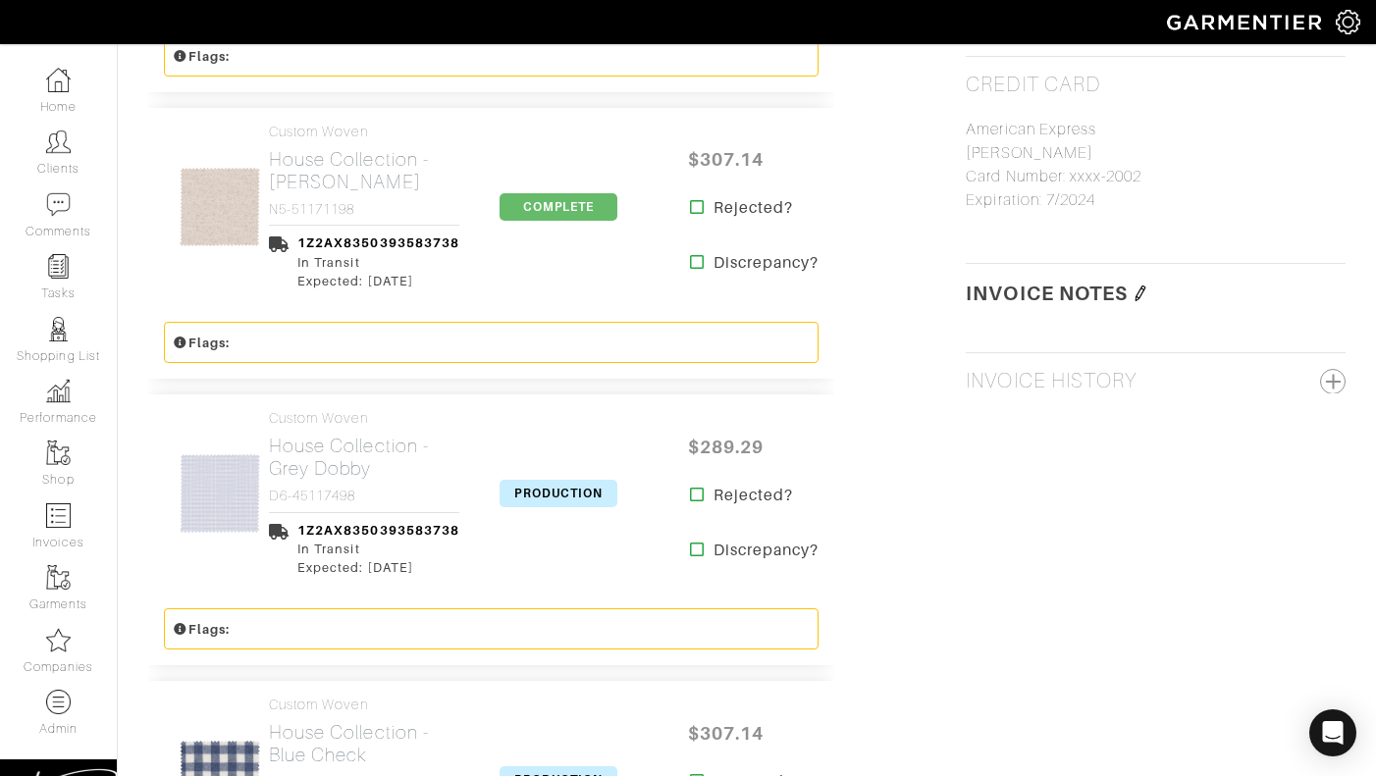
click at [564, 480] on span "PRODUCTION" at bounding box center [558, 493] width 118 height 27
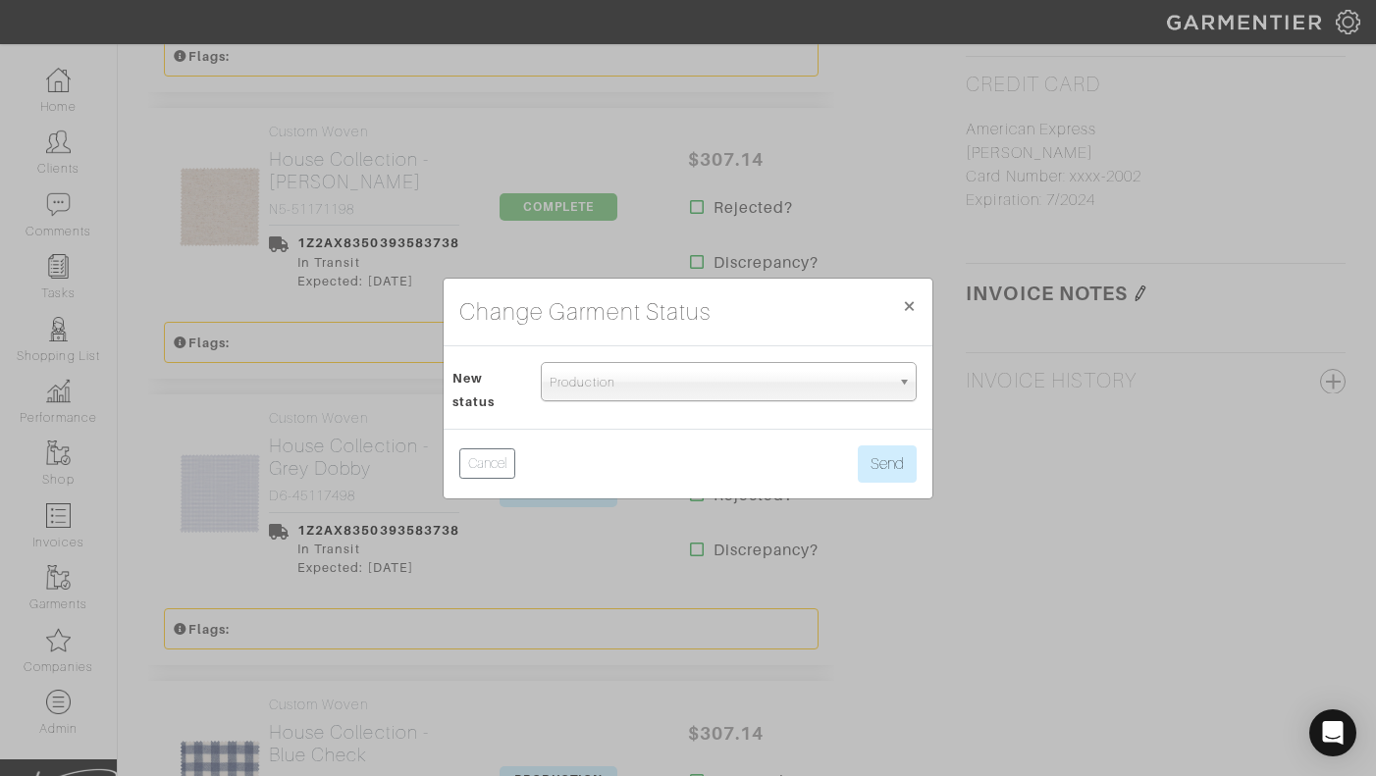
click at [588, 384] on span "Production" at bounding box center [719, 382] width 340 height 39
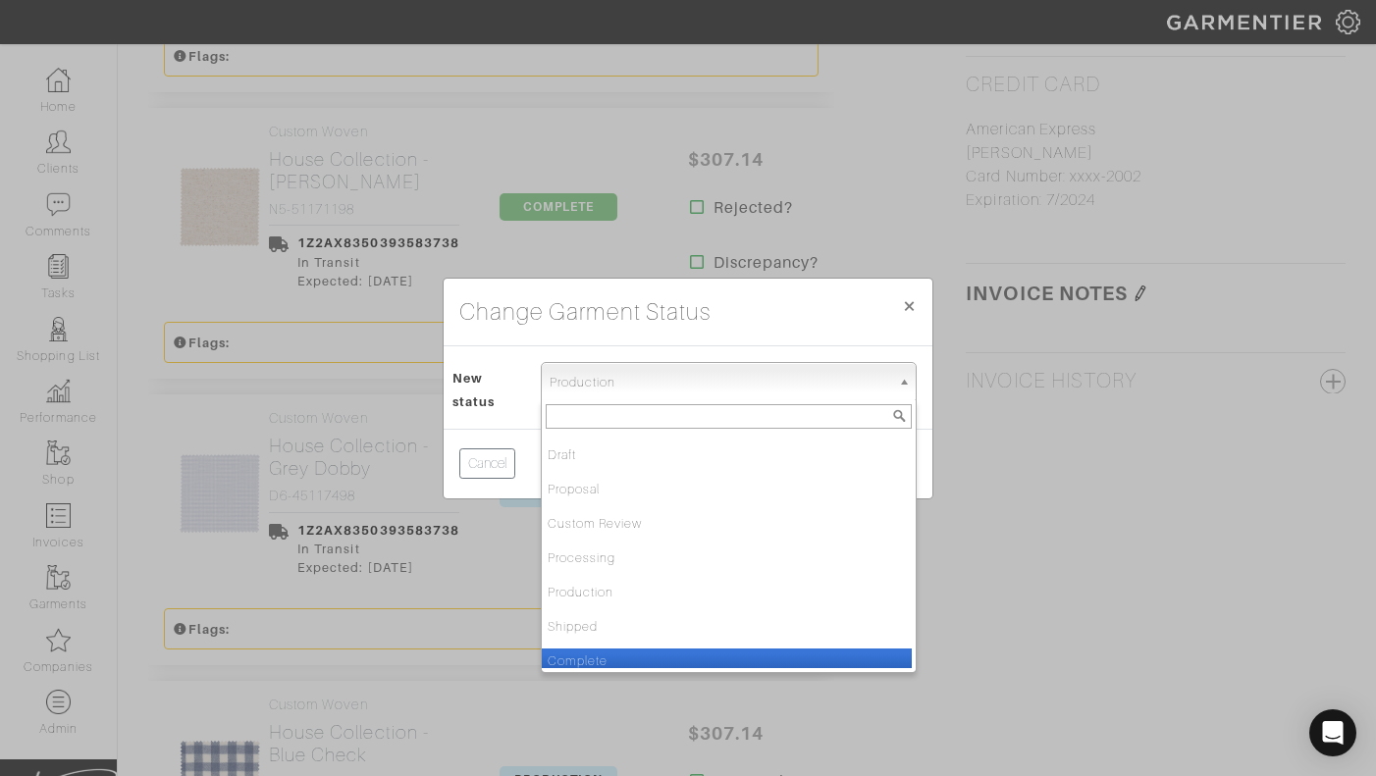
click at [556, 650] on li "Complete" at bounding box center [727, 661] width 370 height 25
select select "Complete"
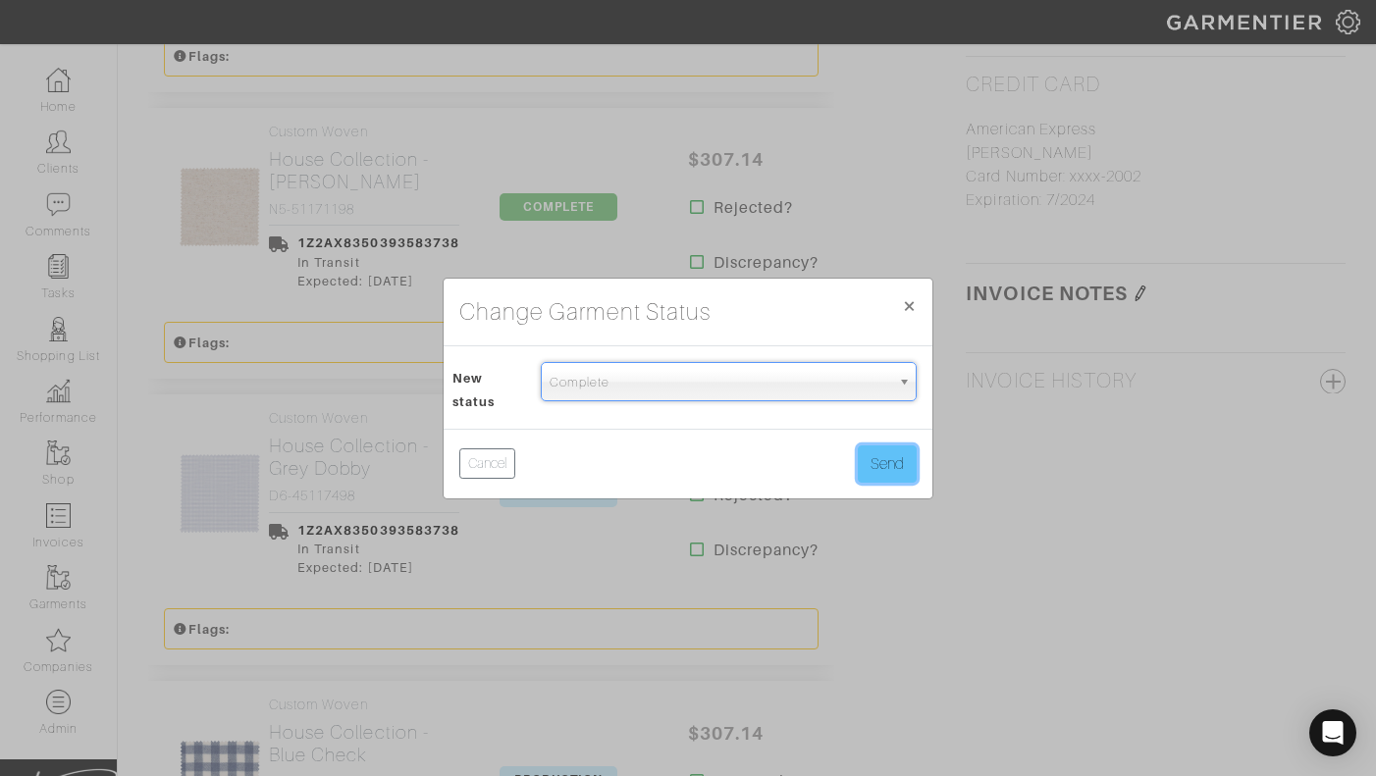
click at [882, 472] on button "Send" at bounding box center [887, 463] width 59 height 37
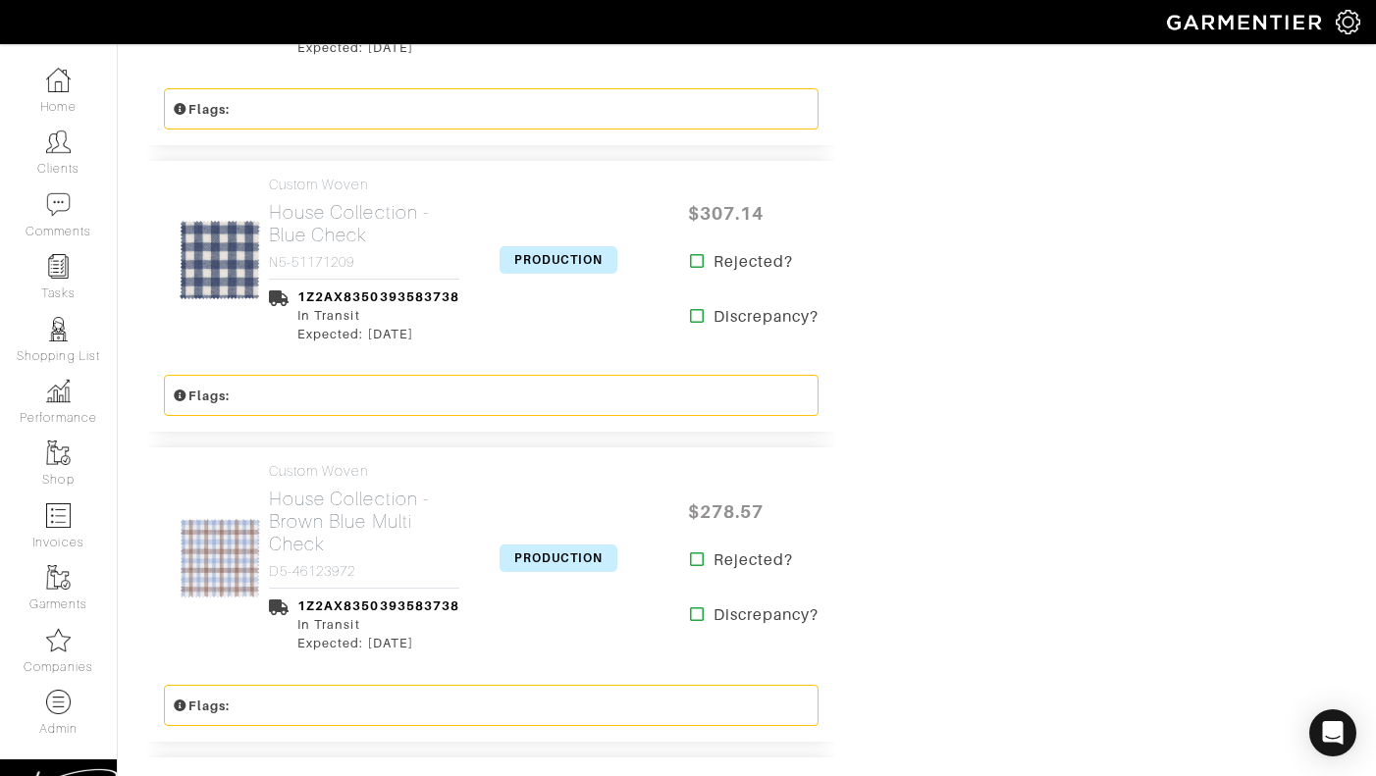
scroll to position [2093, 0]
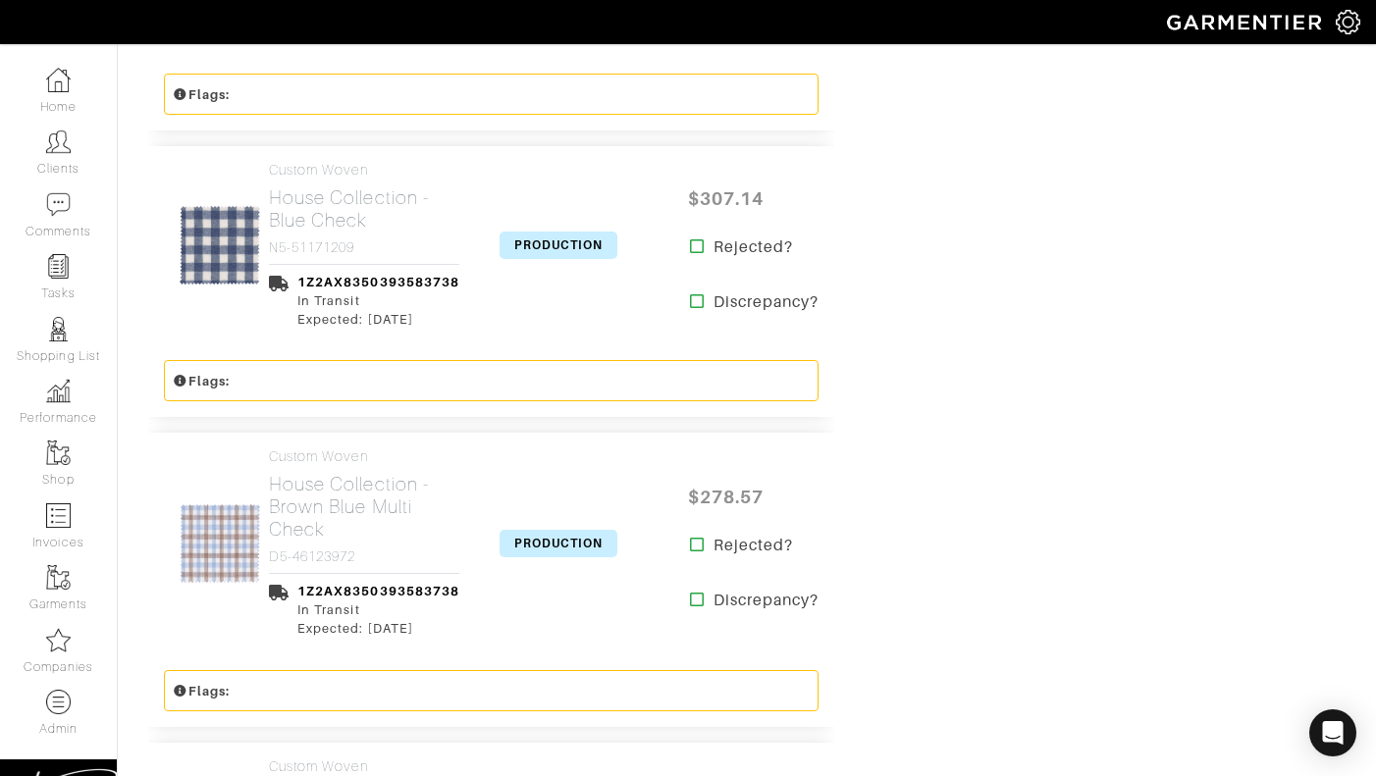
click at [557, 232] on span "PRODUCTION" at bounding box center [558, 245] width 118 height 27
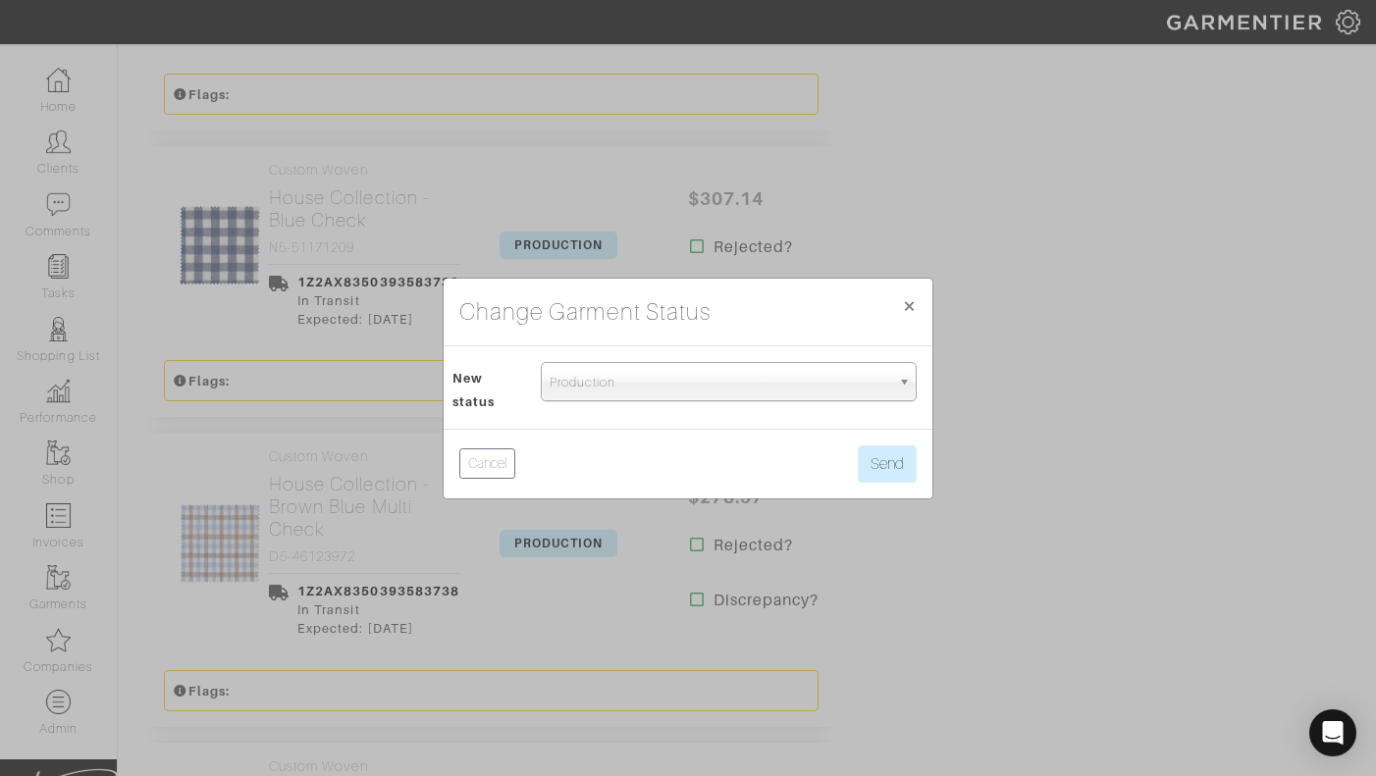
click at [560, 374] on span "Production" at bounding box center [719, 382] width 340 height 39
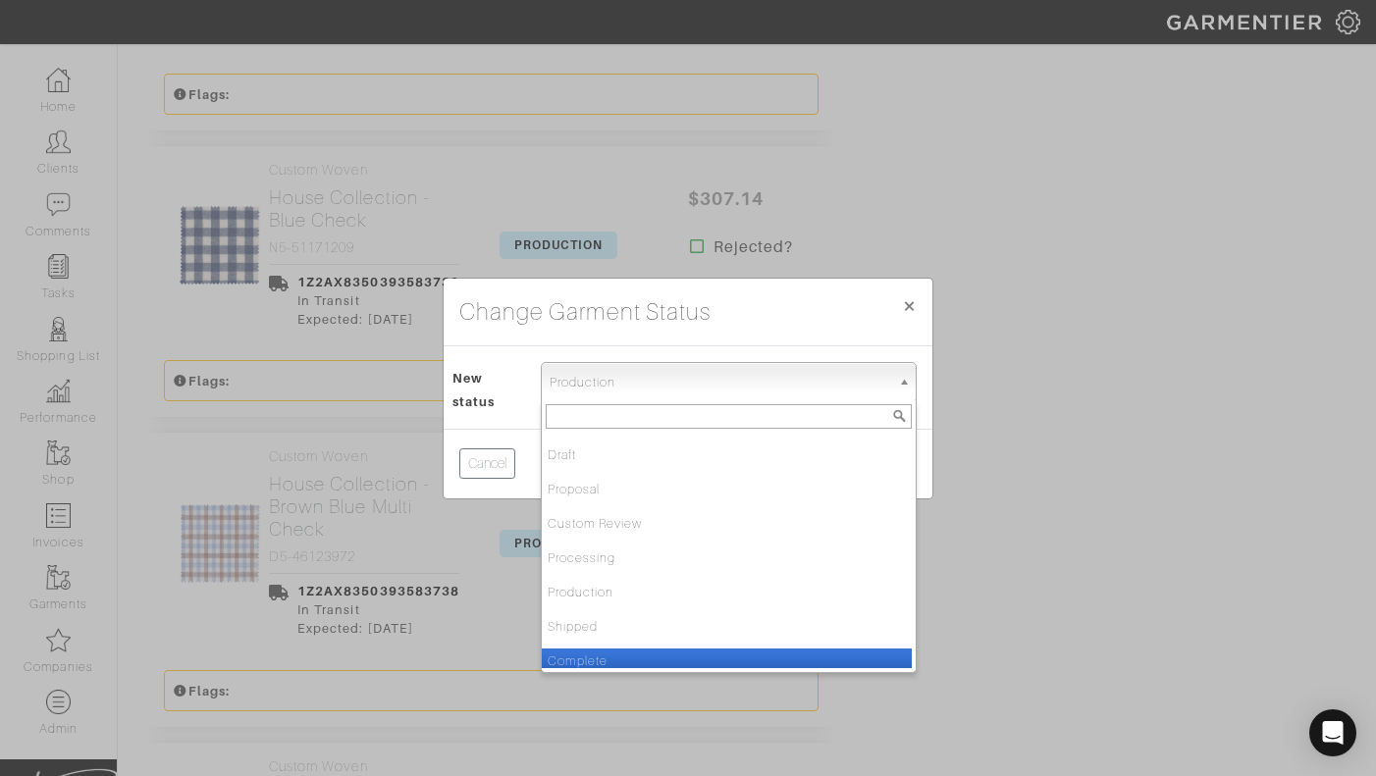
click at [558, 652] on li "Complete" at bounding box center [727, 661] width 370 height 25
select select "Complete"
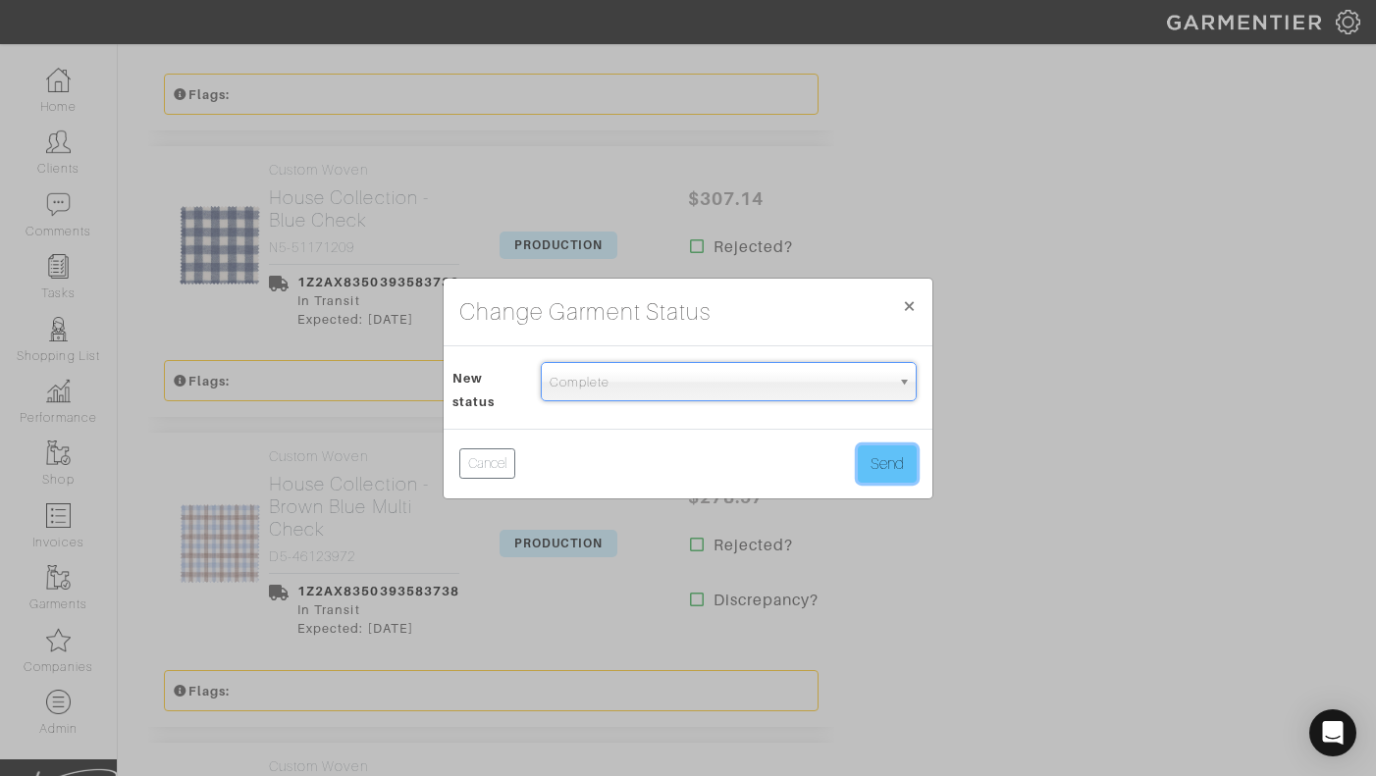
click at [880, 468] on button "Send" at bounding box center [887, 463] width 59 height 37
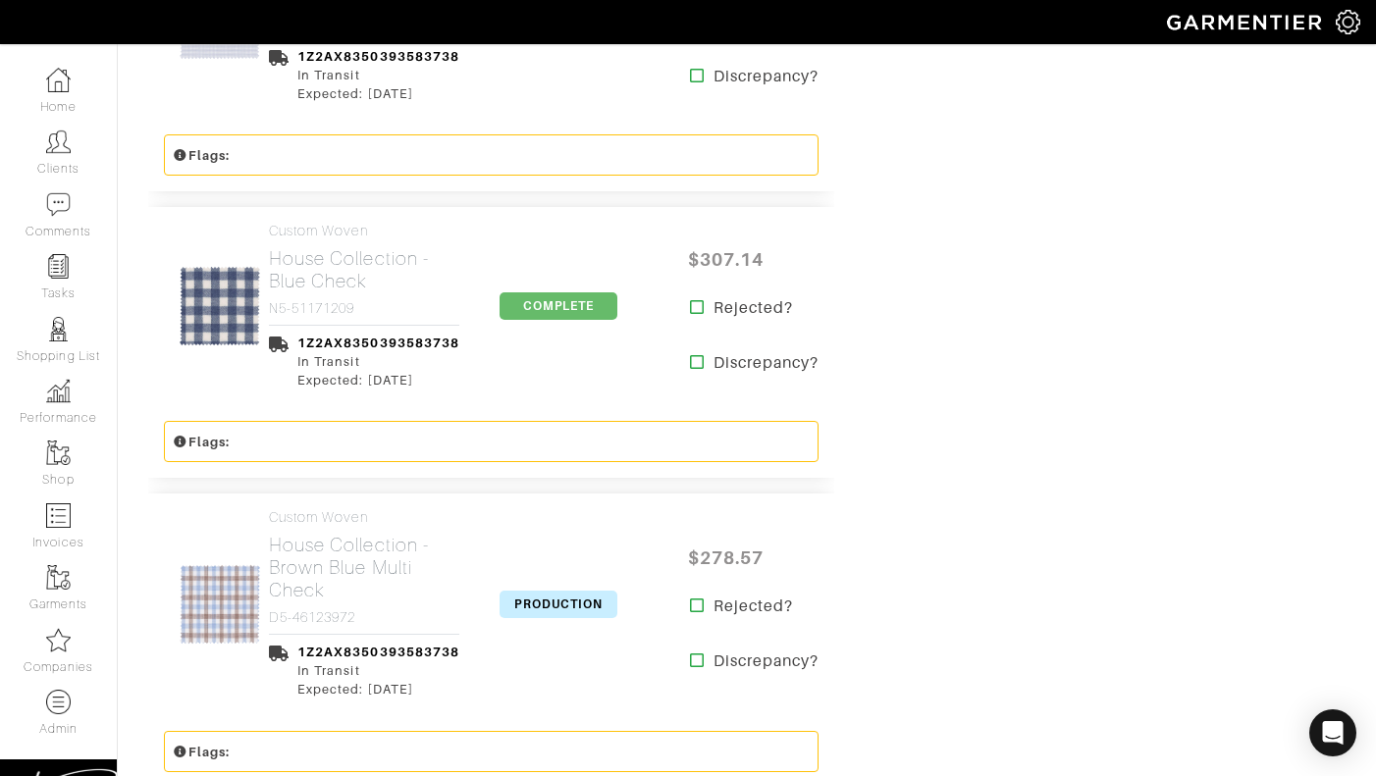
scroll to position [2046, 0]
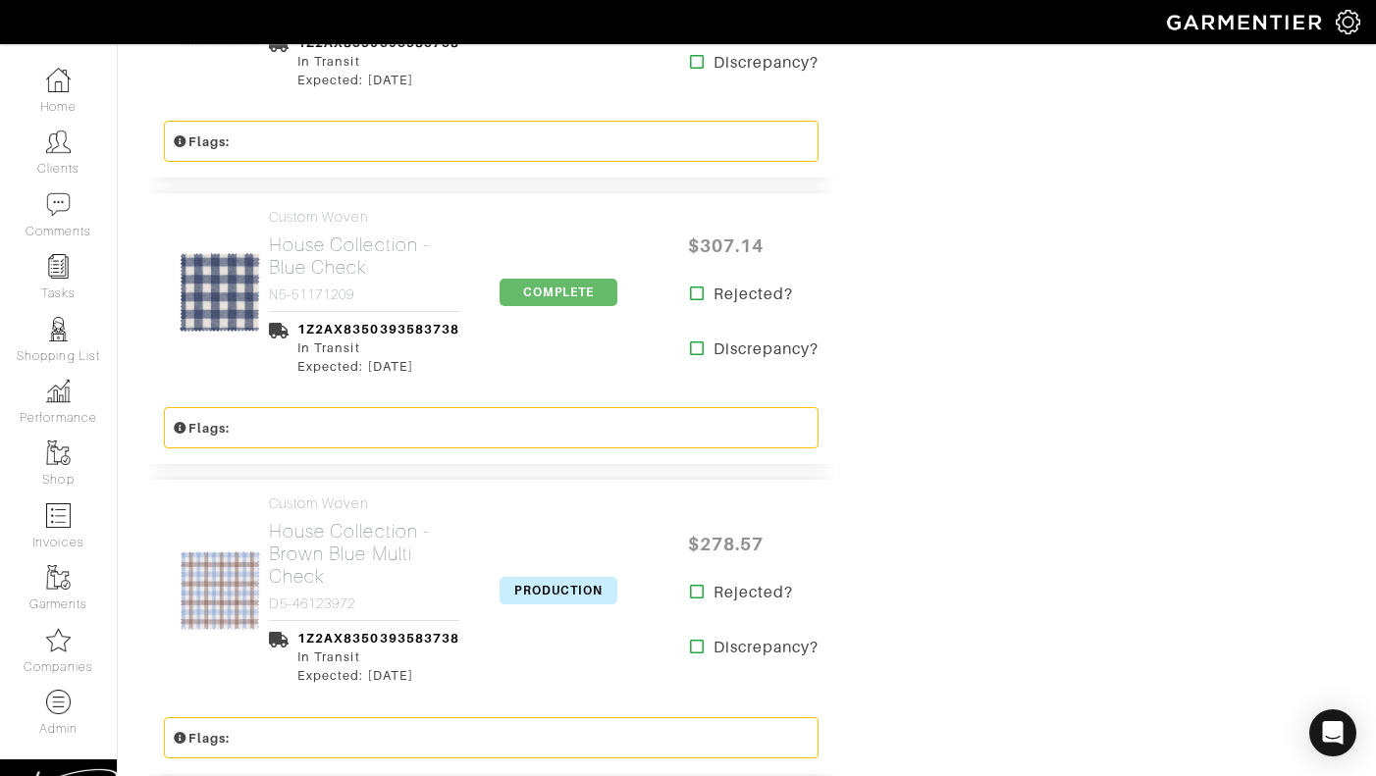
click at [553, 577] on span "PRODUCTION" at bounding box center [558, 590] width 118 height 27
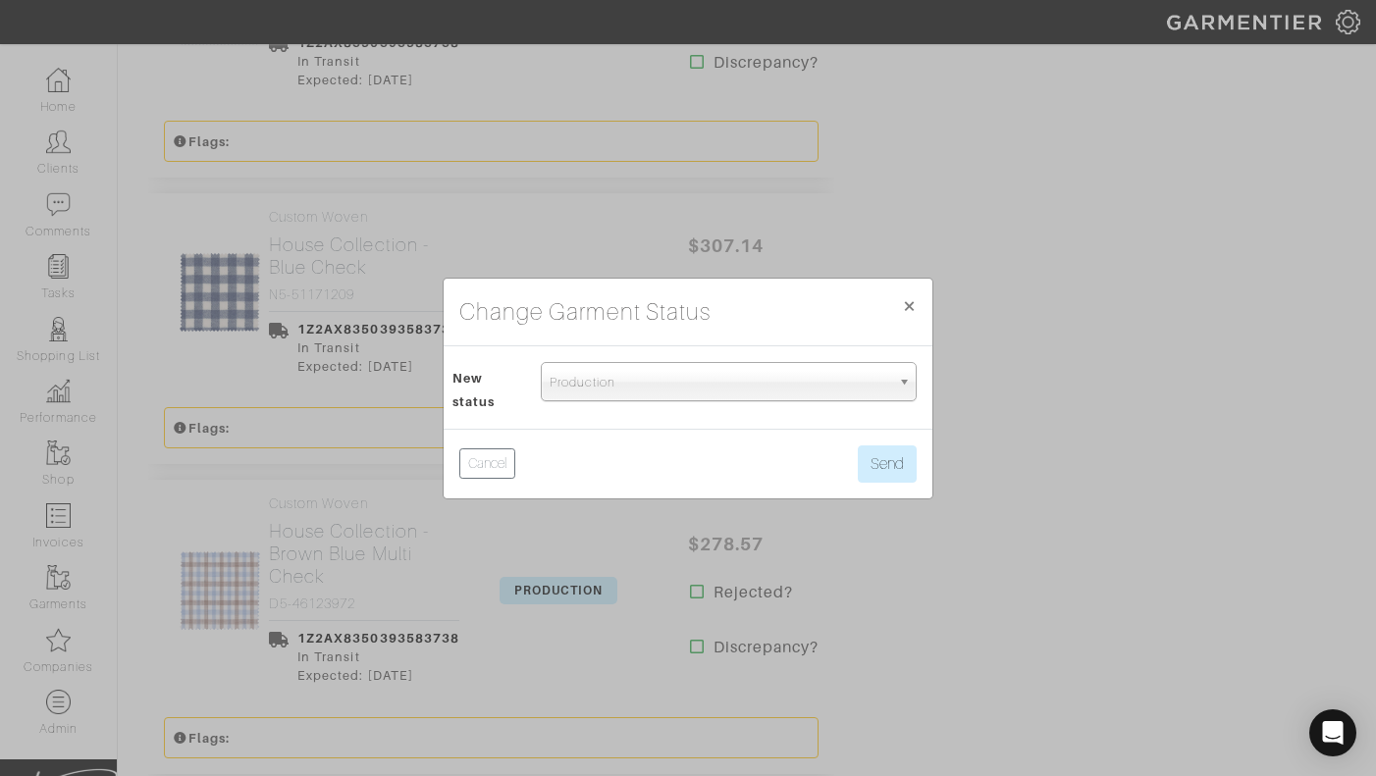
click at [623, 396] on span "Production" at bounding box center [719, 382] width 340 height 39
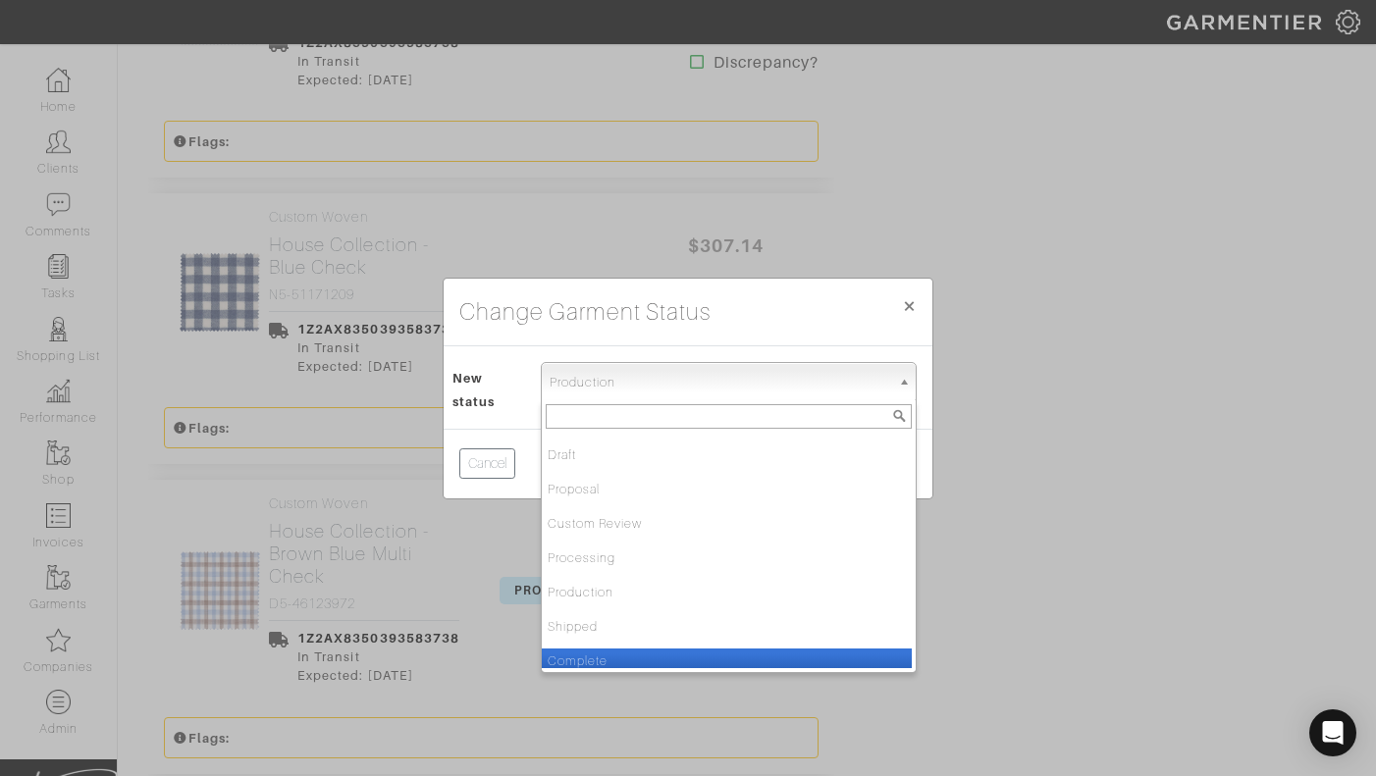
click at [578, 650] on li "Complete" at bounding box center [727, 661] width 370 height 25
select select "Complete"
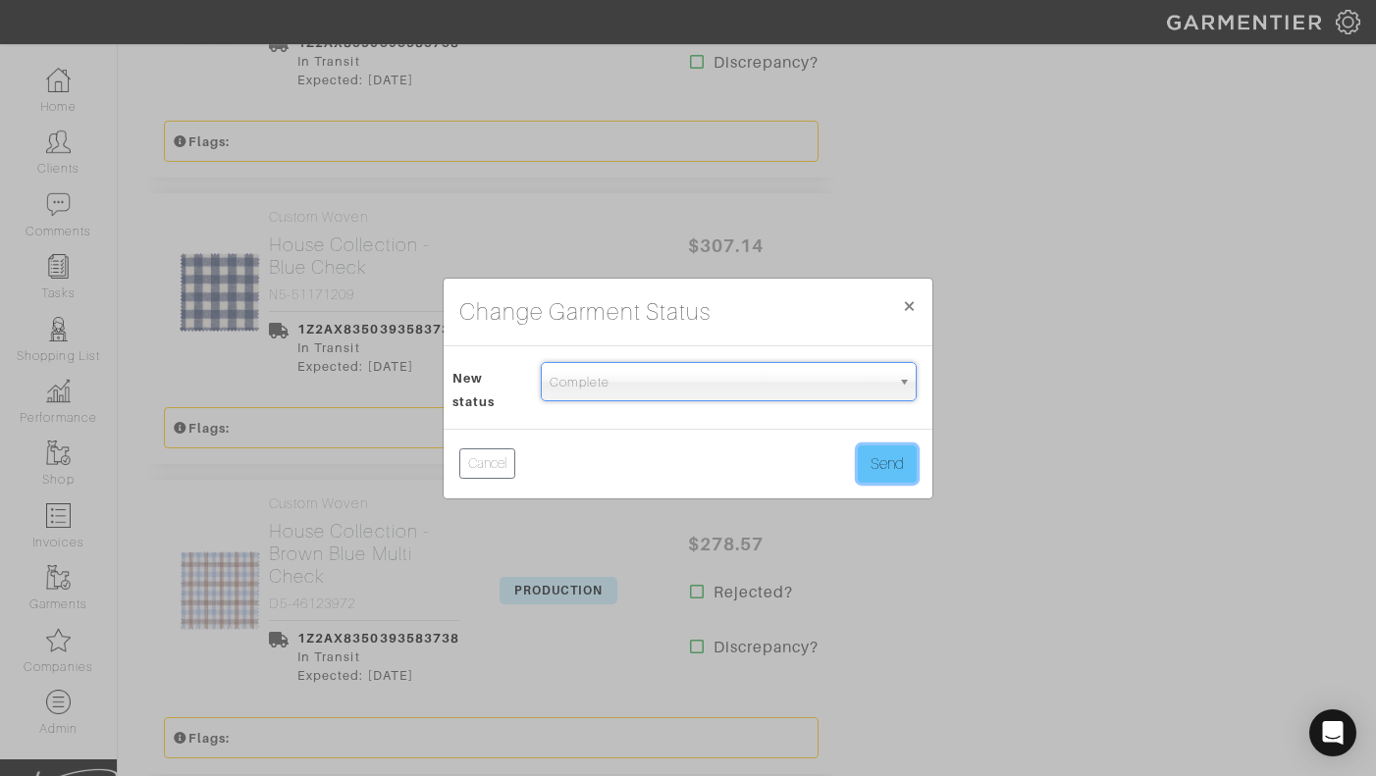
click at [891, 480] on button "Send" at bounding box center [887, 463] width 59 height 37
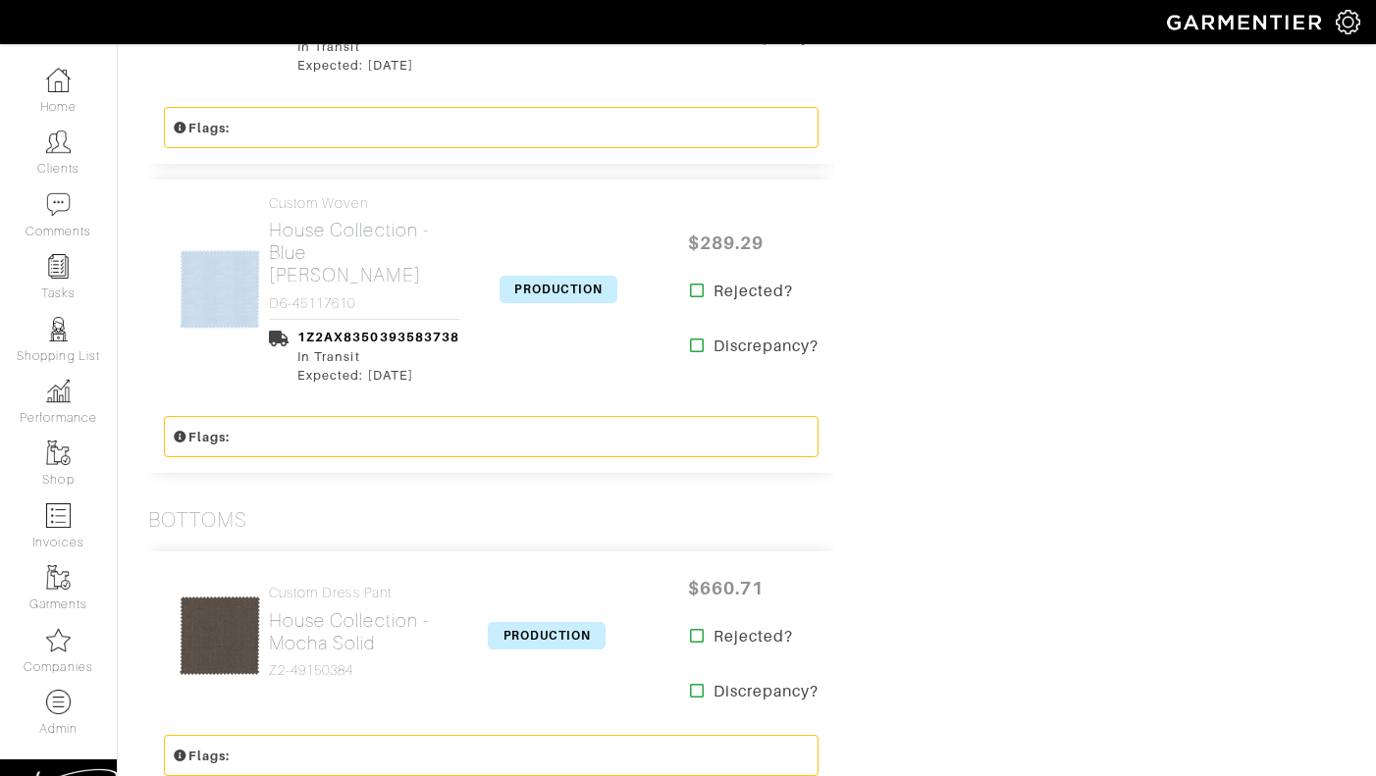
scroll to position [2641, 0]
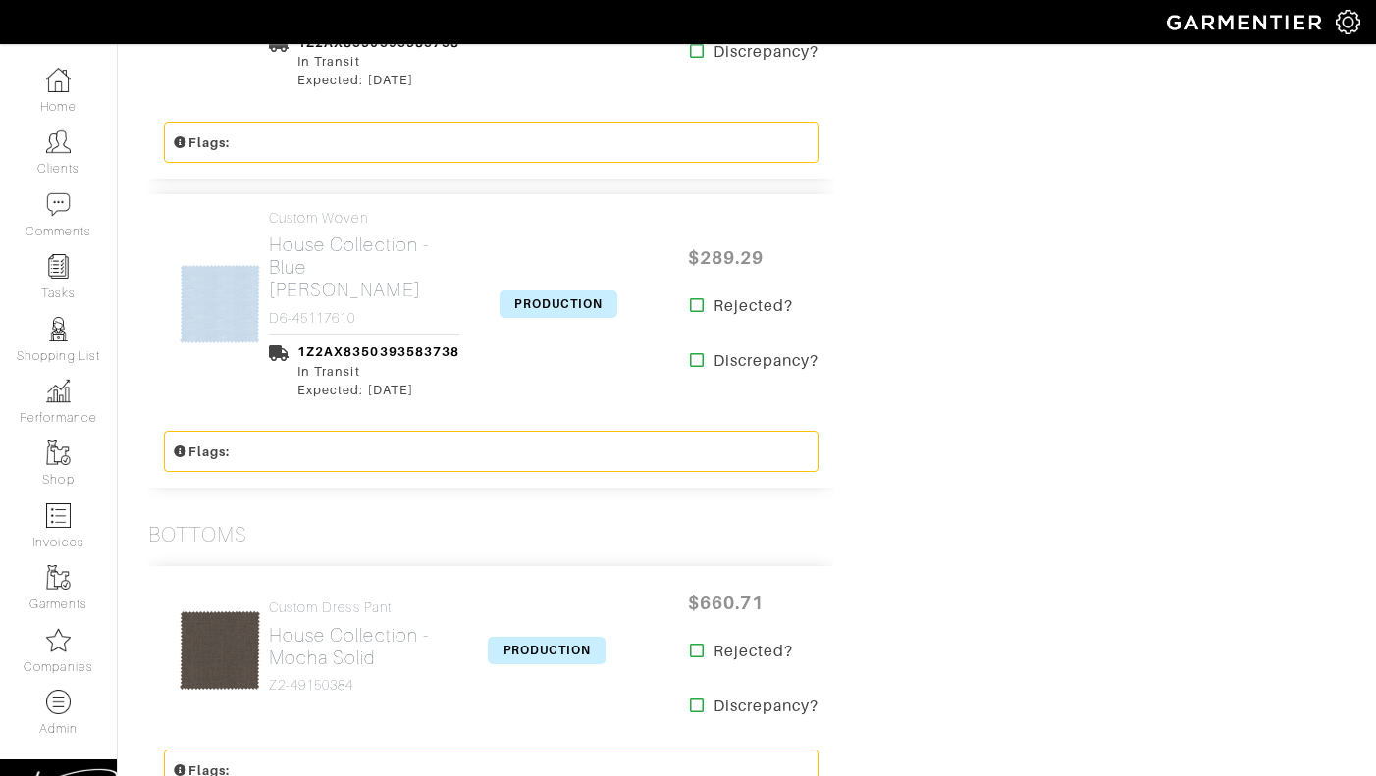
click at [543, 290] on span "PRODUCTION" at bounding box center [558, 303] width 118 height 27
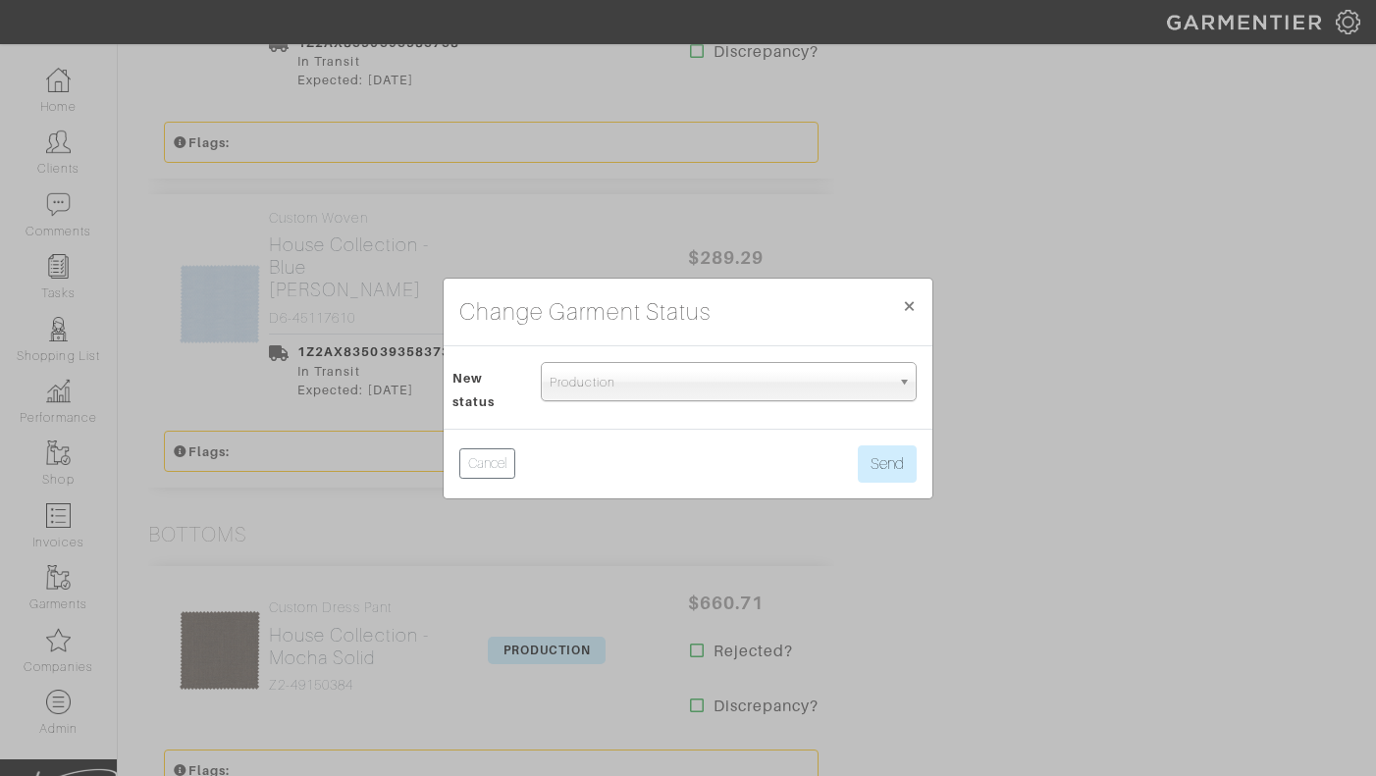
click at [567, 382] on span "Production" at bounding box center [719, 382] width 340 height 39
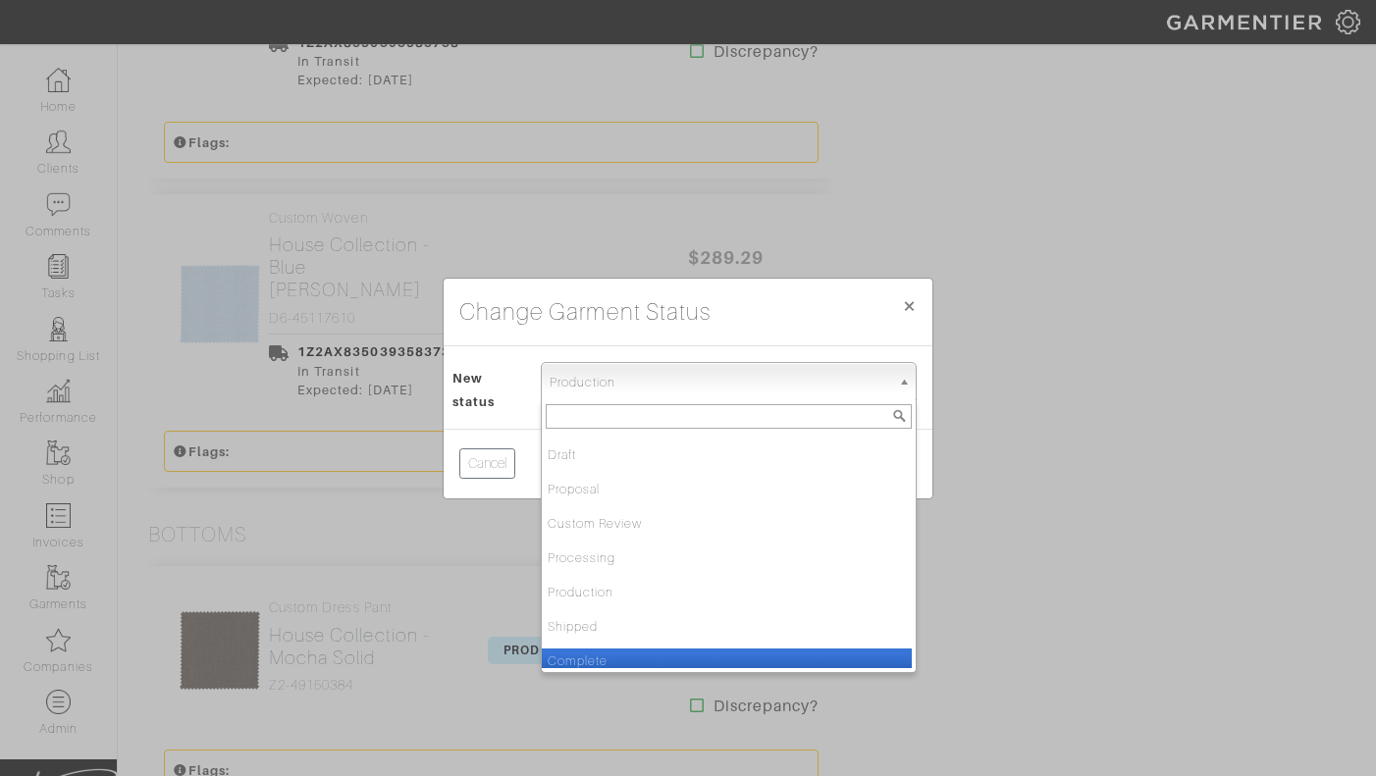
click at [570, 655] on li "Complete" at bounding box center [727, 661] width 370 height 25
select select "Complete"
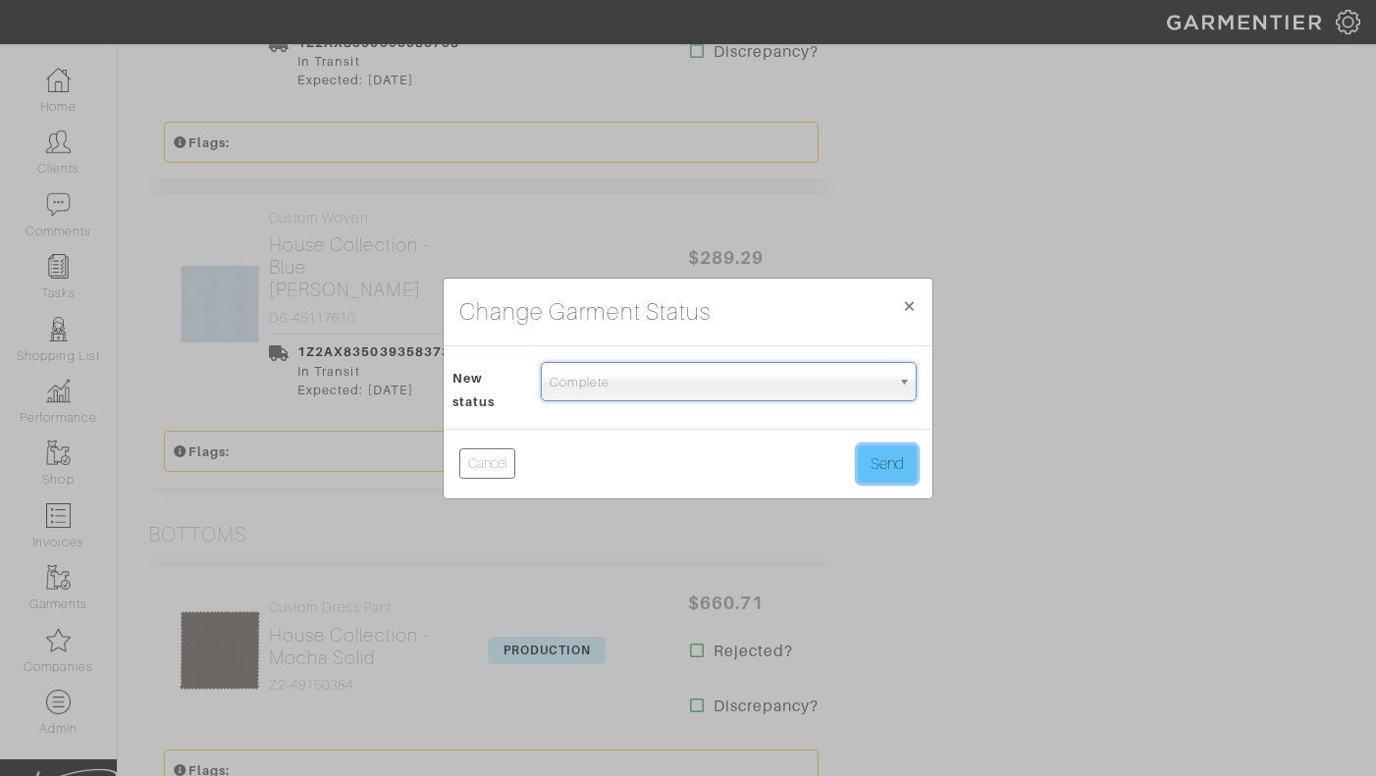
click at [883, 458] on button "Send" at bounding box center [887, 463] width 59 height 37
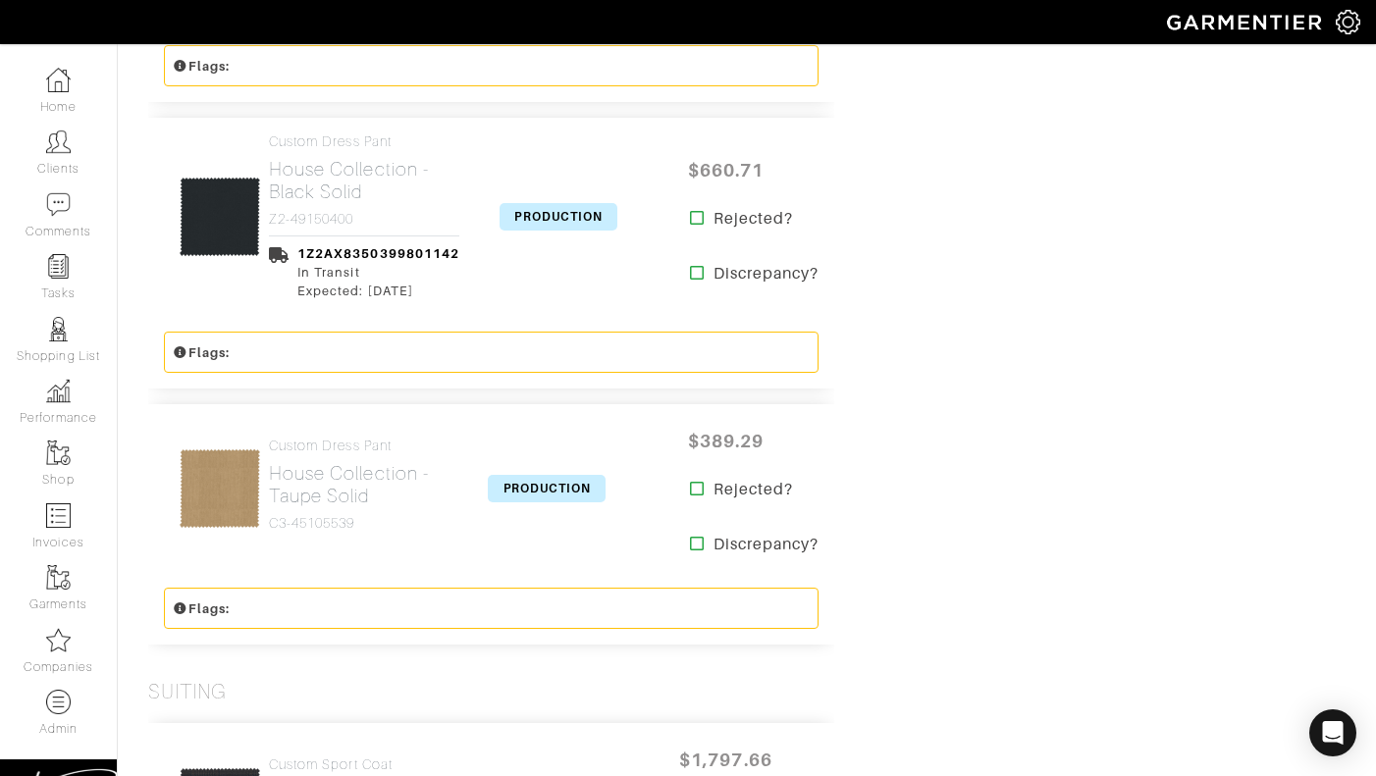
scroll to position [3651, 0]
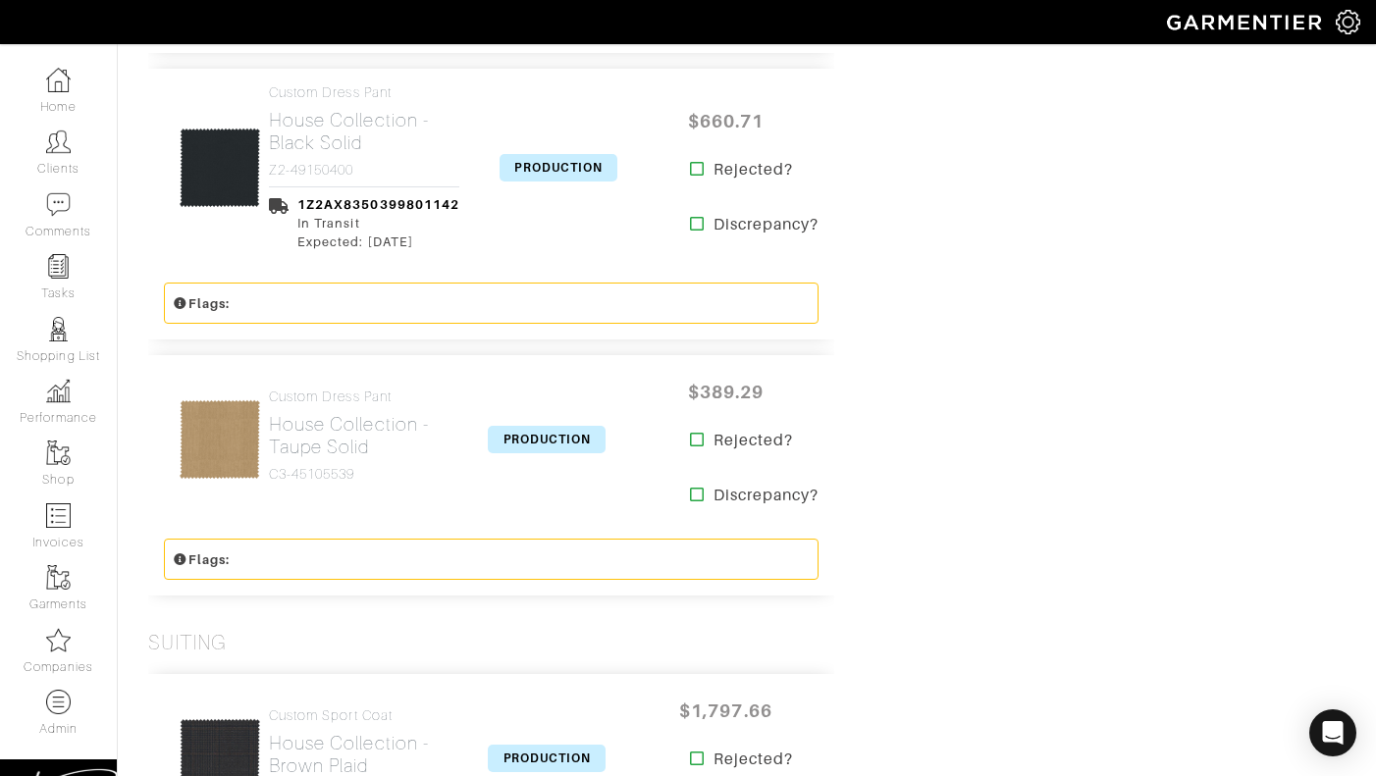
click at [594, 154] on span "PRODUCTION" at bounding box center [558, 167] width 118 height 27
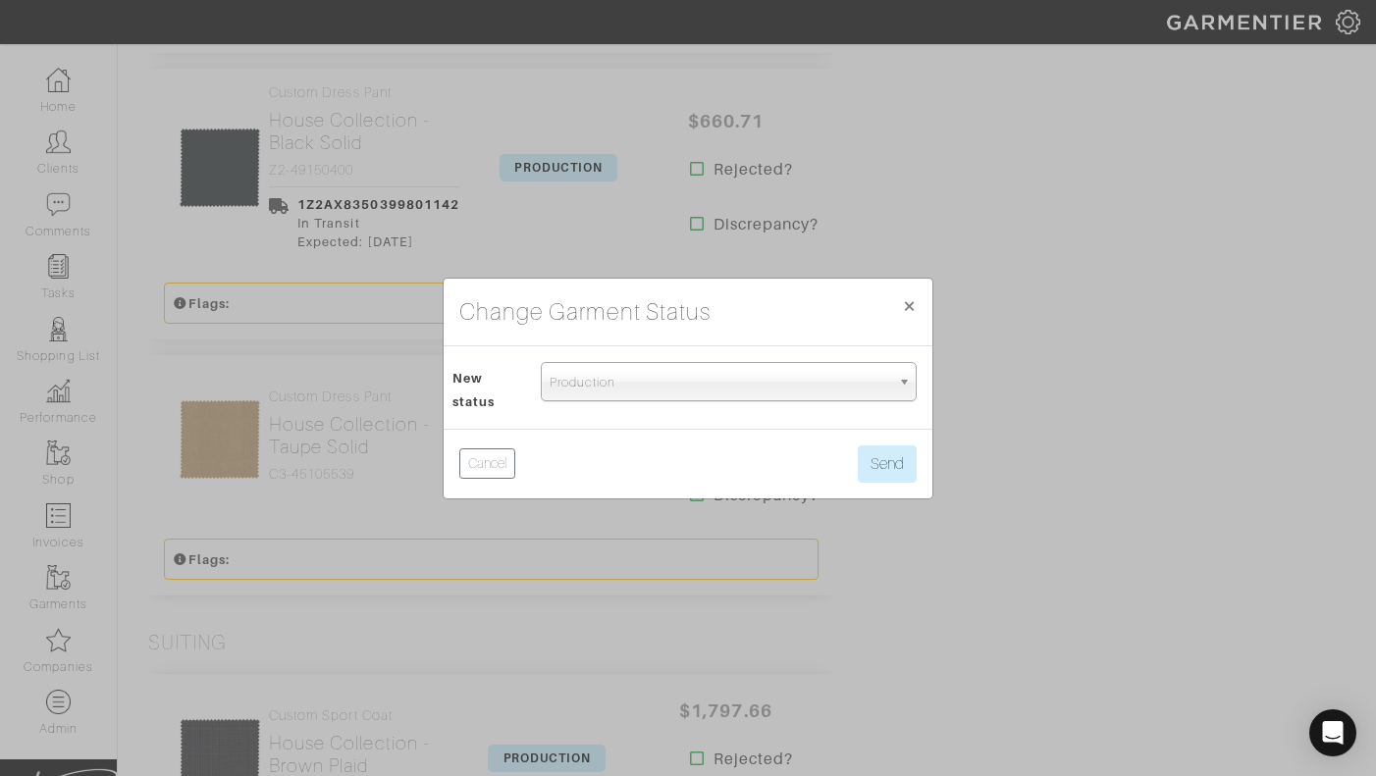
click at [584, 388] on span "Production" at bounding box center [719, 382] width 340 height 39
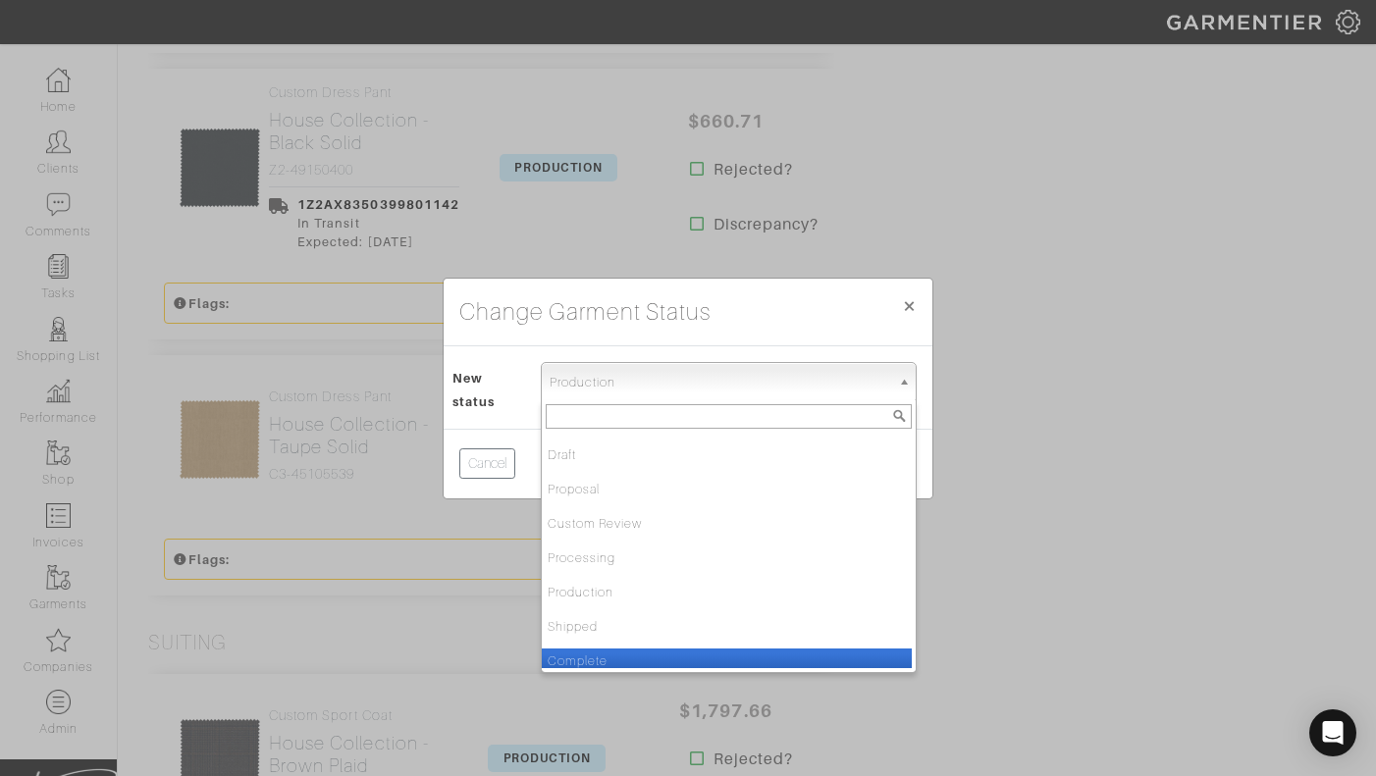
click at [584, 649] on li "Complete" at bounding box center [727, 661] width 370 height 25
select select "Complete"
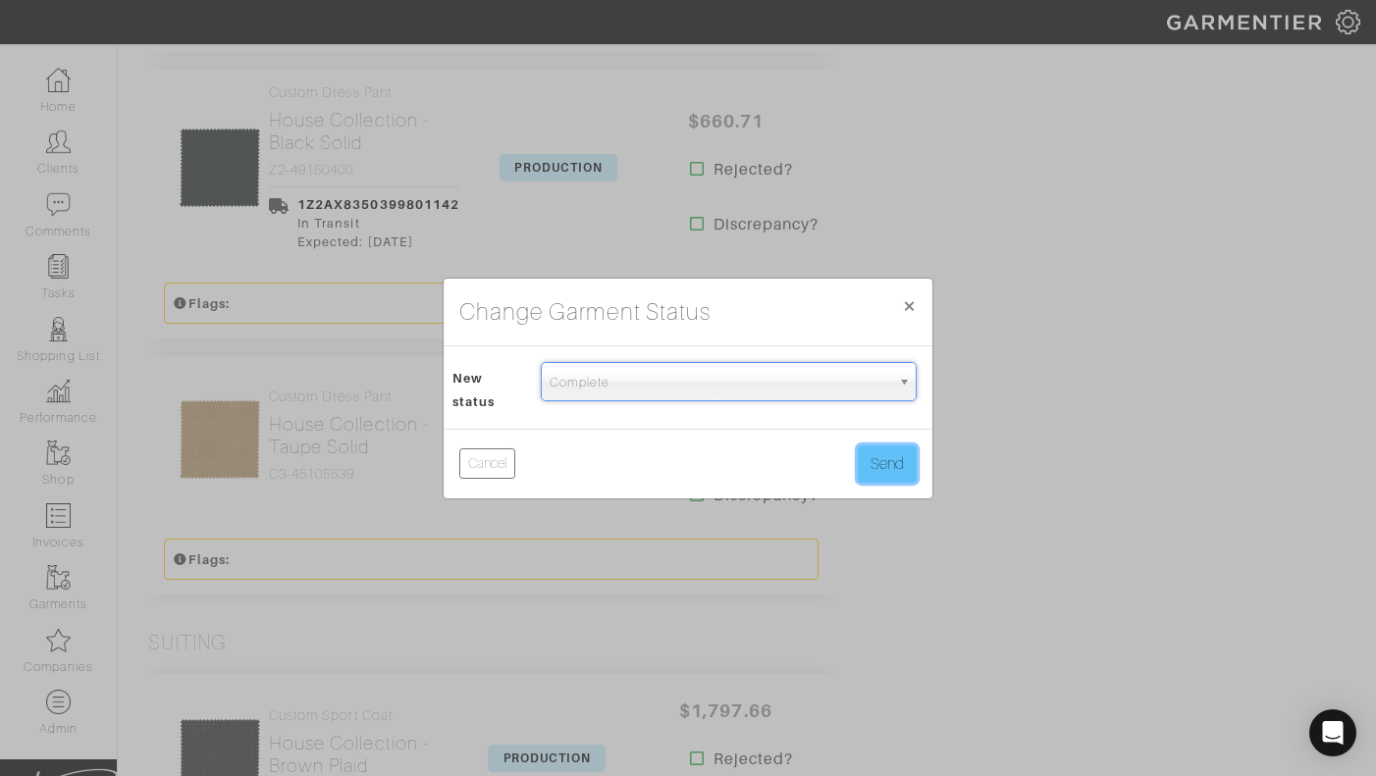
click at [858, 460] on button "Send" at bounding box center [887, 463] width 59 height 37
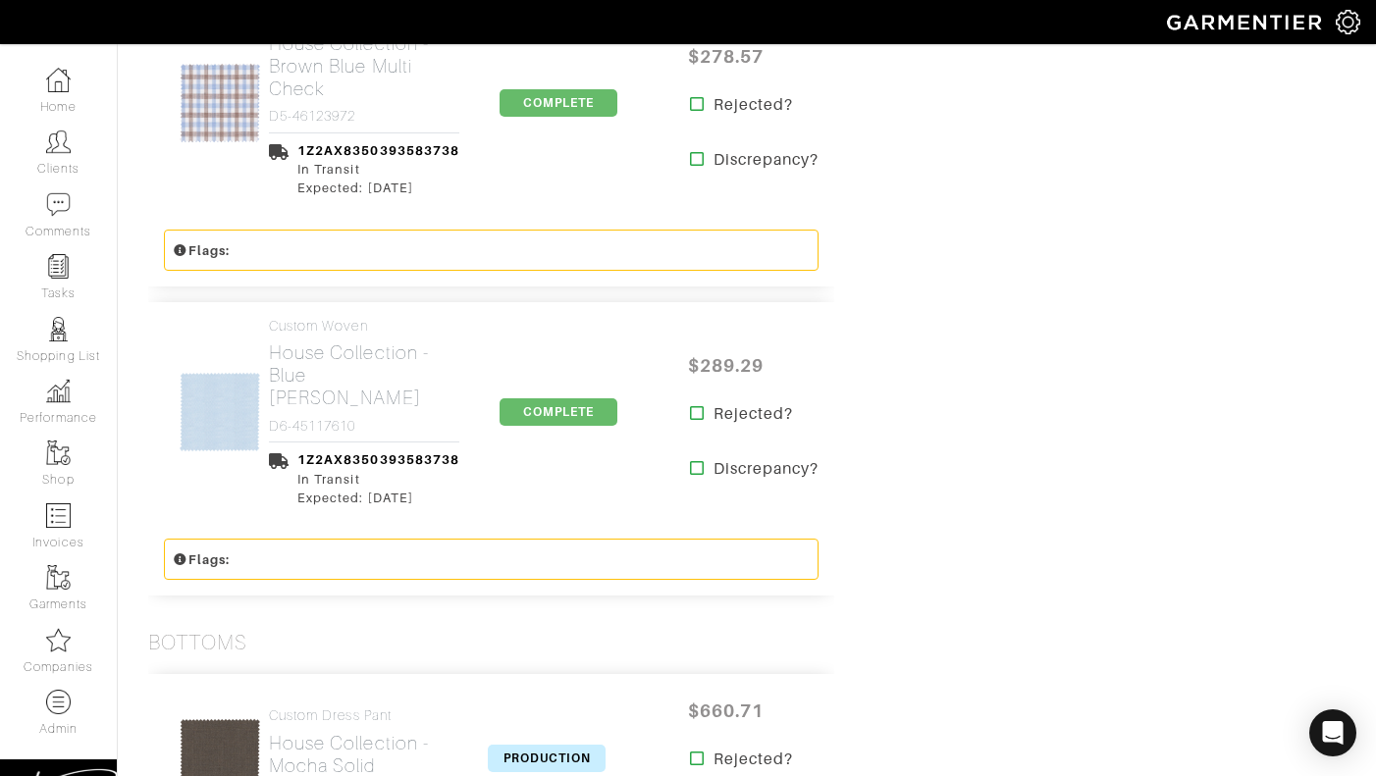
scroll to position [2264, 0]
